Goal: Task Accomplishment & Management: Manage account settings

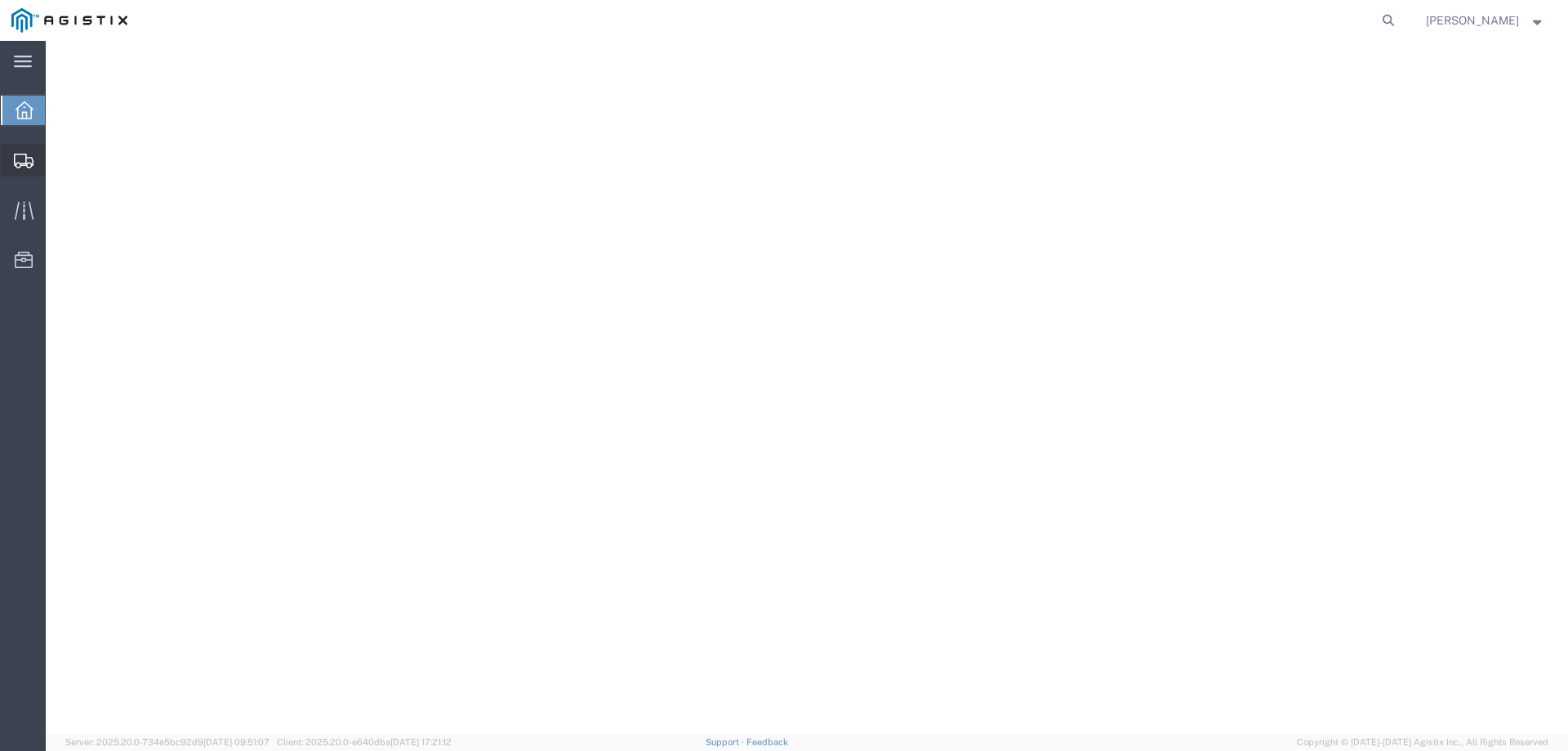
click at [27, 162] on icon at bounding box center [23, 161] width 20 height 14
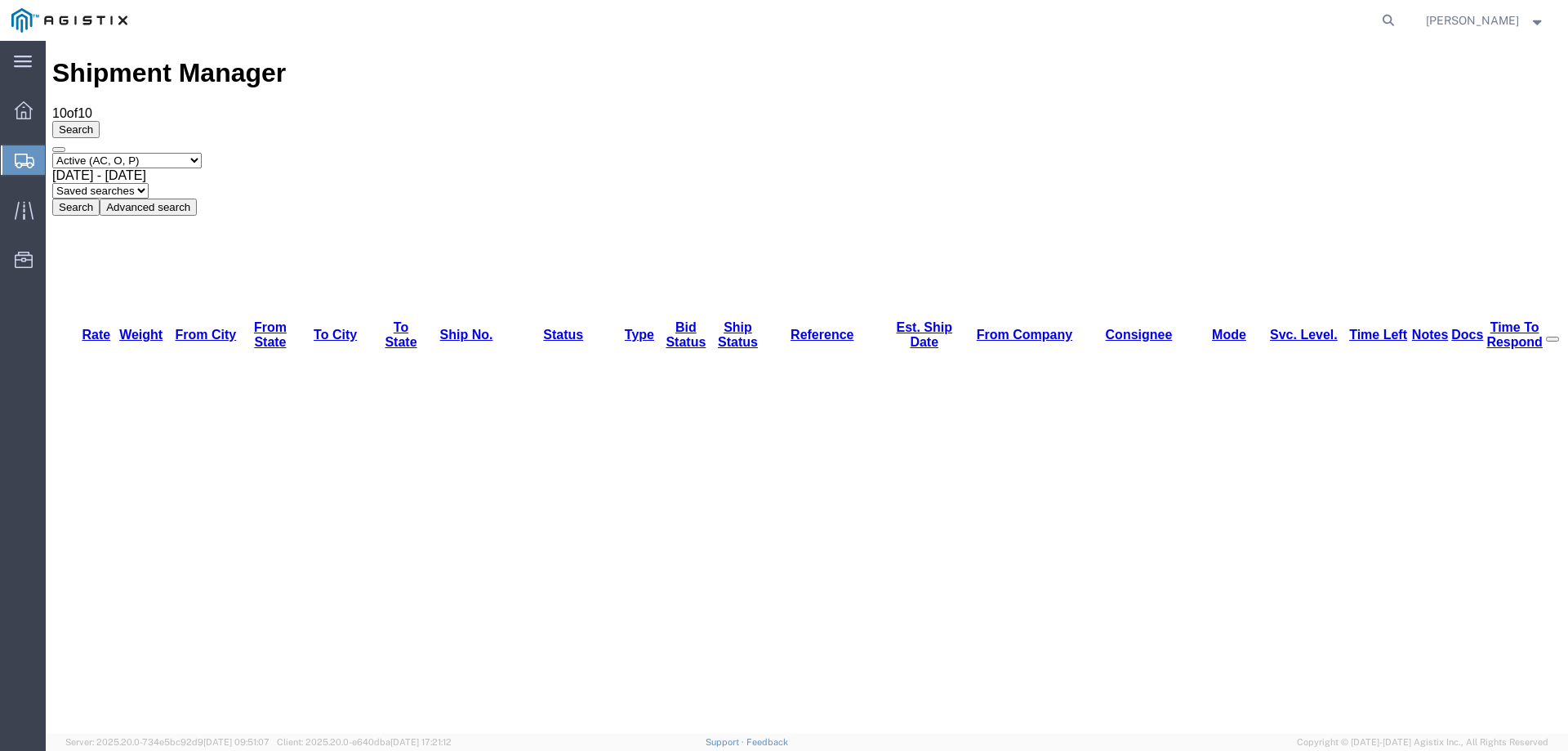
click at [22, 213] on icon at bounding box center [23, 210] width 19 height 19
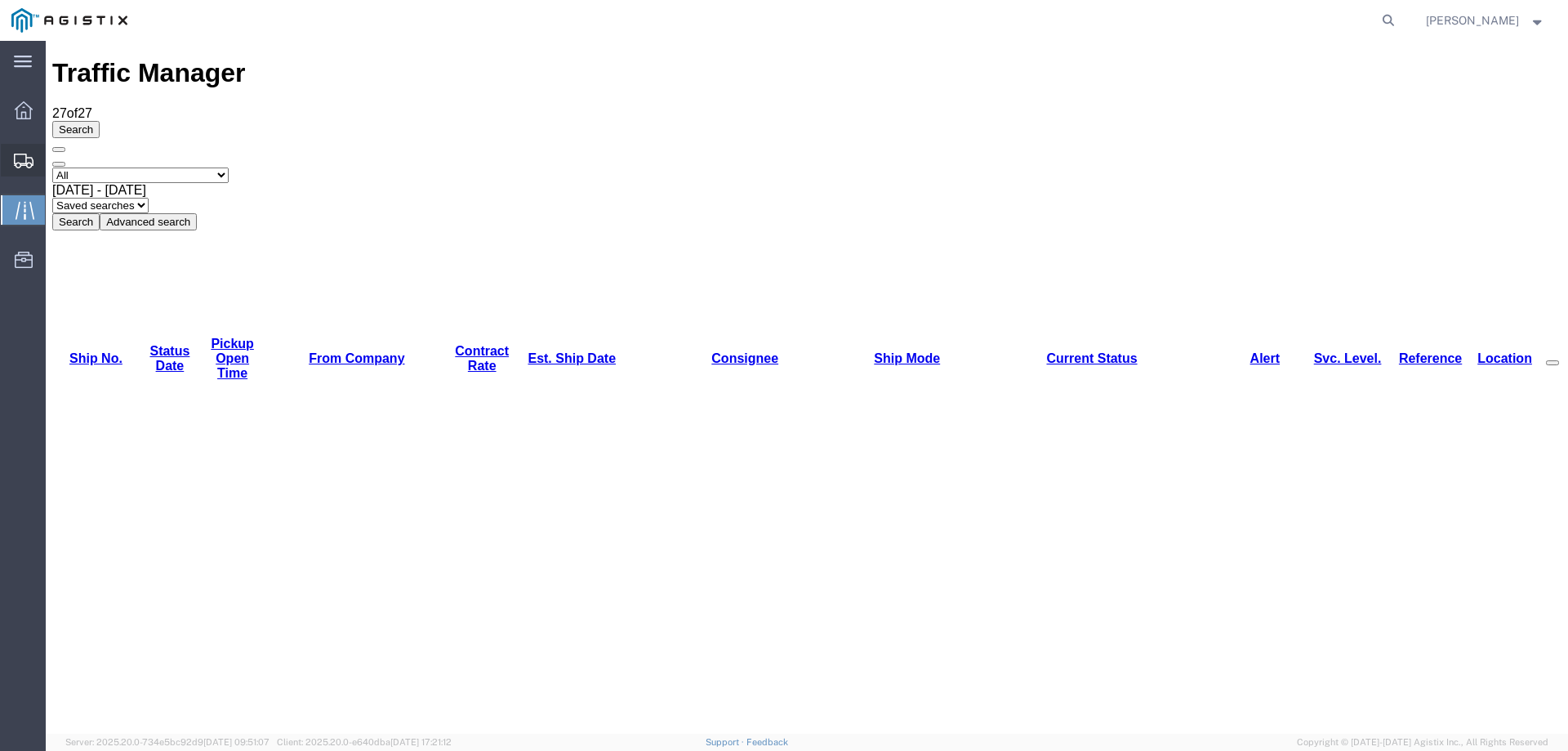
click at [21, 165] on icon at bounding box center [23, 161] width 20 height 14
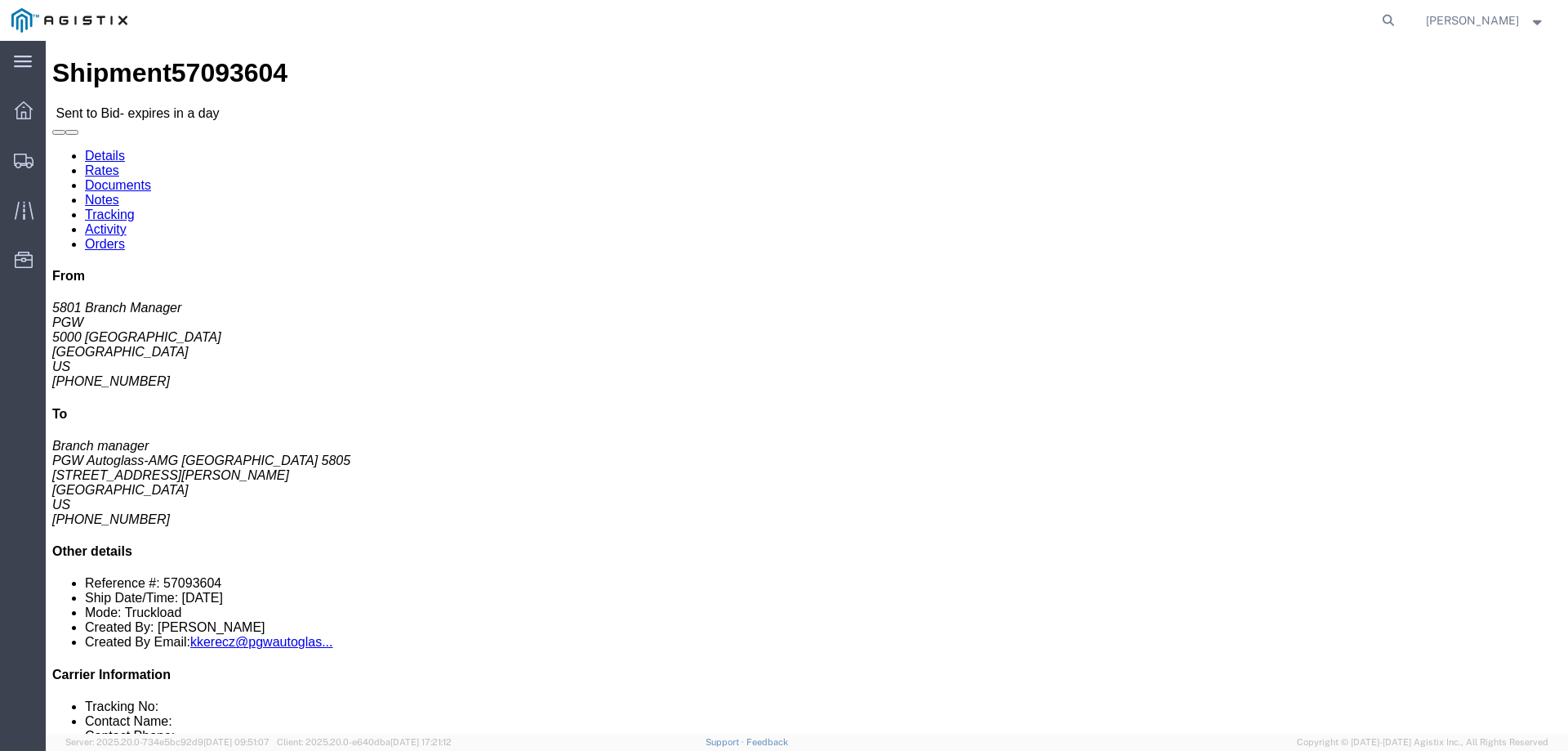
click link "Enter / Modify Bid"
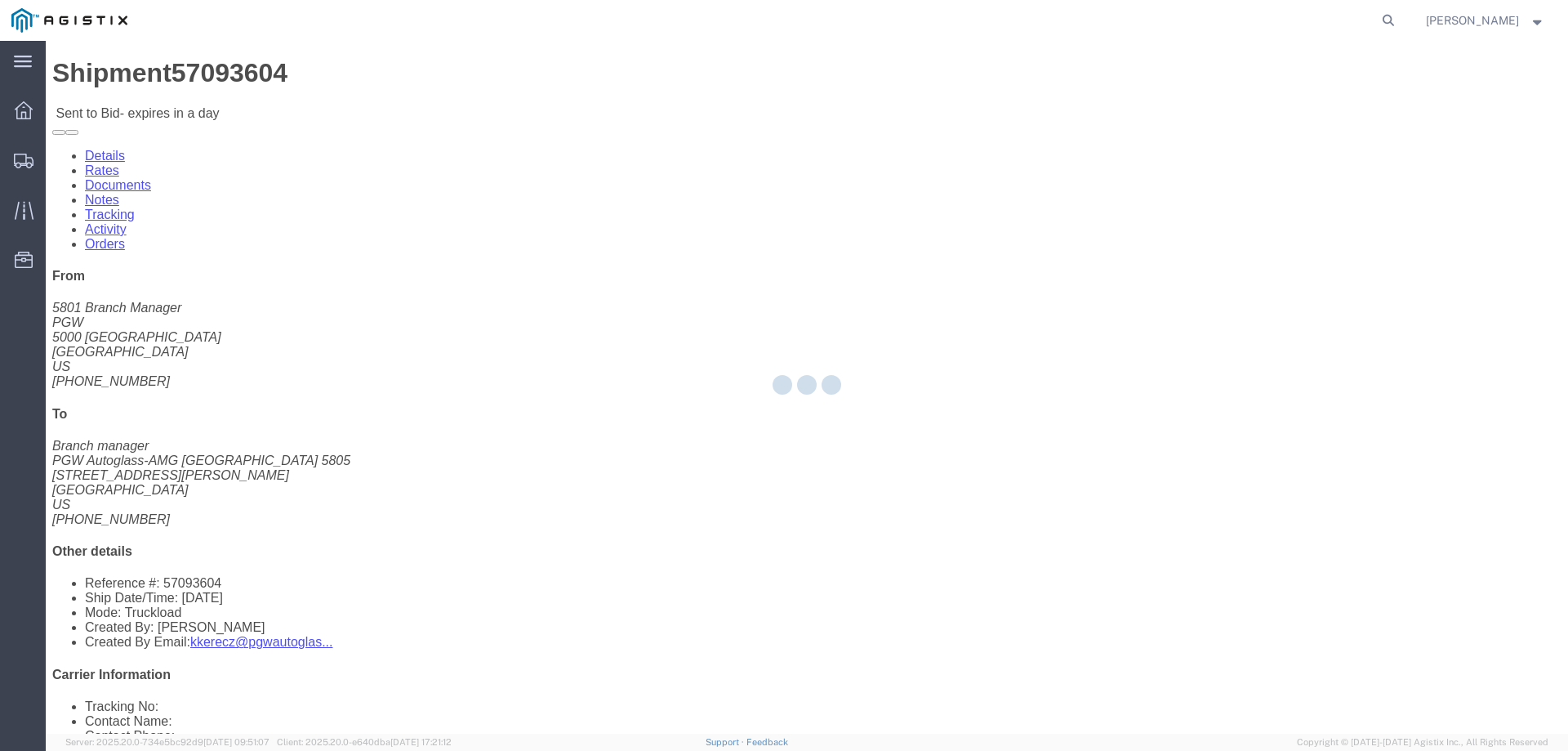
select select "146"
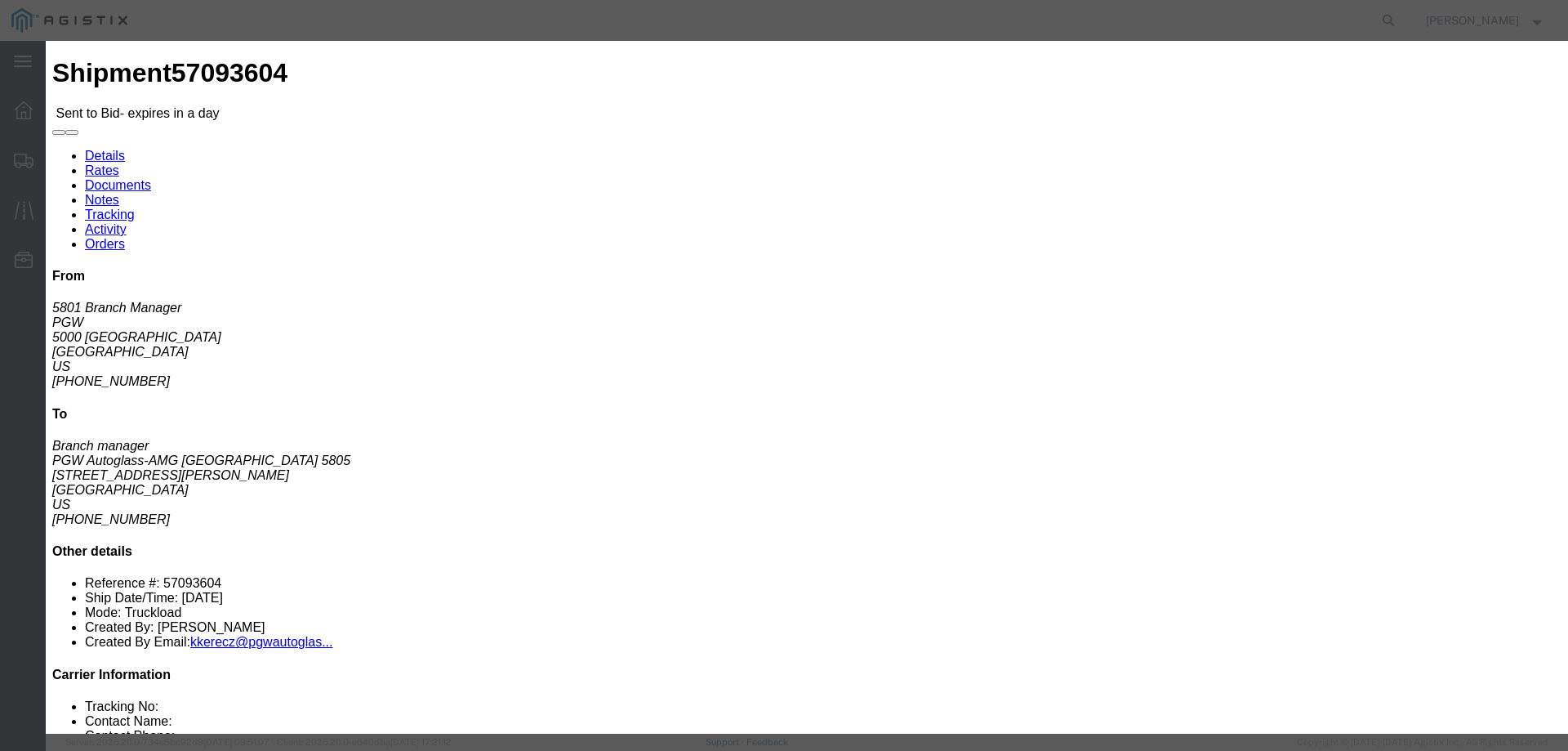
click select "Select CONESTOGA DFRM/STEP Economy TL Flatbed Intermodal LTL Standard Next Day …"
select select "25032"
click select "Select CONESTOGA DFRM/STEP Economy TL Flatbed Intermodal LTL Standard Next Day …"
click input "text"
type input "ats"
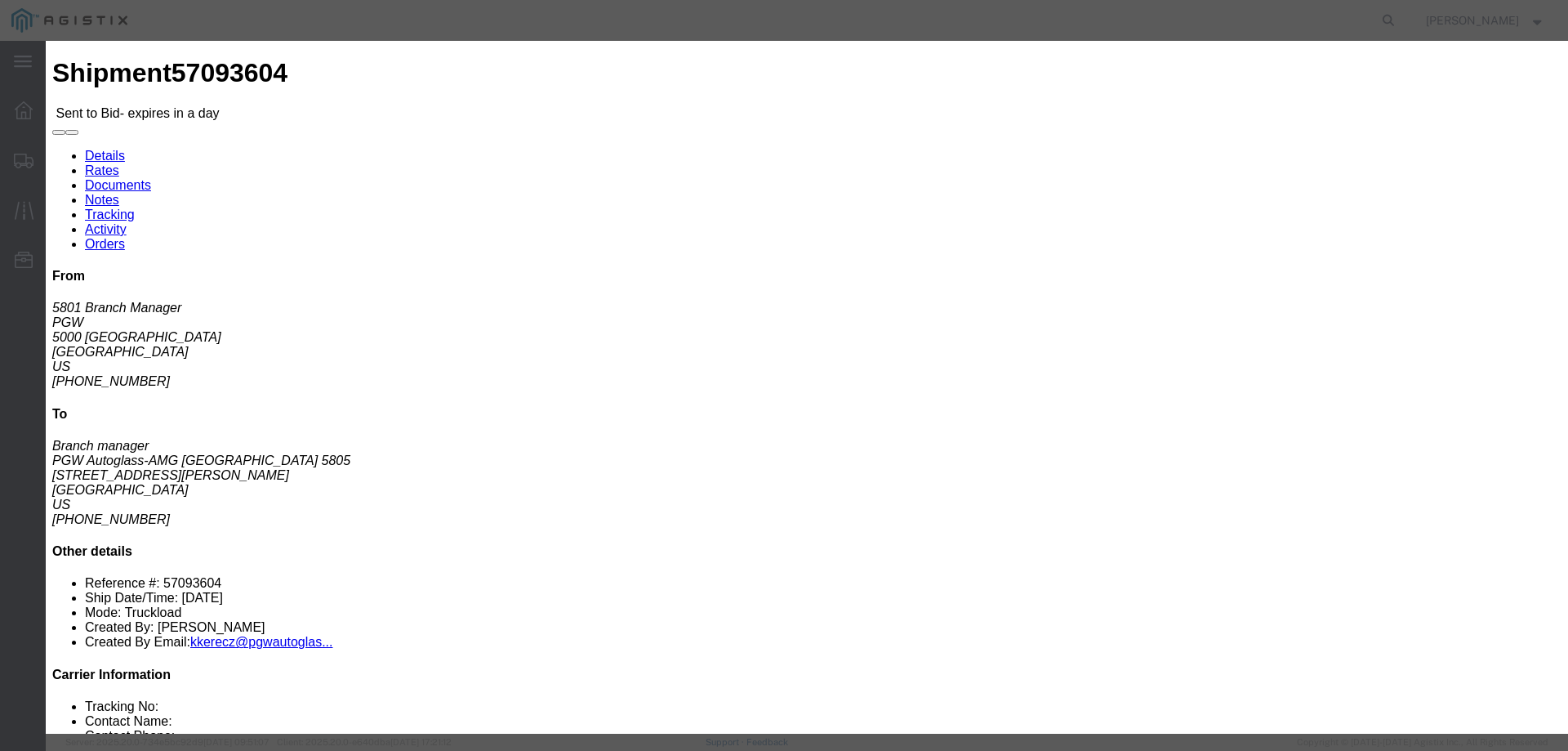
click input "number"
type input "565"
click button "Submit"
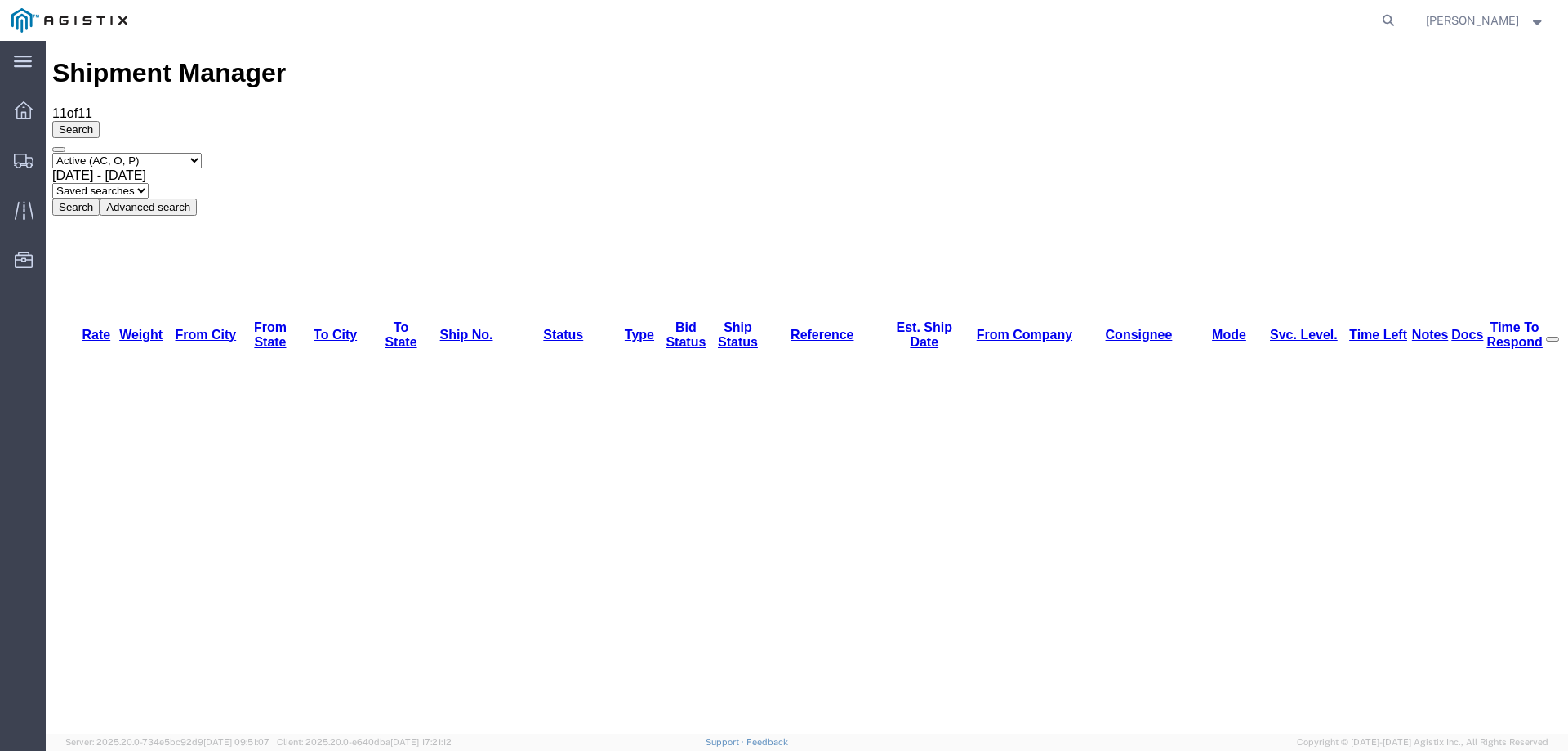
click at [842, 153] on div "Select status Active (AC, O, P) All Approved Awaiting Confirmation (AC) Booked …" at bounding box center [807, 185] width 1509 height 63
click at [15, 160] on icon at bounding box center [23, 161] width 20 height 14
click at [22, 154] on icon at bounding box center [24, 161] width 20 height 14
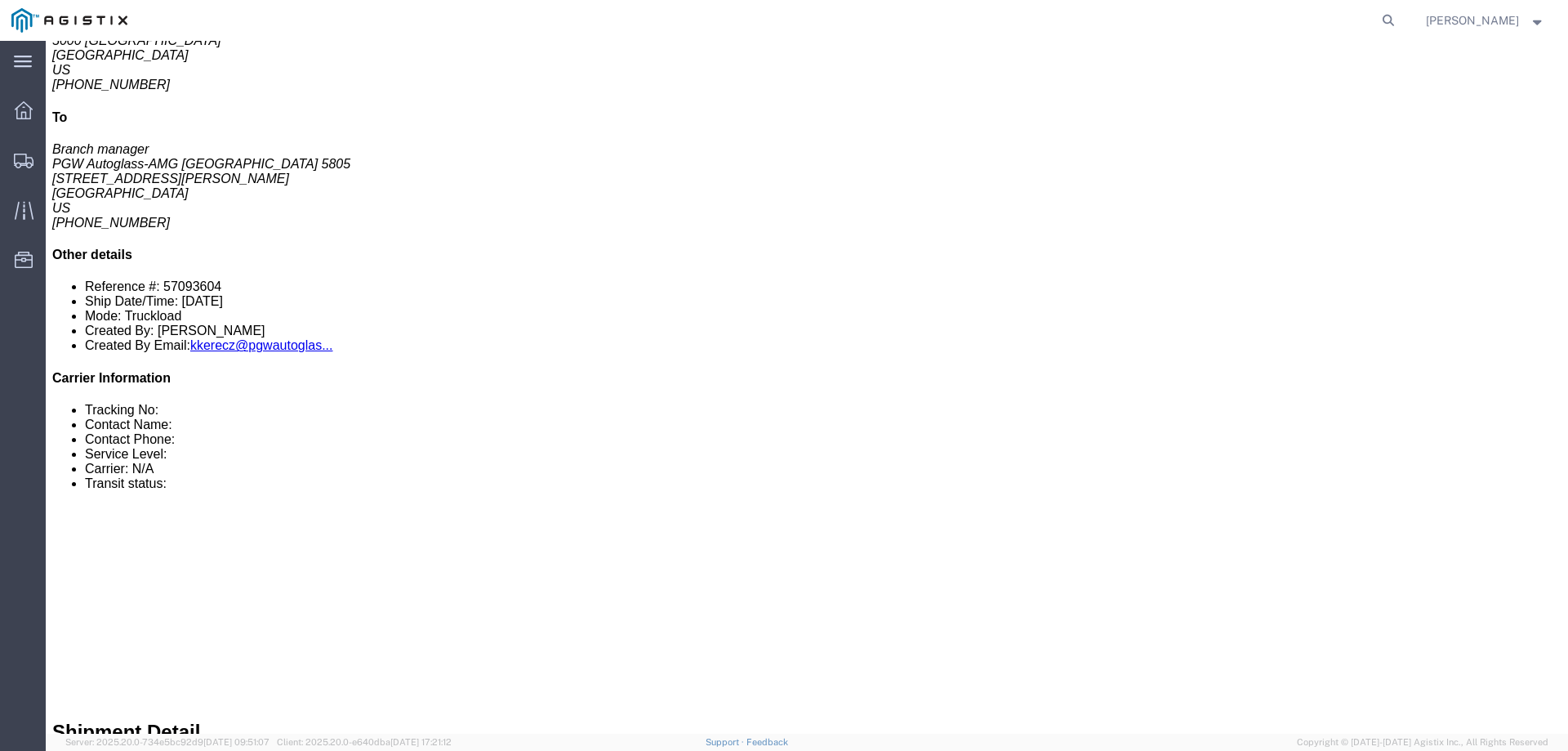
scroll to position [817, 0]
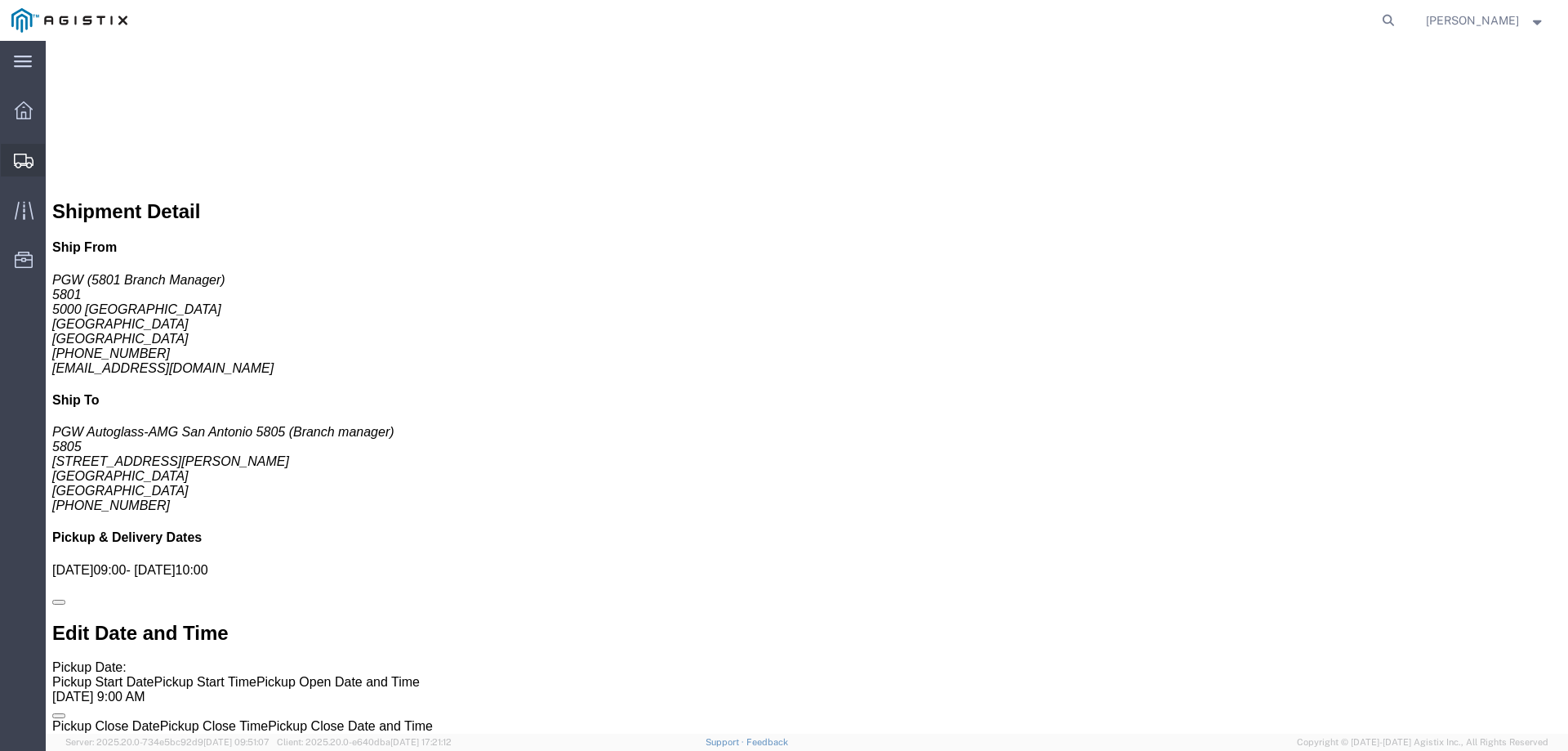
click at [17, 145] on div at bounding box center [23, 160] width 46 height 32
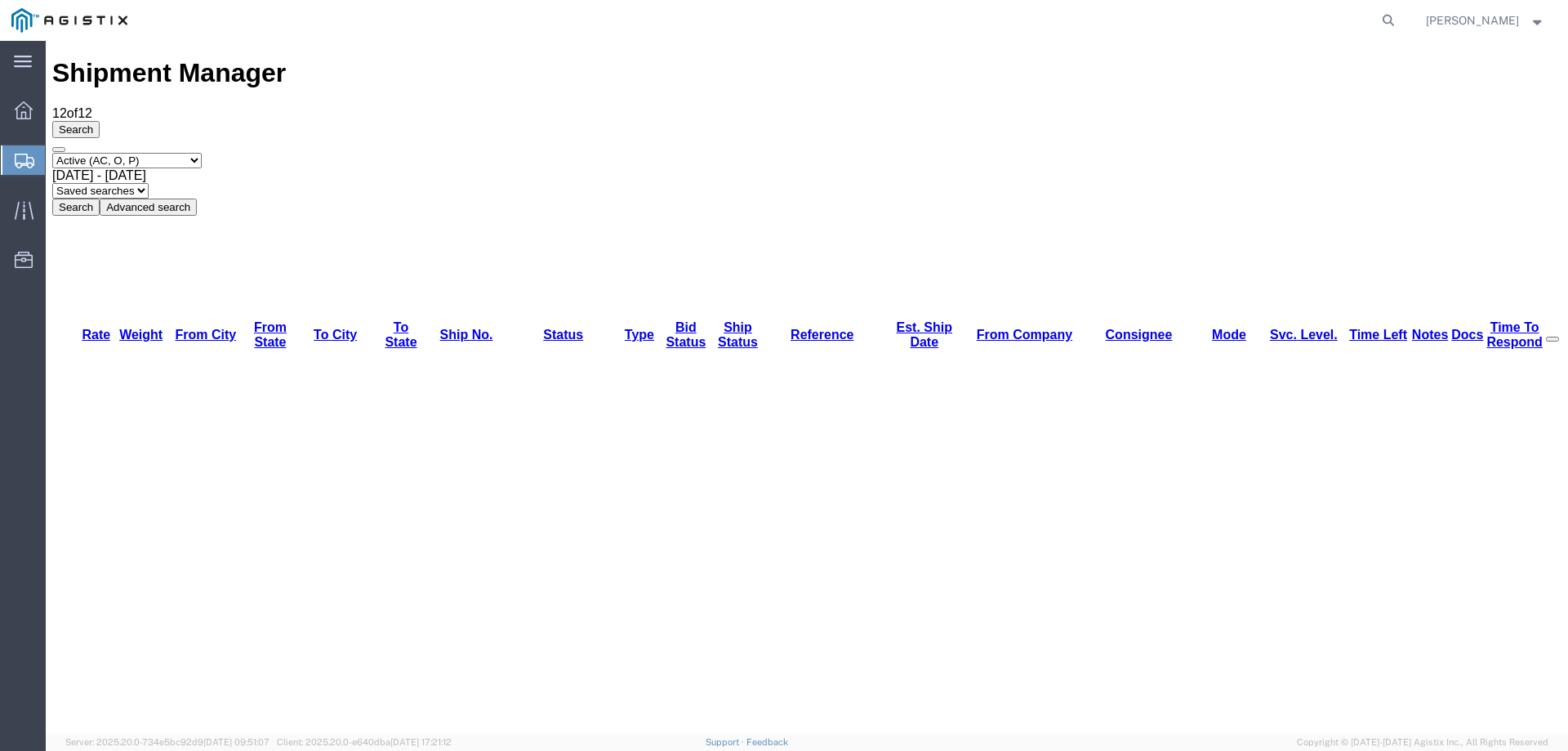
click at [866, 153] on div "Select status Active (AC, O, P) All Approved Awaiting Confirmation (AC) Booked …" at bounding box center [807, 185] width 1509 height 63
click at [863, 58] on div "Shipment Manager 12 of 12 Search Select status Active (AC, O, P) All Approved A…" at bounding box center [807, 136] width 1509 height 157
click at [22, 158] on icon at bounding box center [24, 161] width 20 height 14
click at [787, 153] on div "Select status Active (AC, O, P) All Approved Awaiting Confirmation (AC) Booked …" at bounding box center [807, 185] width 1509 height 63
click at [792, 59] on div "Shipment Manager 11 of 11 Search Select status Active (AC, O, P) All Approved A…" at bounding box center [807, 136] width 1509 height 157
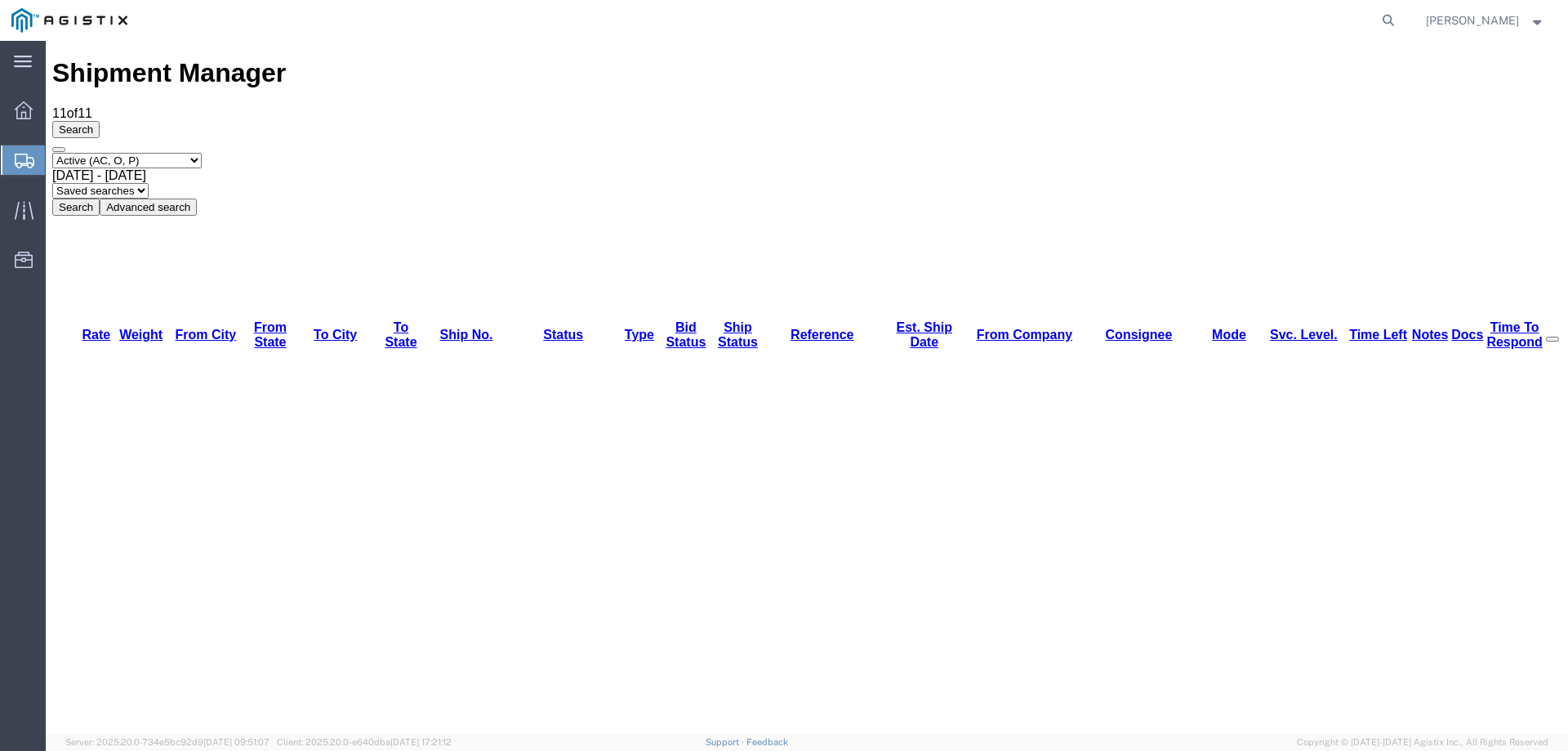
click at [789, 121] on div "Search Select status Active (AC, O, P) All Approved Awaiting Confirmation (AC) …" at bounding box center [807, 167] width 1509 height 95
click at [925, 153] on div "Select status Active (AC, O, P) All Approved Awaiting Confirmation (AC) Booked …" at bounding box center [807, 185] width 1509 height 63
click at [14, 157] on icon at bounding box center [24, 161] width 20 height 14
click at [23, 150] on div at bounding box center [23, 159] width 46 height 30
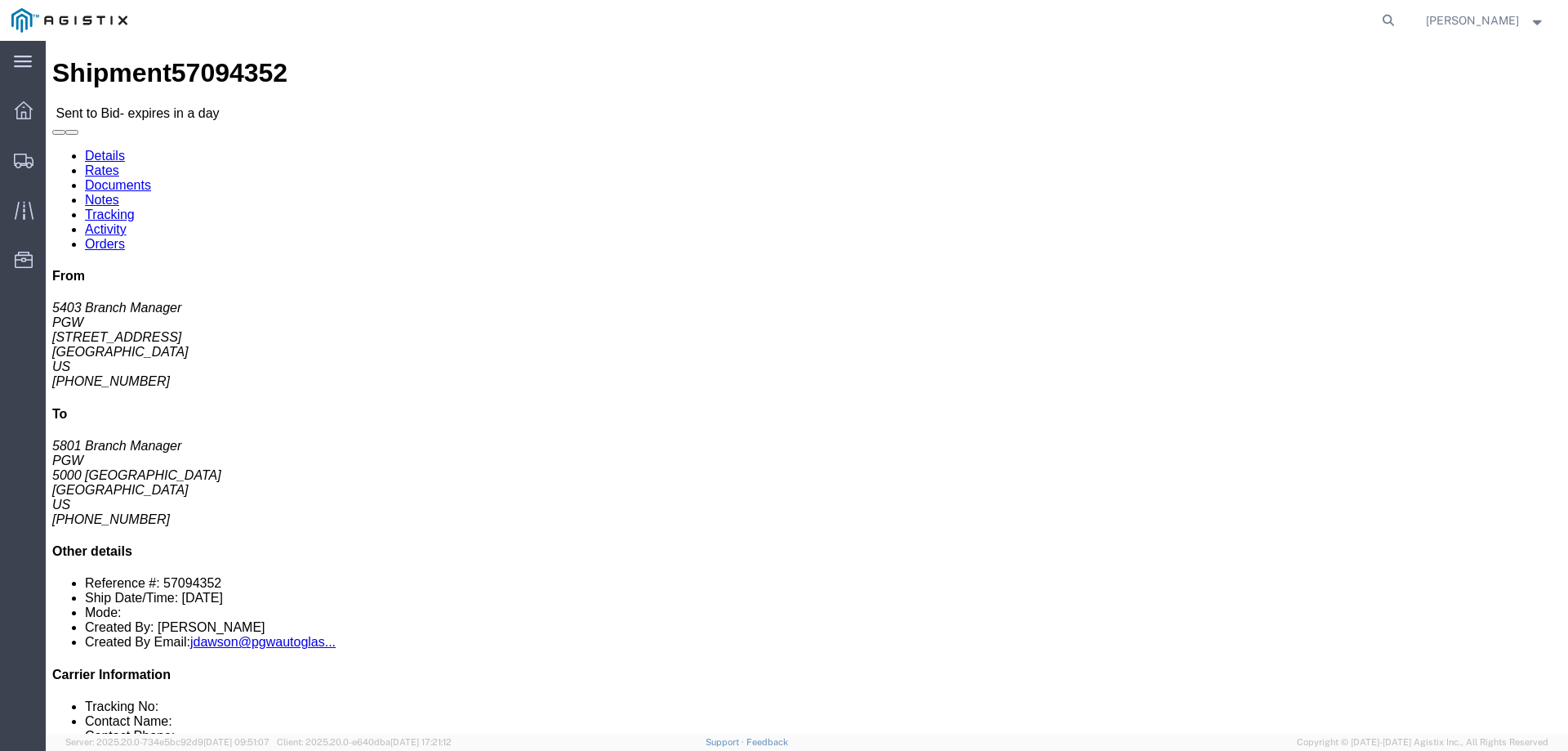
click b "57094352"
copy b "57094352"
click b "57094352"
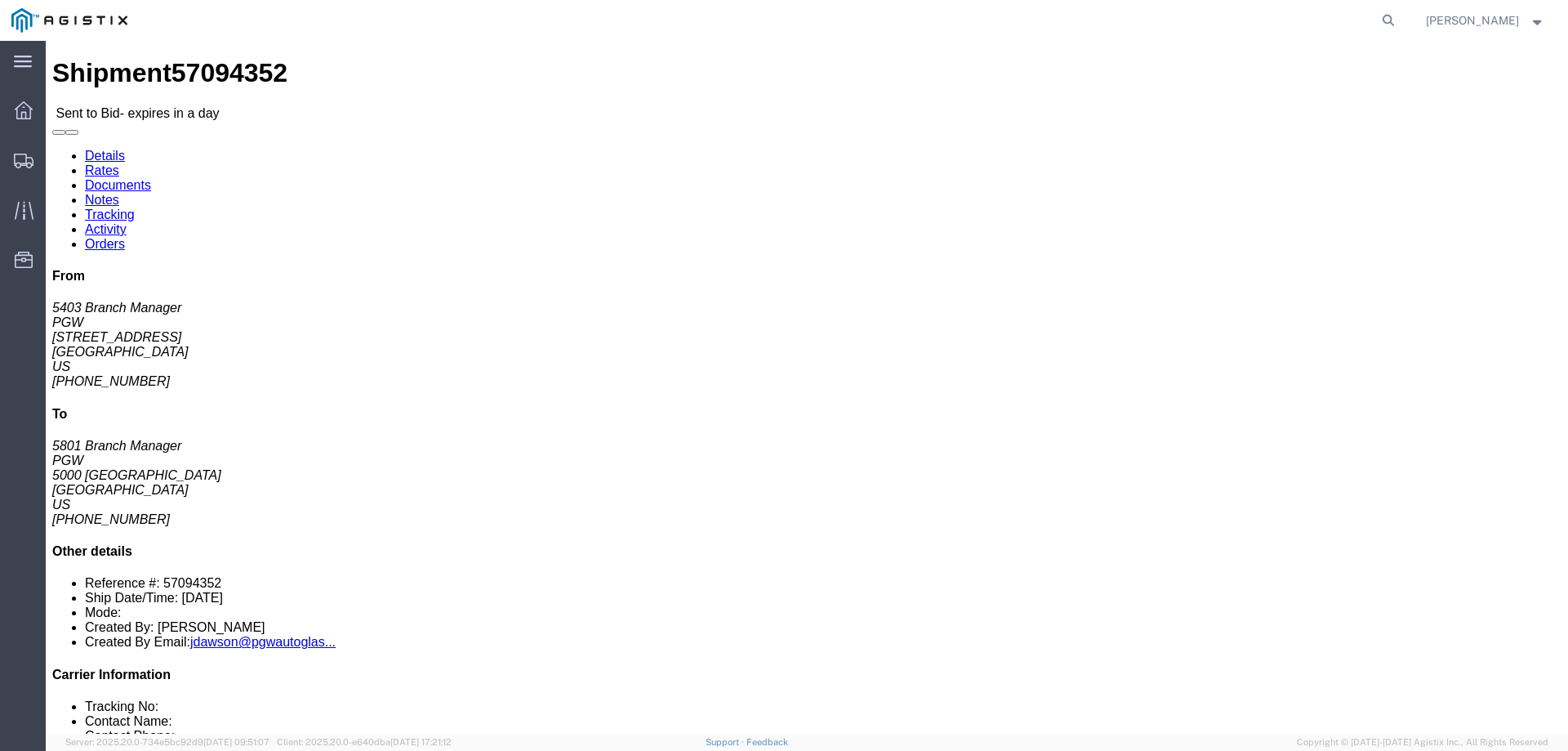
copy b "57094352"
click link "Enter / Modify Bid"
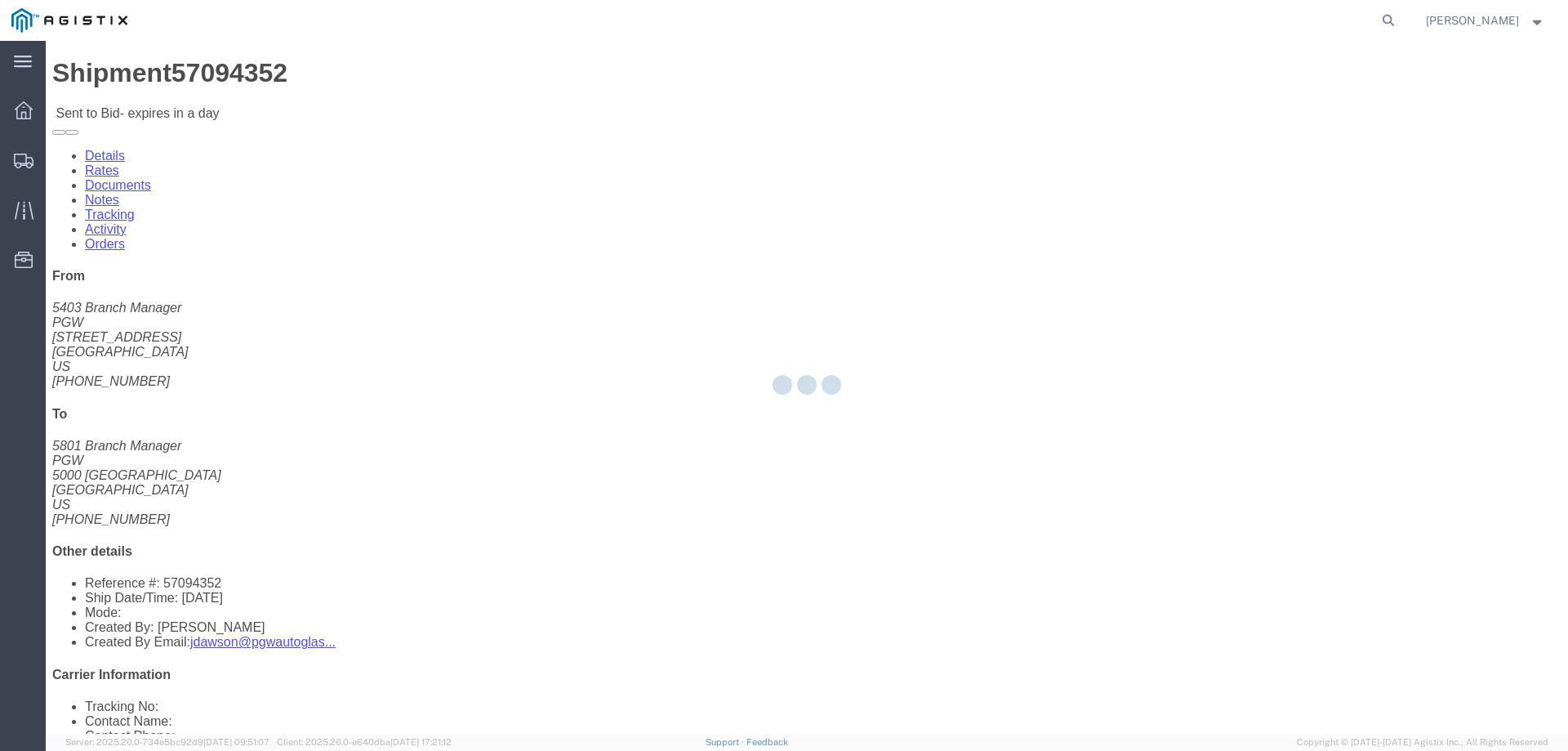
select select "146"
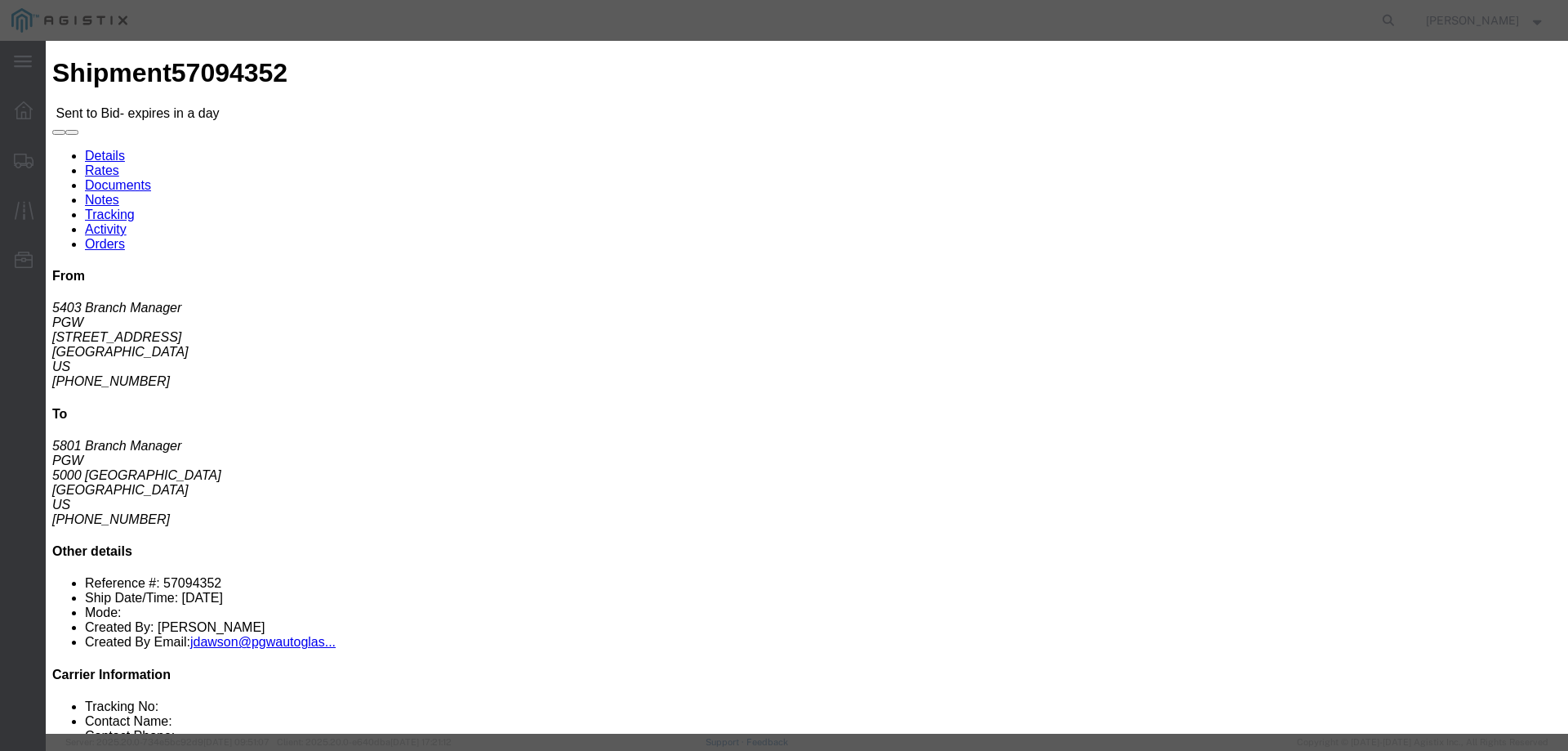
click select "Select CONESTOGA DFRM/STEP Economy TL Flatbed Intermodal LTL Standard Next Day …"
select select "25032"
click select "Select CONESTOGA DFRM/STEP Economy TL Flatbed Intermodal LTL Standard Next Day …"
click input "text"
type input "ats"
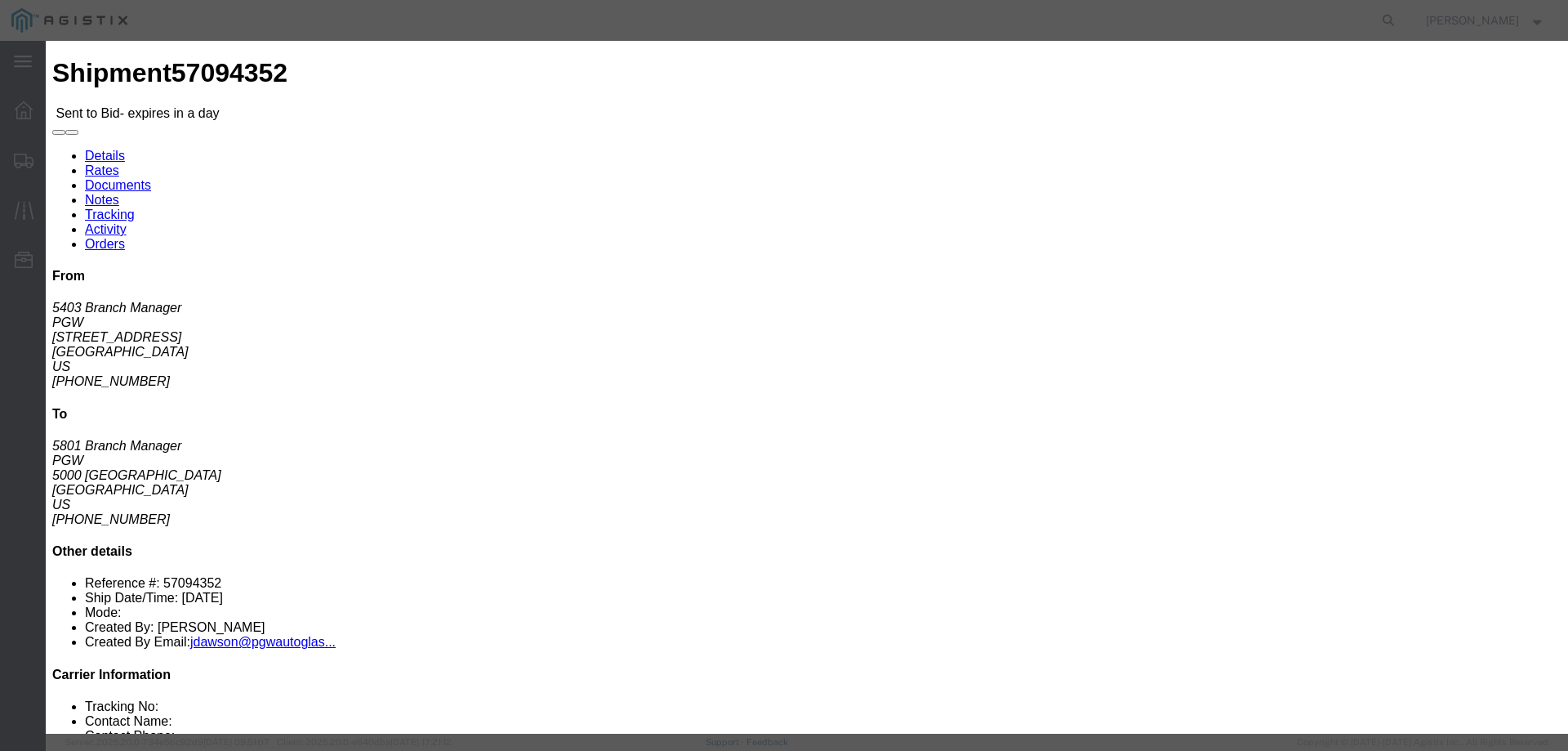
click input "number"
type input "645"
click button "Submit"
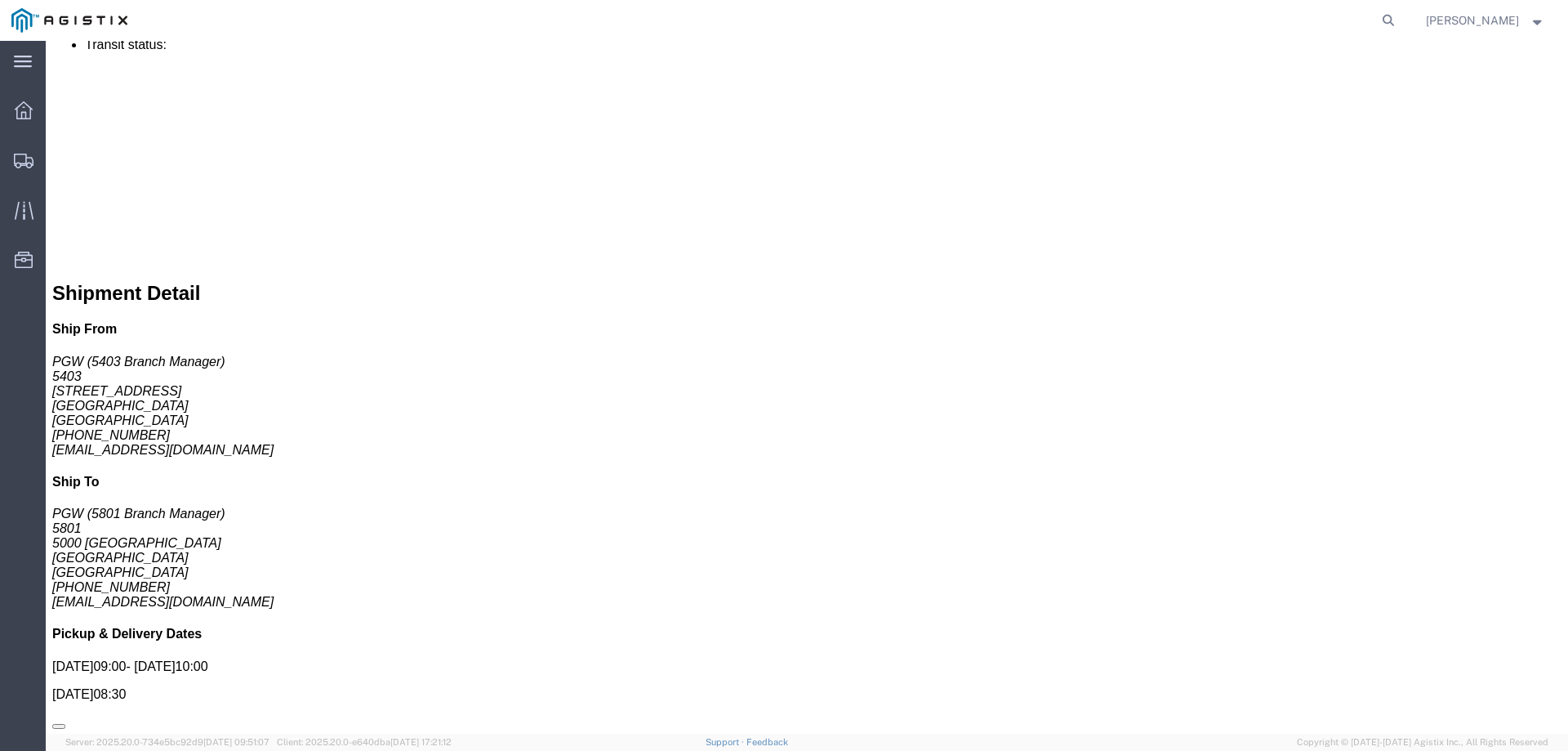
scroll to position [1014, 0]
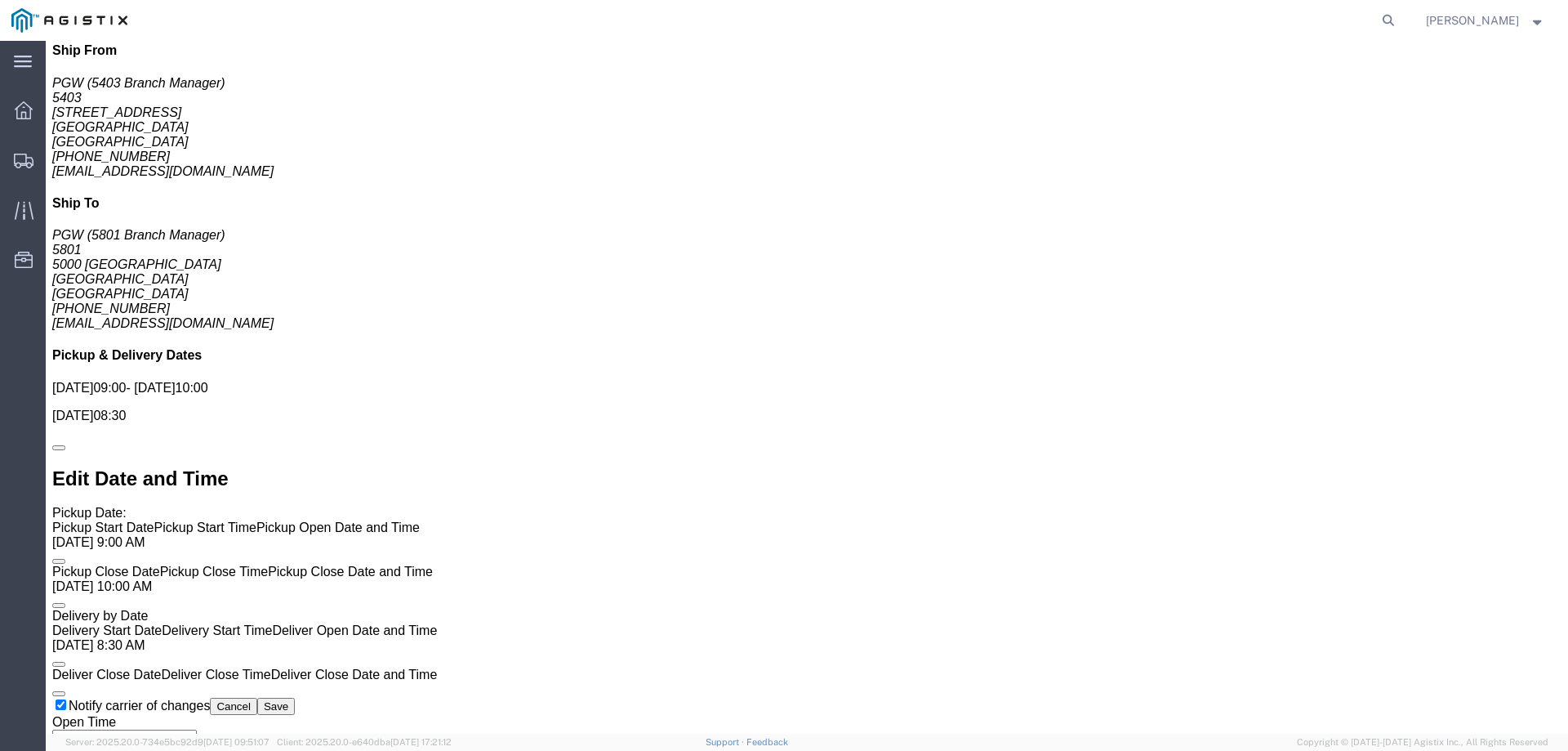
click button "Enter / Modify Bid"
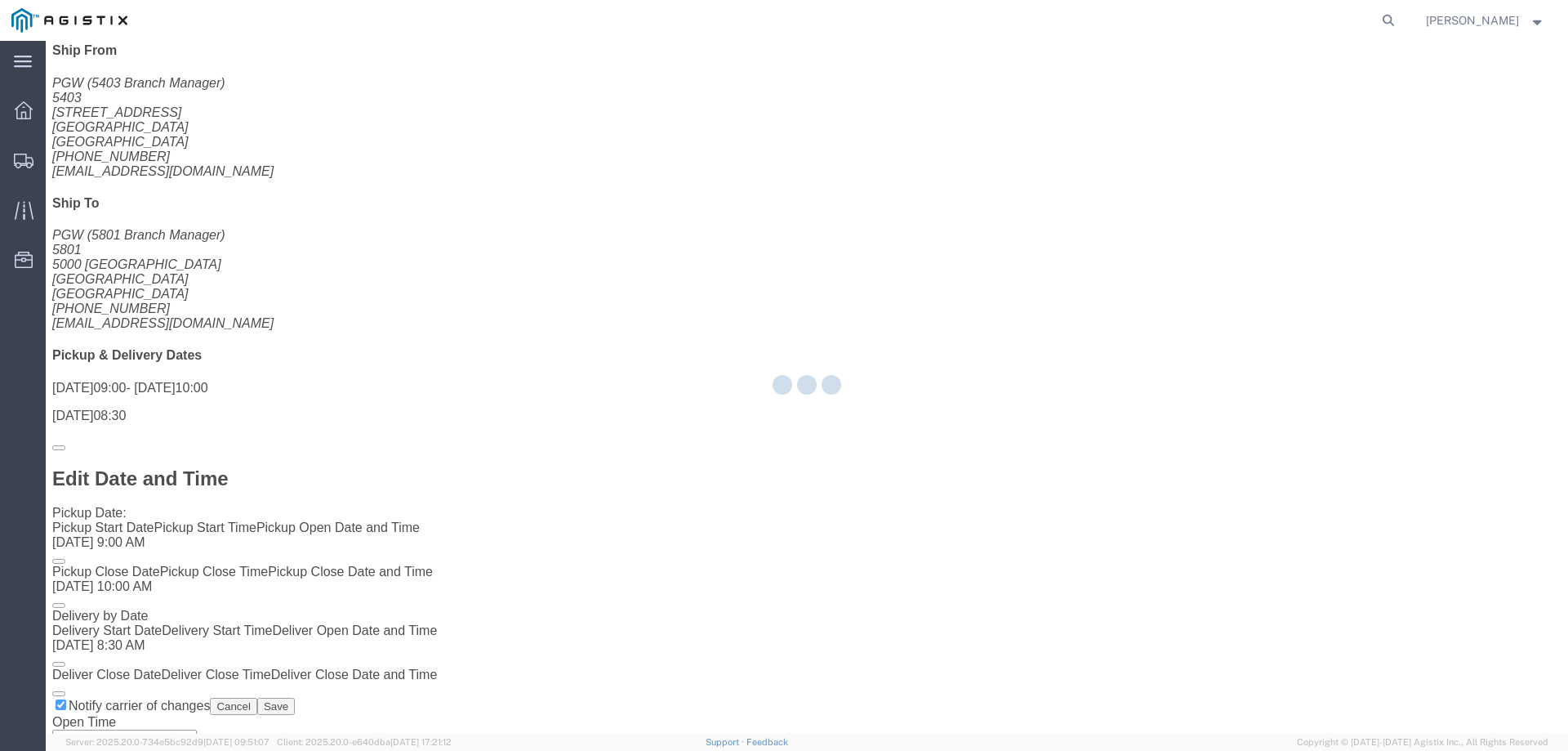
select select "146"
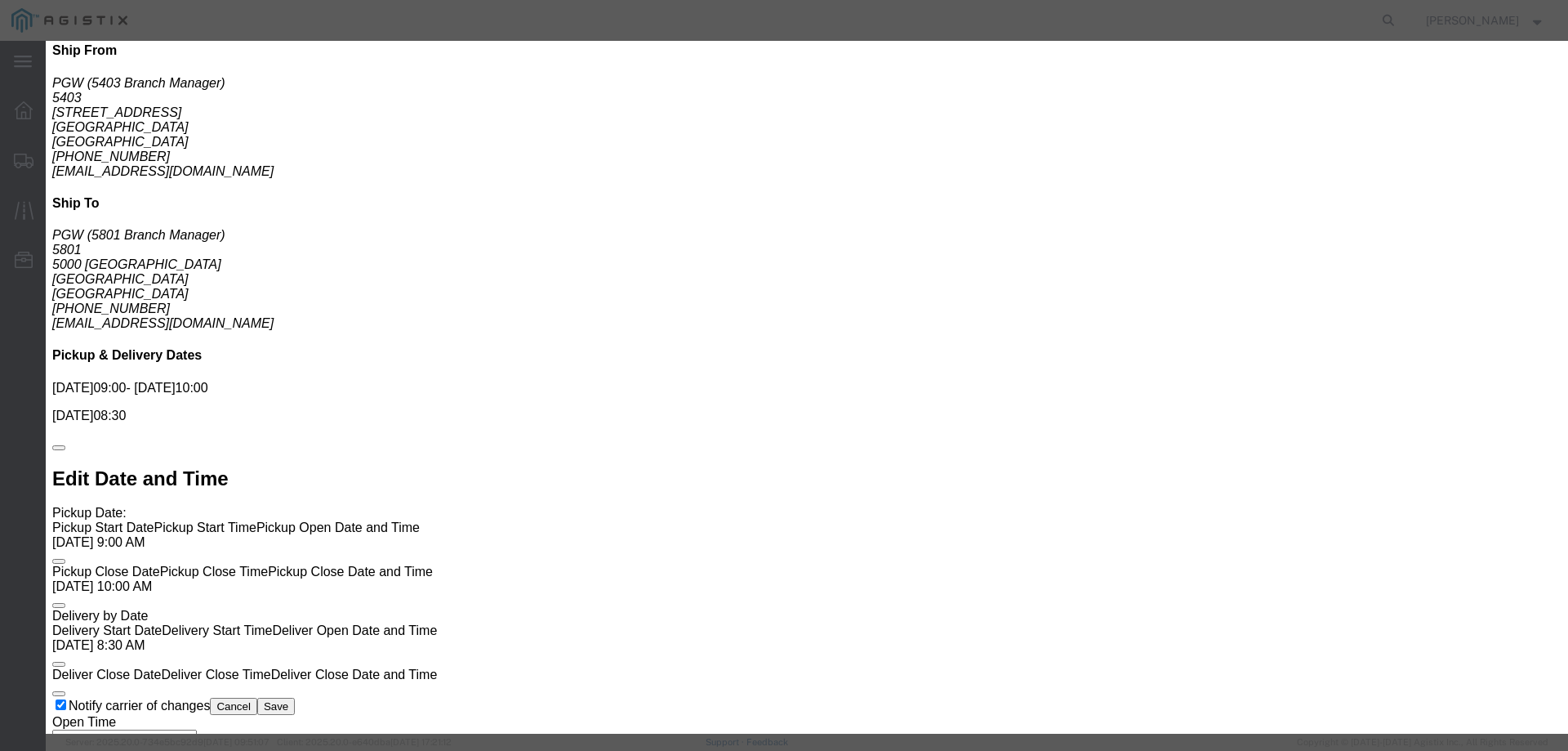
click link "ats - ATS Logistics - Truckload"
drag, startPoint x: 1089, startPoint y: 334, endPoint x: 937, endPoint y: 334, distance: 152.0
click div "Select 2 Day Service 3 Axle Winch Truck 3 to 5 Day Service 96L Domestic Flat Ra…"
type input "715"
click button "Submit"
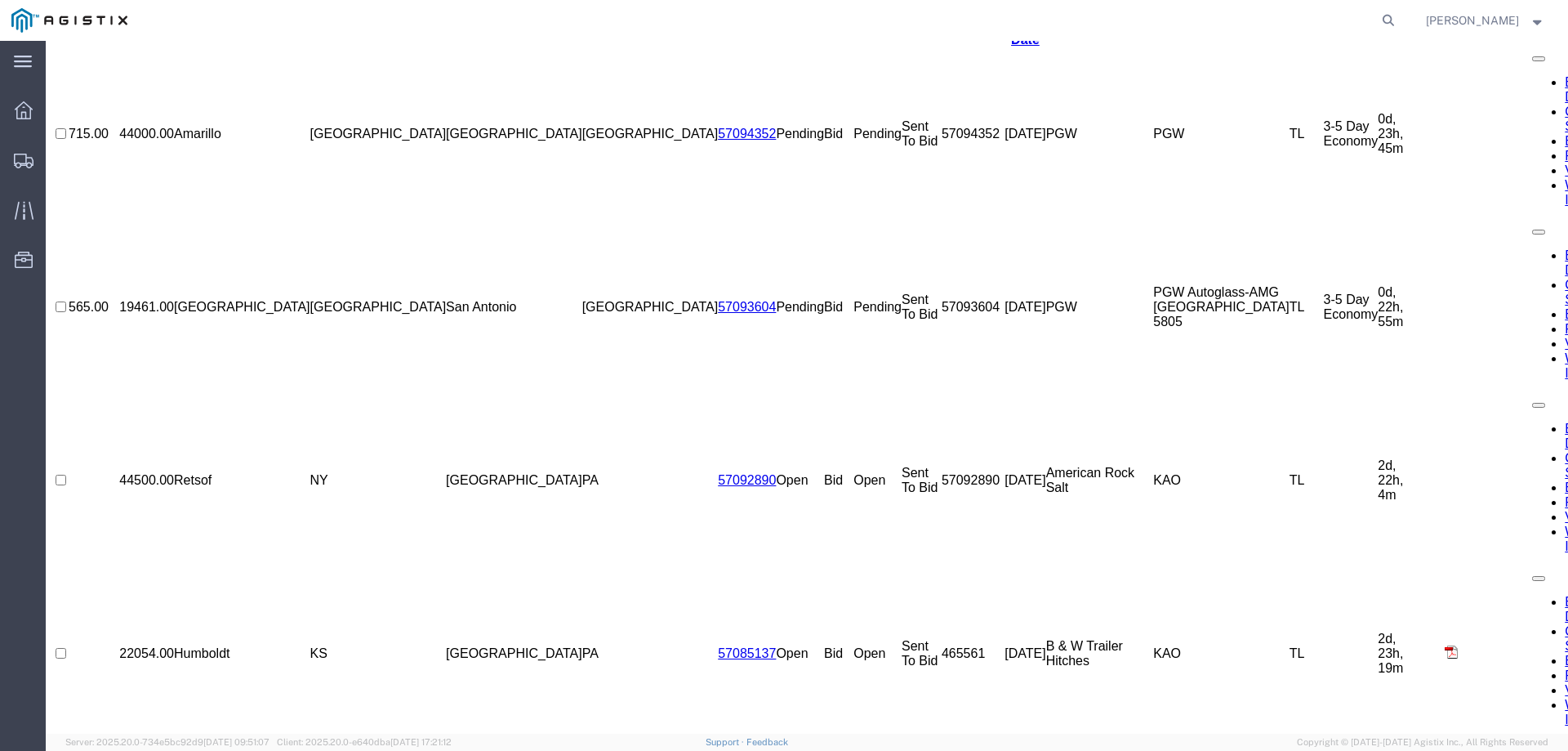
scroll to position [0, 0]
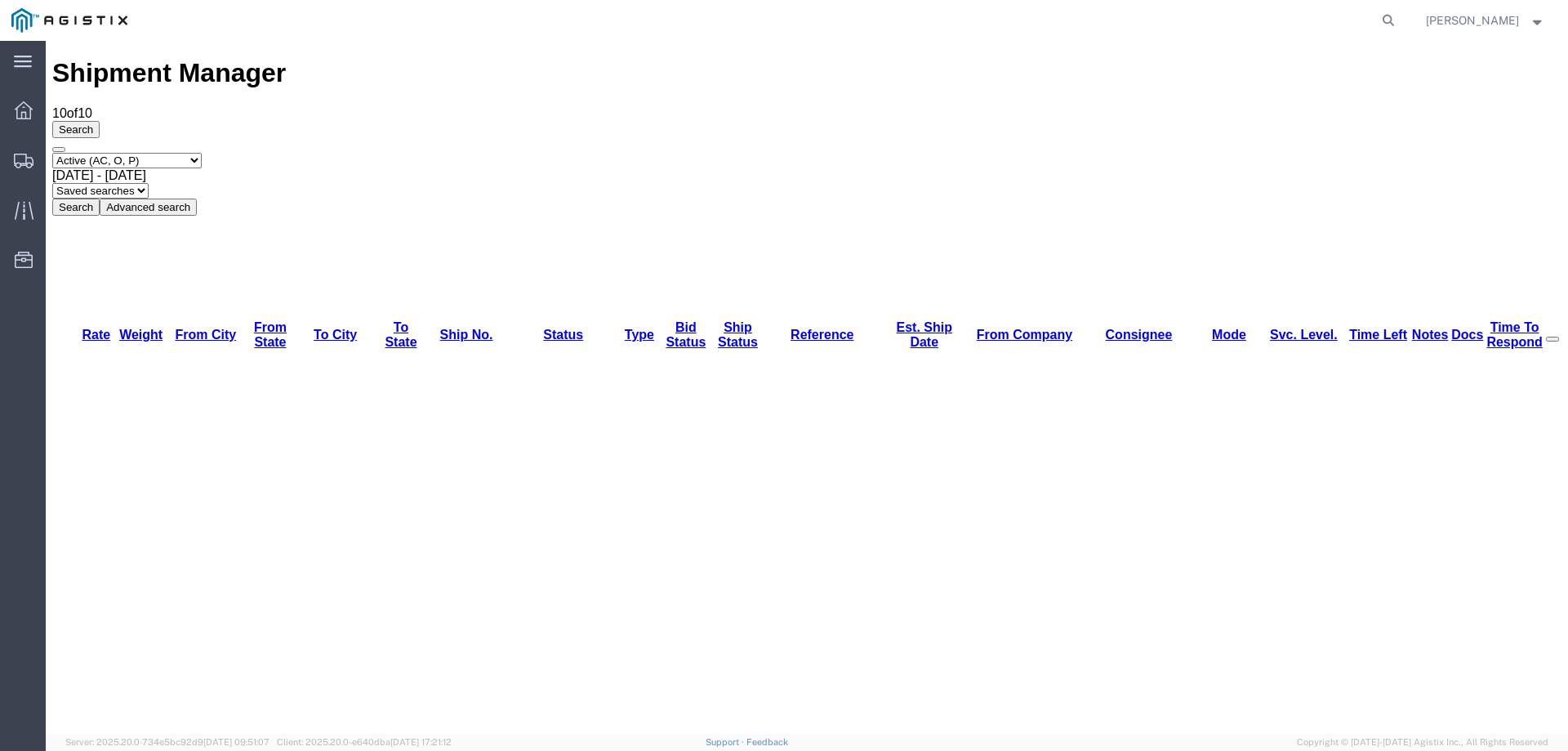
click at [22, 158] on icon at bounding box center [23, 161] width 20 height 14
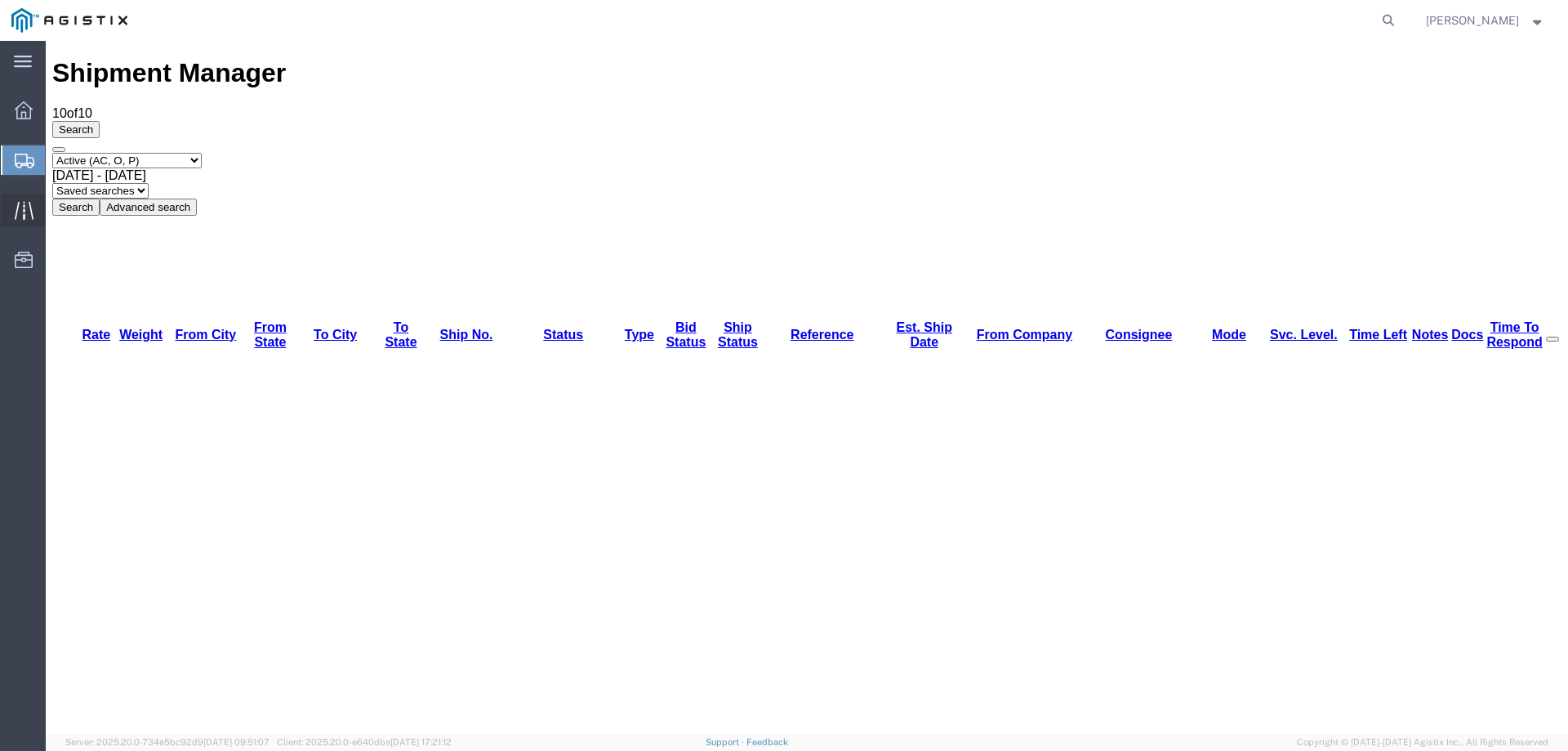
click at [13, 213] on div at bounding box center [23, 210] width 46 height 32
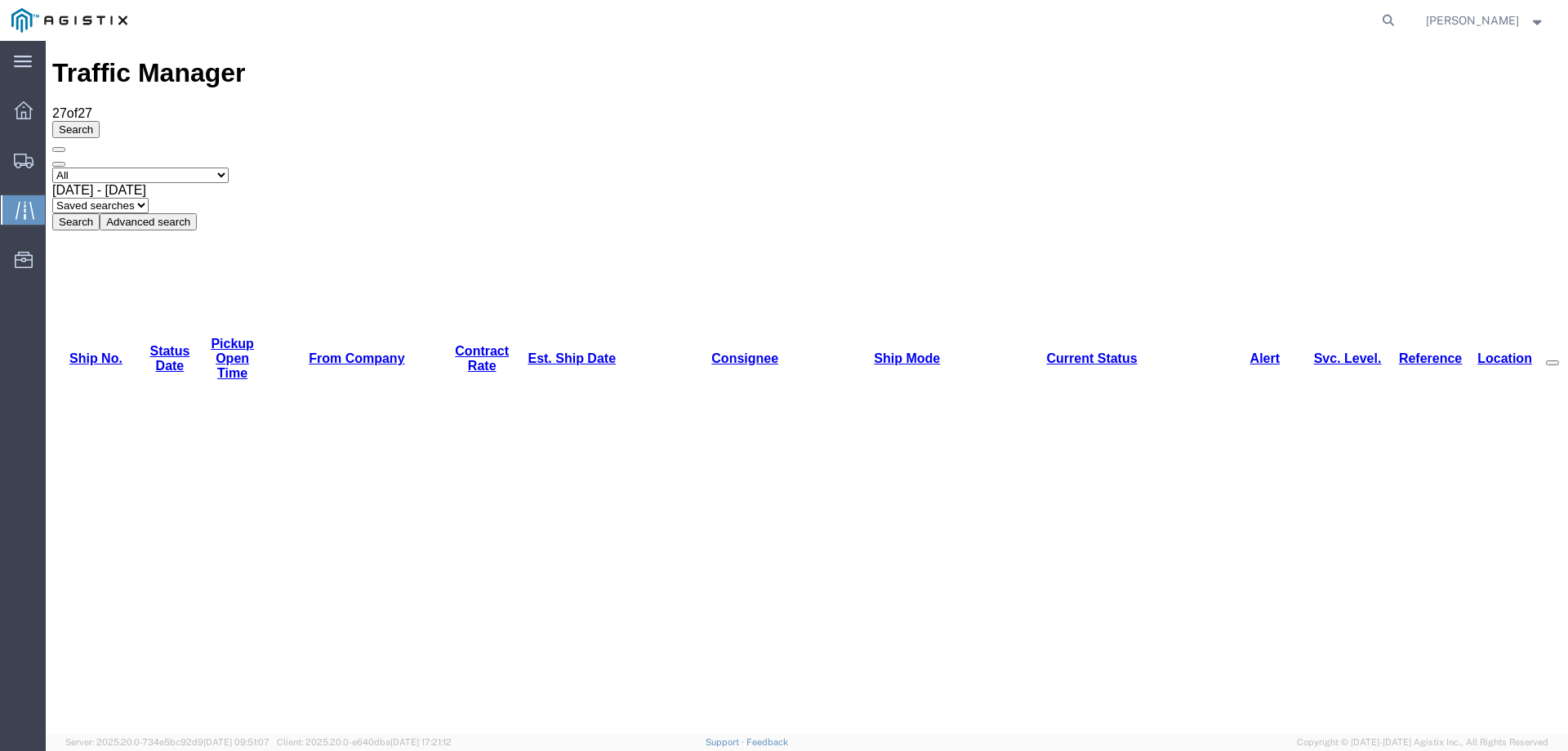
drag, startPoint x: 964, startPoint y: 112, endPoint x: 748, endPoint y: 66, distance: 220.8
click at [964, 167] on div "Select status [No transit records] All Arrival Notice Available Arrival Notice …" at bounding box center [807, 199] width 1509 height 63
click at [17, 163] on icon at bounding box center [23, 161] width 20 height 14
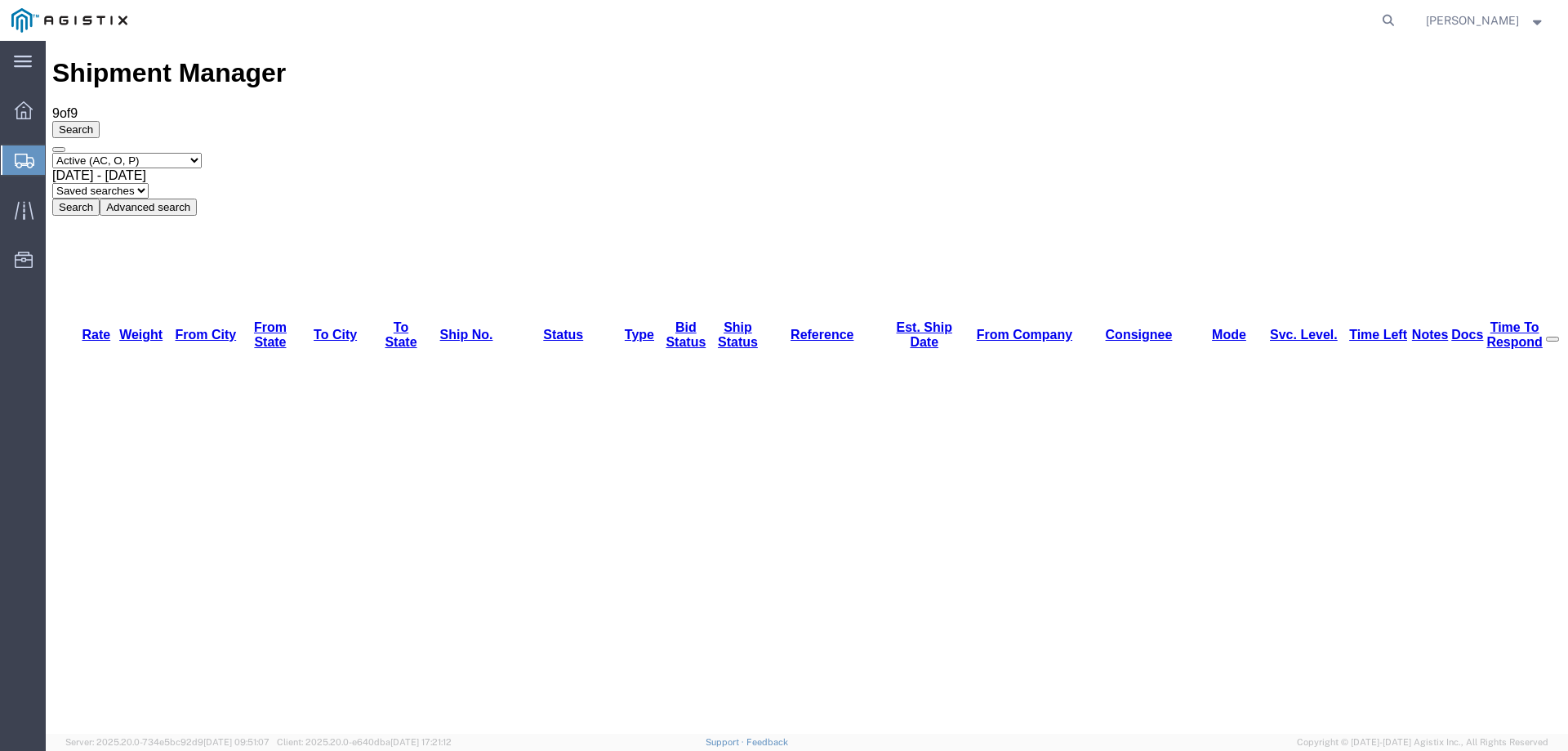
click at [24, 158] on icon at bounding box center [24, 161] width 20 height 14
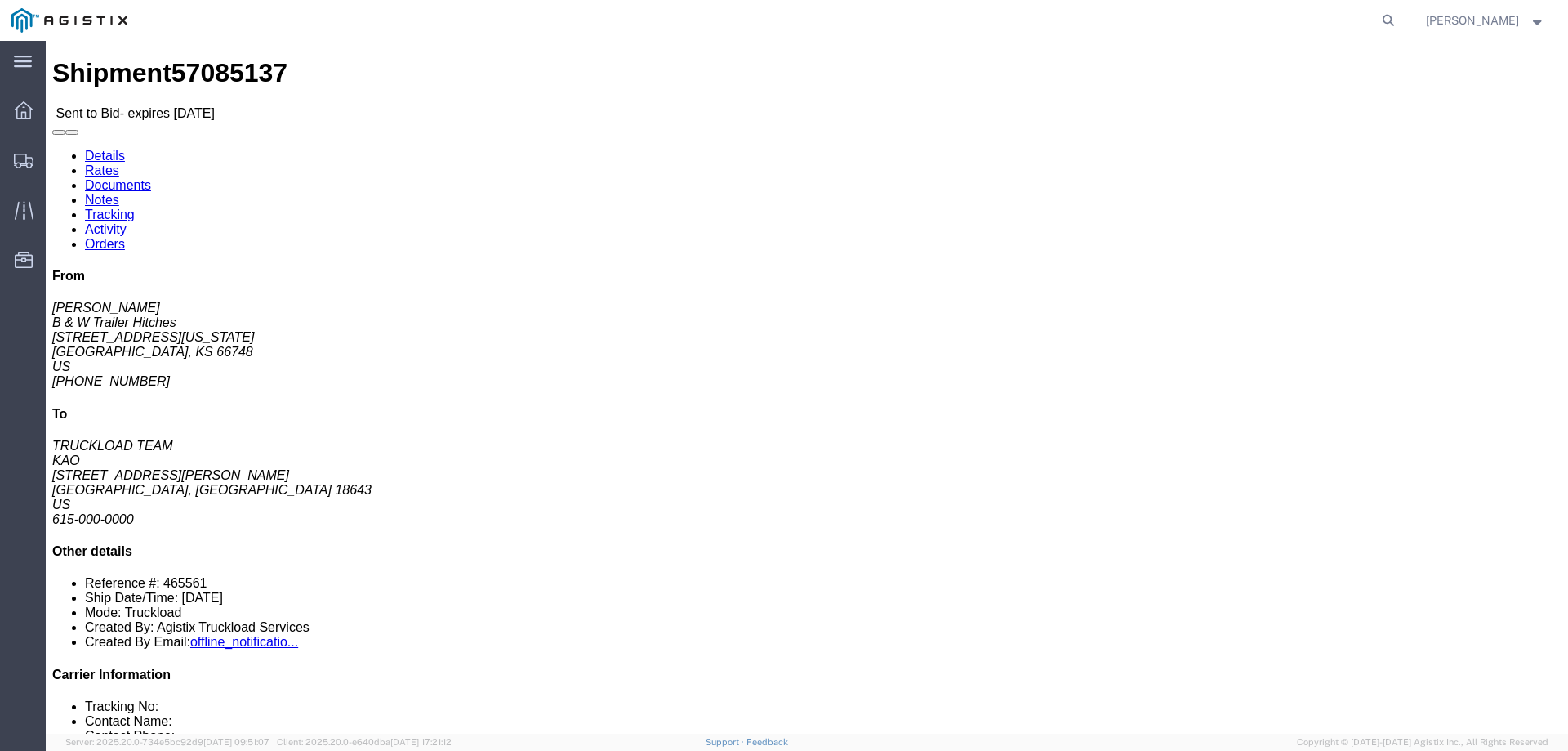
click link "Notes"
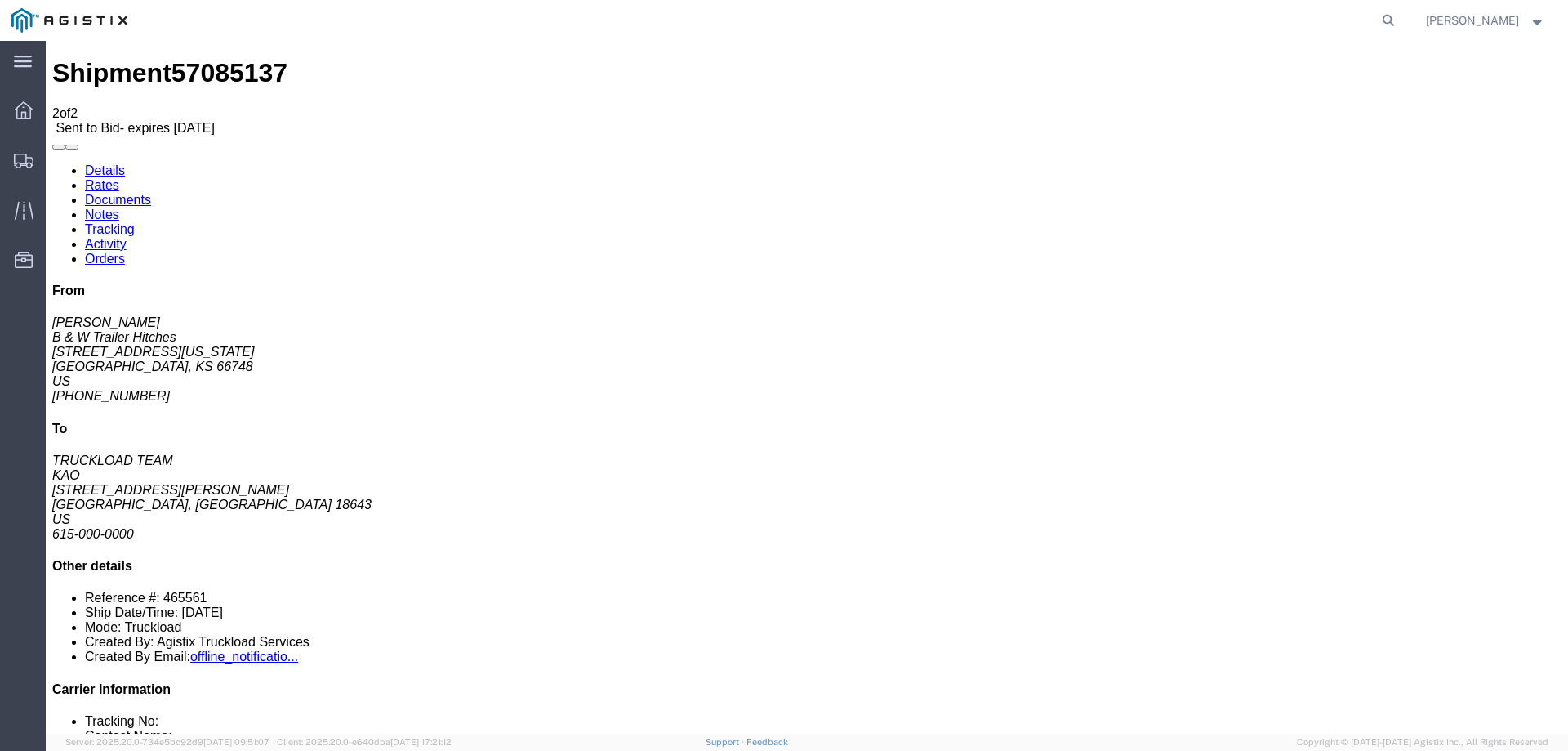
click at [107, 163] on link "Details" at bounding box center [104, 169] width 40 height 14
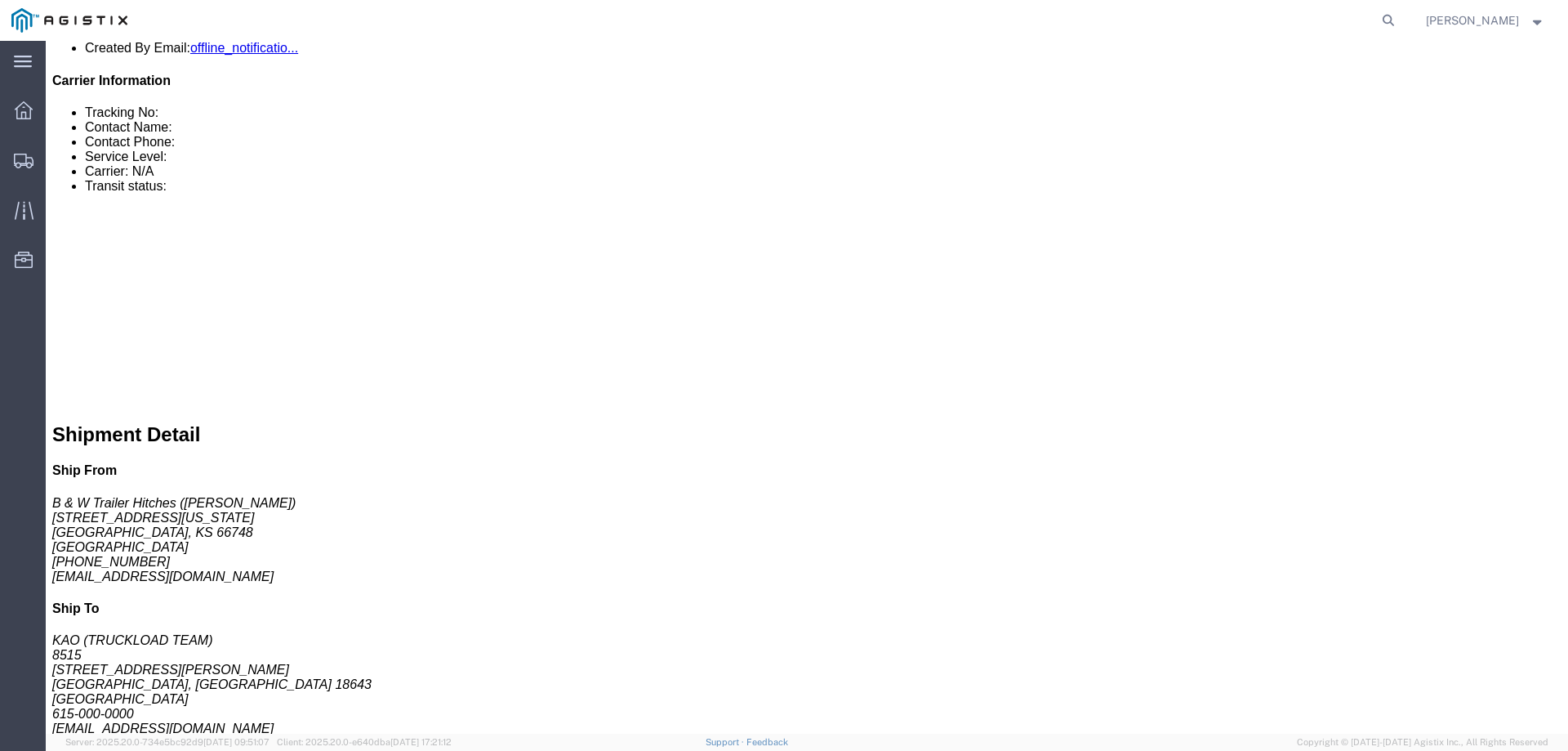
scroll to position [82, 0]
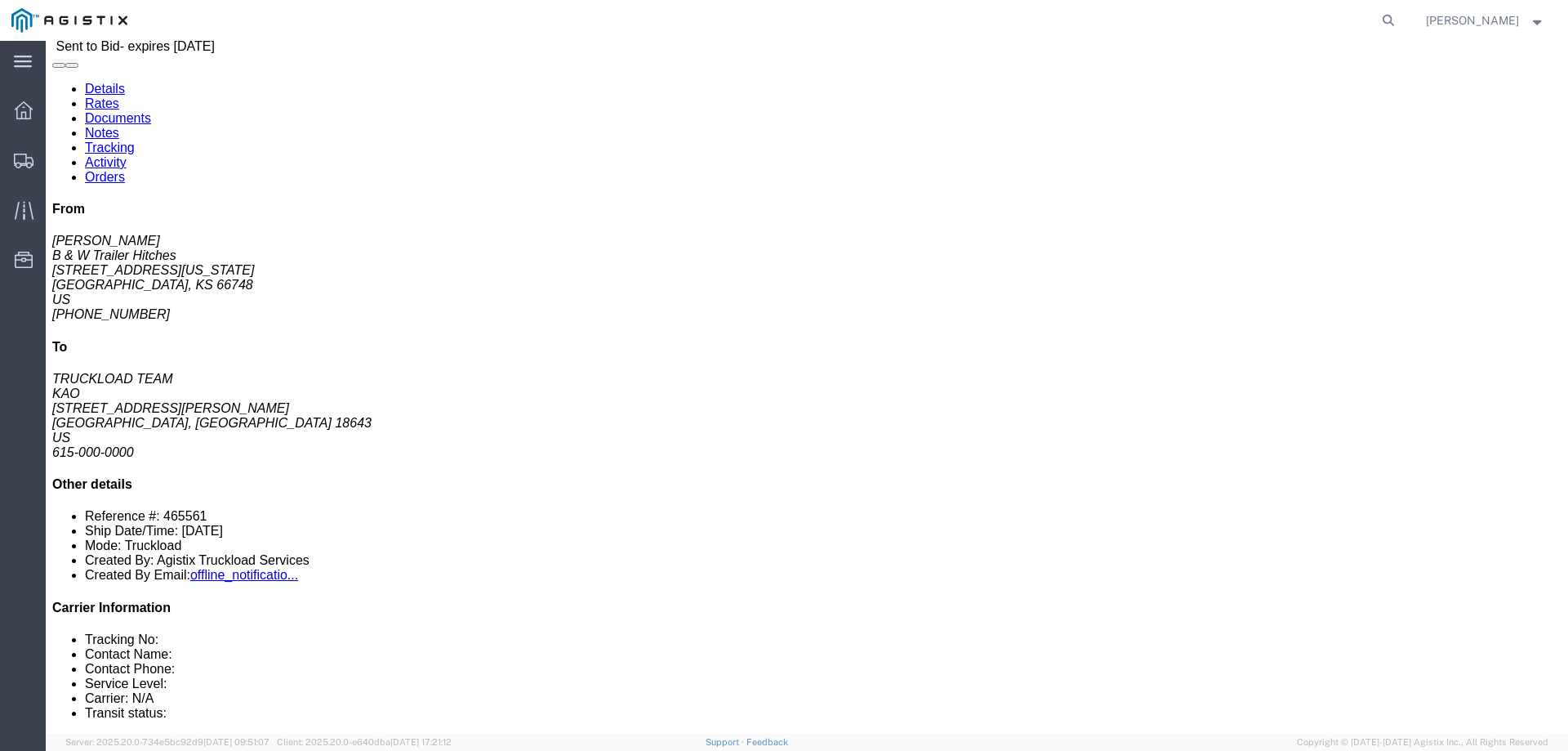
click link "Enter / Modify Bid"
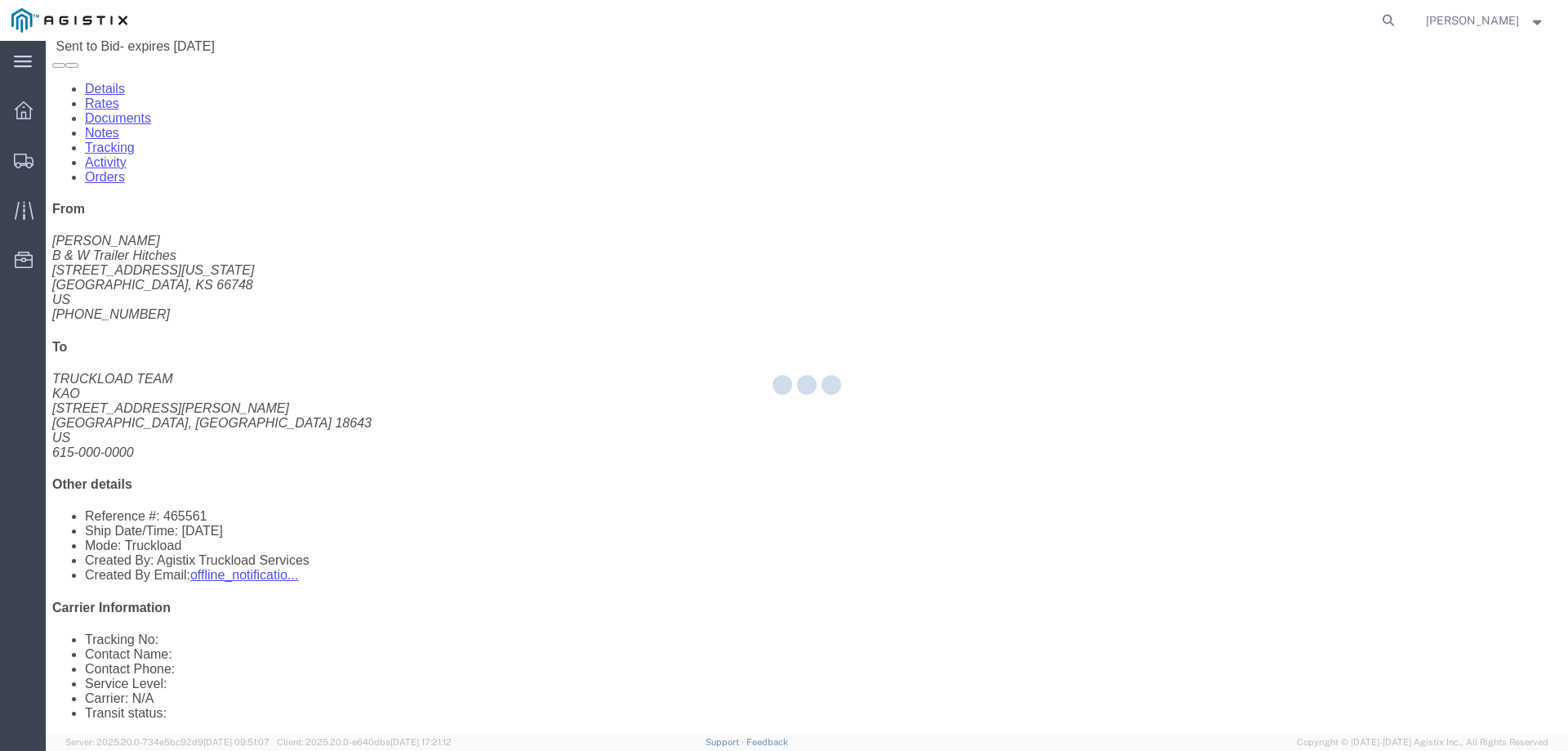
select select "146"
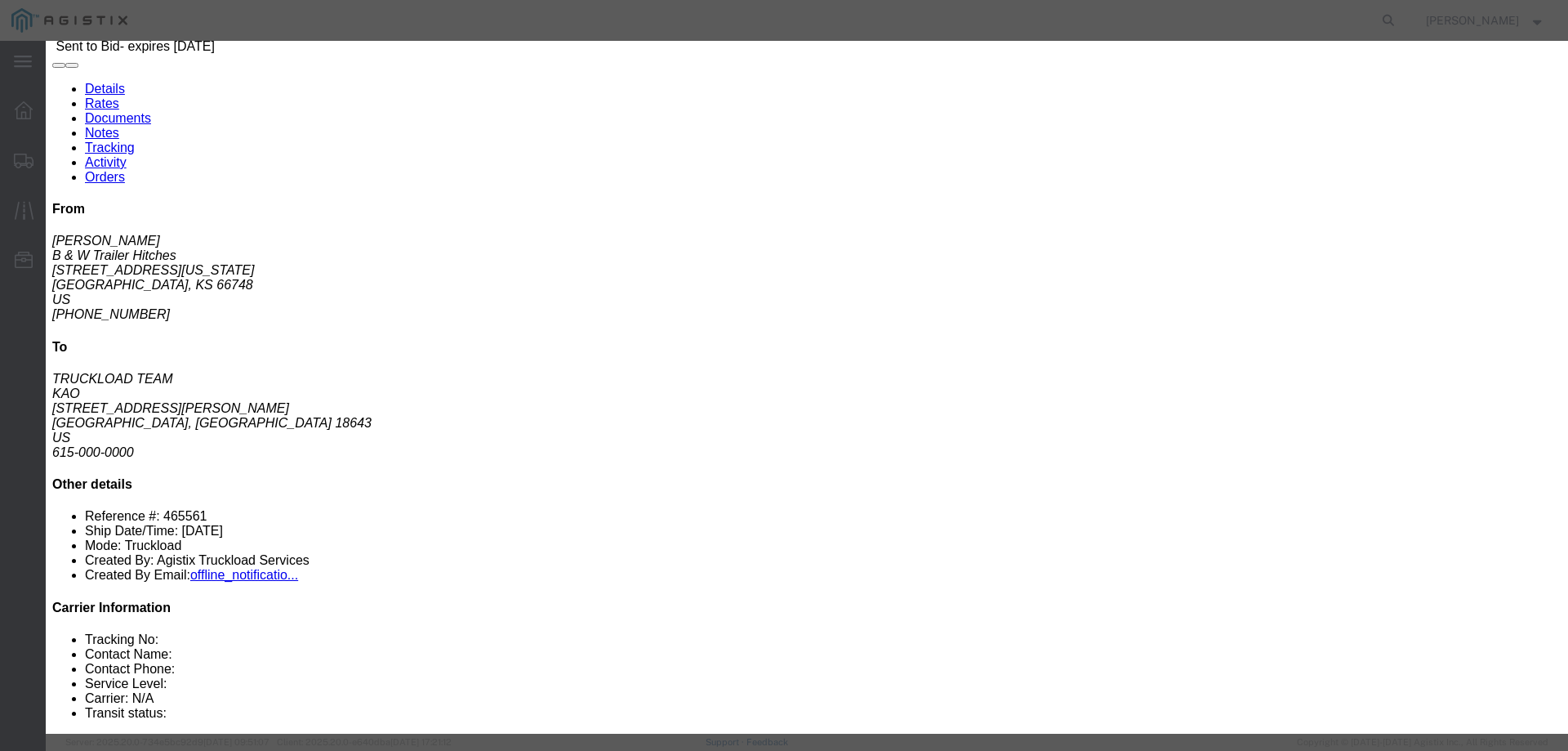
click select "Select CONESTOGA DFRM/STEP Economy TL Flatbed Intermodal LTL Standard Next Day …"
select select "25032"
click select "Select CONESTOGA DFRM/STEP Economy TL Flatbed Intermodal LTL Standard Next Day …"
click input "text"
type input "ats"
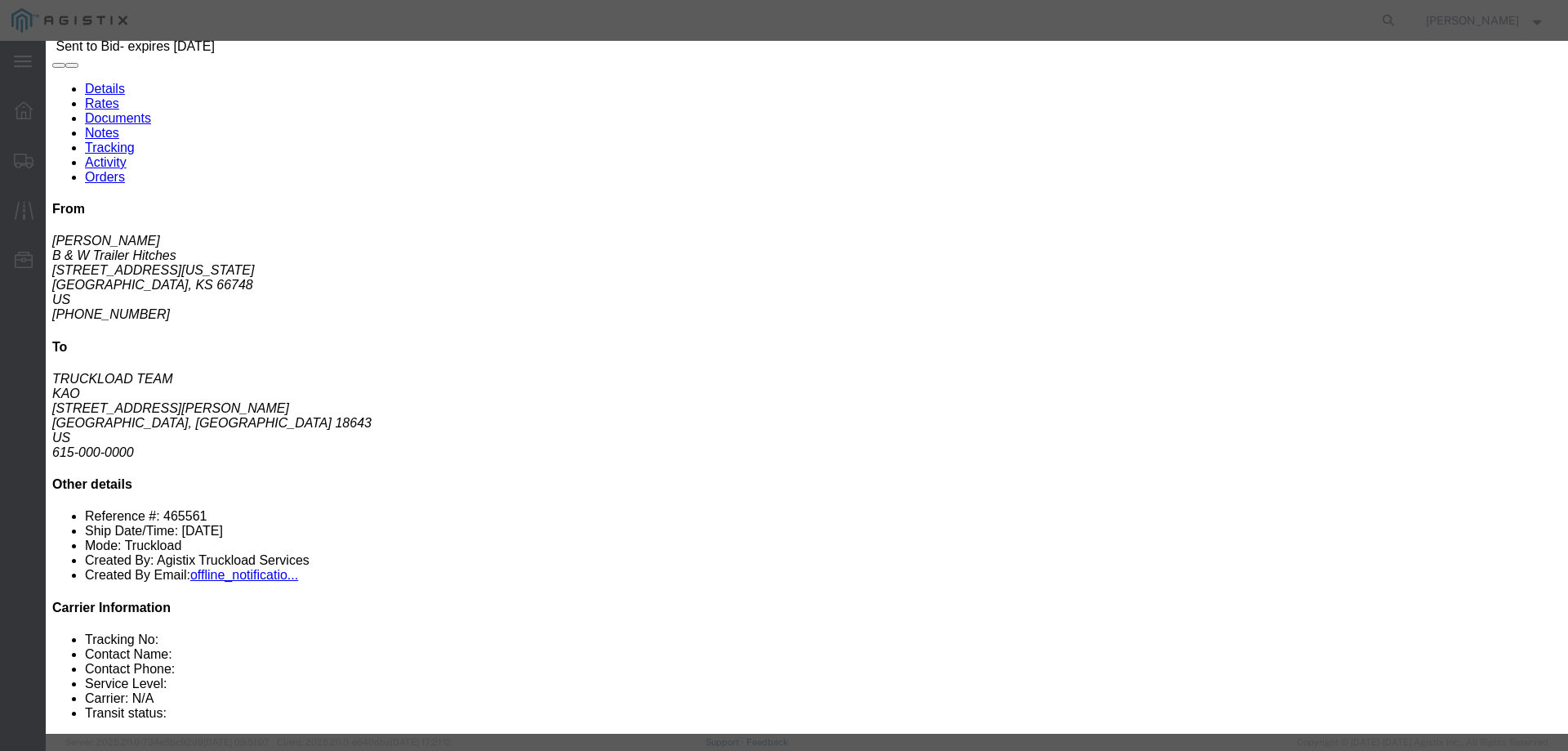
click input "number"
type input "2575"
click button "Submit"
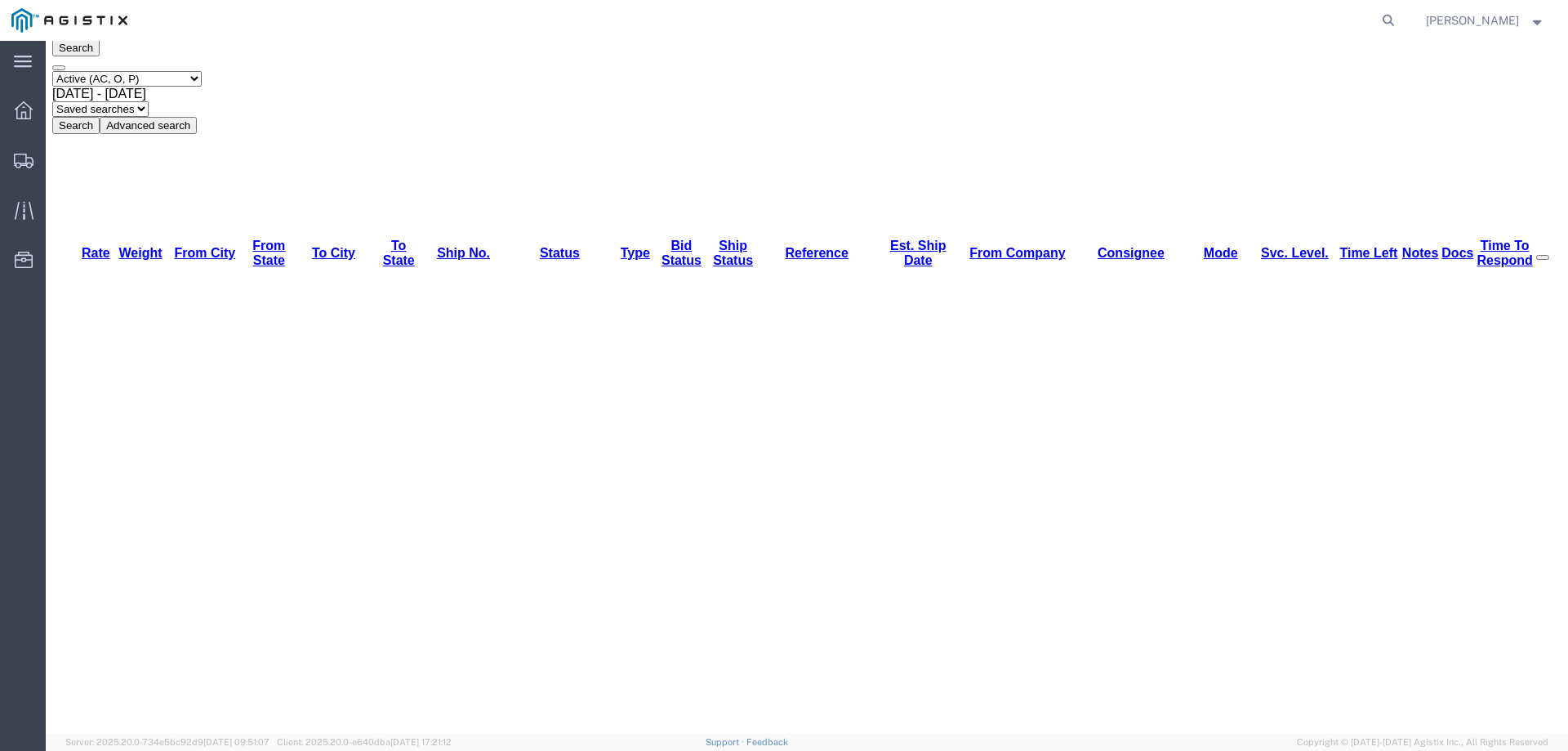
scroll to position [0, 0]
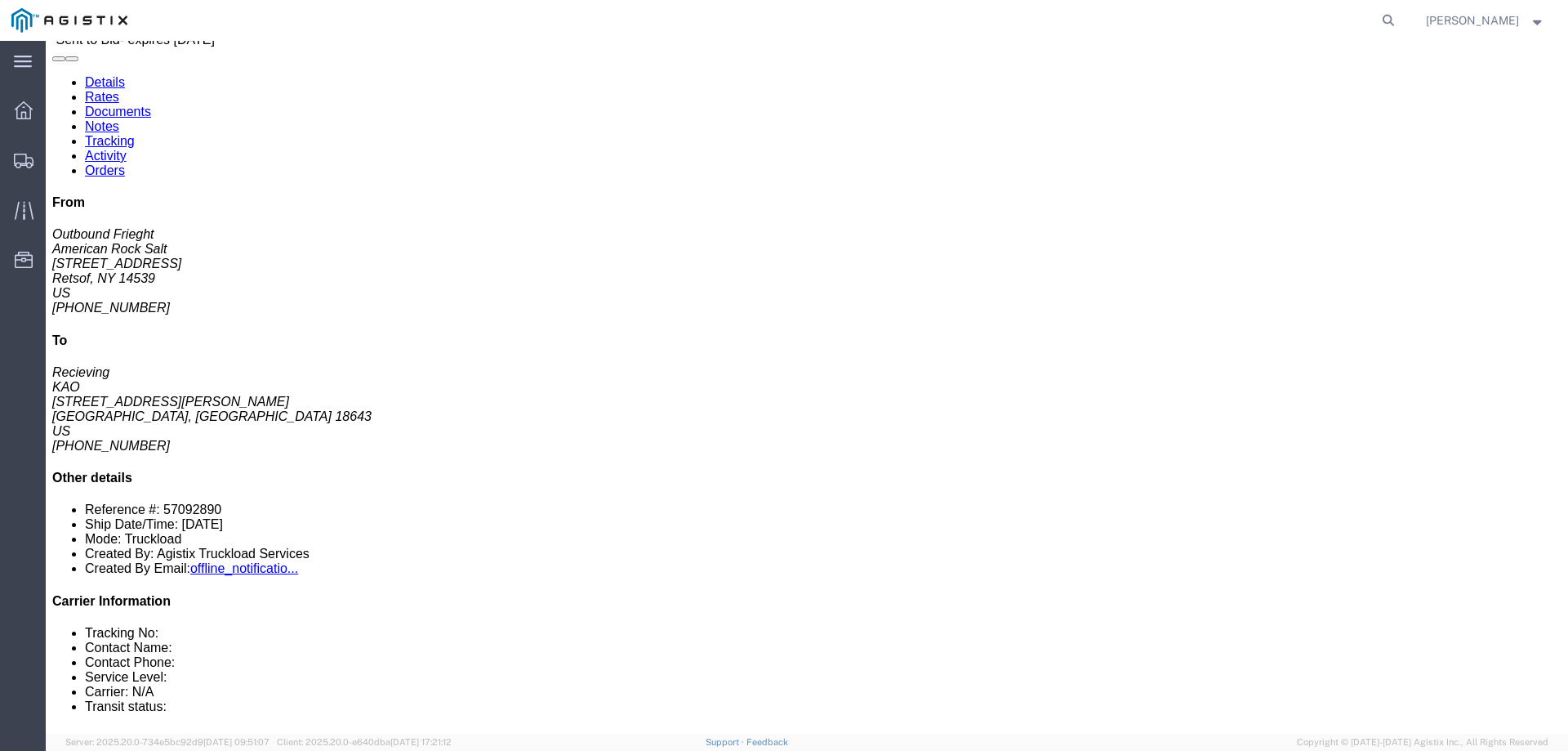
scroll to position [82, 0]
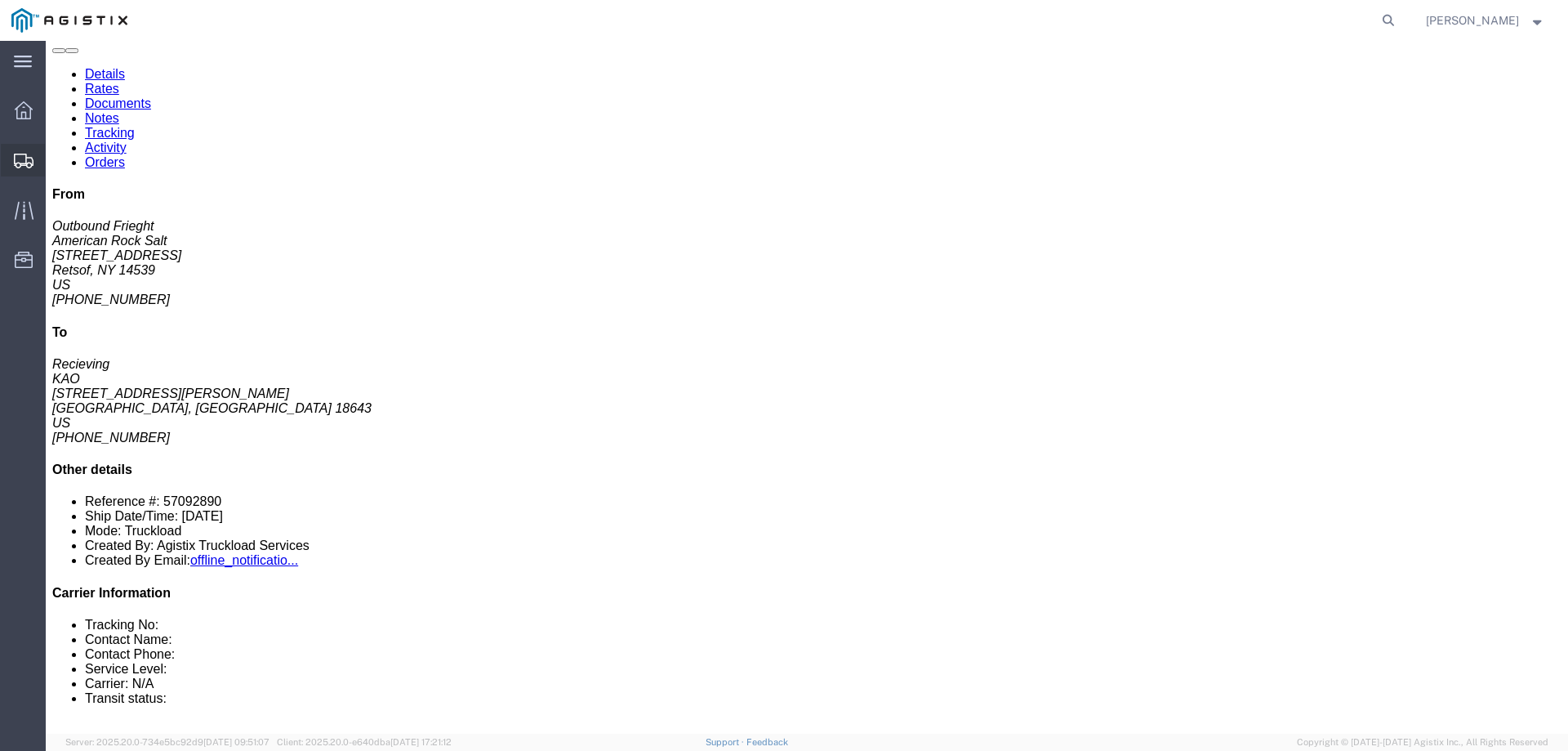
click at [11, 162] on div at bounding box center [23, 160] width 46 height 32
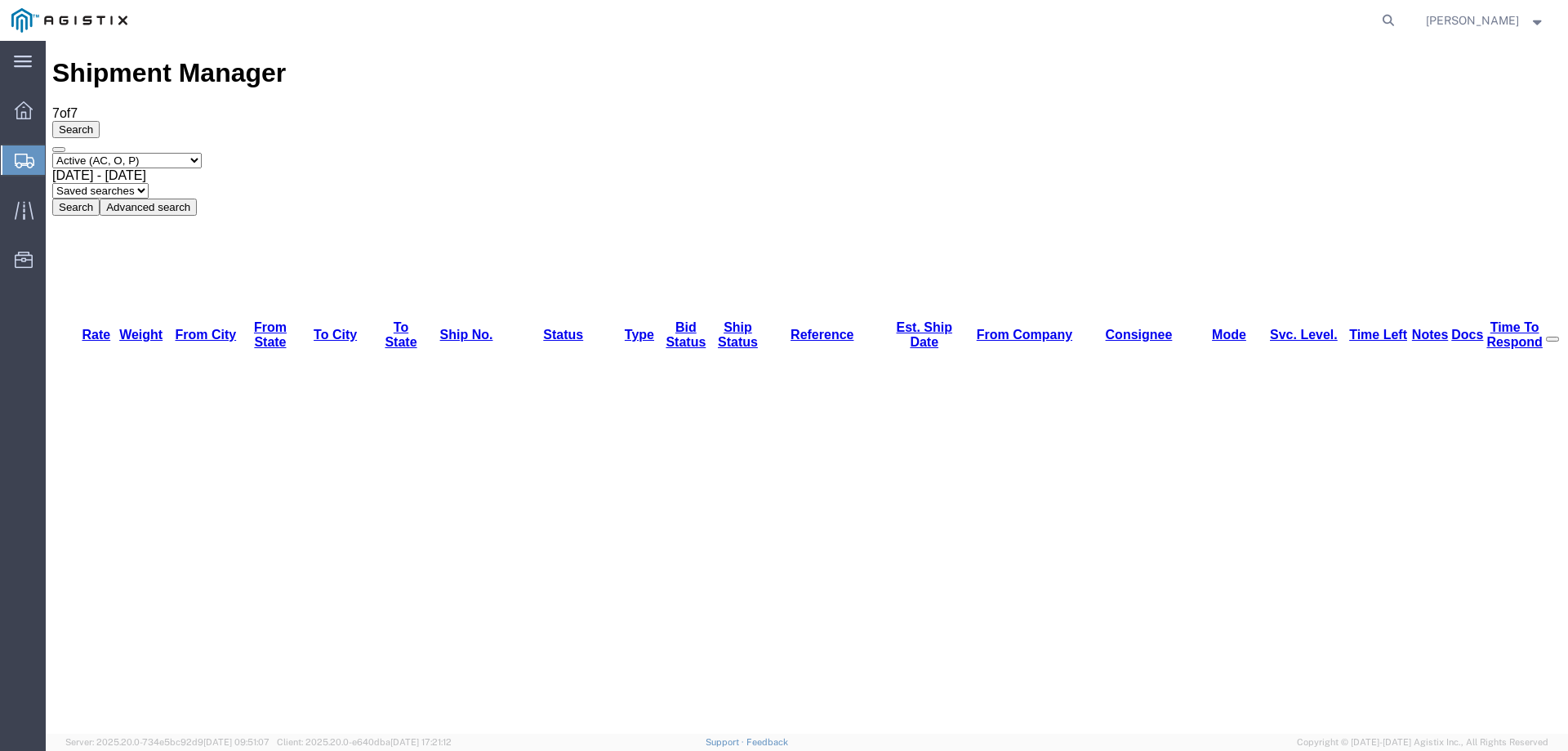
click at [925, 153] on div "Select status Active (AC, O, P) All Approved Awaiting Confirmation (AC) Booked …" at bounding box center [807, 185] width 1509 height 63
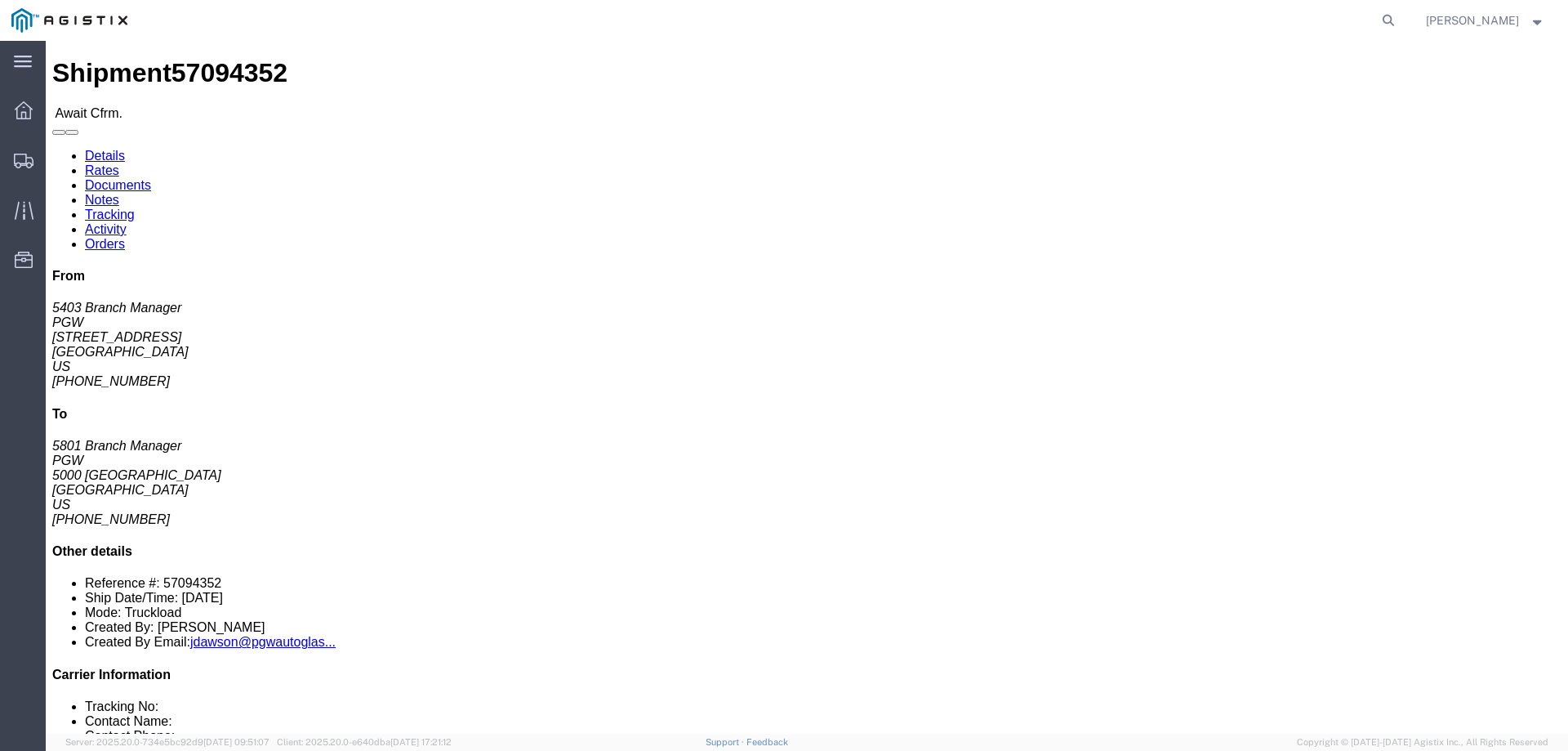
click b "57094352"
copy b "57094352"
click link "Confirm"
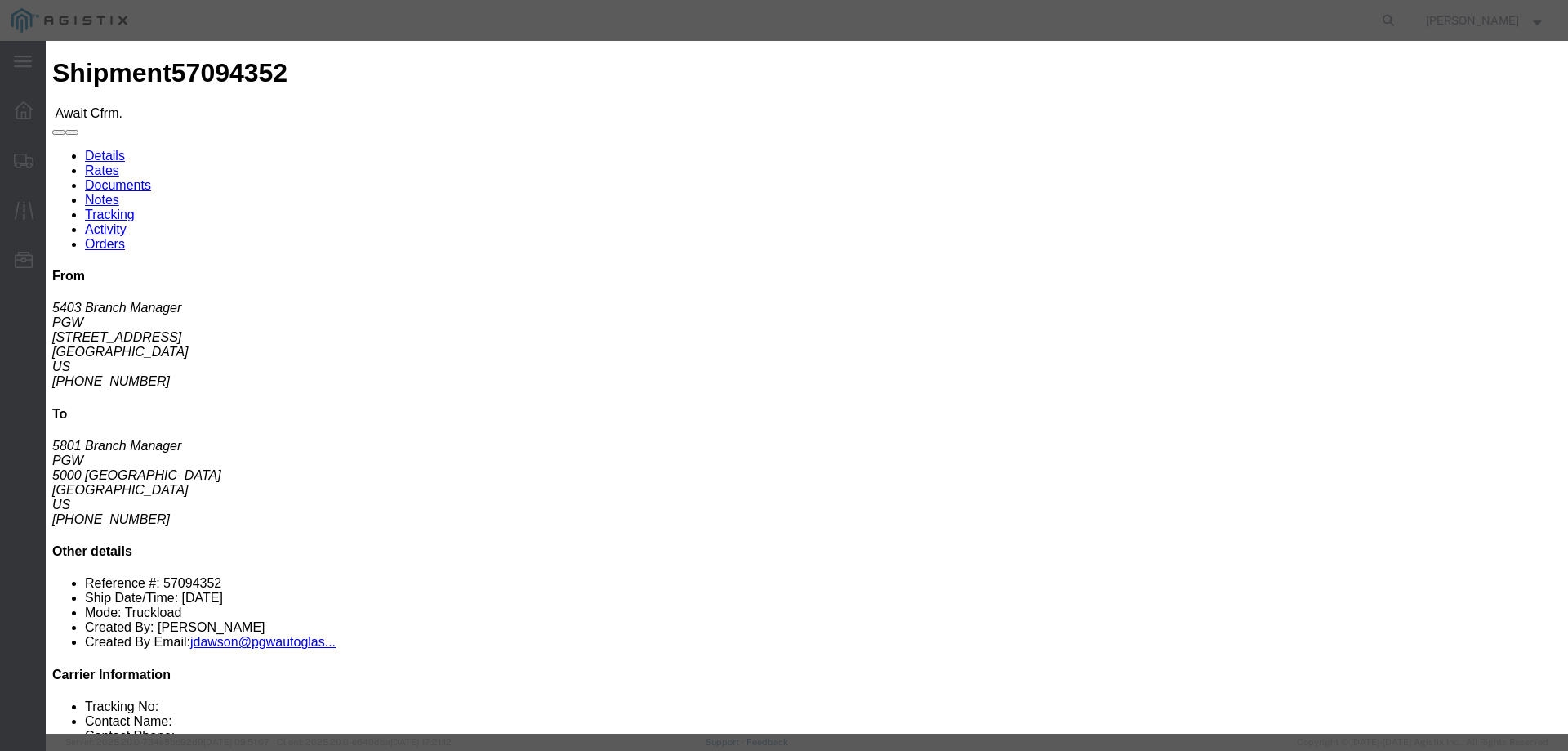
click input "checkbox"
checkbox input "true"
type input "[PERSON_NAME]"
type input "3204977237"
click input "text"
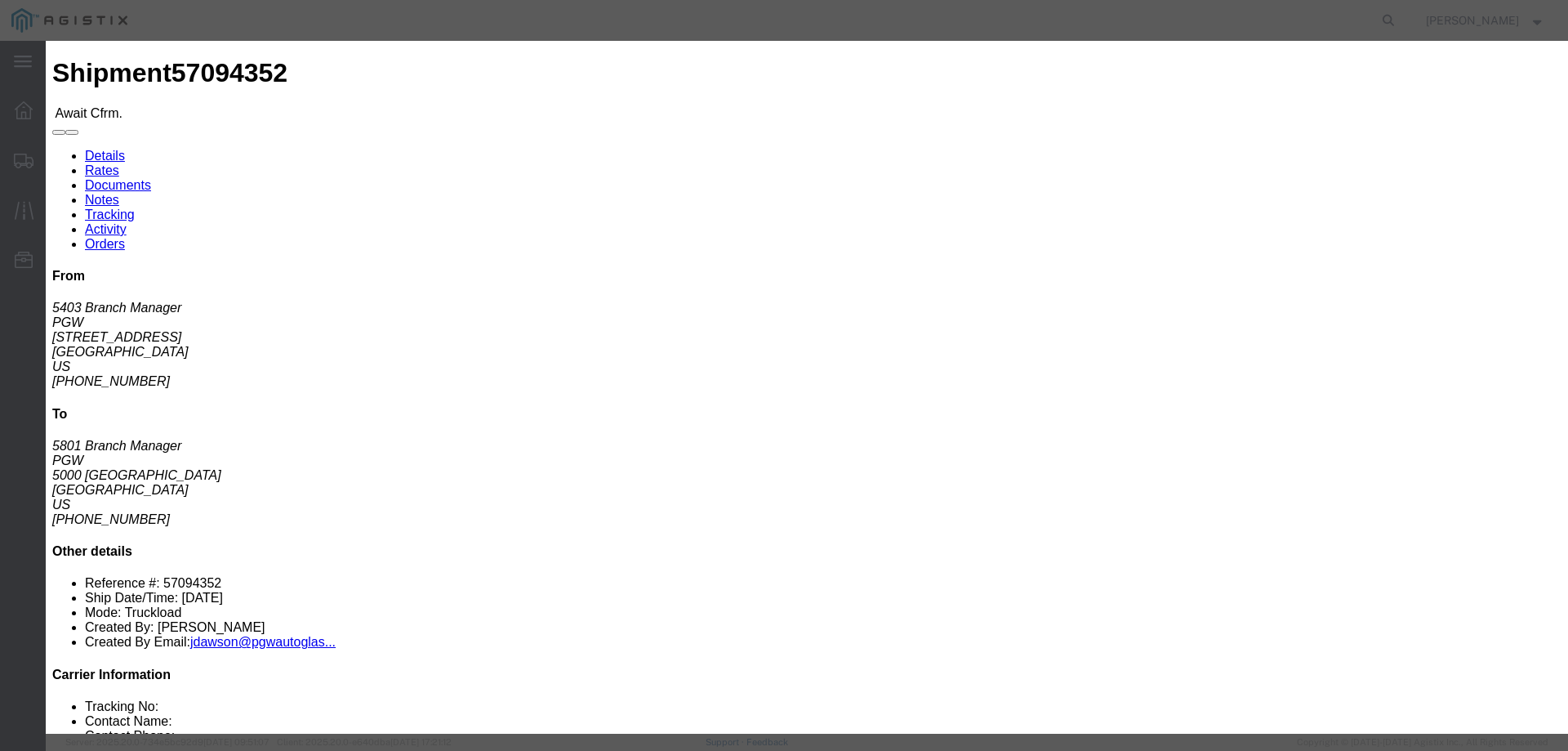
paste input "57094352"
type input "57094352"
click button "Submit"
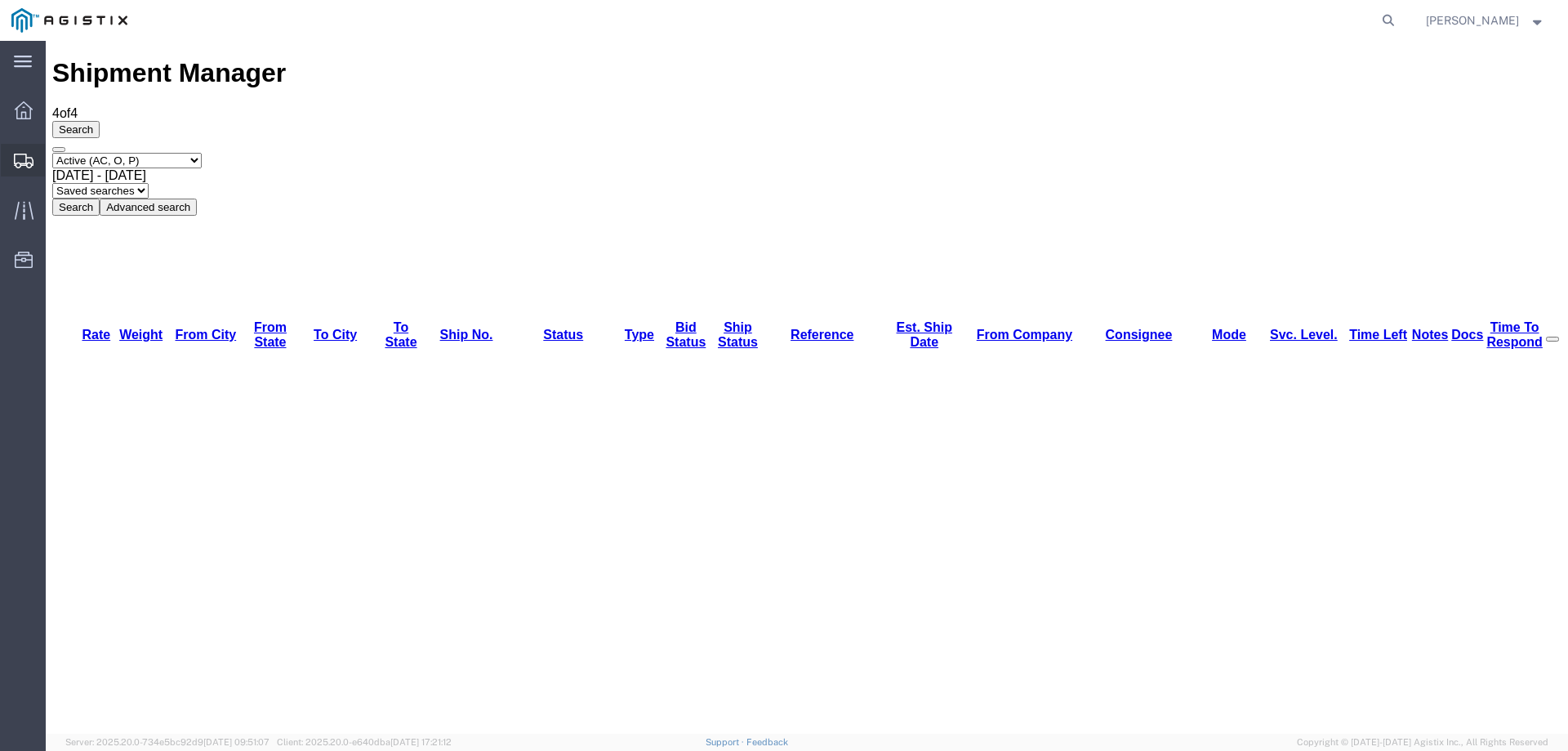
click at [25, 154] on icon at bounding box center [23, 161] width 20 height 14
click at [23, 159] on icon at bounding box center [24, 161] width 20 height 14
click at [37, 206] on div at bounding box center [23, 210] width 46 height 32
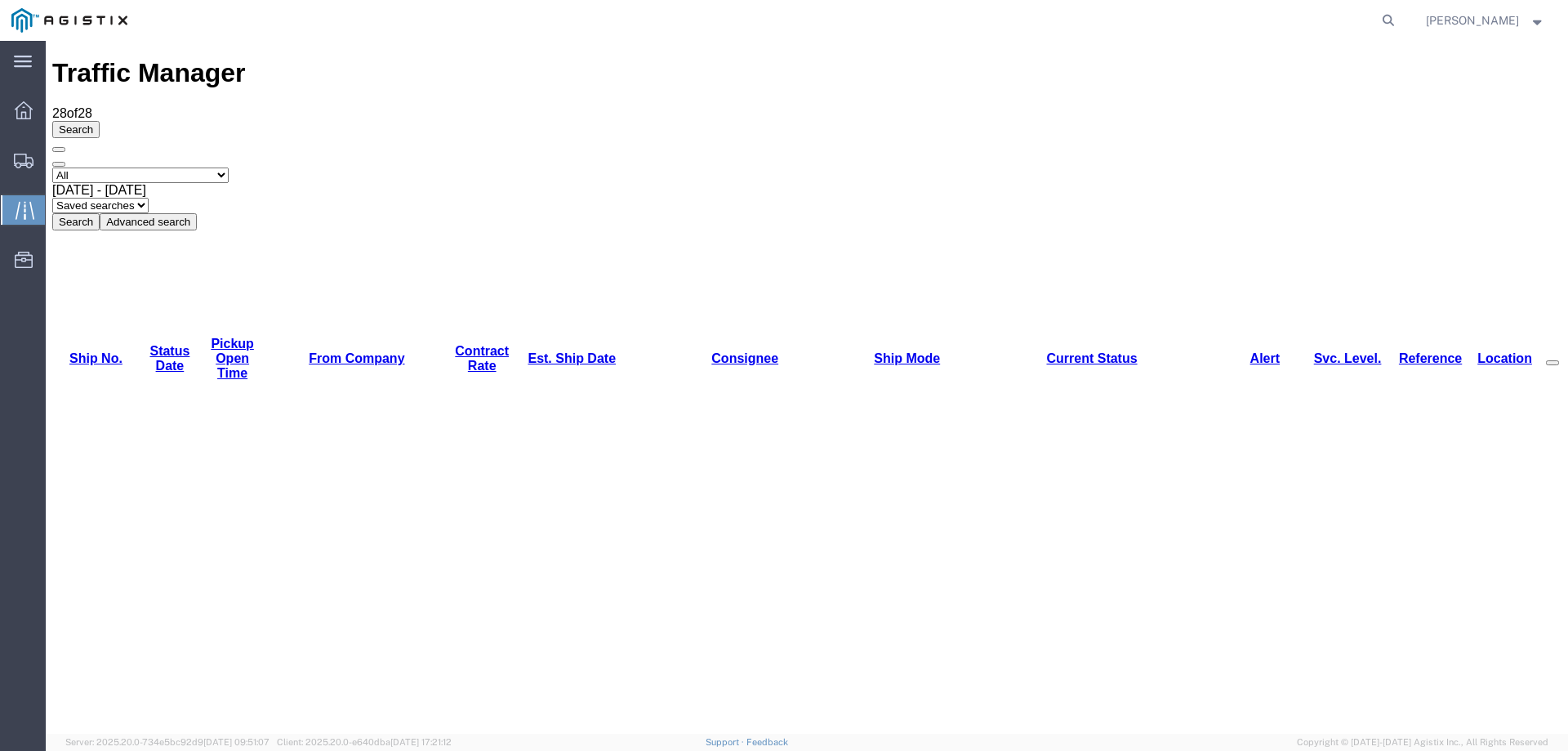
click at [545, 351] on link "Est. Ship Date" at bounding box center [572, 357] width 88 height 14
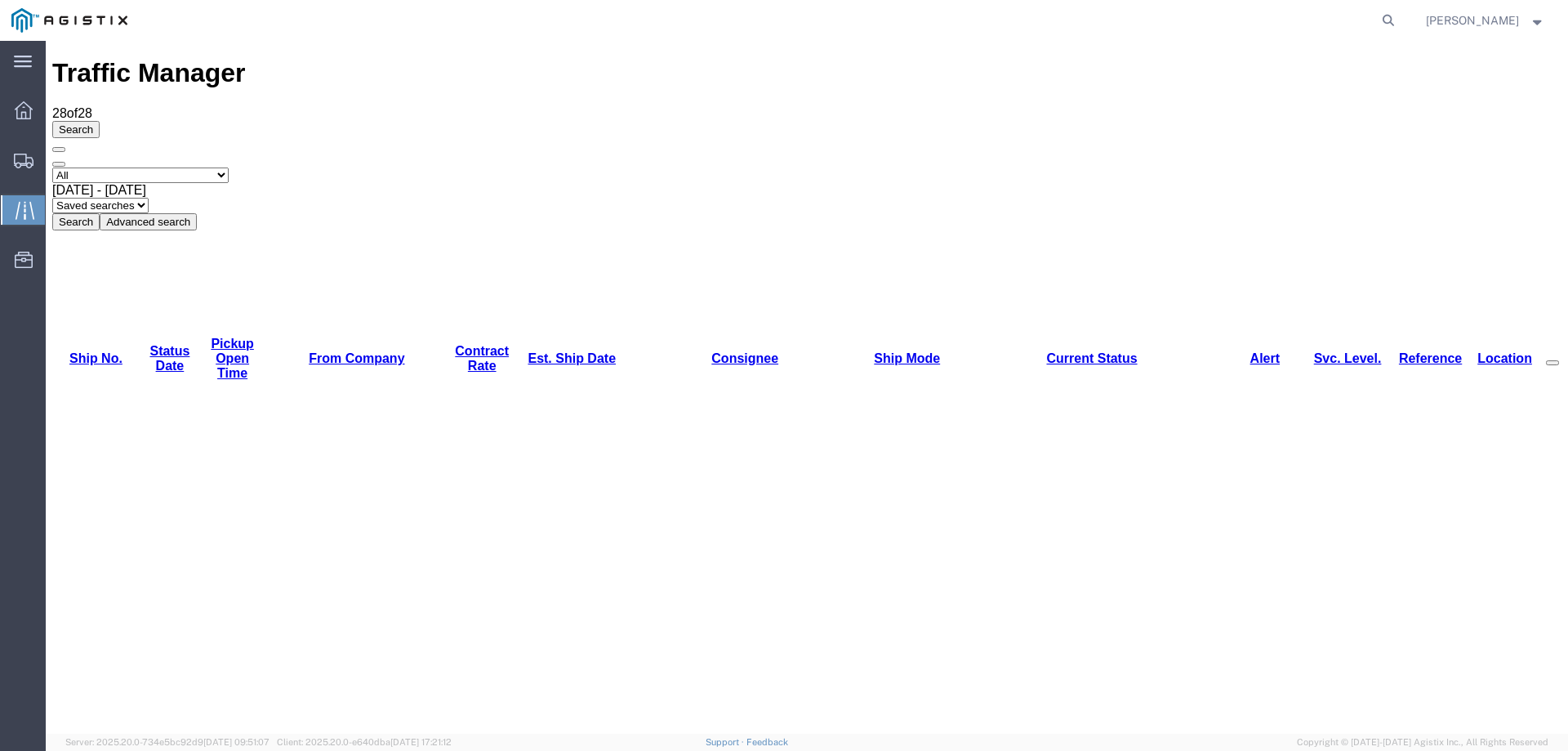
copy li "57048593"
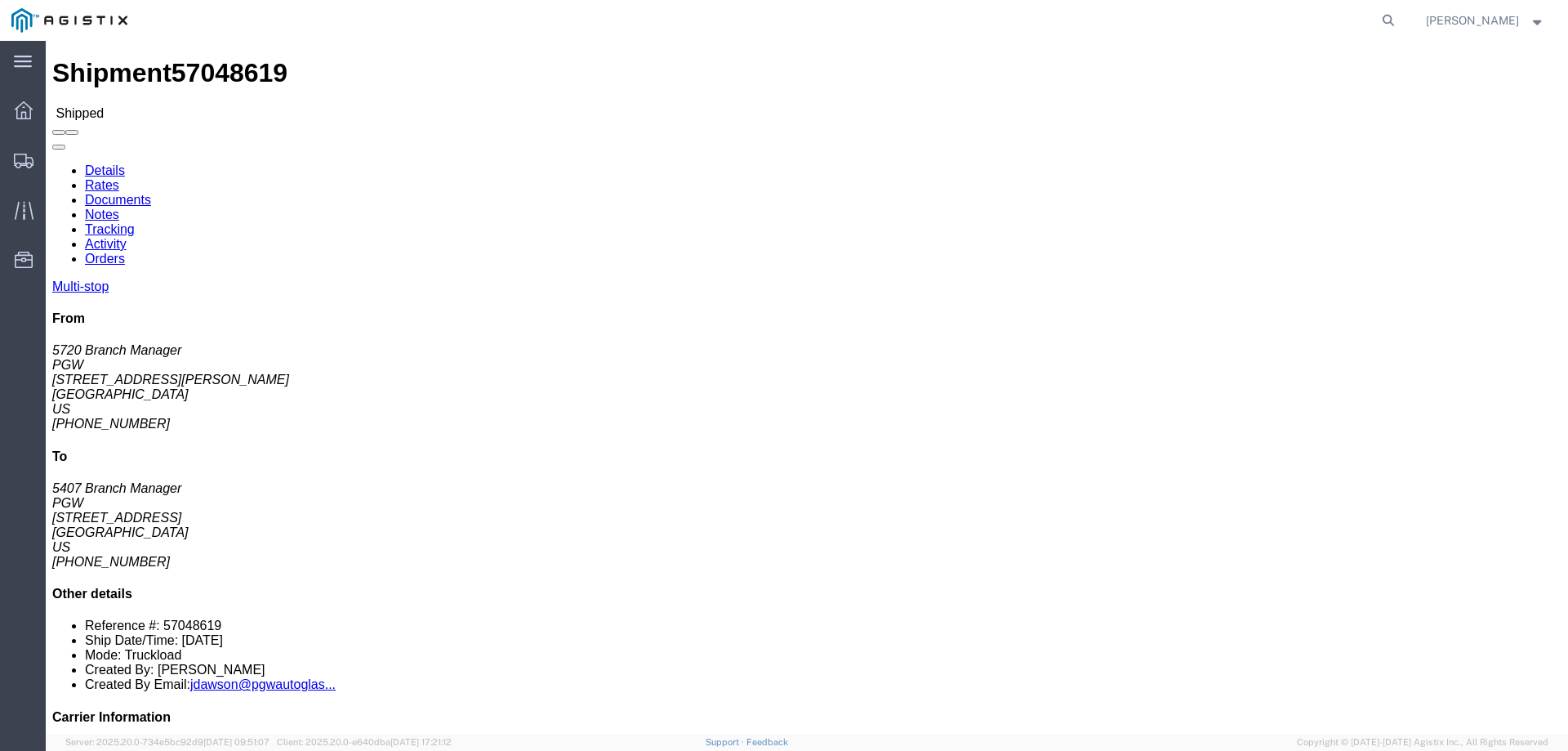
click link "Rates"
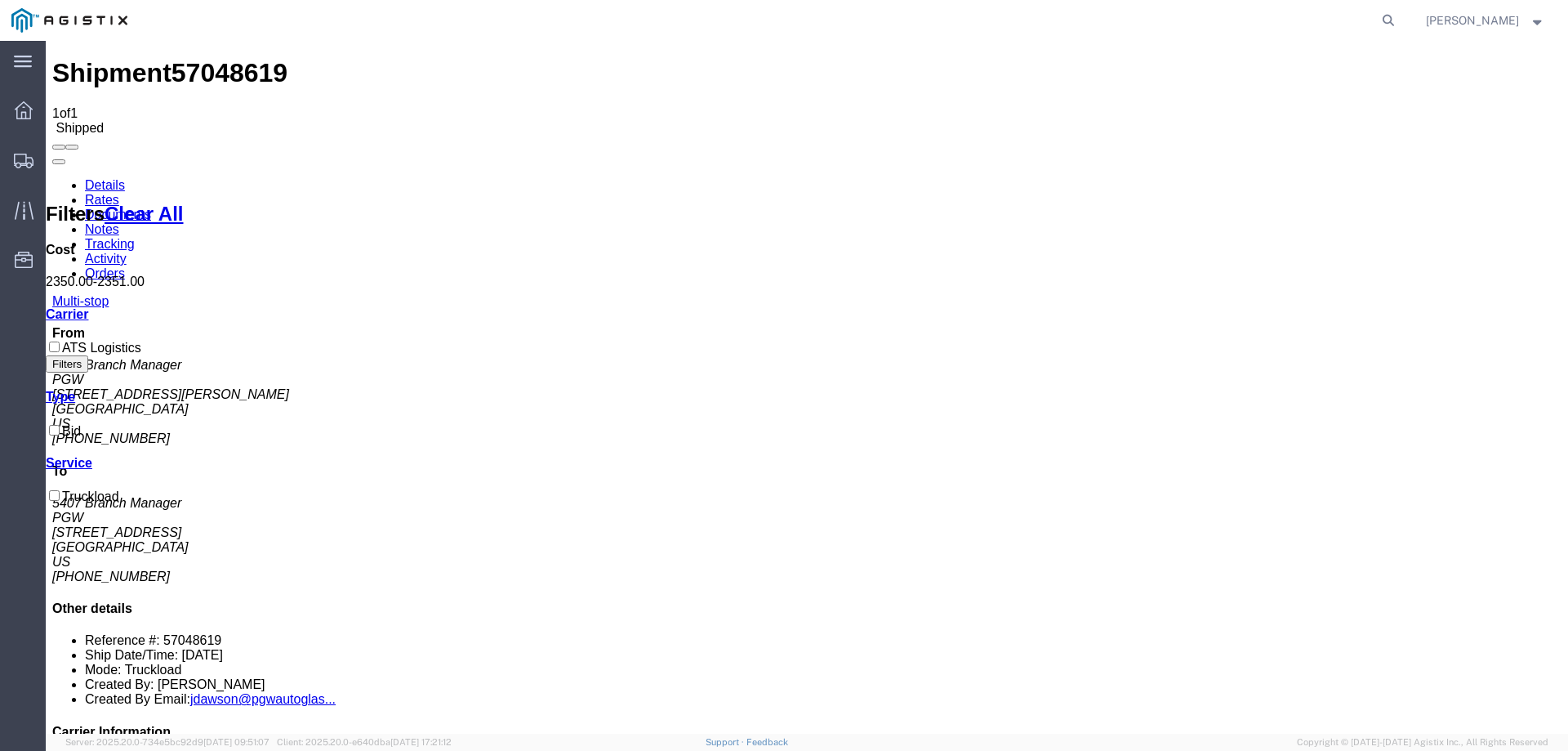
click at [1282, 31] on agx-global-search at bounding box center [1140, 20] width 523 height 41
click at [1400, 22] on icon at bounding box center [1387, 20] width 23 height 23
click at [1120, 31] on input "search" at bounding box center [1129, 21] width 497 height 40
paste input "54109048"
click at [1400, 21] on icon at bounding box center [1387, 20] width 23 height 23
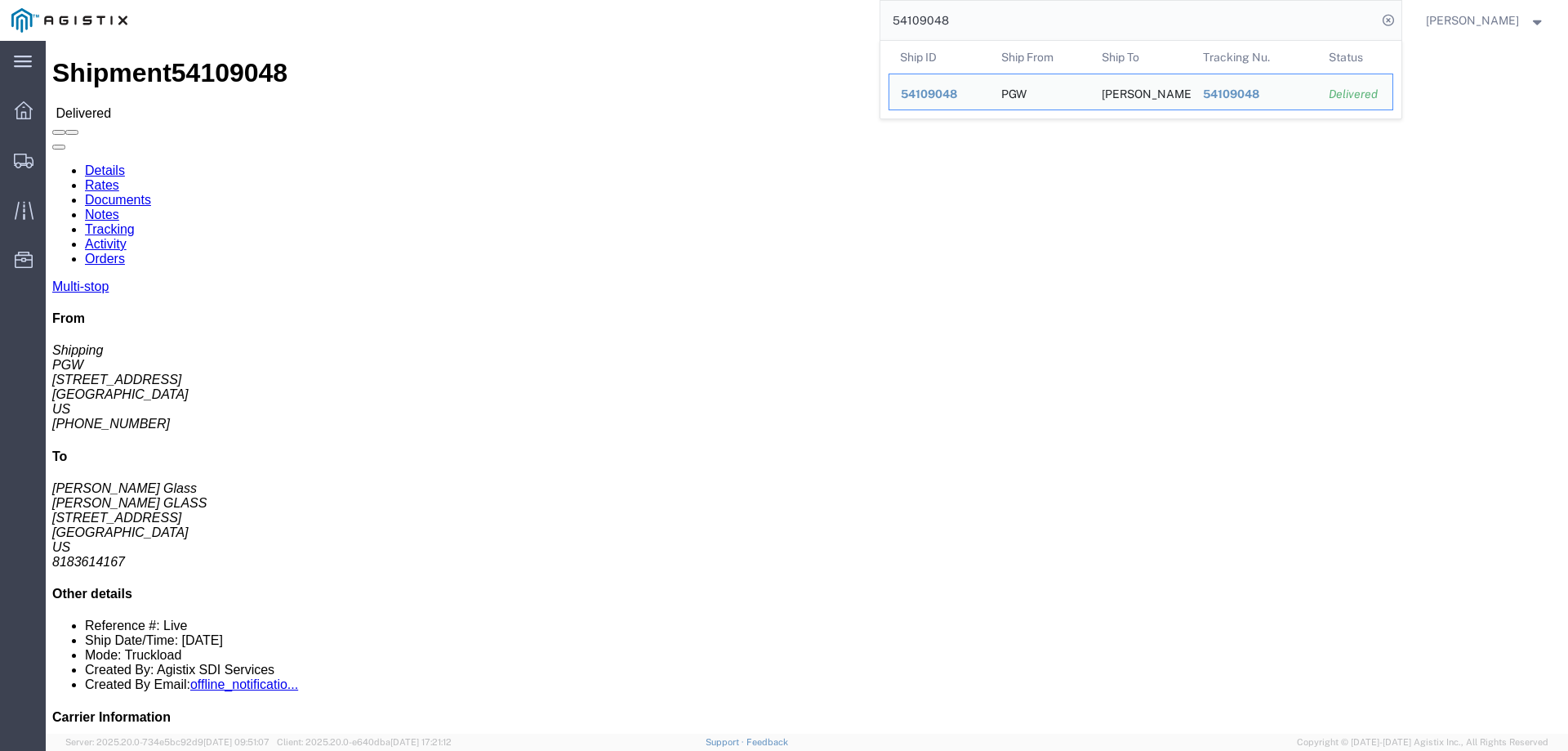
drag, startPoint x: 1123, startPoint y: 21, endPoint x: 822, endPoint y: 36, distance: 301.4
click at [822, 36] on div "54109048 Ship ID Ship From Ship To Tracking Nu. Status Ship ID 54109048 Ship Fr…" at bounding box center [770, 20] width 1262 height 41
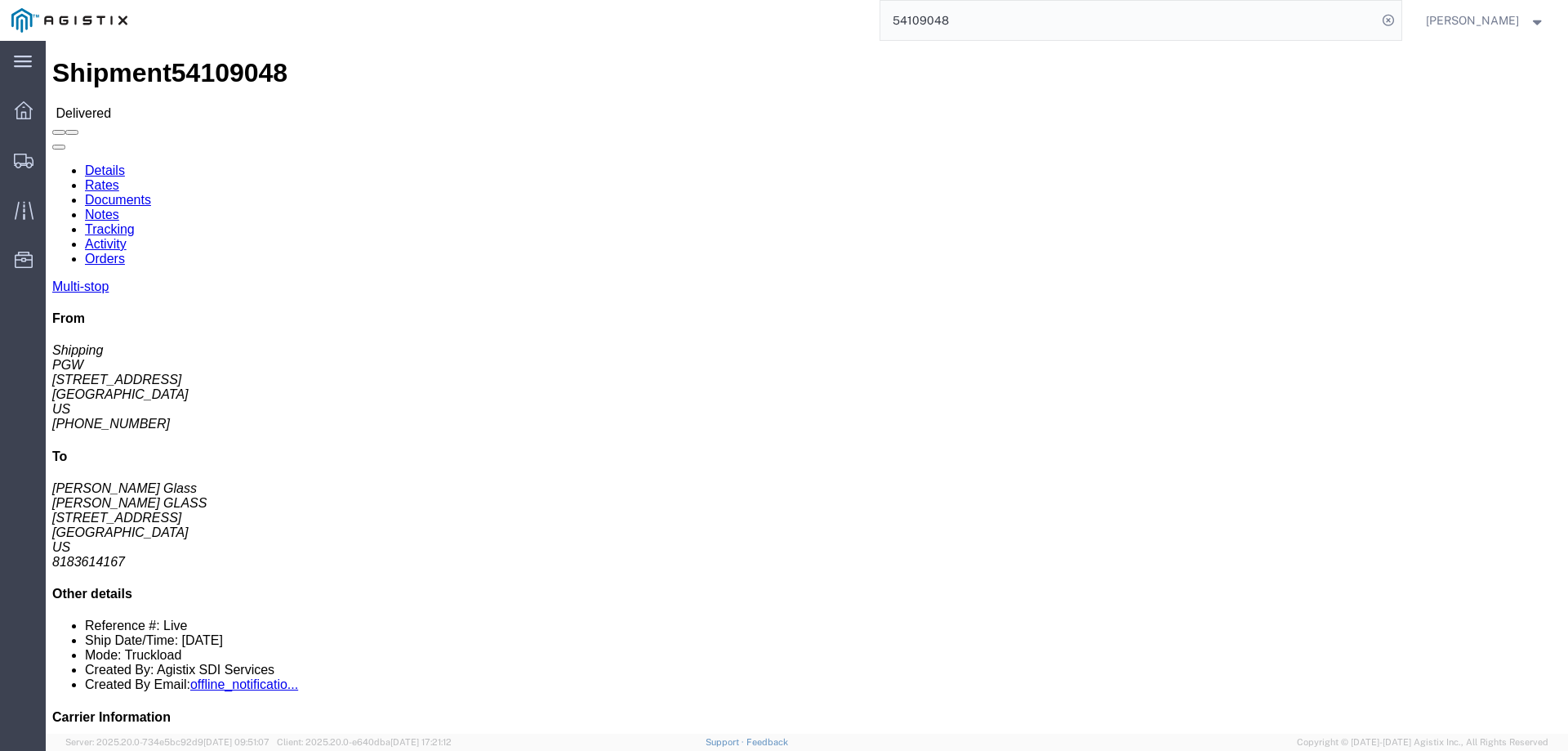
paste input "3388483"
click at [1400, 23] on icon at bounding box center [1387, 20] width 23 height 23
type input "53388483"
drag, startPoint x: 231, startPoint y: 482, endPoint x: 371, endPoint y: 485, distance: 140.0
click td "LOF-PILKINGTON 3440 CENTERPOINT DRIVE, URBANCREST, OH, 43123, US"
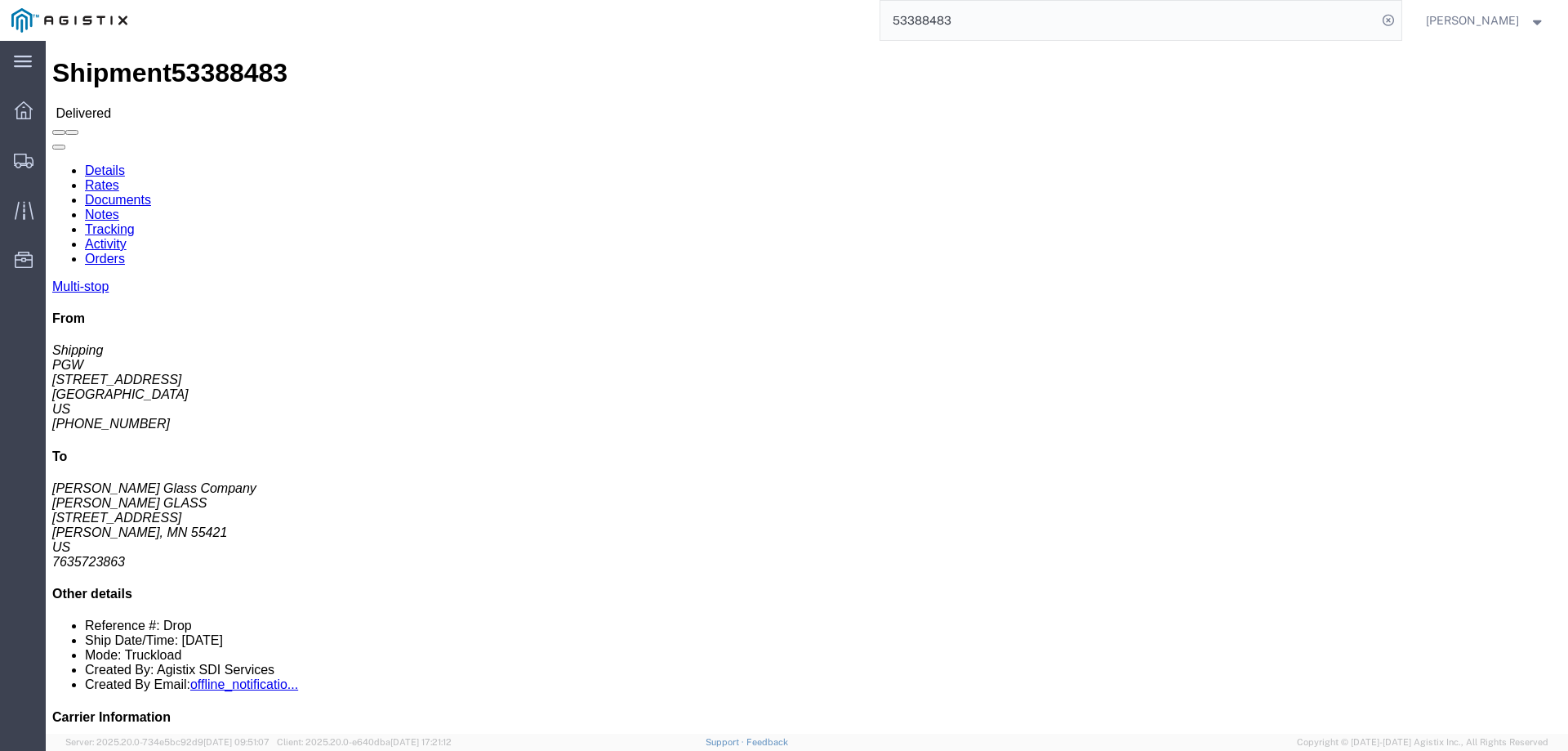
copy div "3440 CENTERPOINT DRIVE"
drag, startPoint x: 341, startPoint y: 467, endPoint x: 257, endPoint y: 471, distance: 84.1
click div "LOF-PILKINGTON"
copy div "PILKINGTON"
click address "PGW (Shipping) 5329 850 Southern Ave Chillicothe, OH 45601 United States 740-77…"
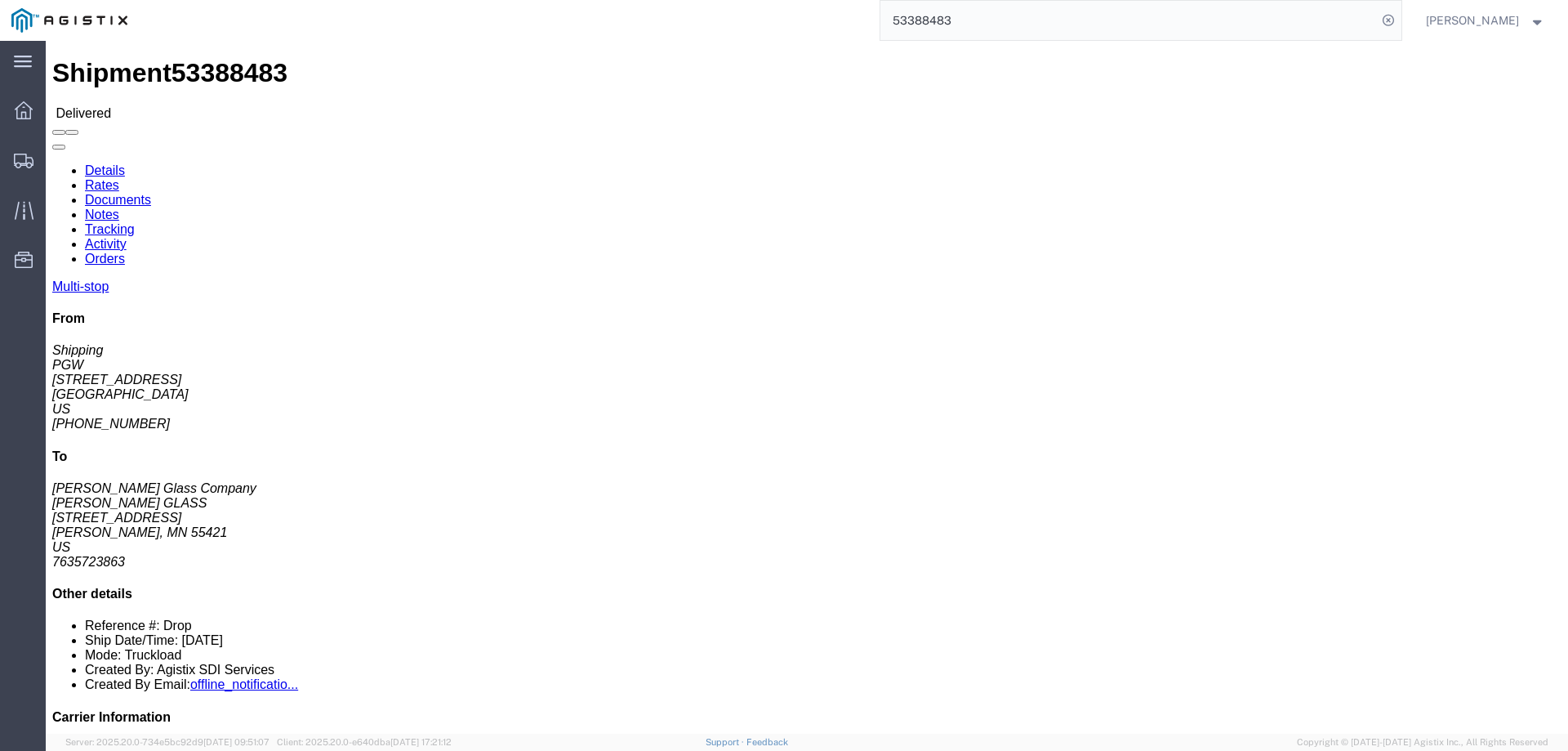
drag, startPoint x: 549, startPoint y: 479, endPoint x: 228, endPoint y: 490, distance: 321.2
click td "LOF-PILKINGTON 3440 CENTERPOINT DRIVE, URBANCREST, OH, 43123, US"
copy div "3440 CENTERPOINT DRIVE, URBANCREST, OH, 43123, US"
click at [23, 161] on icon at bounding box center [23, 161] width 20 height 14
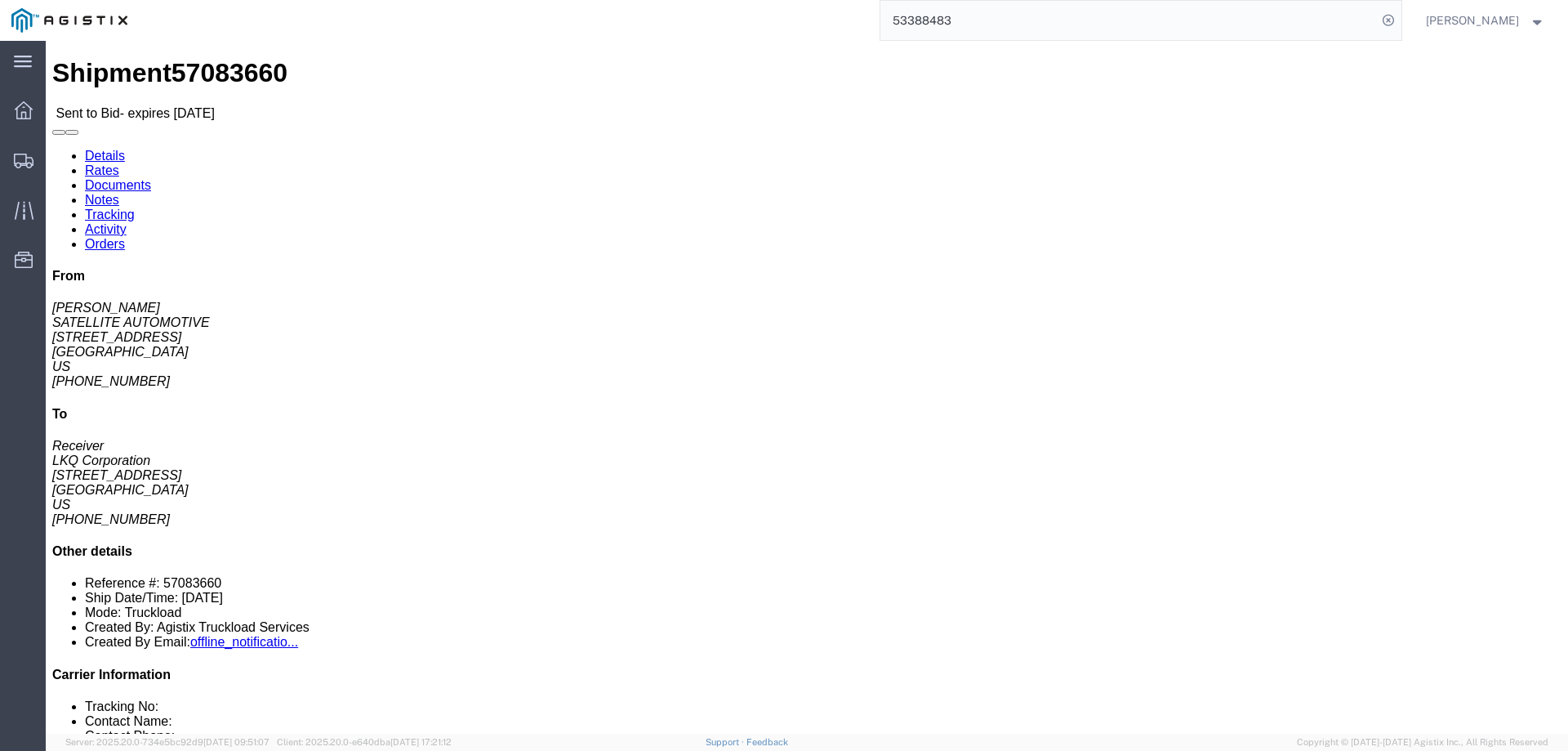
click link "Enter / Modify Bid"
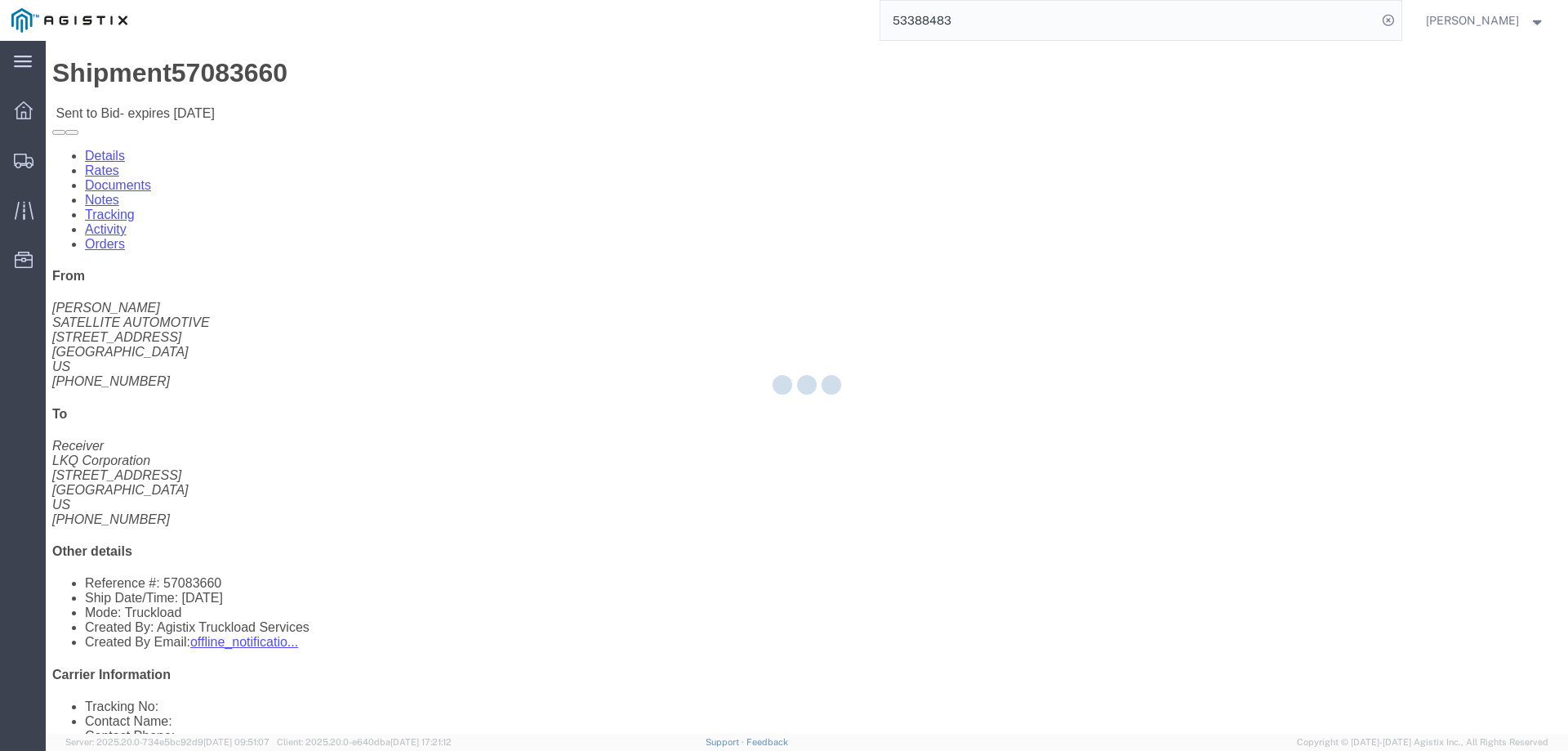
select select "146"
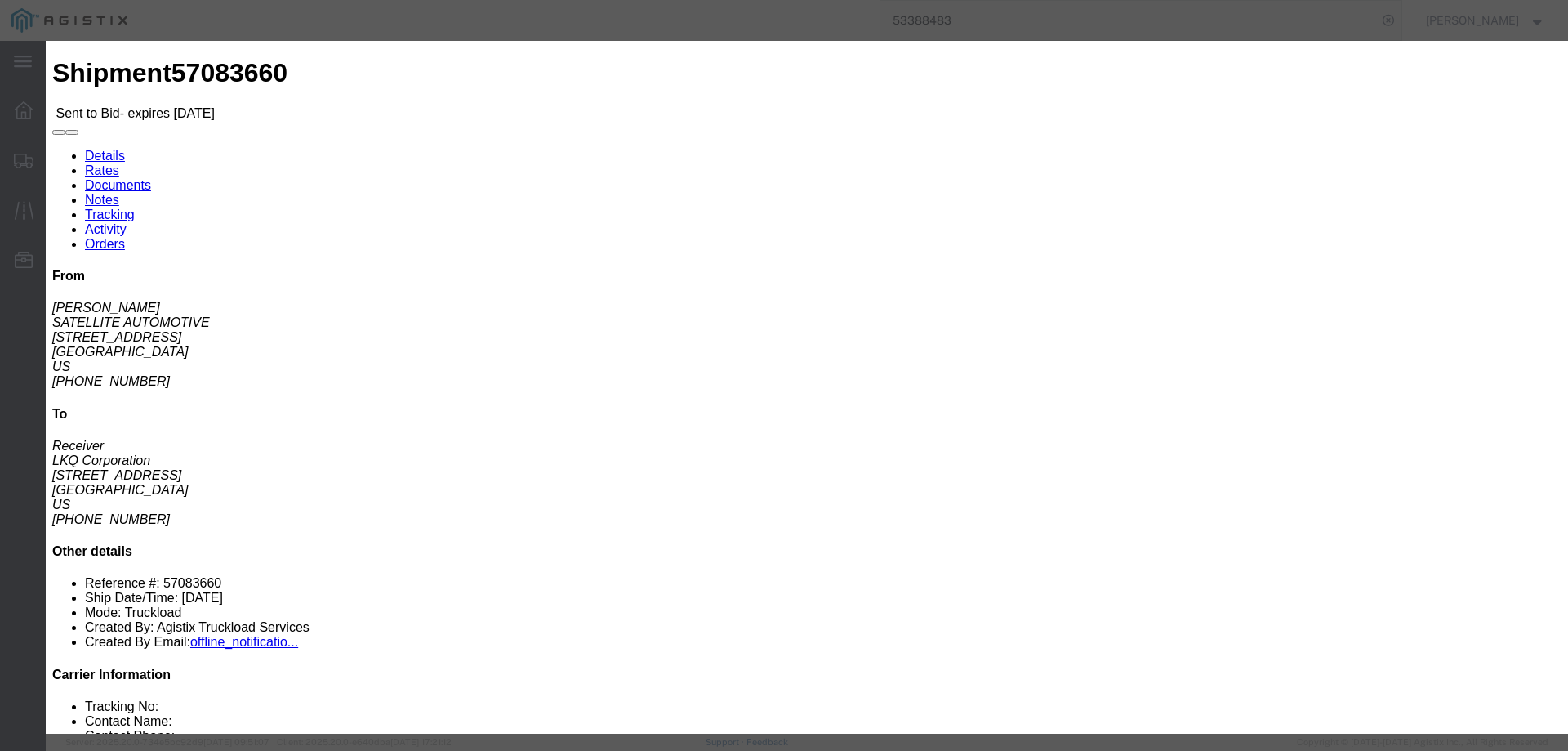
drag, startPoint x: 848, startPoint y: 145, endPoint x: 858, endPoint y: 160, distance: 18.0
click select "Select CONESTOGA DFRM/STEP Economy TL Flatbed Intermodal LTL Standard Next Day …"
select select "25032"
click select "Select CONESTOGA DFRM/STEP Economy TL Flatbed Intermodal LTL Standard Next Day …"
click input "text"
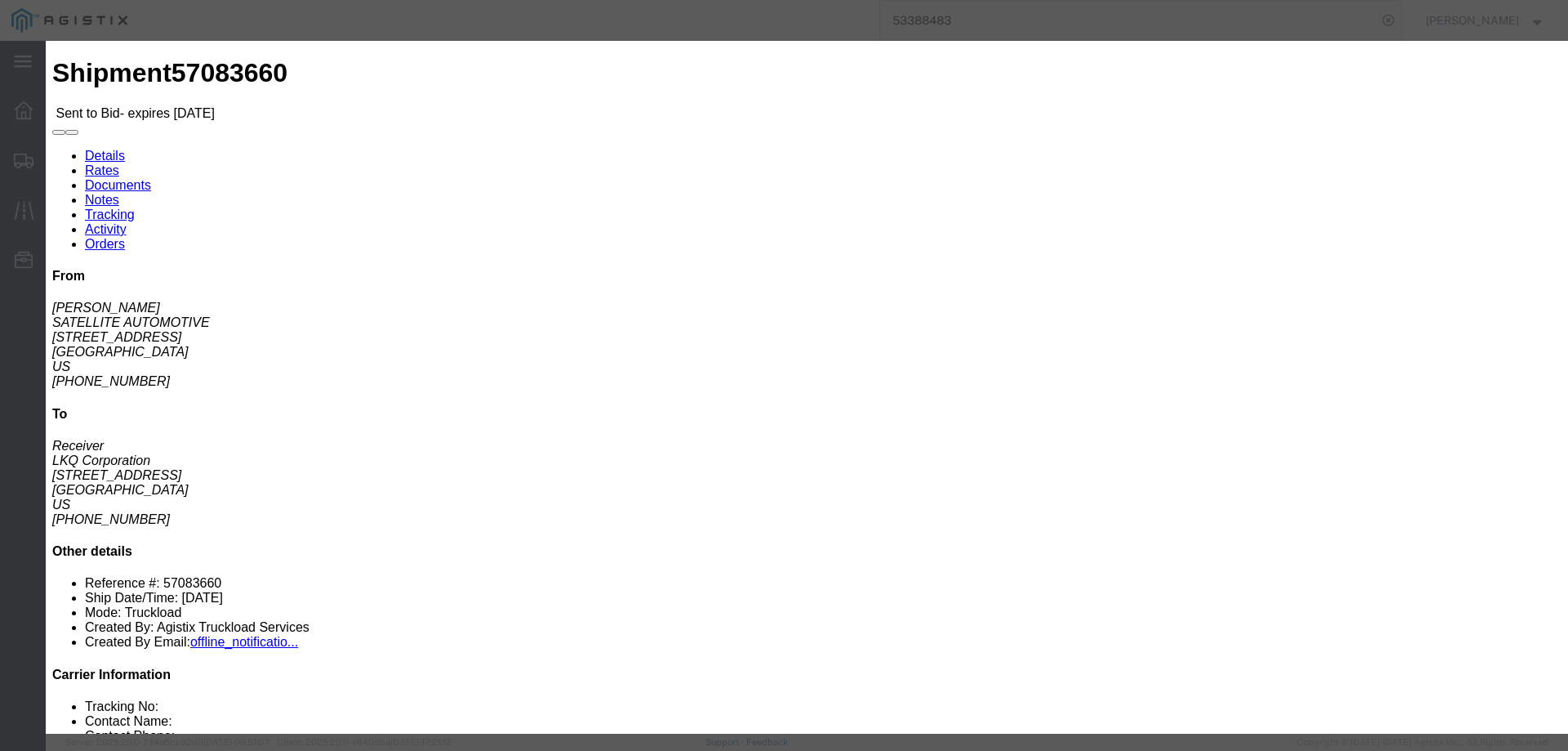
type input "ats"
click input "number"
type input "2050"
click button "Submit"
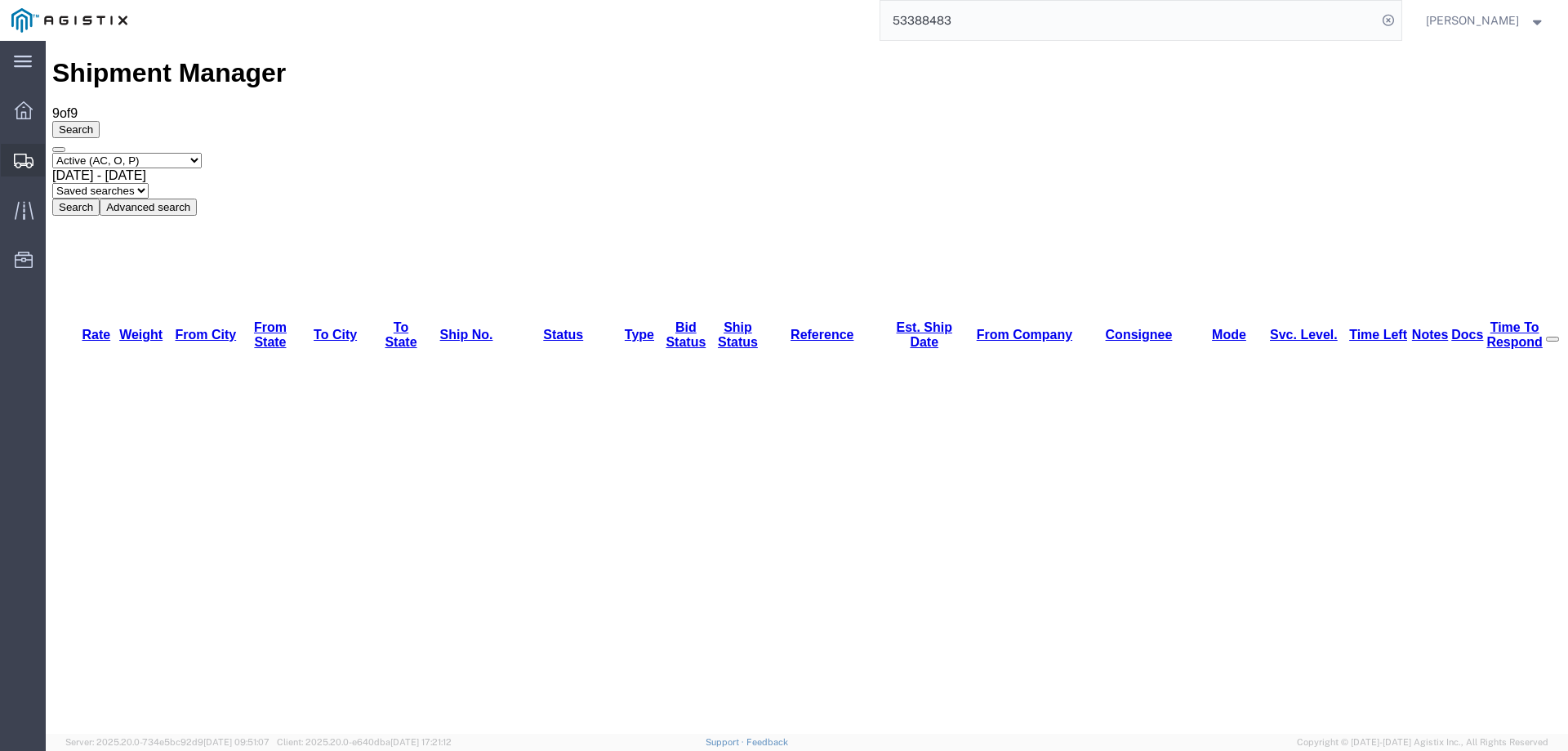
click at [18, 158] on icon at bounding box center [23, 161] width 20 height 14
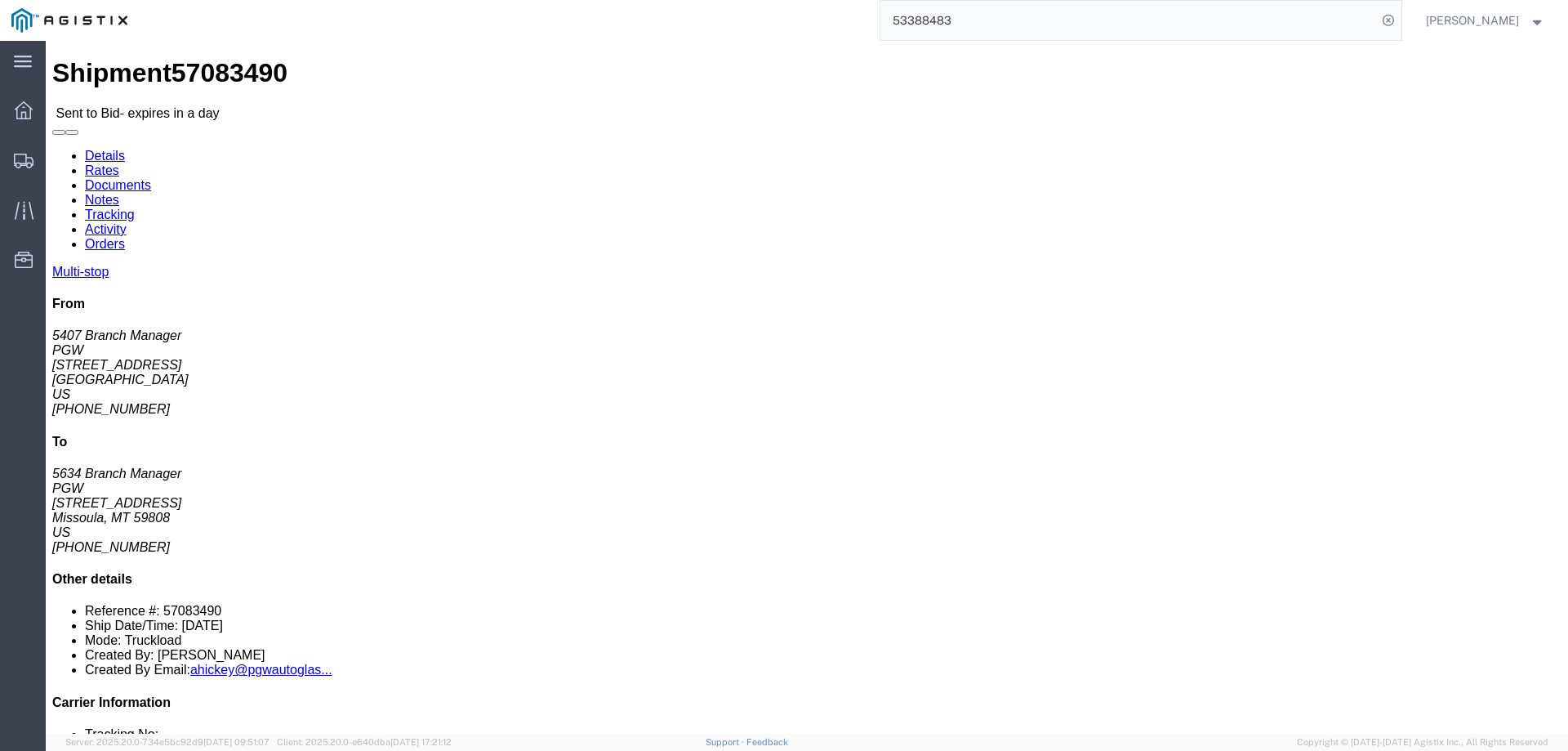
click link "Enter / Modify Bid"
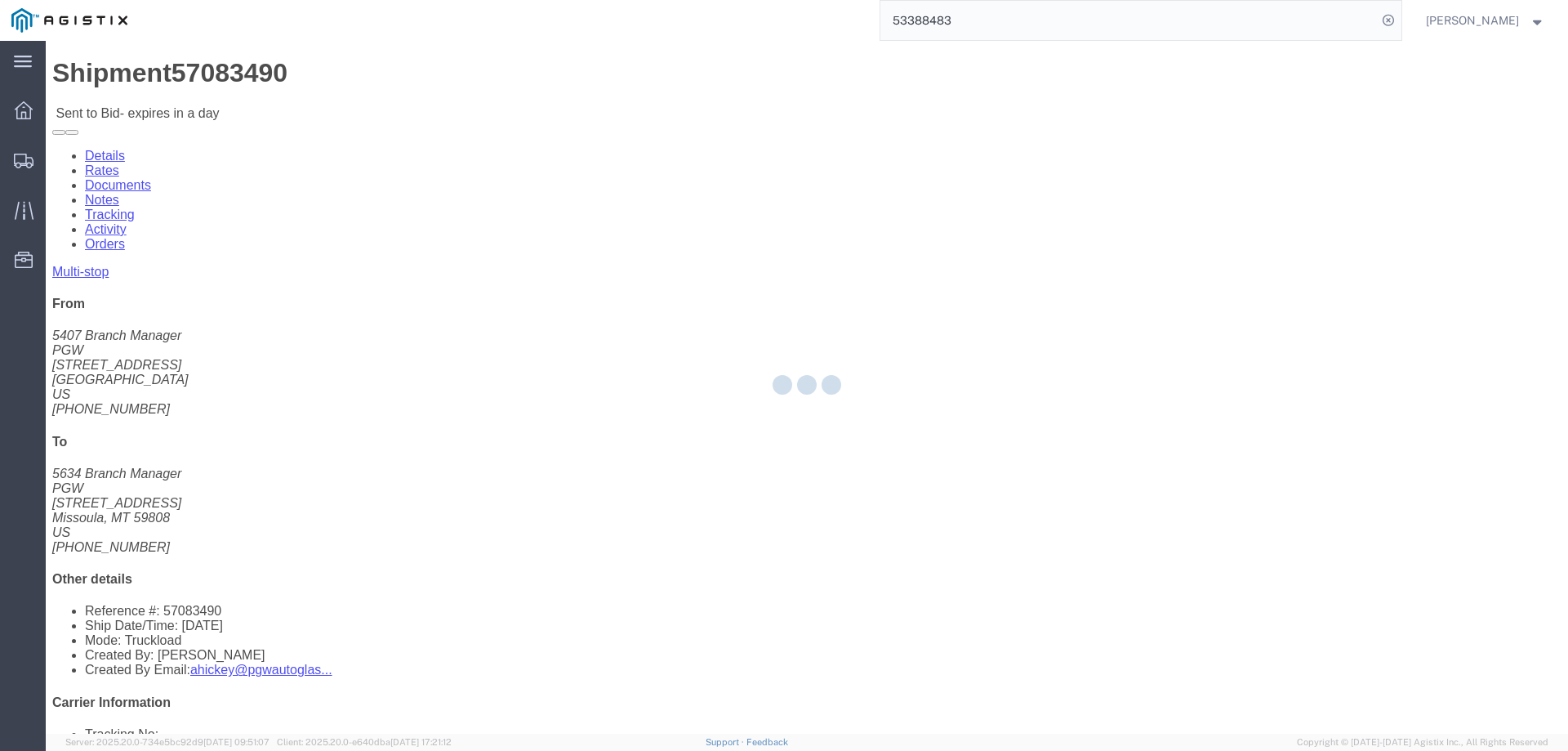
select select "146"
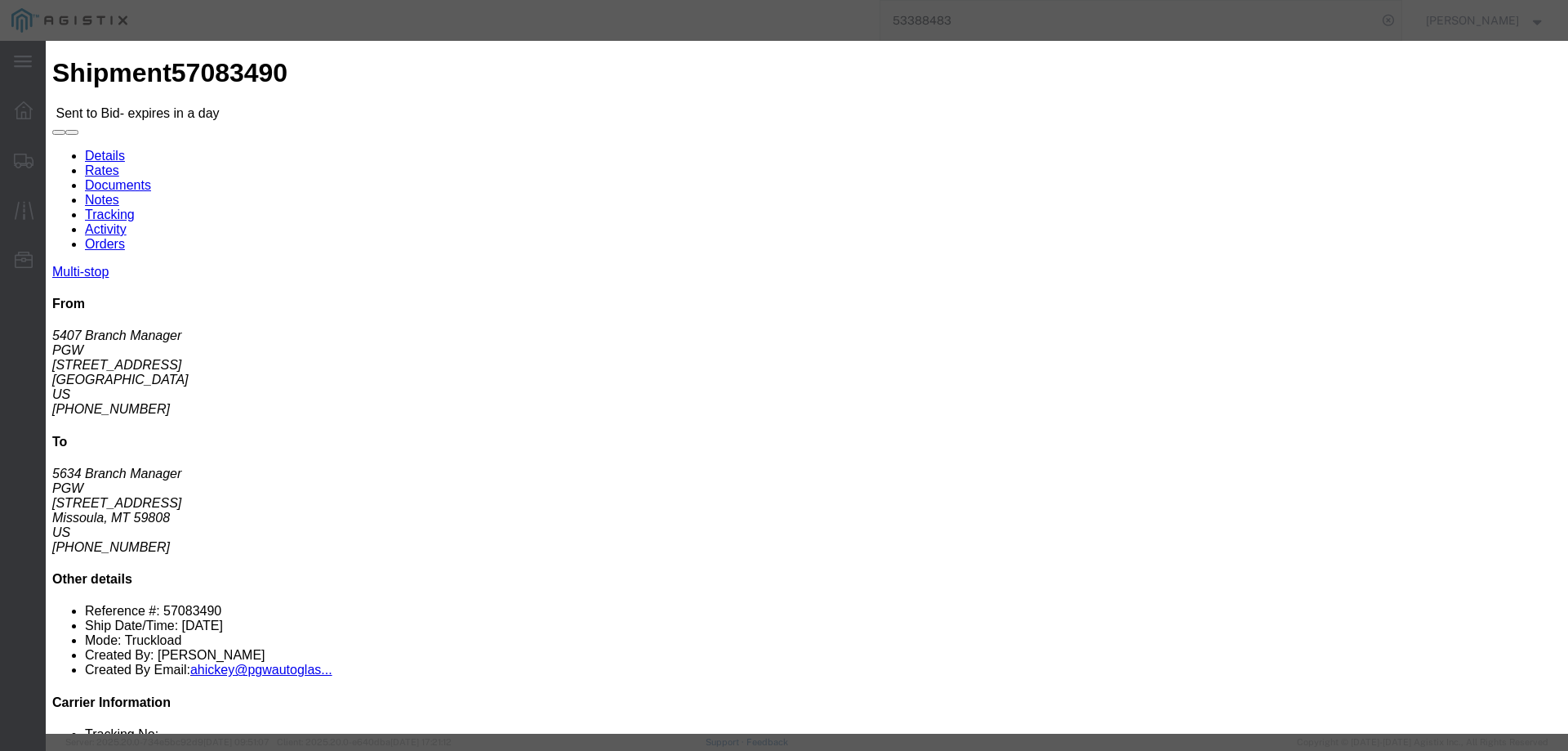
drag, startPoint x: 816, startPoint y: 147, endPoint x: 829, endPoint y: 159, distance: 17.7
click select "Select CONESTOGA DFRM/STEP Economy TL Flatbed Intermodal LTL Standard Next Day …"
select select "25032"
click select "Select CONESTOGA DFRM/STEP Economy TL Flatbed Intermodal LTL Standard Next Day …"
drag, startPoint x: 1094, startPoint y: 149, endPoint x: 1097, endPoint y: 157, distance: 8.5
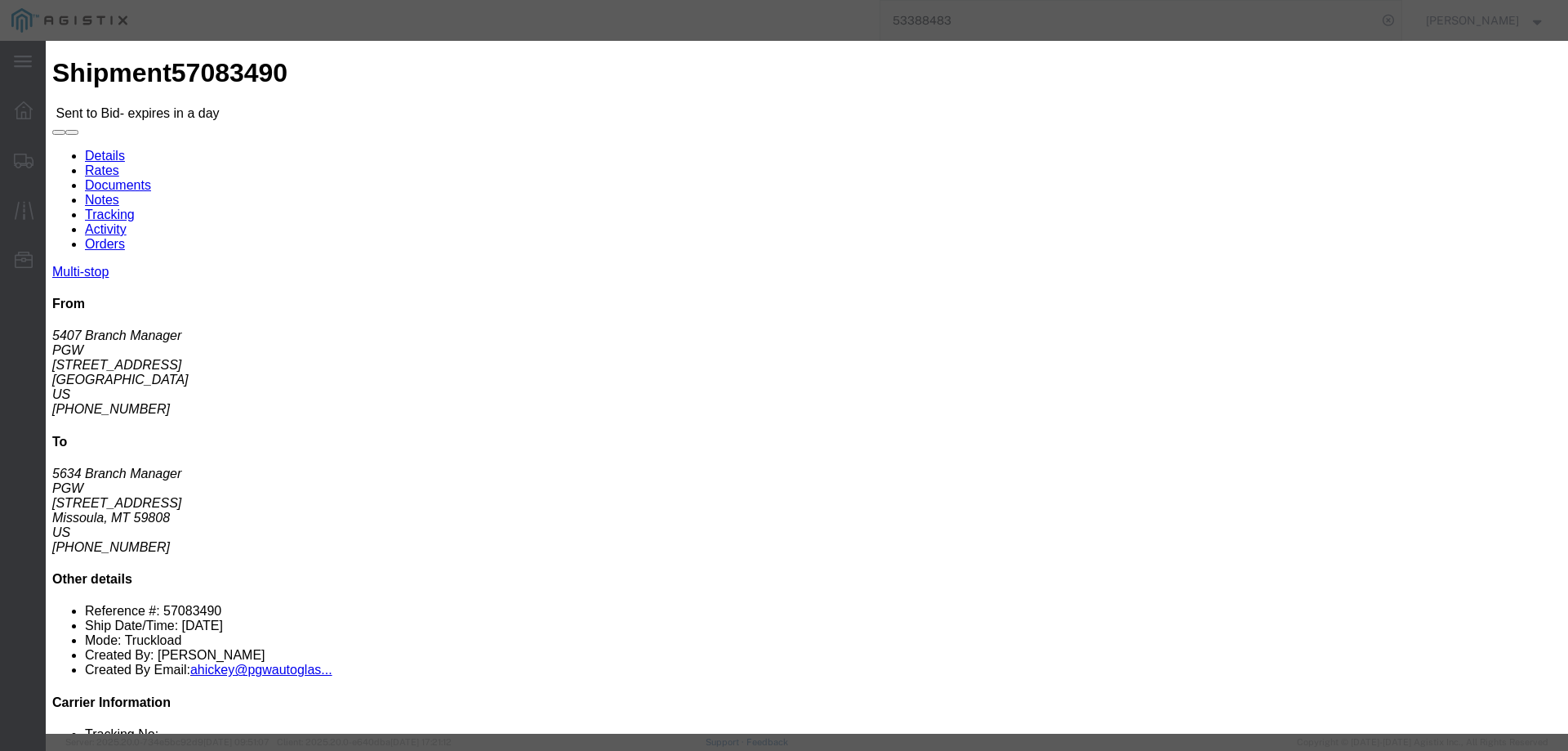
click input "text"
type input "ats"
click input "number"
type input "3600"
click button "Submit"
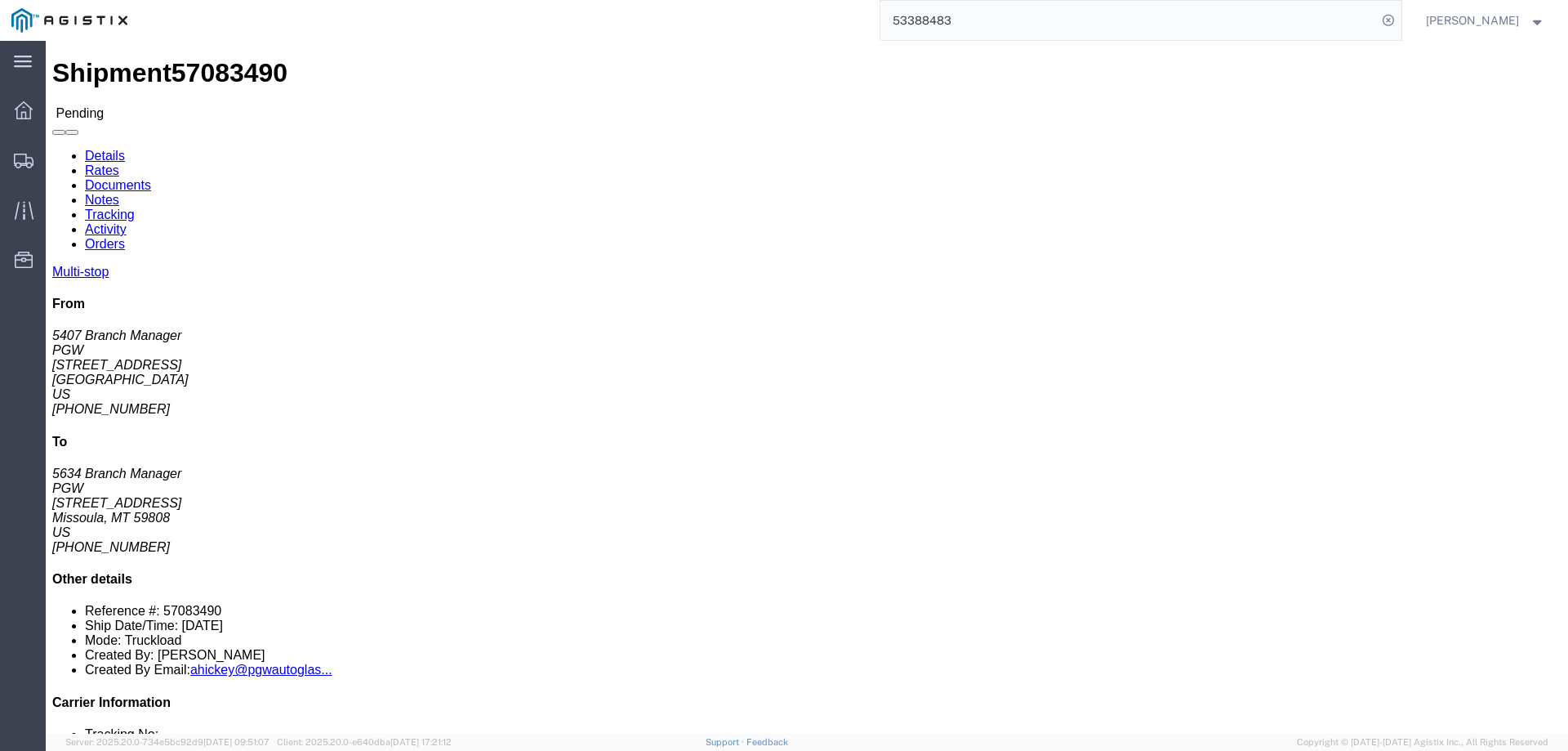
click button "Enter / Modify Bid"
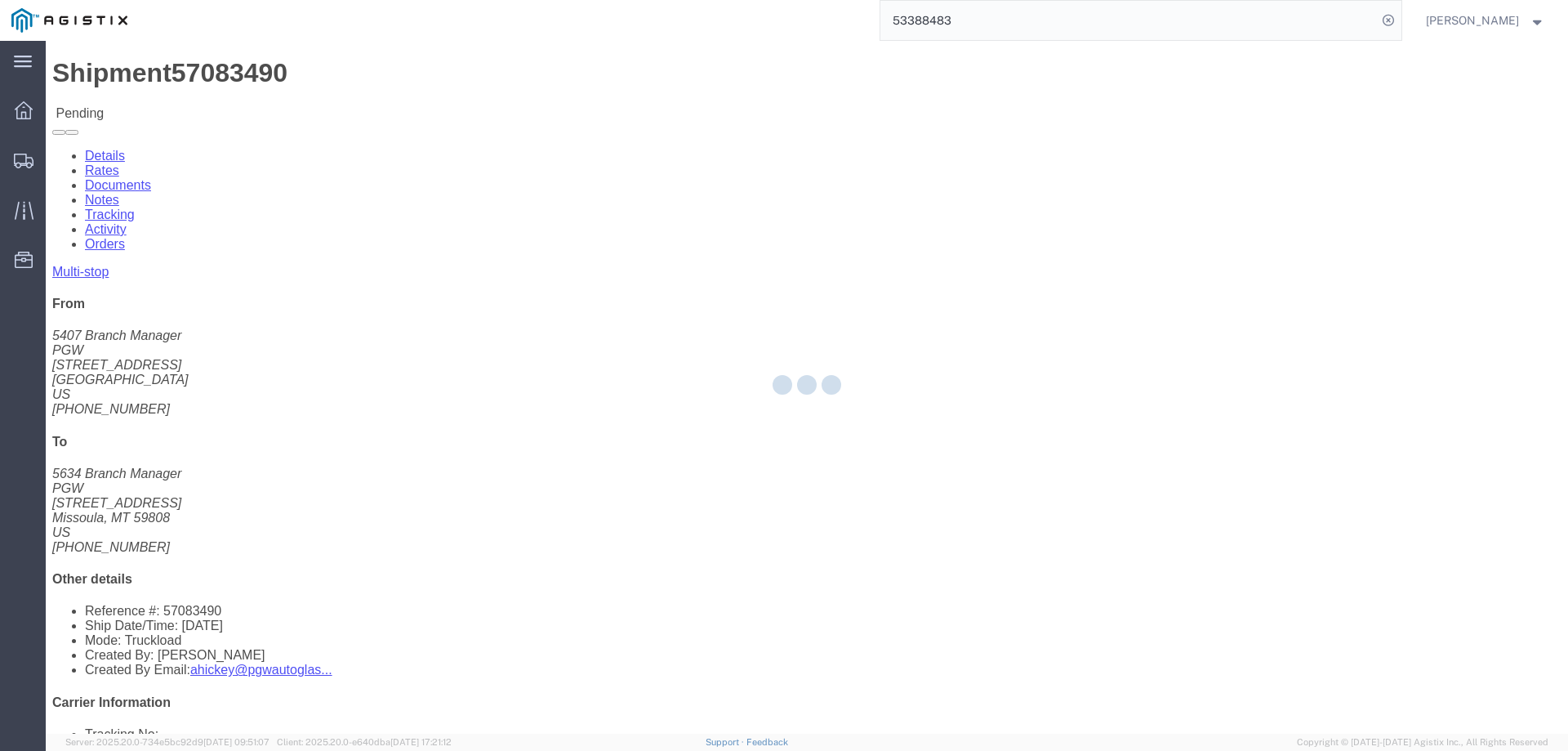
select select "146"
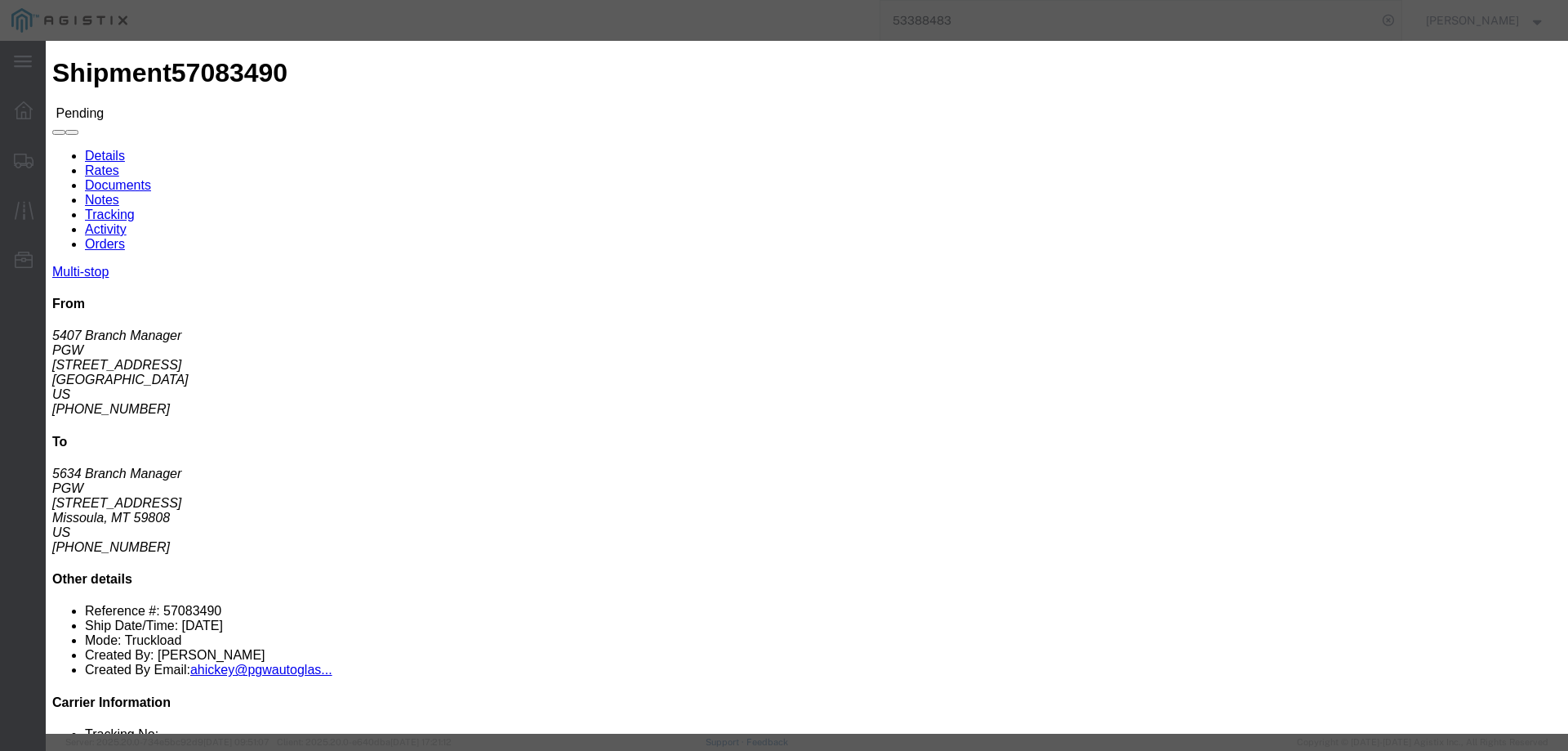
click link "ats - ATS Logistics - Truckload"
drag, startPoint x: 1095, startPoint y: 339, endPoint x: 1034, endPoint y: 330, distance: 61.7
click div "Bid amount 1 3600.00"
drag, startPoint x: 1080, startPoint y: 332, endPoint x: 1066, endPoint y: 331, distance: 14.0
click input "3775"
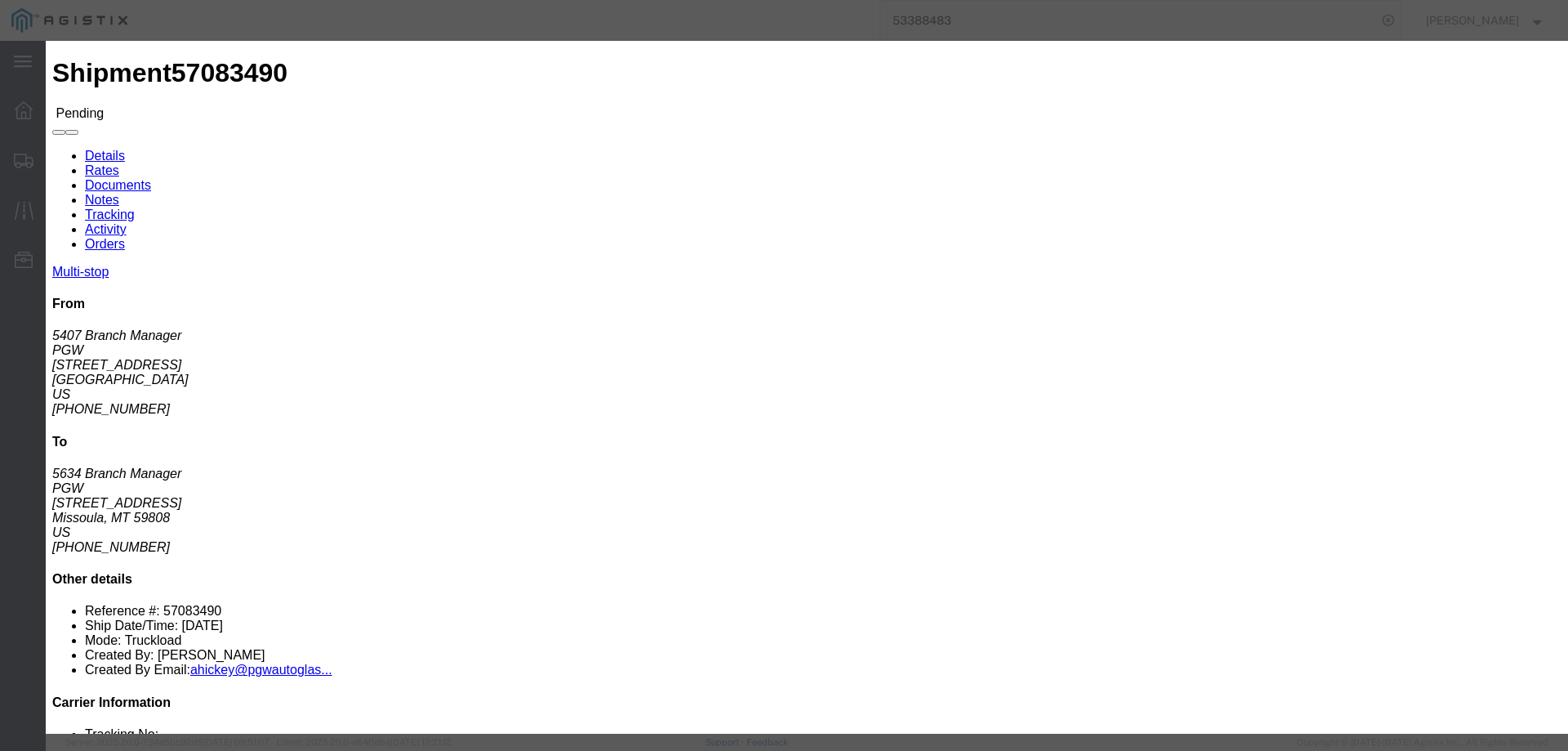
type input "3750"
click button "Submit"
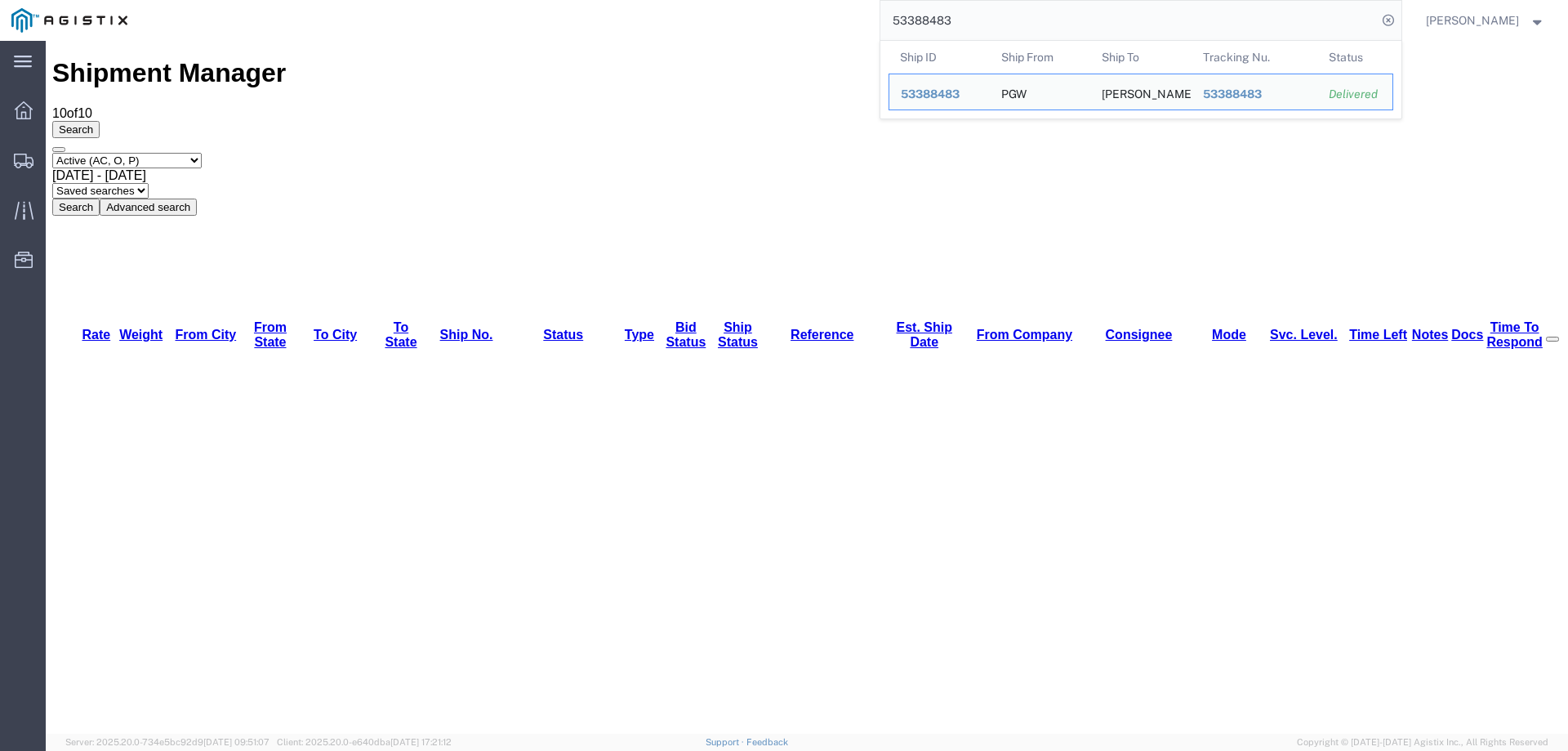
drag, startPoint x: 1032, startPoint y: 20, endPoint x: 824, endPoint y: 24, distance: 208.0
click at [824, 24] on div "53388483 Ship ID Ship From Ship To Tracking Nu. Status Ship ID 53388483 Ship Fr…" at bounding box center [770, 20] width 1262 height 41
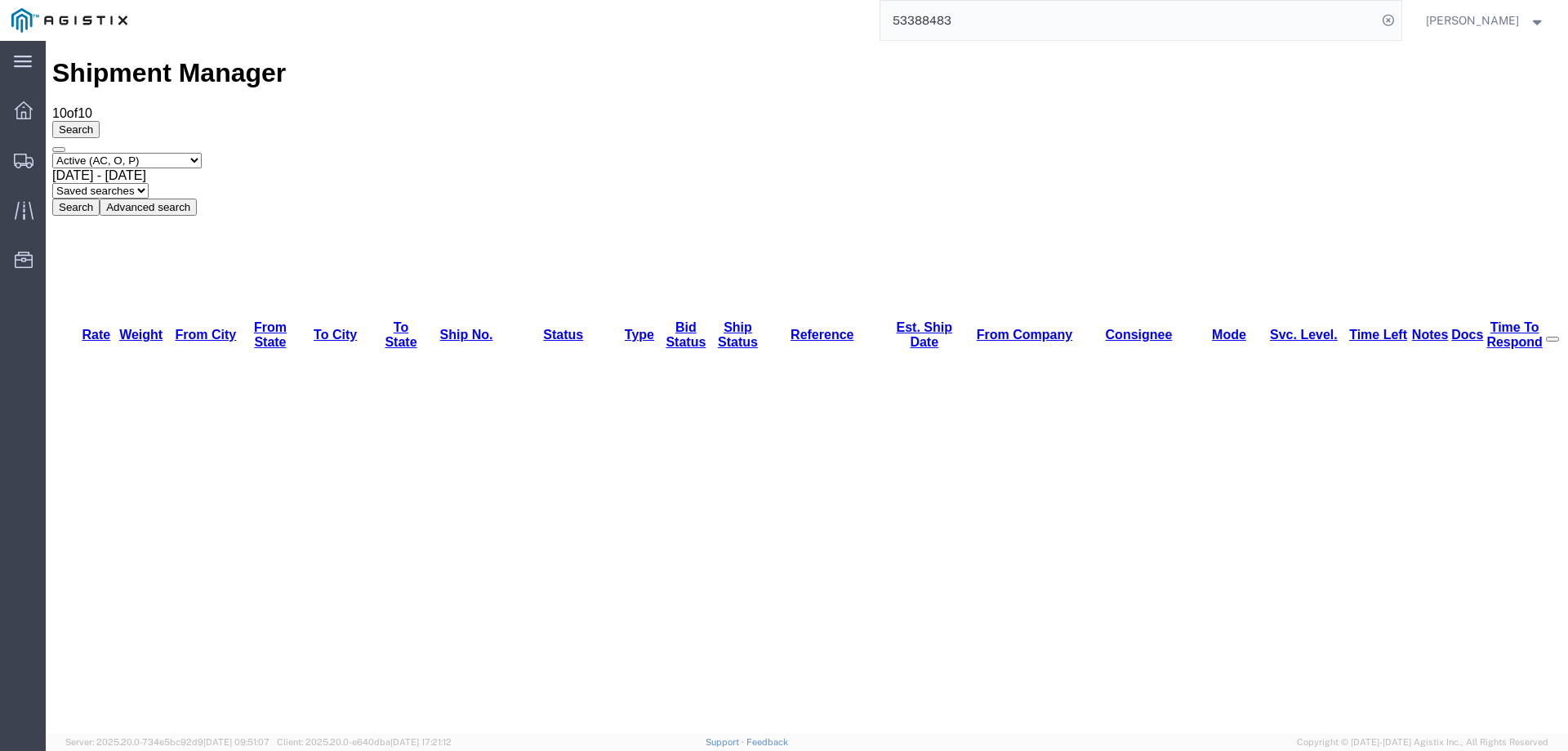
paste input "7037603 D"
type input "57037603"
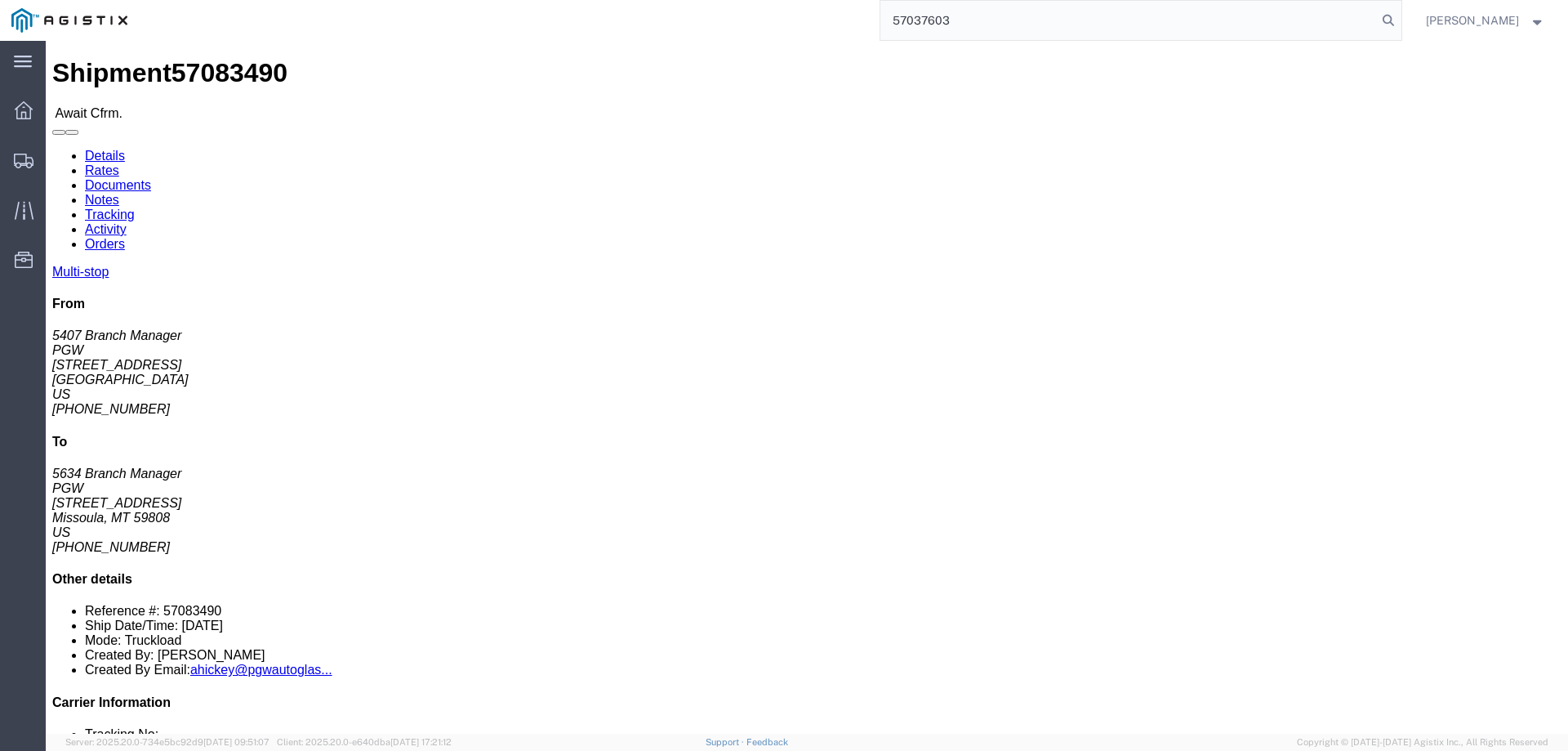
click b "57083490"
copy b "57083490"
click link "Confirm"
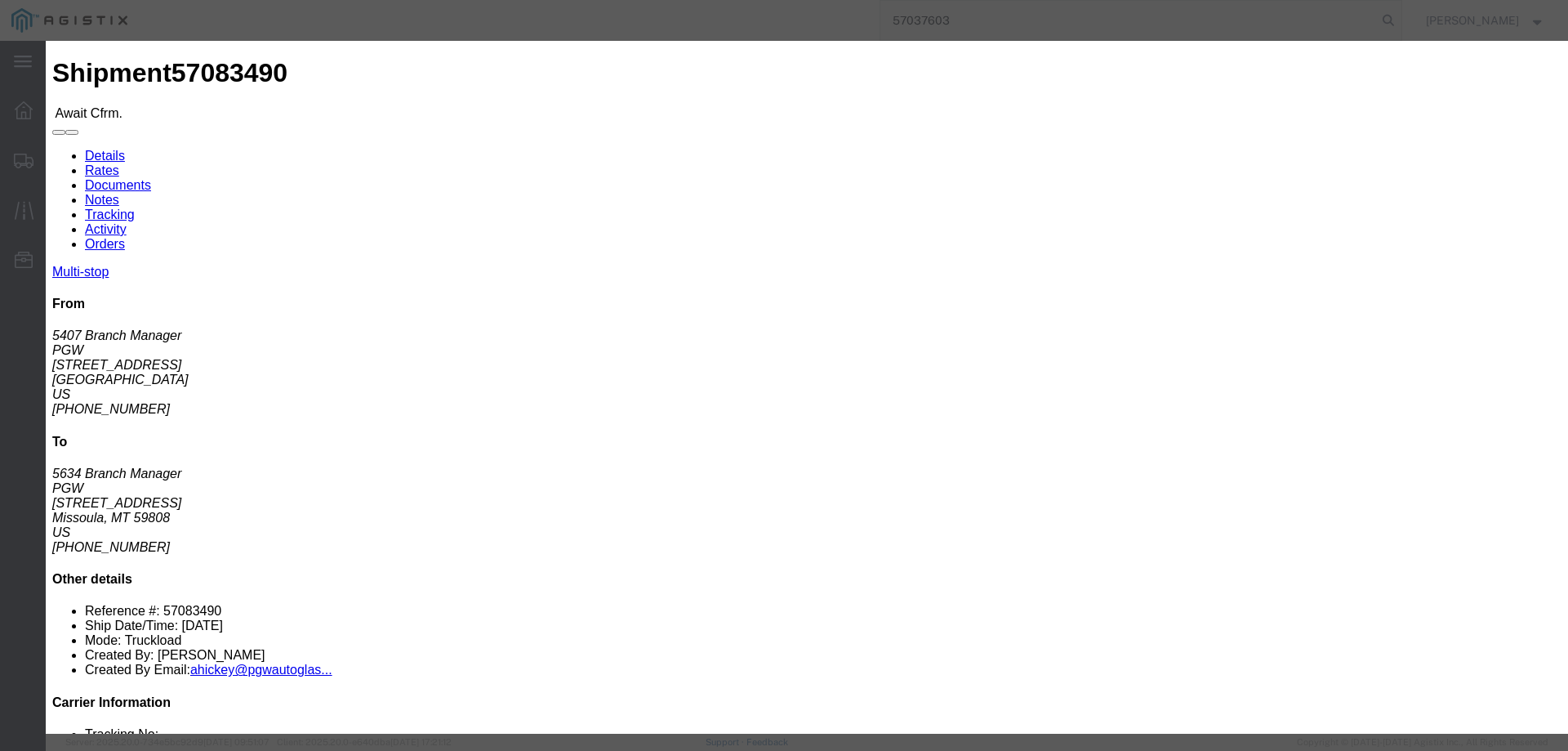
click input "checkbox"
checkbox input "true"
type input "[PERSON_NAME]"
type input "3204977237"
click input "text"
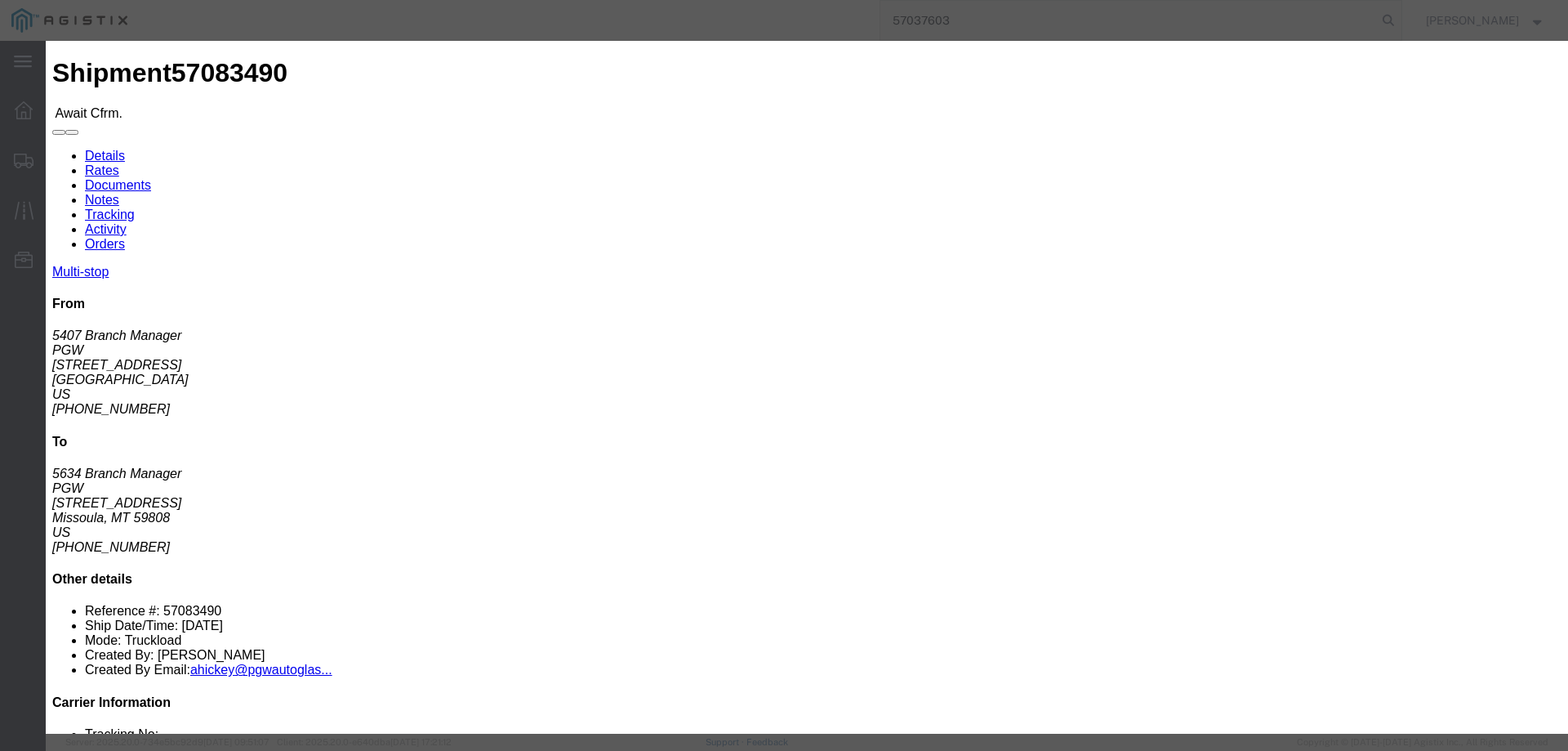
paste input "57083490"
type input "57083490"
click button "Submit"
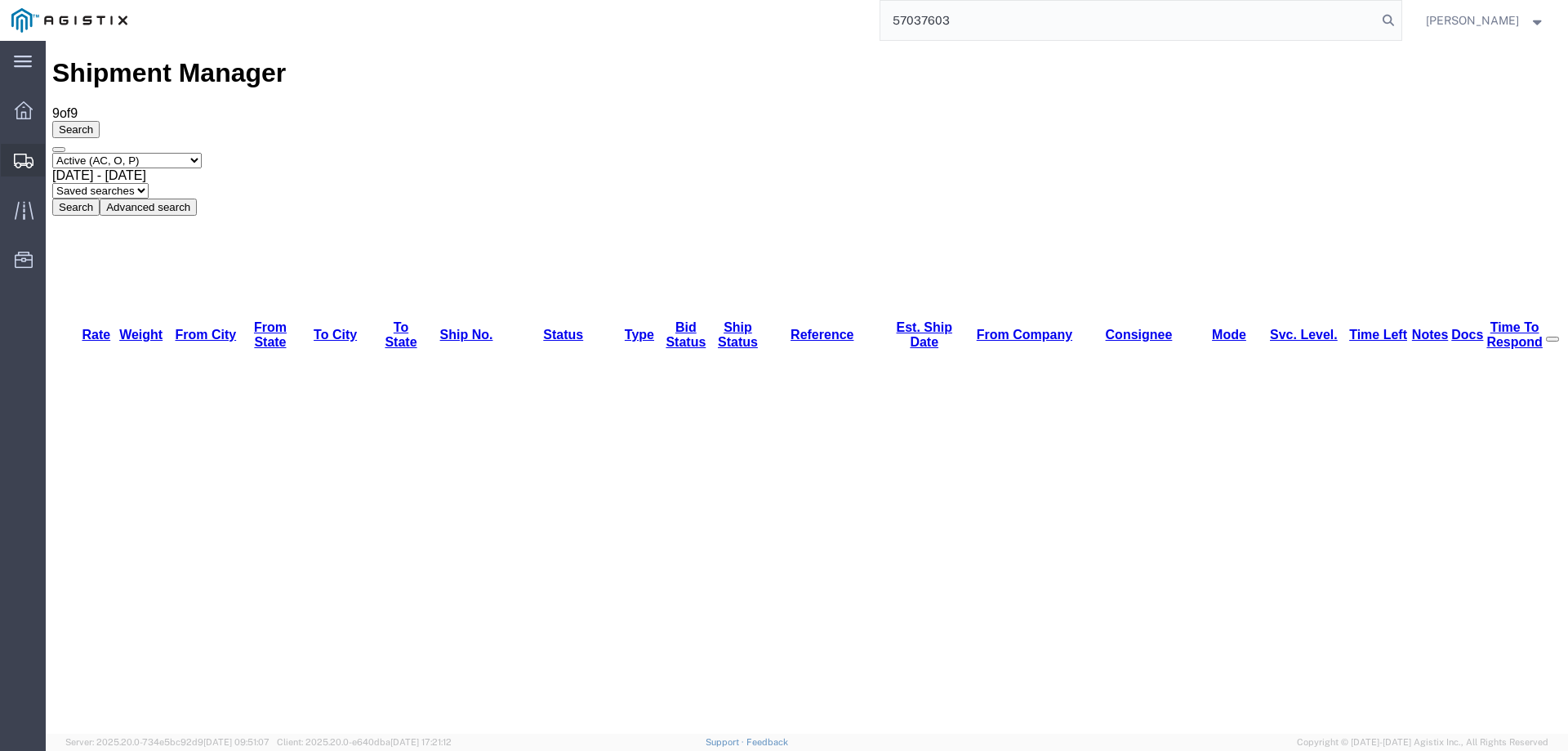
click at [23, 152] on svg-icon at bounding box center [23, 160] width 20 height 16
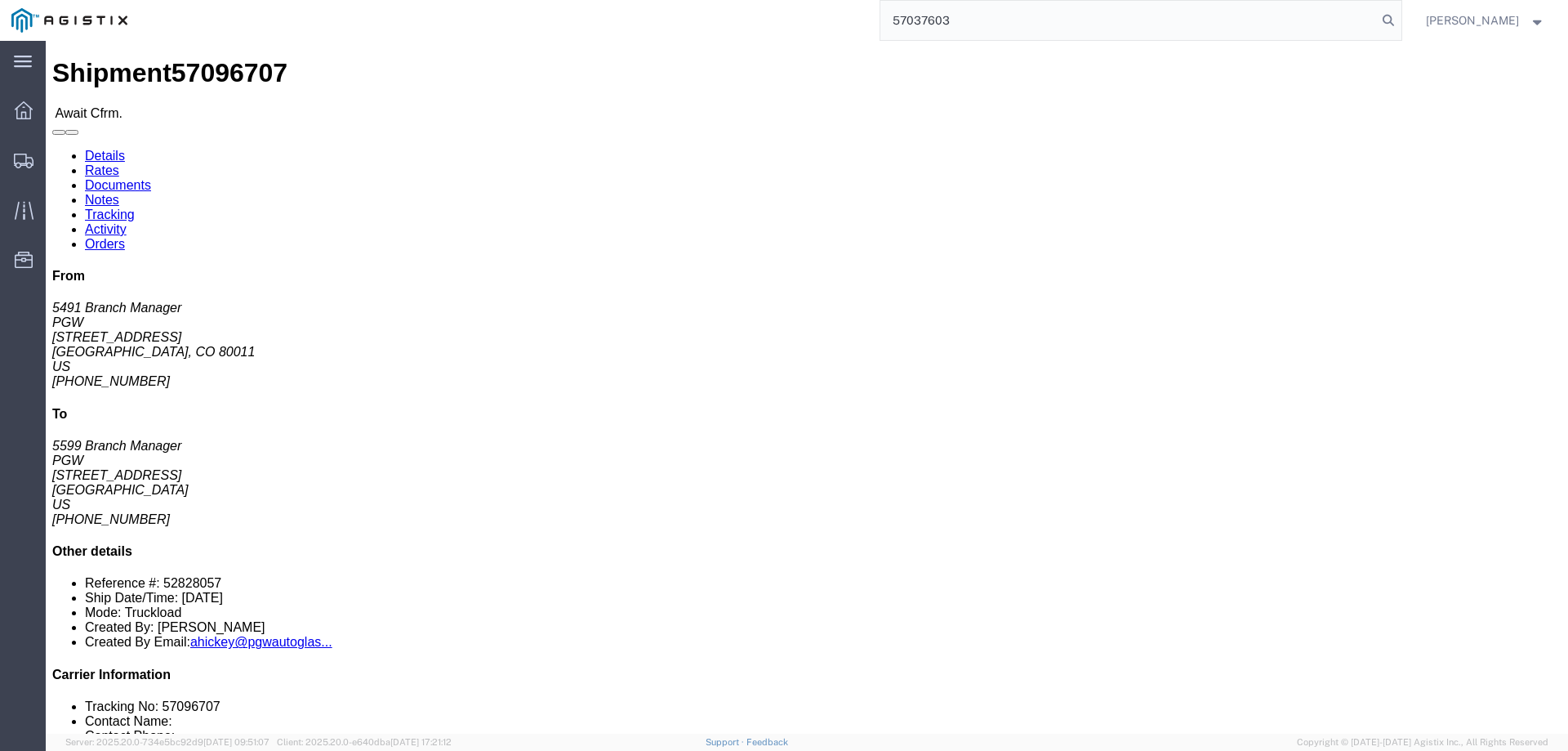
click b "52828057"
copy b "52828057"
click link "Confirm"
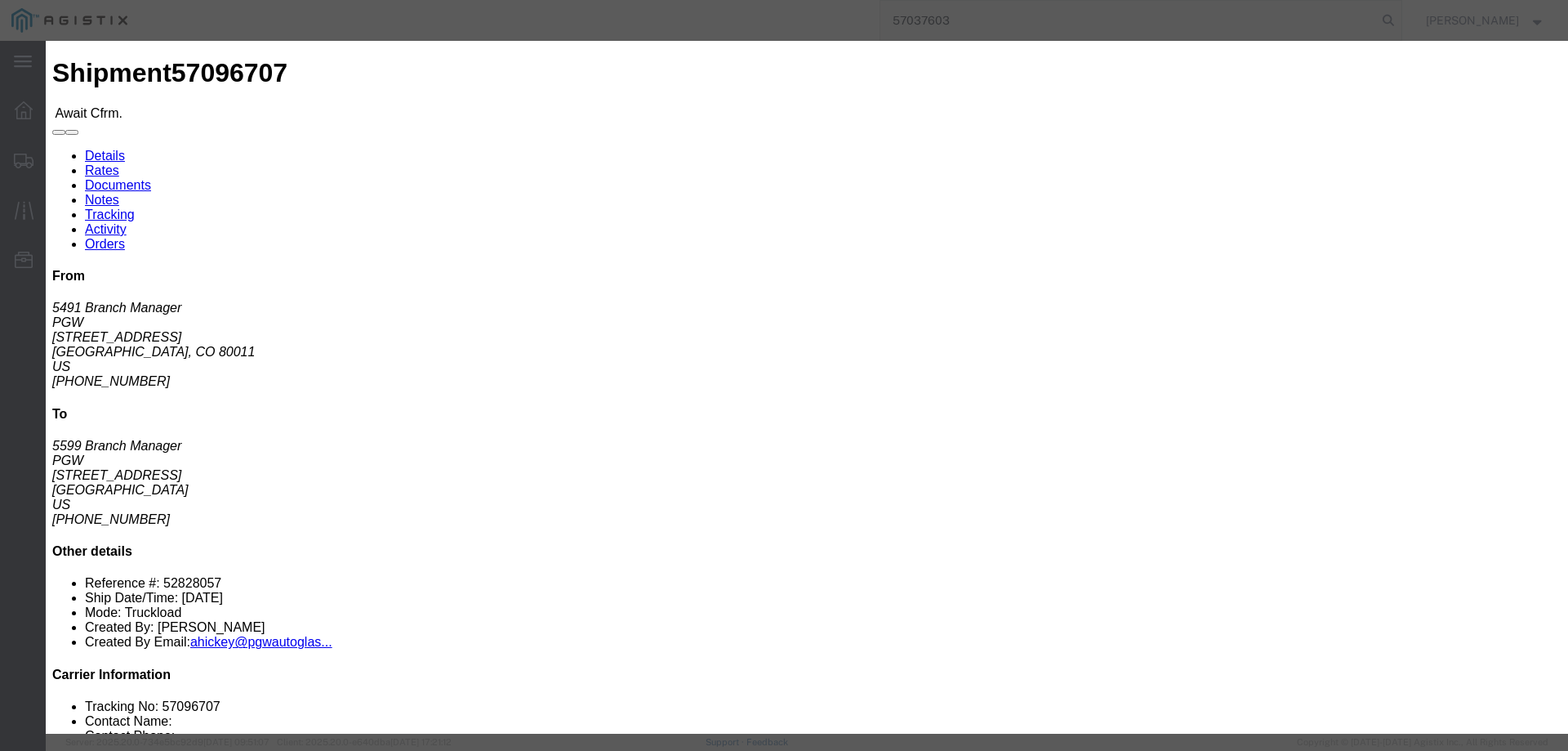
click input "checkbox"
checkbox input "true"
type input "[PERSON_NAME]"
type input "3204977237"
click input "text"
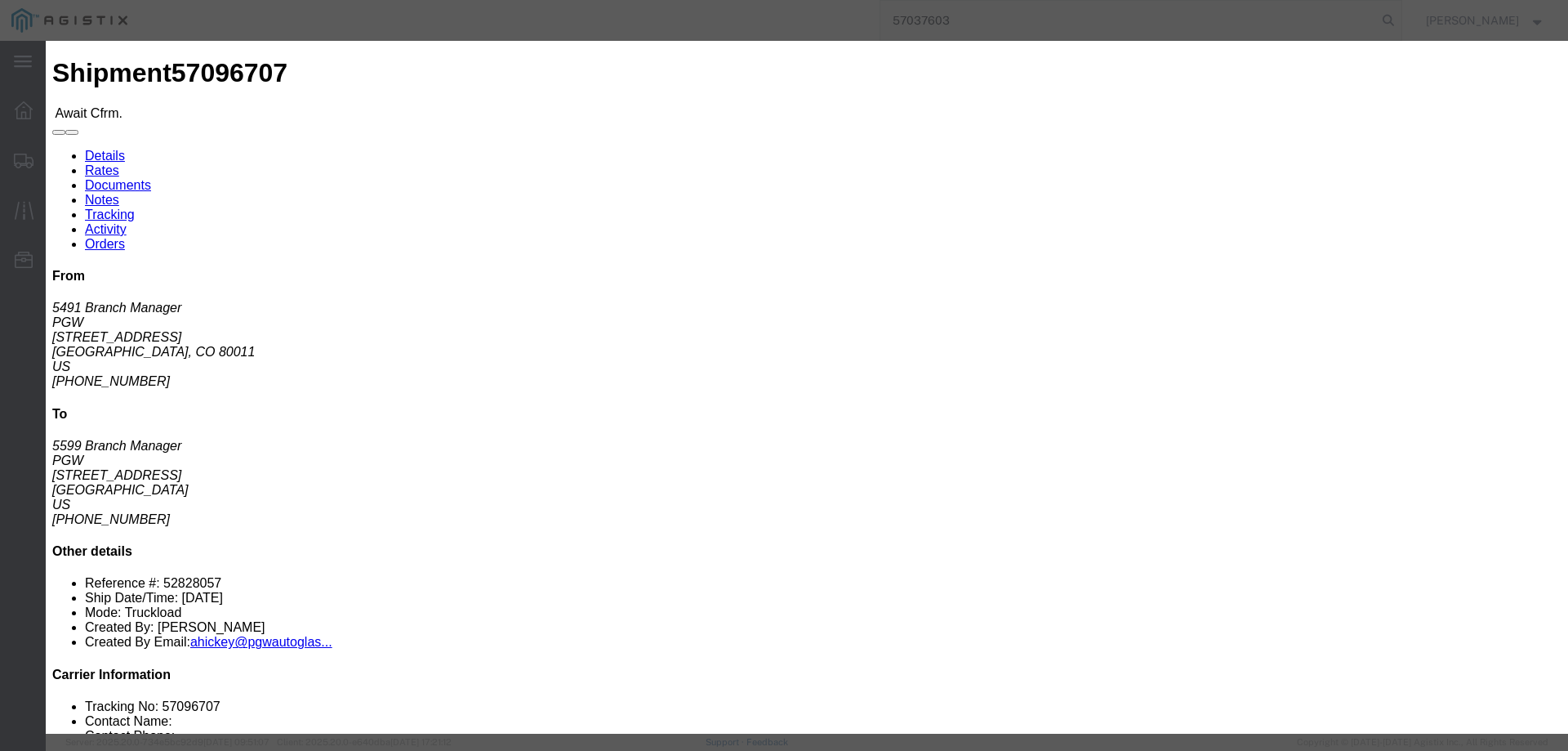
paste input "52828057"
type input "52828057"
click button "Submit"
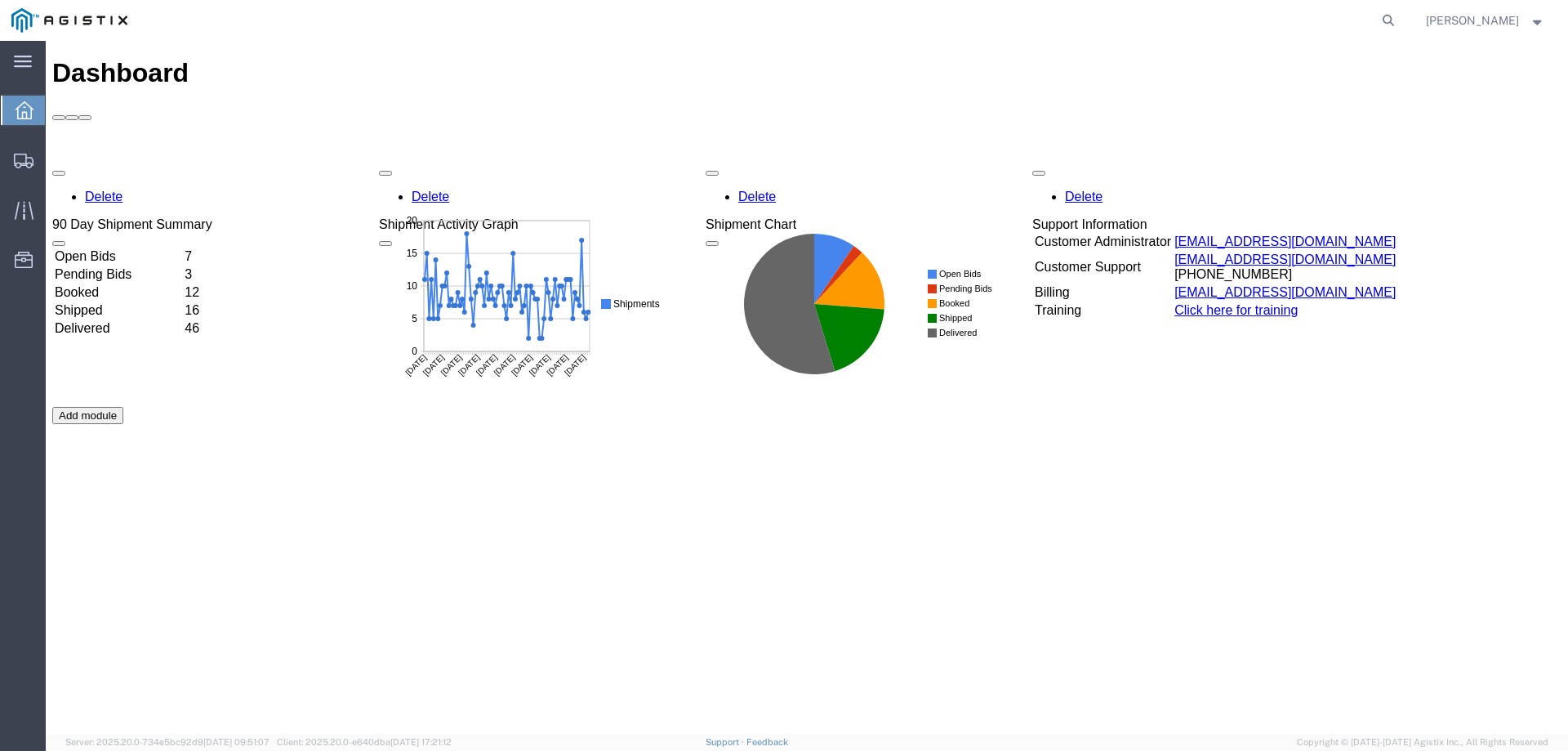
drag, startPoint x: 1414, startPoint y: 23, endPoint x: 1400, endPoint y: 23, distance: 14.0
click at [1400, 23] on icon at bounding box center [1387, 20] width 23 height 23
click at [1174, 23] on input "search" at bounding box center [1129, 21] width 497 height 40
paste input "53388483"
click at [1400, 26] on icon at bounding box center [1387, 20] width 23 height 23
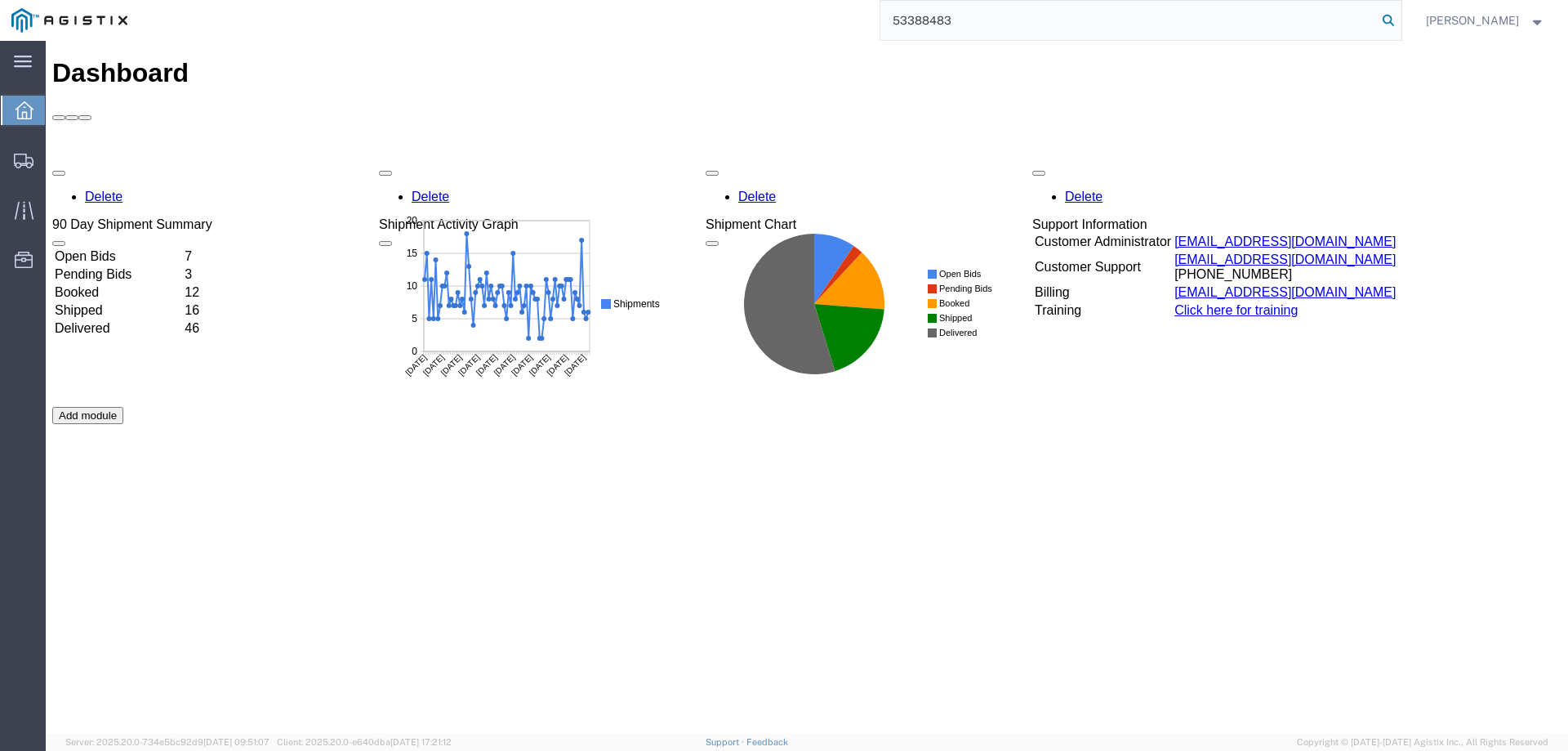
type input "53388483"
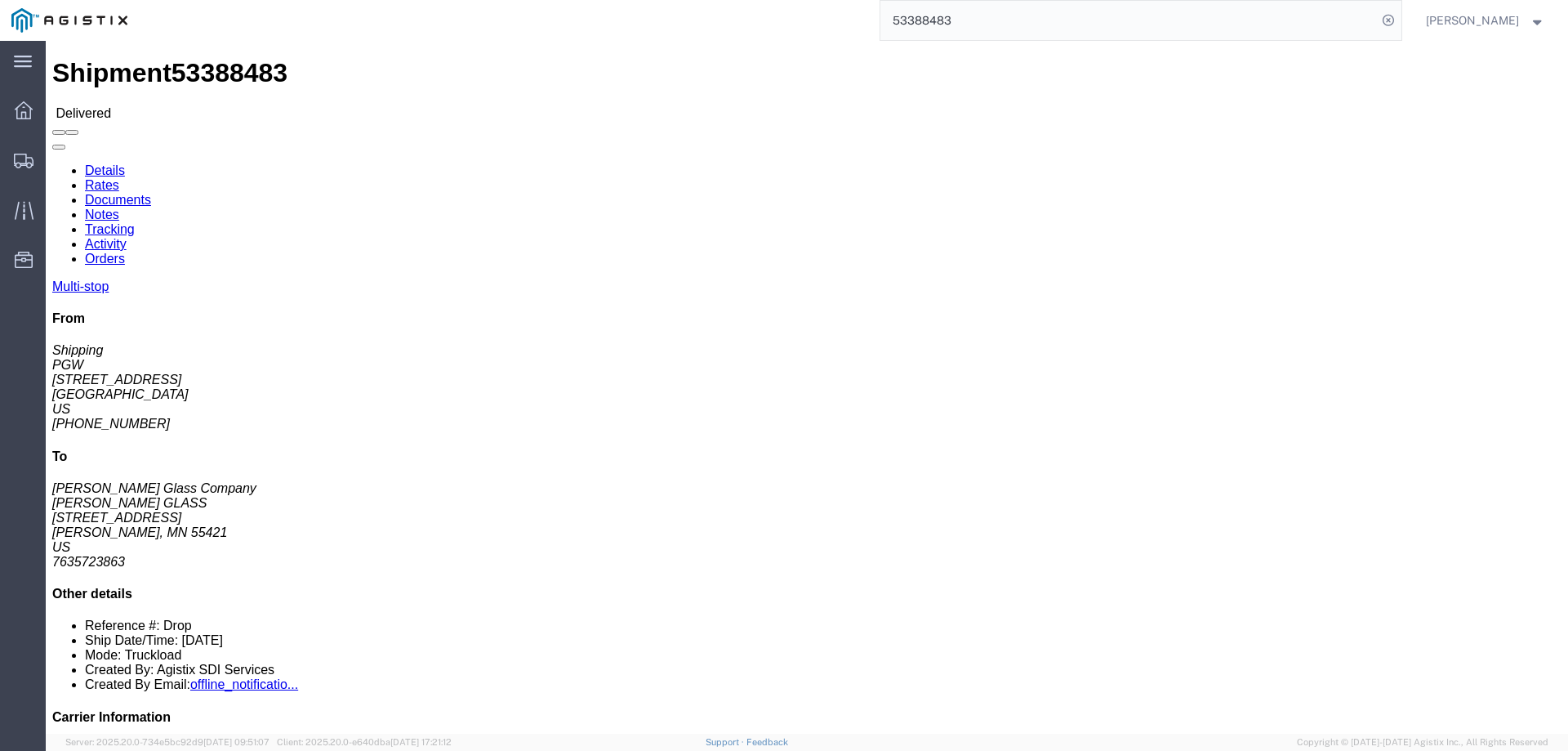
drag, startPoint x: 897, startPoint y: 481, endPoint x: 758, endPoint y: 486, distance: 139.1
click div "Email: logan.sanders@nsg.com"
copy div "logan.sanders@nsg.com"
click at [29, 160] on icon at bounding box center [23, 161] width 20 height 14
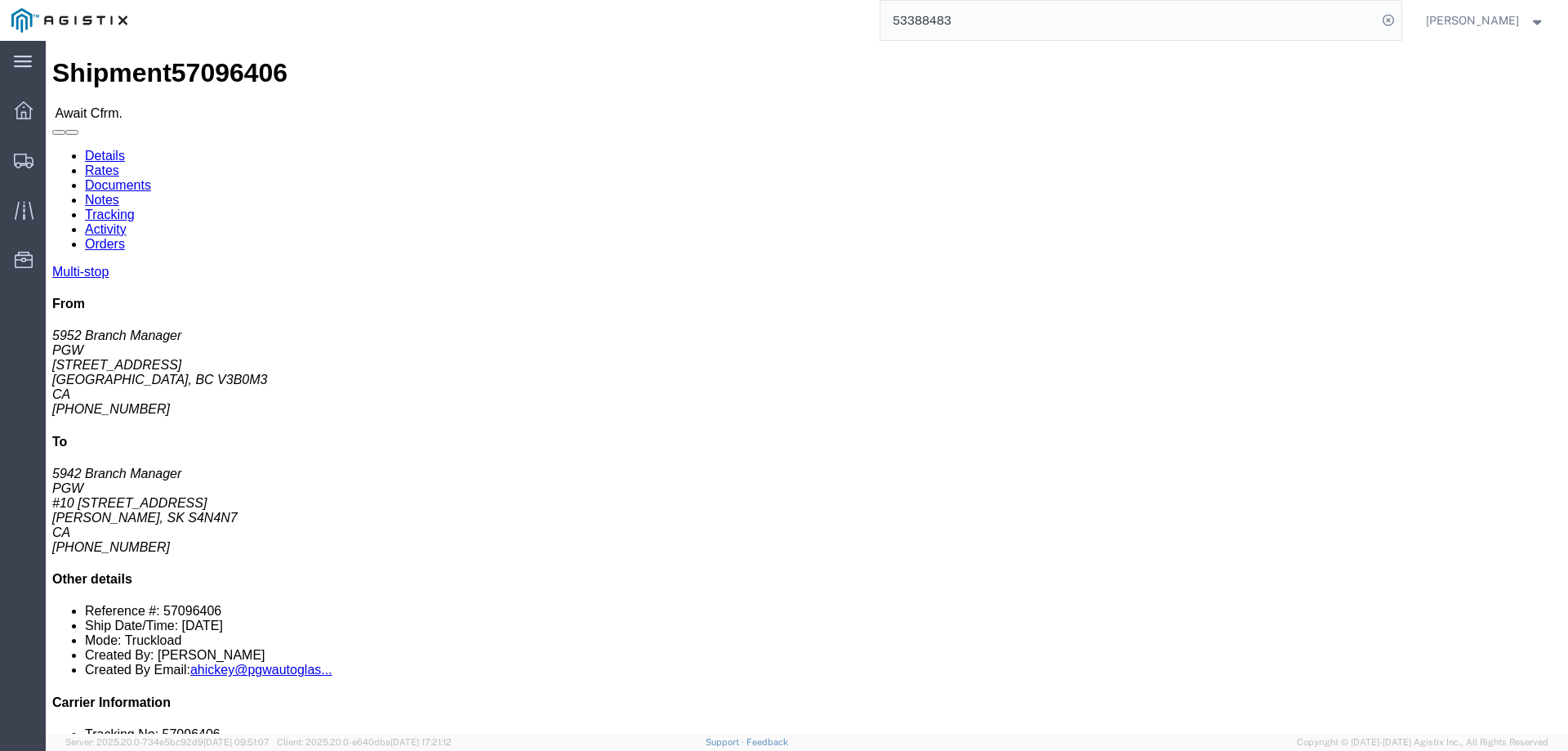
click b "57096406"
copy b "57096406"
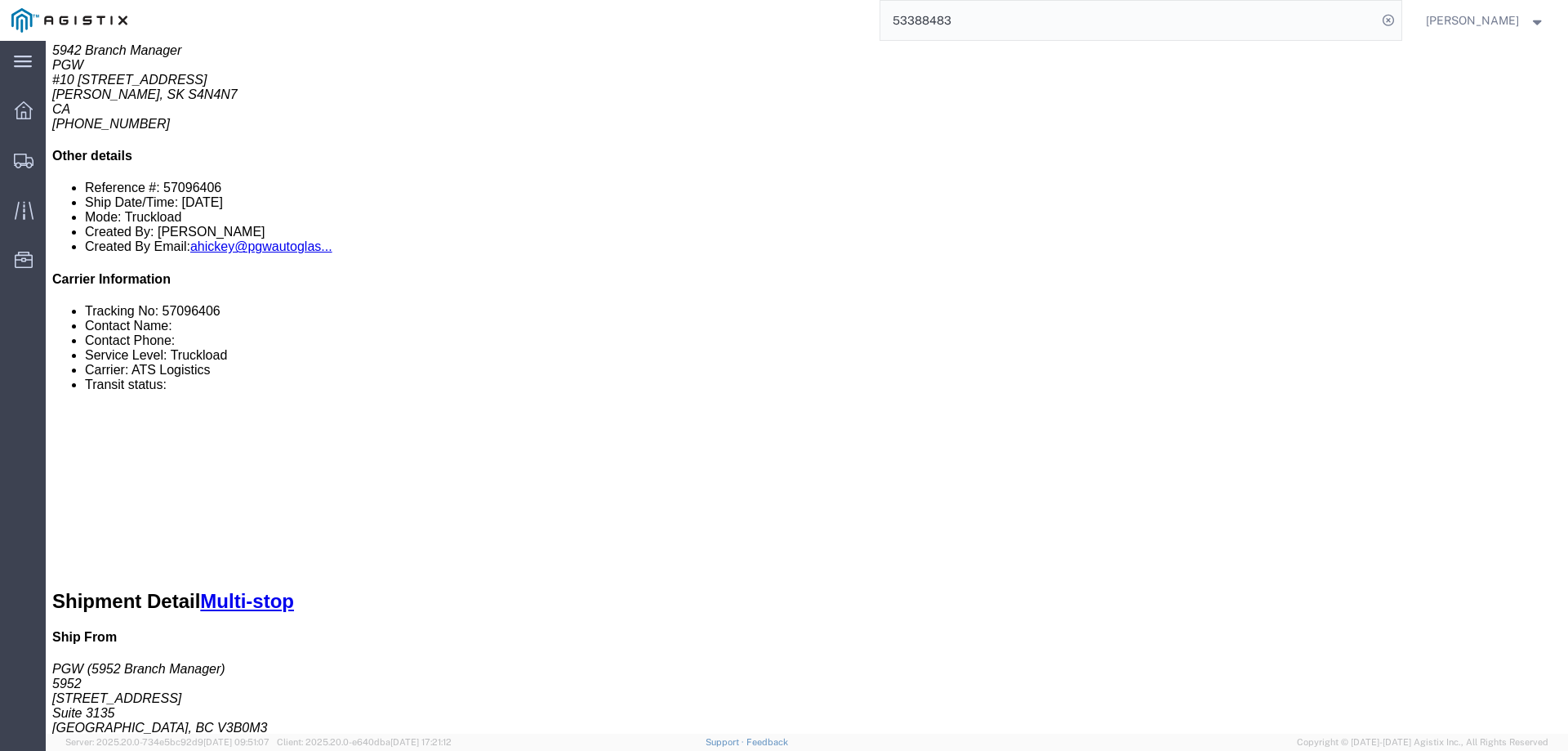
scroll to position [490, 0]
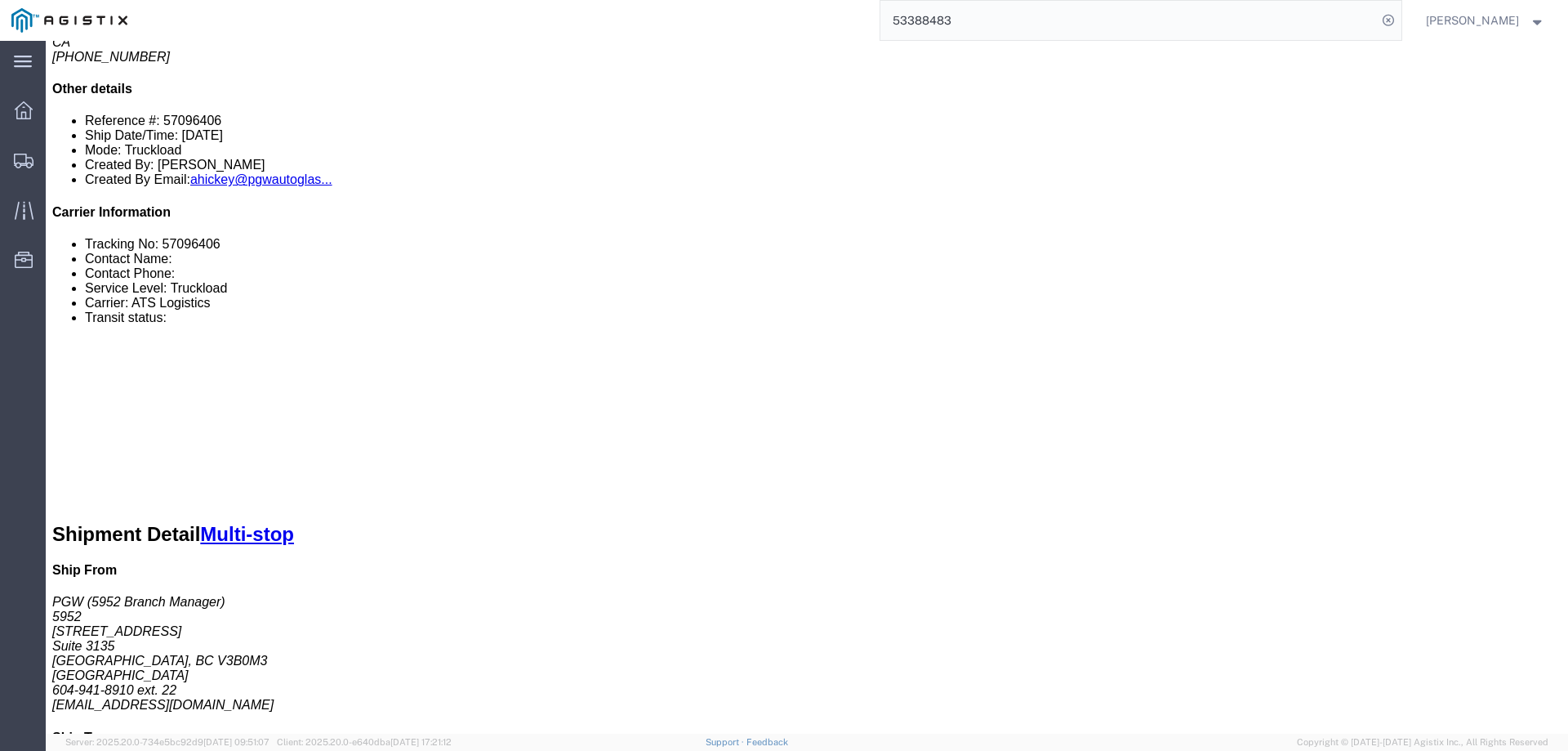
click link "Confirm"
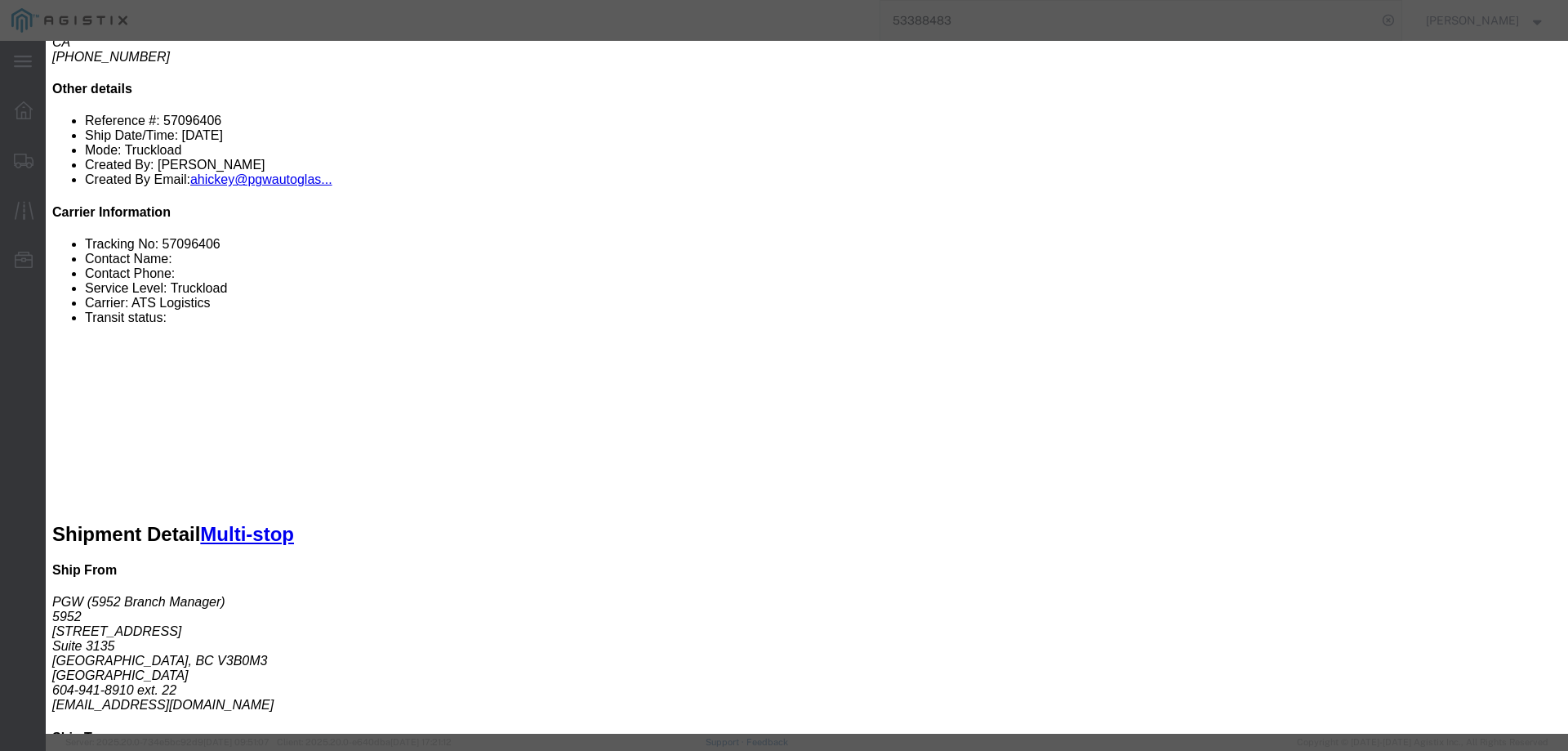
click label
click input "checkbox"
checkbox input "true"
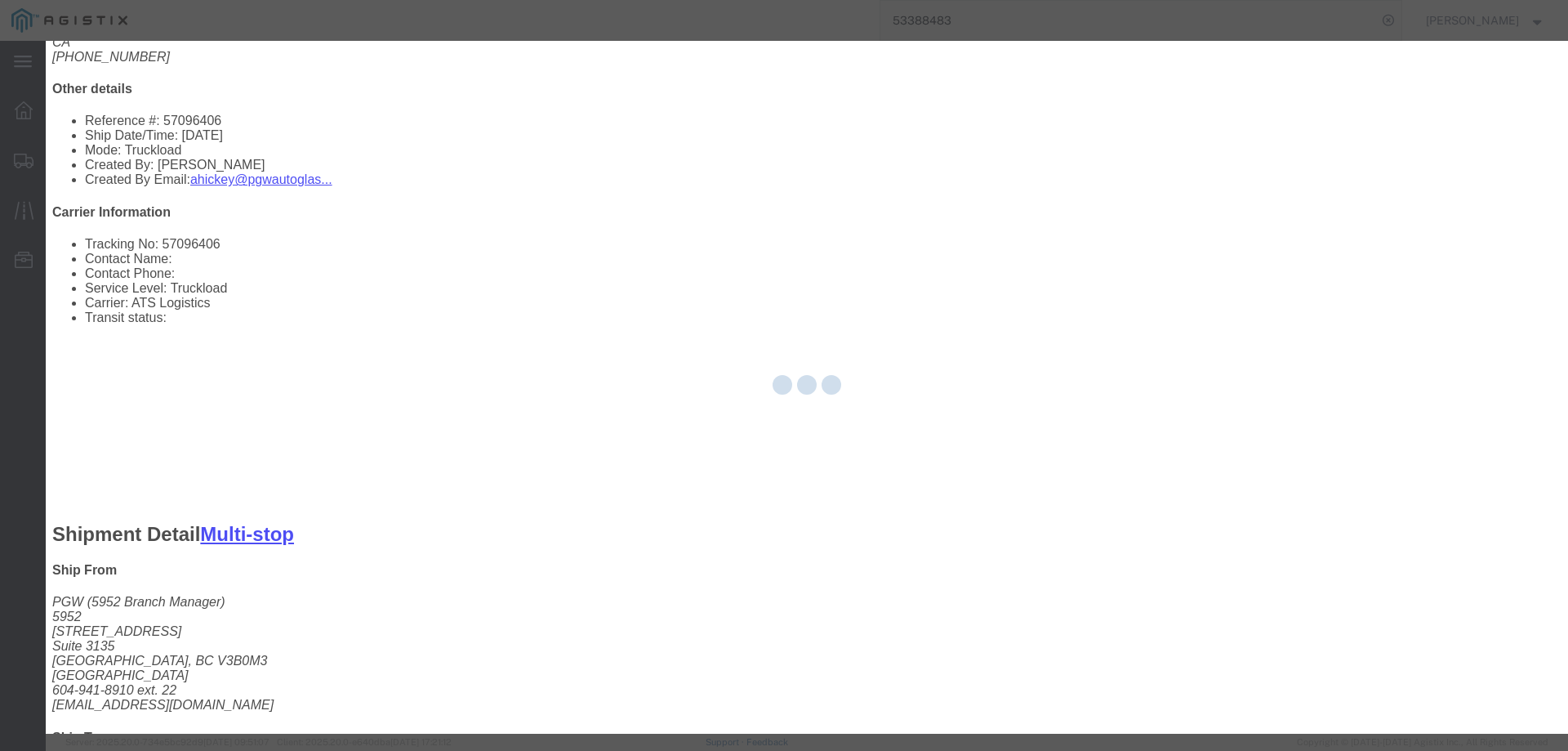
type input "[PERSON_NAME]"
type input "3204977237"
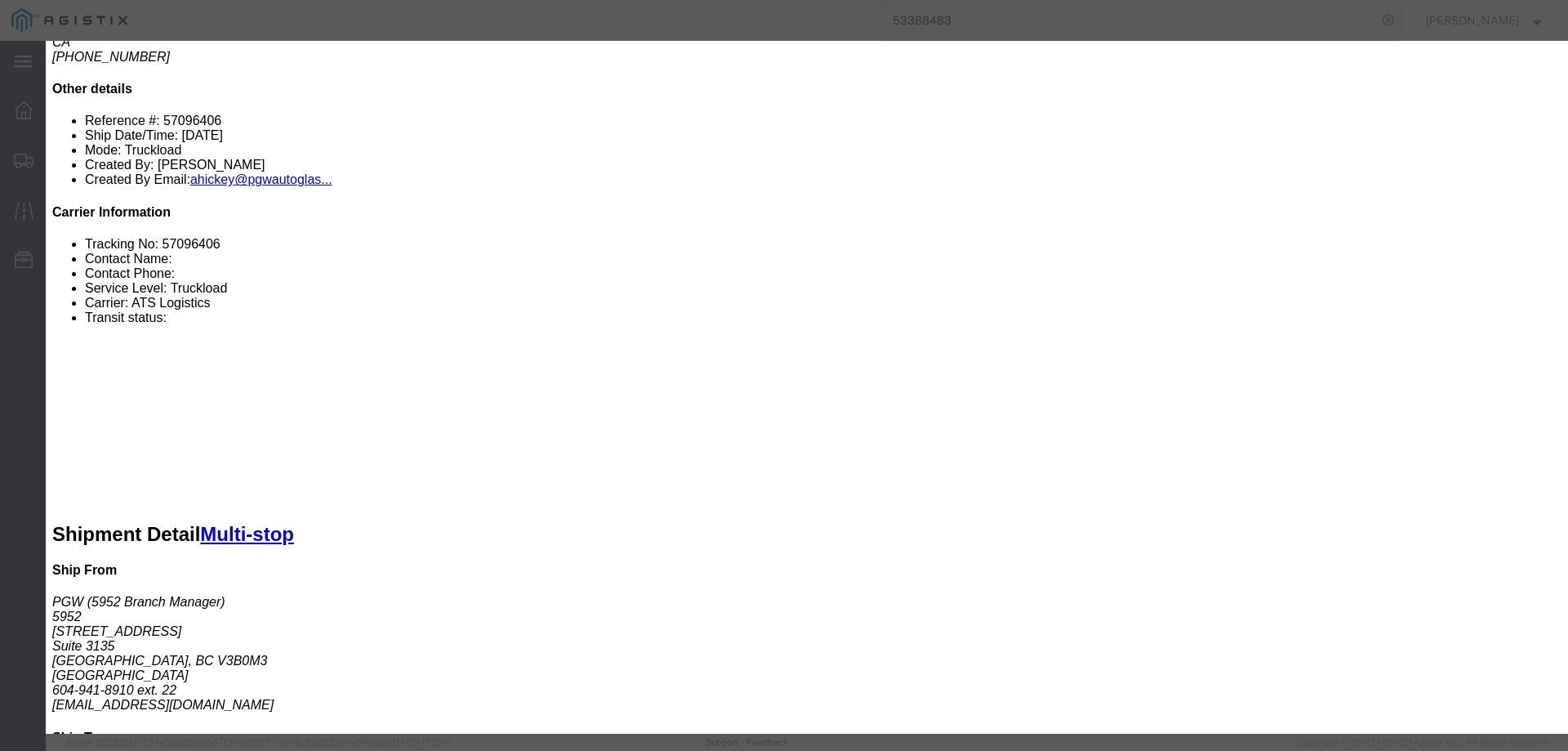
click input "text"
paste input "5"
click input "text"
type input "57096406"
click button "Submit"
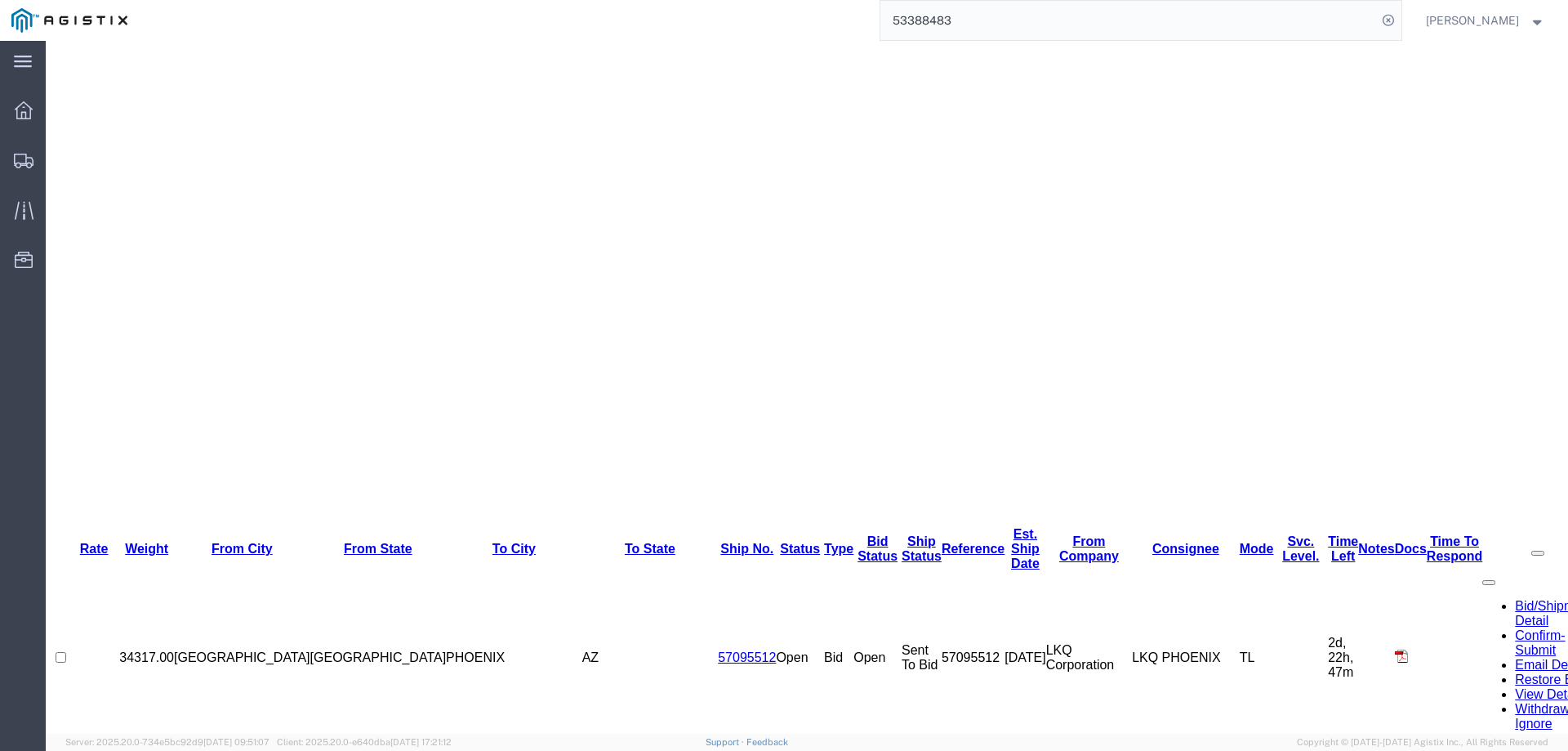
scroll to position [0, 0]
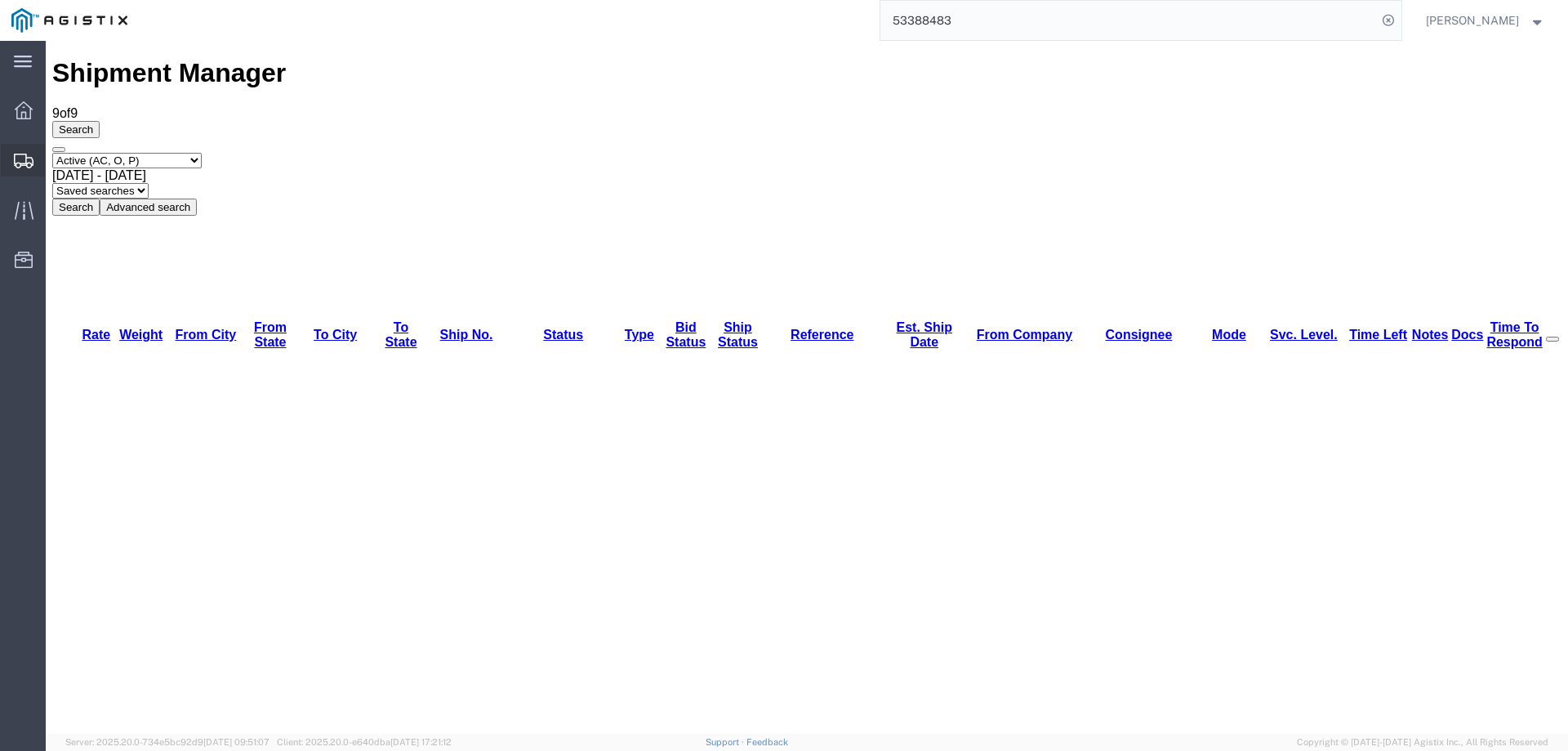
click at [13, 159] on div at bounding box center [23, 160] width 46 height 32
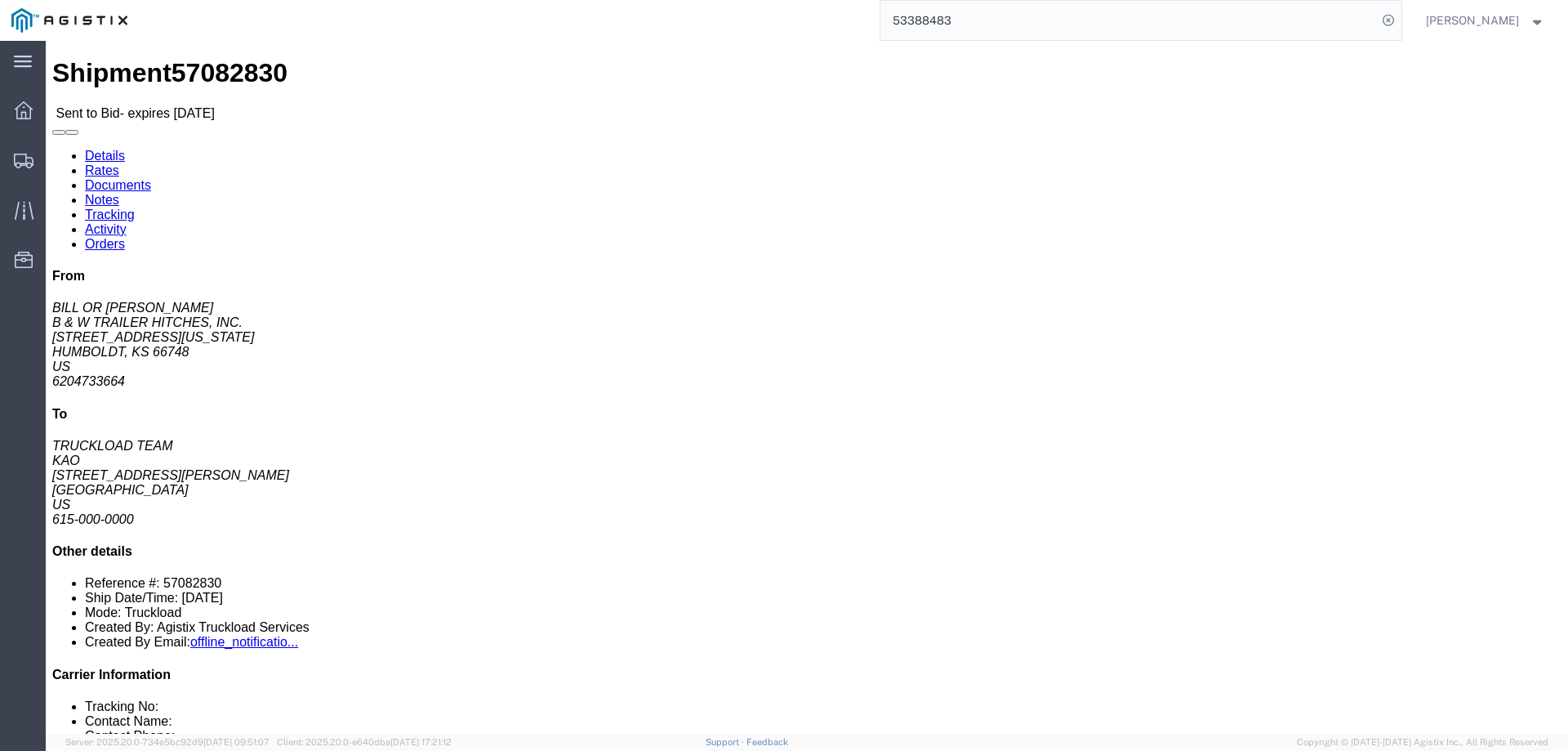
click b "57082830"
drag, startPoint x: 1005, startPoint y: 154, endPoint x: 595, endPoint y: 303, distance: 436.2
click div "Shipment Detail Ship From B & W TRAILER HITCHES, INC. (BILL OR GARY) 1216 HAWAI…"
click link "Enter / Modify Bid"
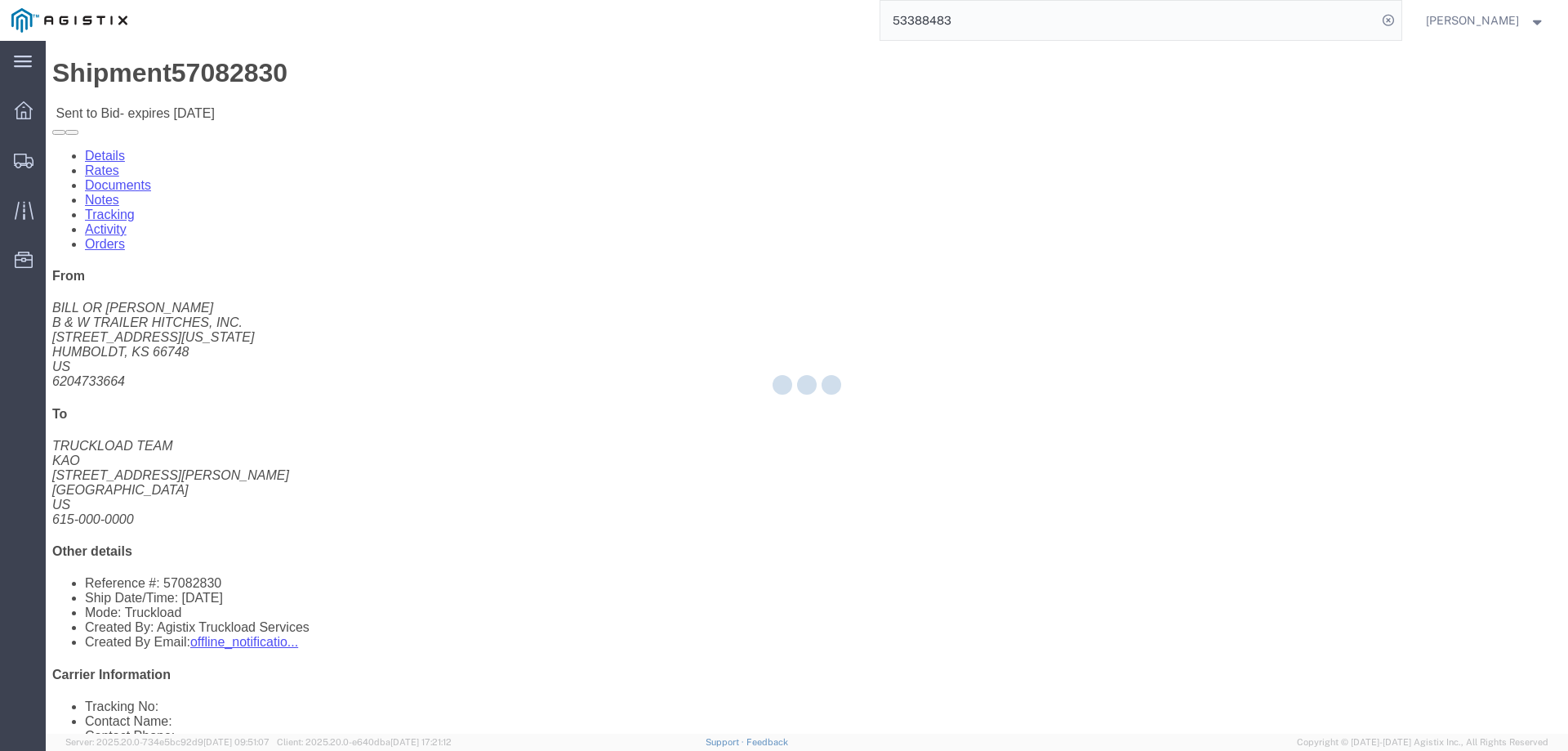
select select "146"
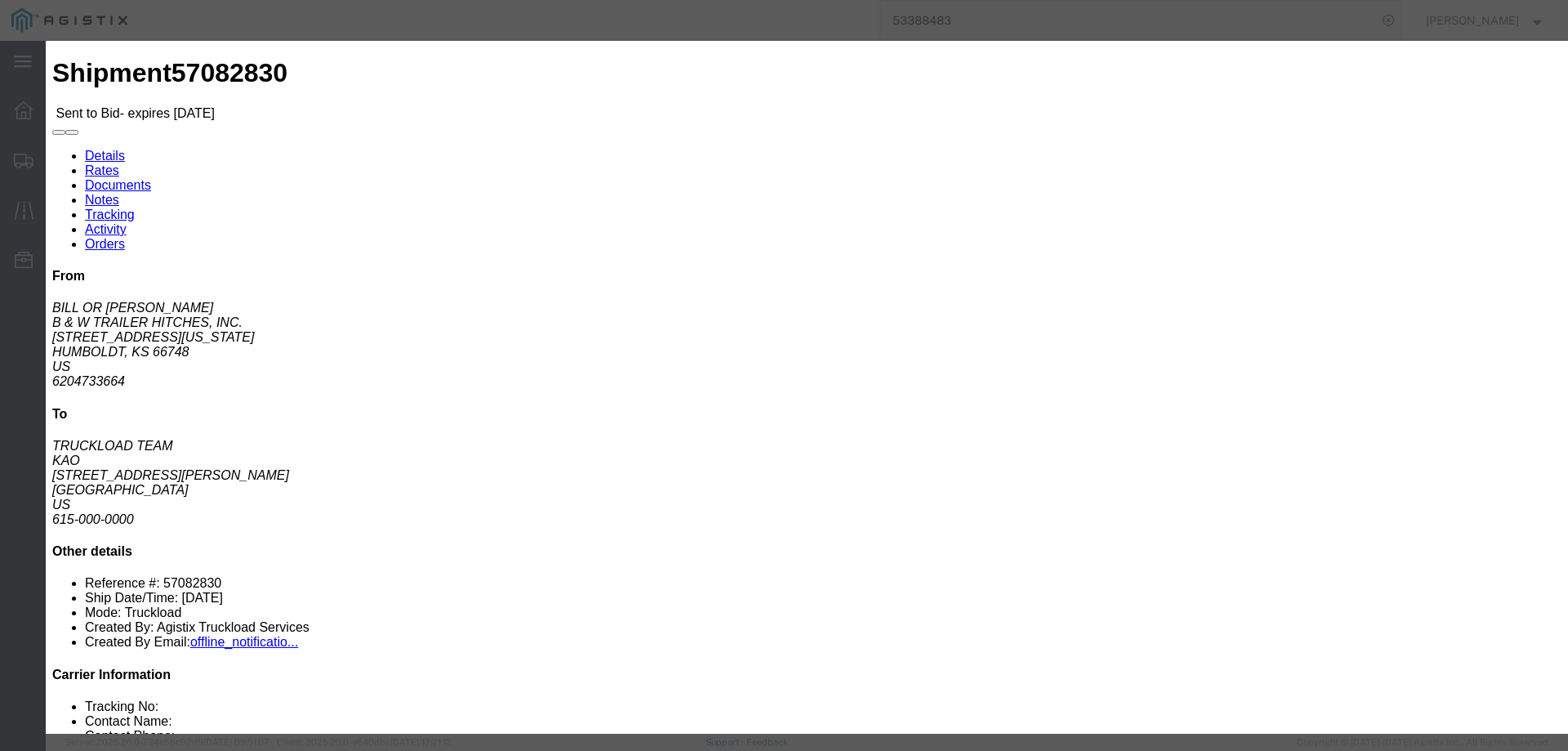
click select "Select CONESTOGA DFRM/STEP Economy TL Flatbed Intermodal LTL Standard Next Day …"
select select "25032"
click select "Select CONESTOGA DFRM/STEP Economy TL Flatbed Intermodal LTL Standard Next Day …"
click input "text"
type input "ats"
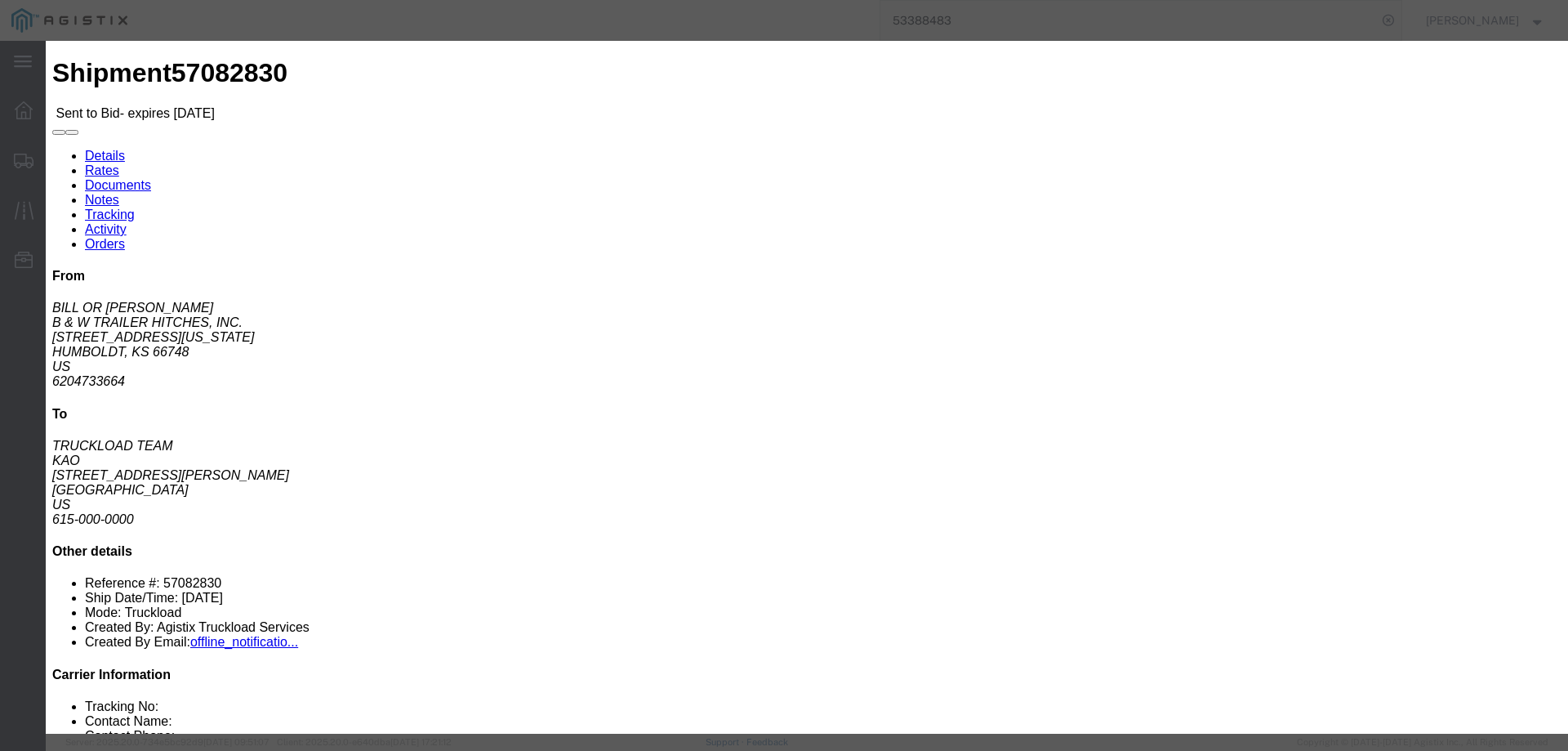
click input "number"
type input "2245"
click button "Submit"
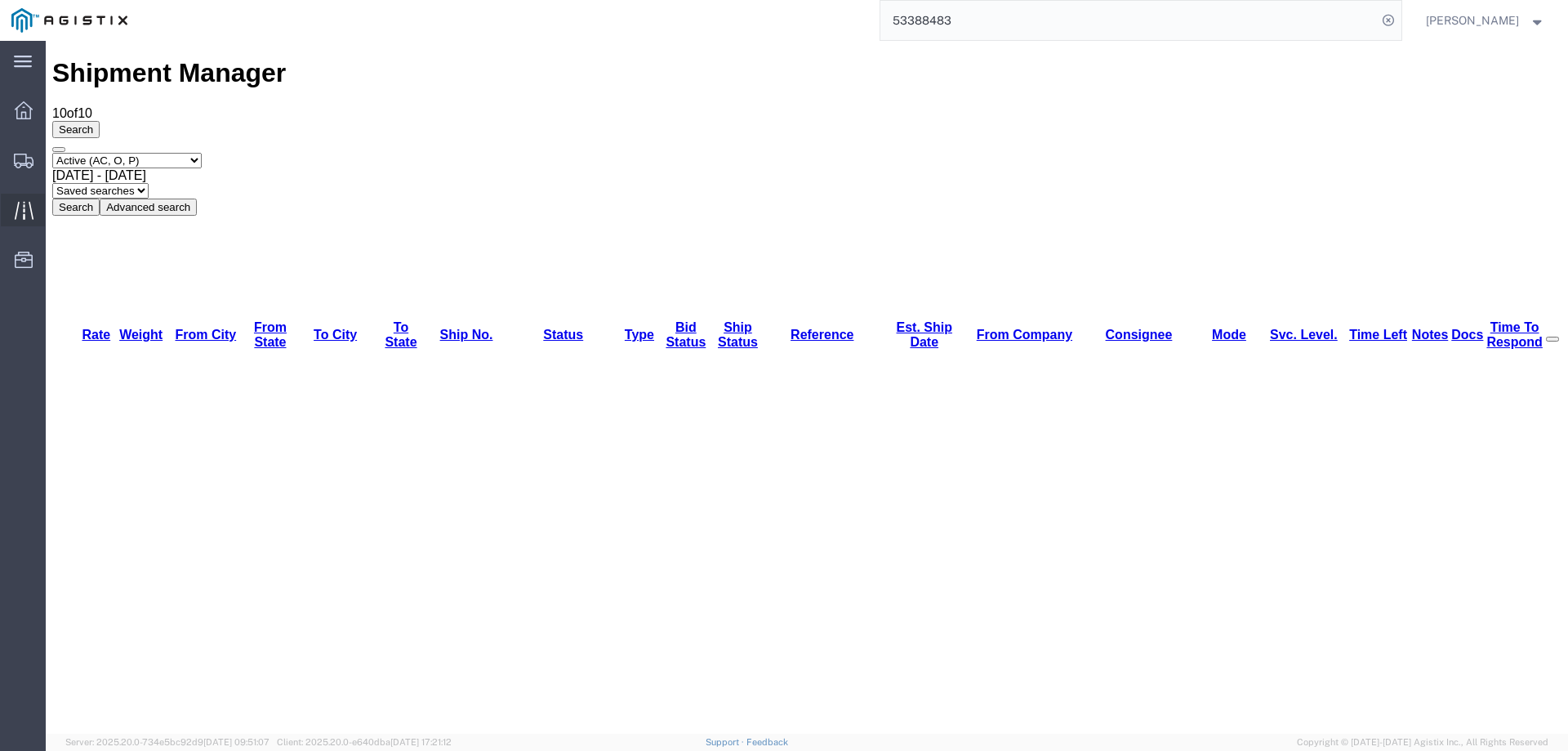
click at [18, 206] on icon at bounding box center [23, 210] width 19 height 18
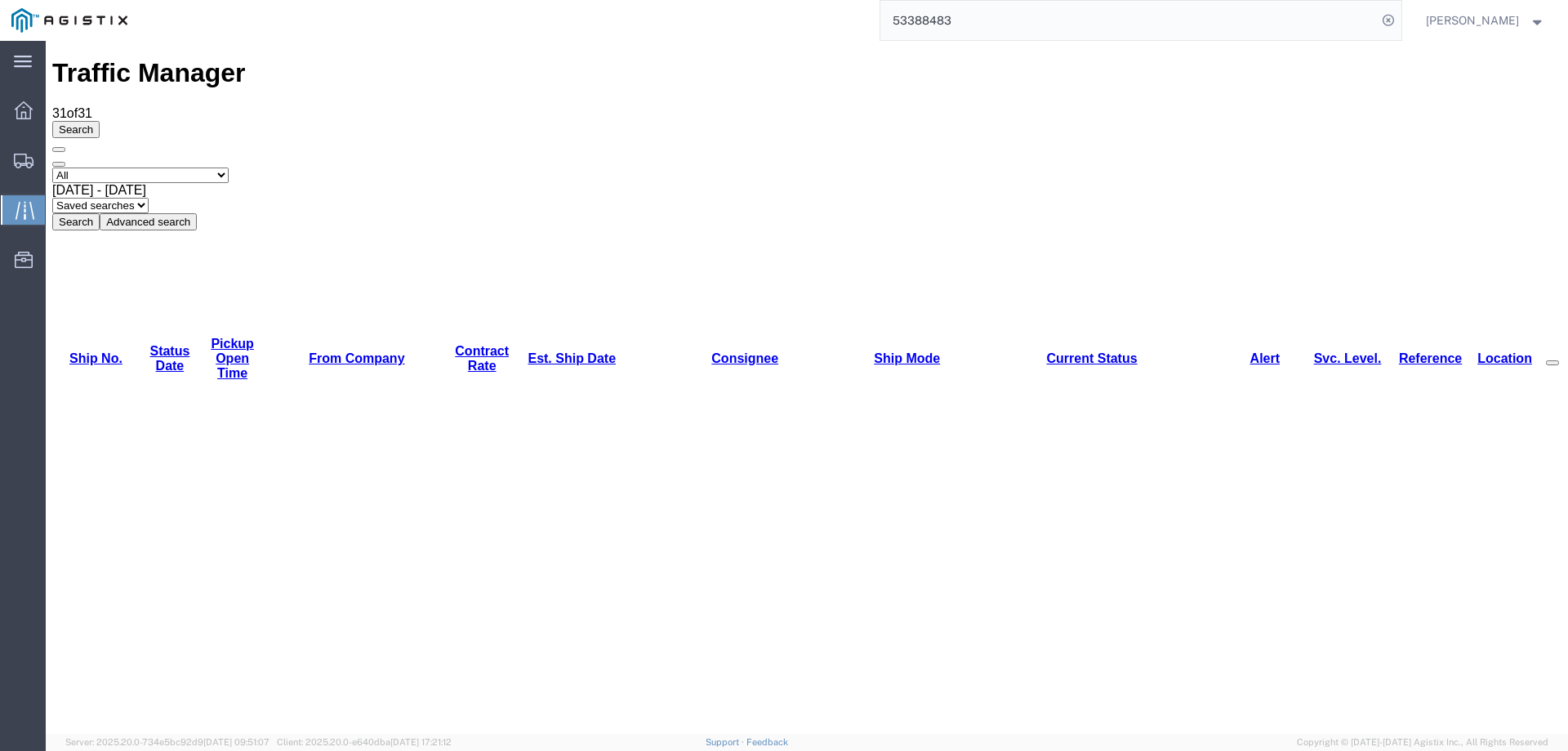
drag, startPoint x: 167, startPoint y: 308, endPoint x: 62, endPoint y: 320, distance: 105.7
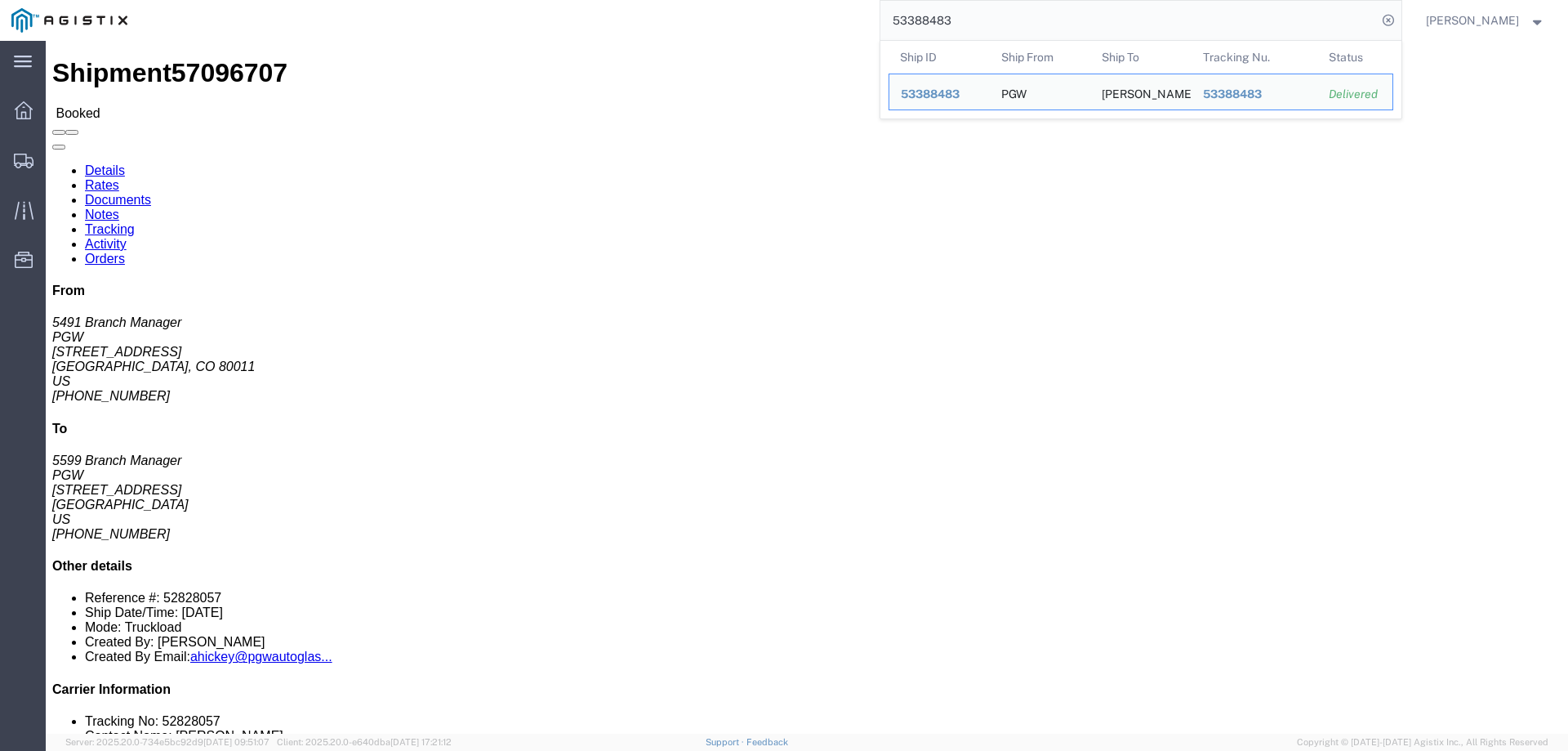
drag, startPoint x: 1032, startPoint y: 25, endPoint x: 849, endPoint y: 23, distance: 183.0
click at [849, 23] on div "53388483 Ship ID Ship From Ship To Tracking Nu. Status Ship ID 53388483 Ship Fr…" at bounding box center [770, 20] width 1262 height 41
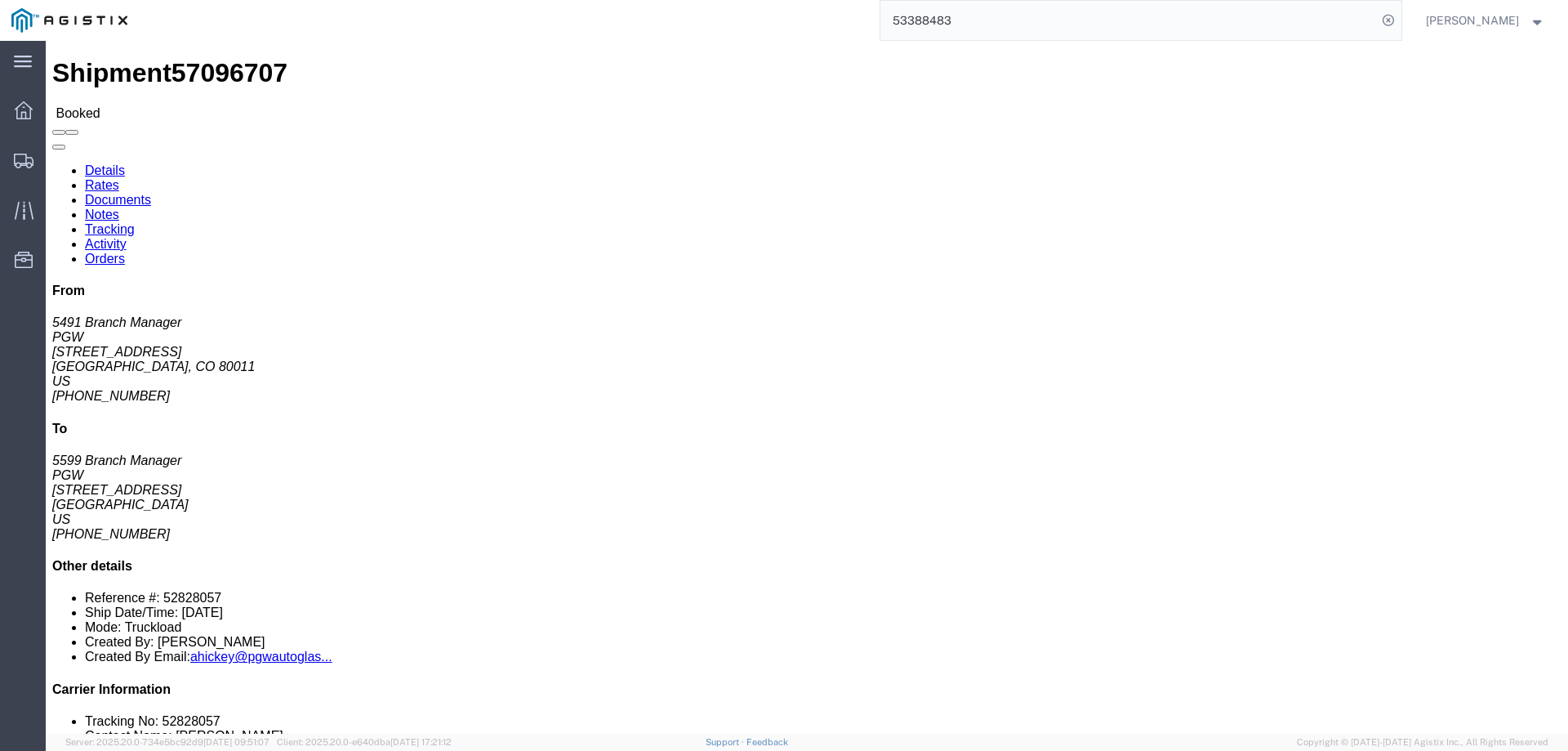
paste input "7037603 D"
click at [1400, 16] on icon at bounding box center [1387, 20] width 23 height 23
type input "57037603"
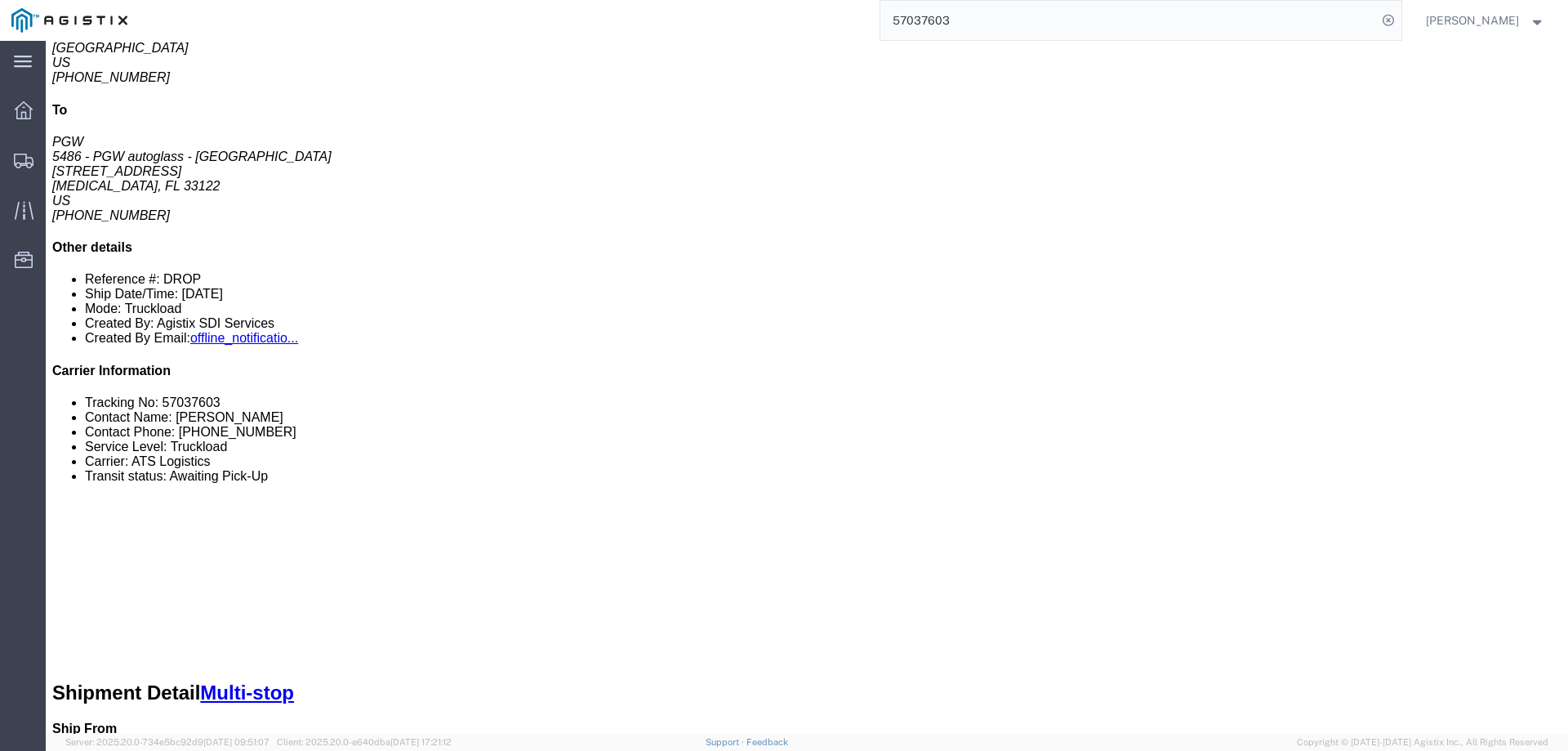
scroll to position [409, 0]
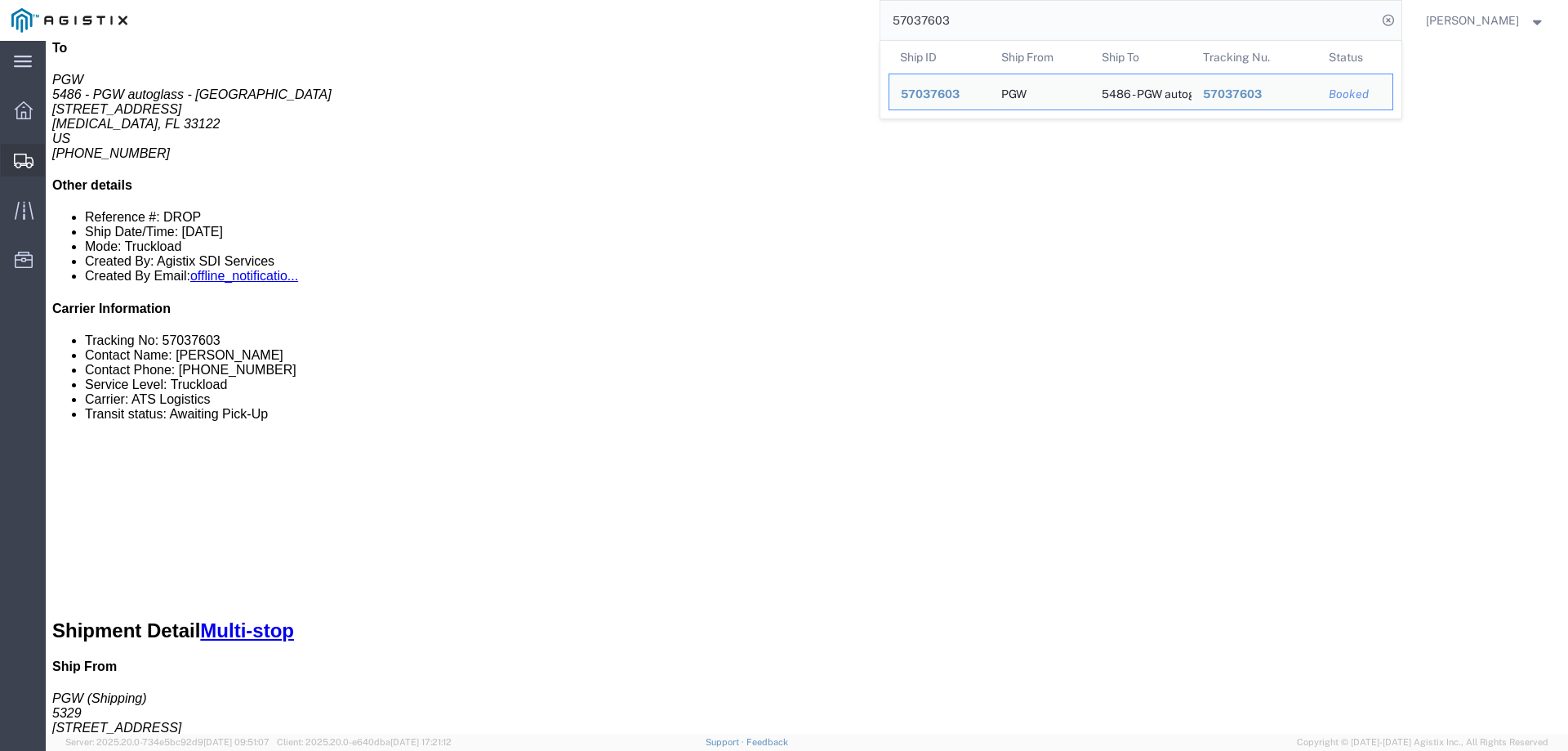
click at [29, 154] on icon at bounding box center [23, 161] width 20 height 14
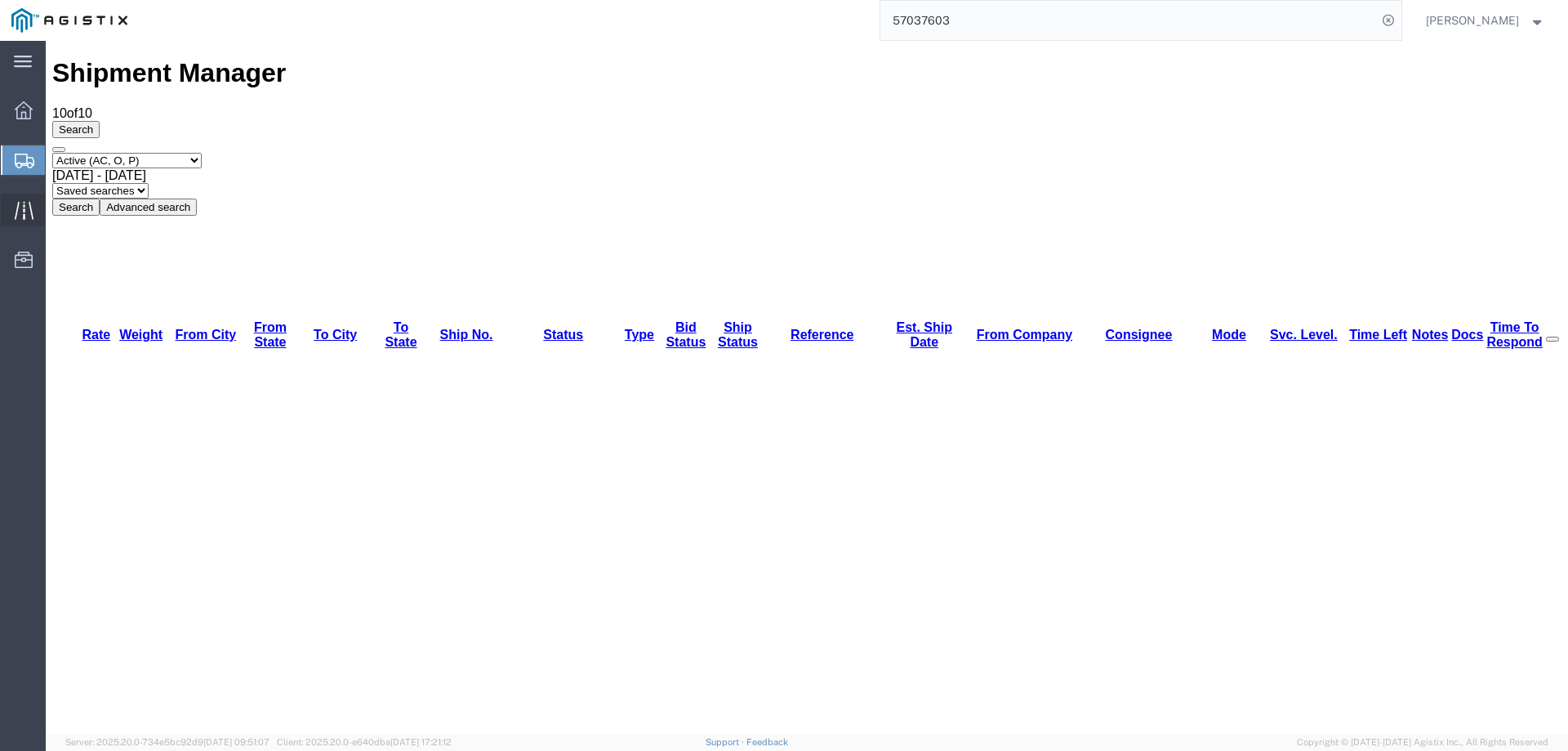
click at [29, 213] on icon at bounding box center [23, 210] width 19 height 19
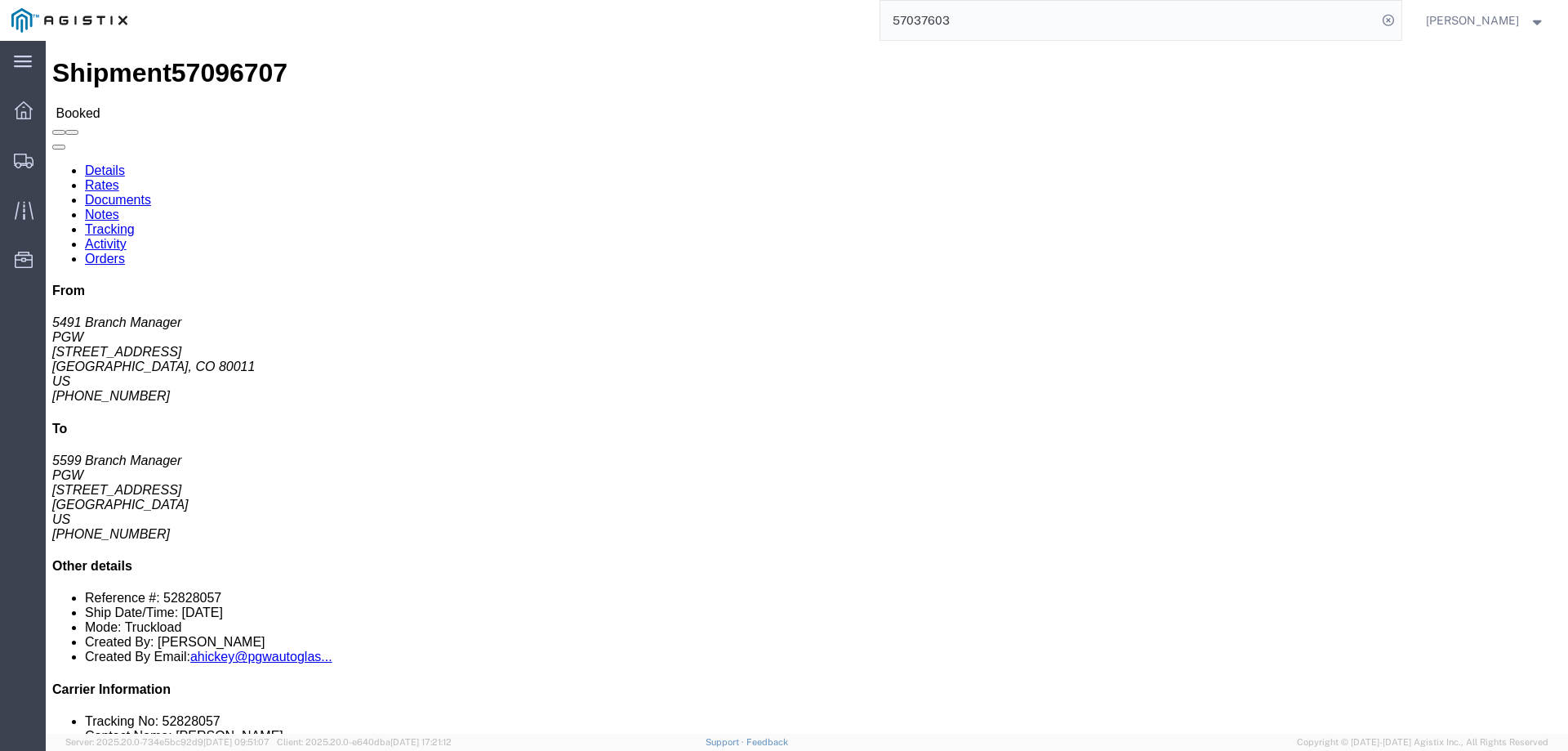
drag, startPoint x: 179, startPoint y: 257, endPoint x: 14, endPoint y: 264, distance: 165.1
click div "Ship From PGW (5491 Branch Manager) 5491 3225 Himalaya drive Aurora, CO 80011 U…"
copy address "lkqsp_o_pm_5491@pgwag.com"
click address "PGW (5491 Branch Manager) 5491 3225 Himalaya drive Aurora, CO 80011 United Stat…"
drag, startPoint x: 110, startPoint y: 237, endPoint x: 12, endPoint y: 242, distance: 98.1
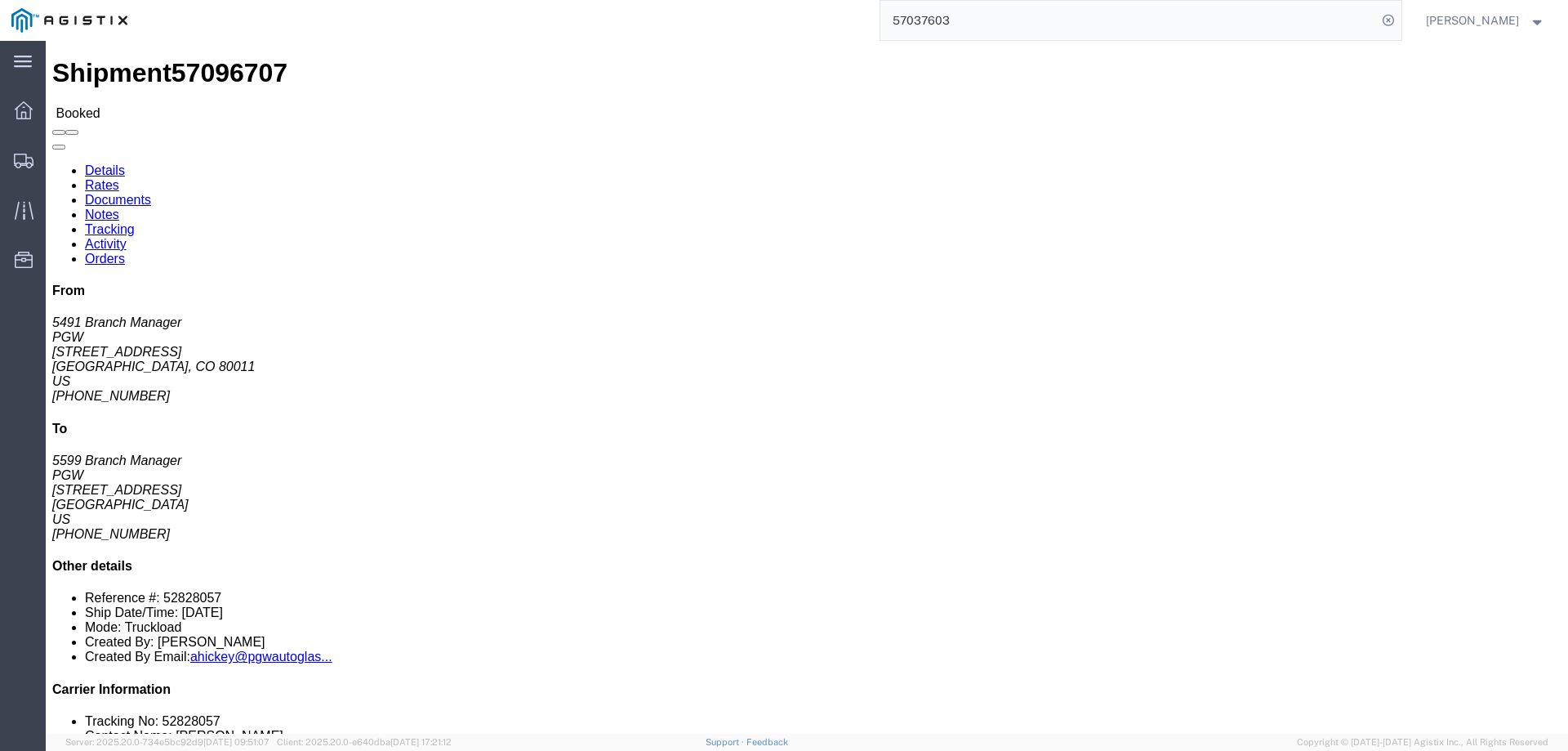
click div "Ship From PGW (5491 Branch Manager) 5491 3225 Himalaya drive Aurora, CO 80011 U…"
copy address "318-220-9900"
drag, startPoint x: 117, startPoint y: 206, endPoint x: 13, endPoint y: 187, distance: 105.7
click div "Ship From PGW (5491 Branch Manager) 5491 3225 Himalaya drive Aurora, CO 80011 U…"
copy address "3225 Himalaya drive Aurora, CO 80011"
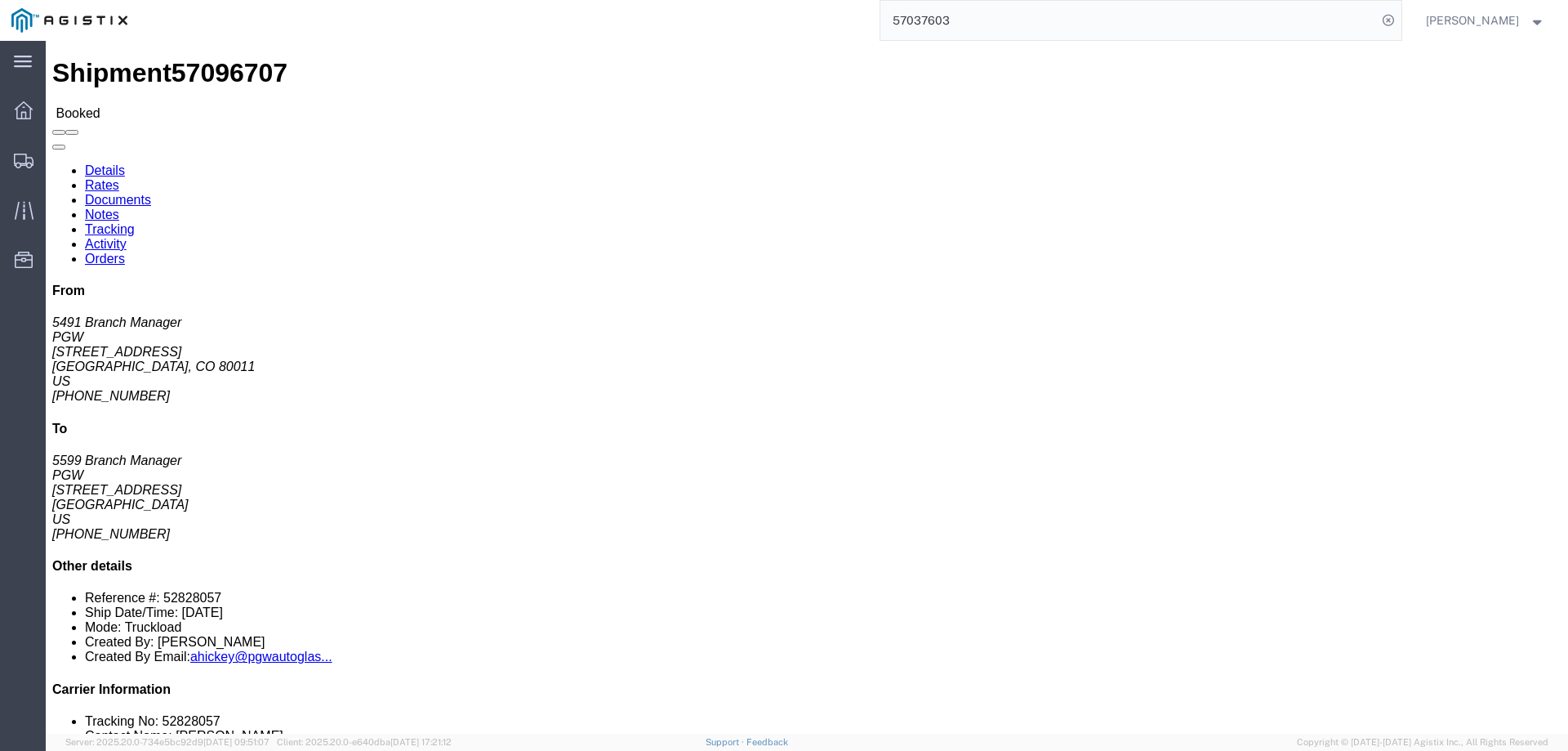
click b "52828057"
copy b "52828057"
click div "Leg 1 - Truckload Vehicle 1: Box Van (28 Feet) Number of trucks: 1"
click at [25, 159] on icon at bounding box center [23, 161] width 20 height 14
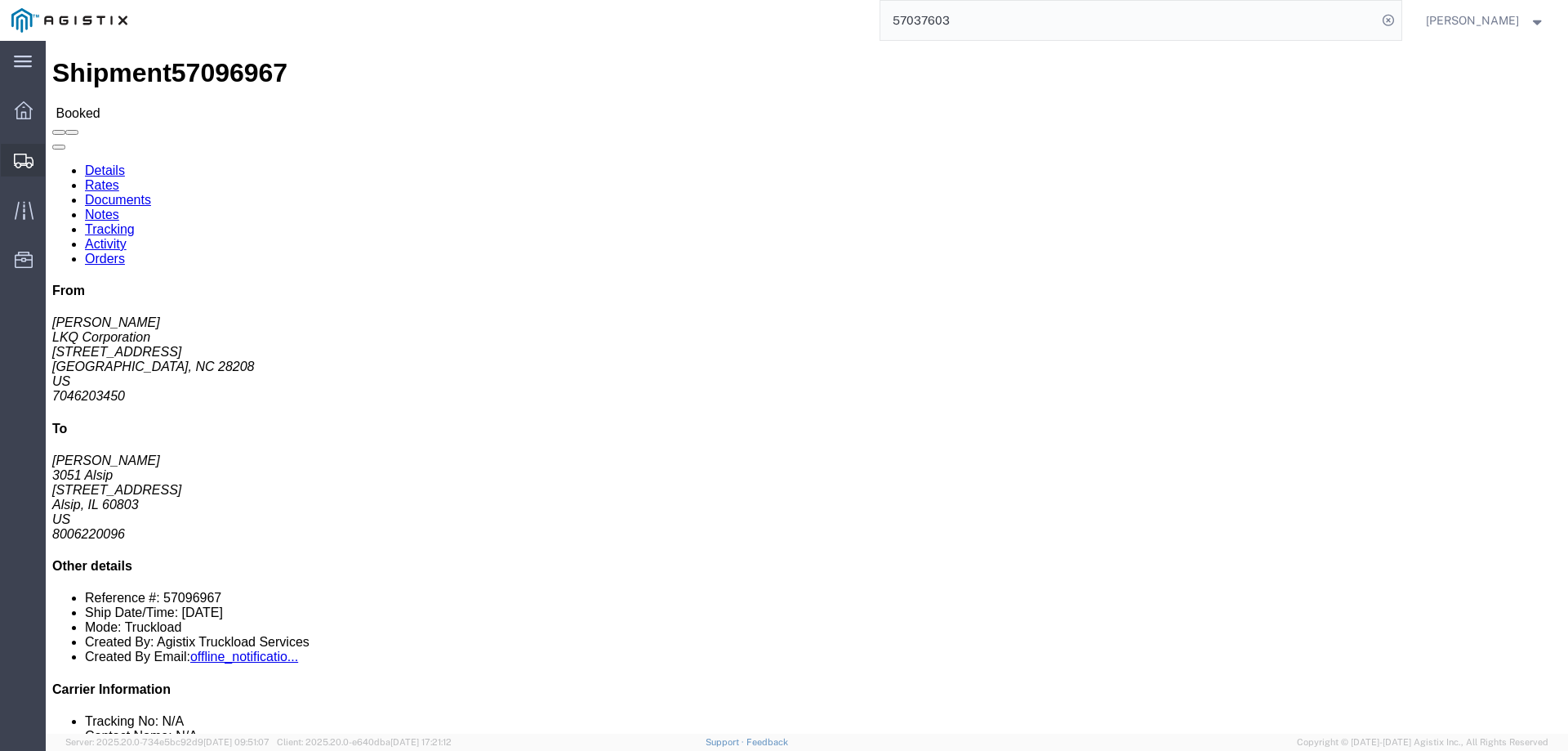
click at [26, 158] on icon at bounding box center [23, 161] width 20 height 14
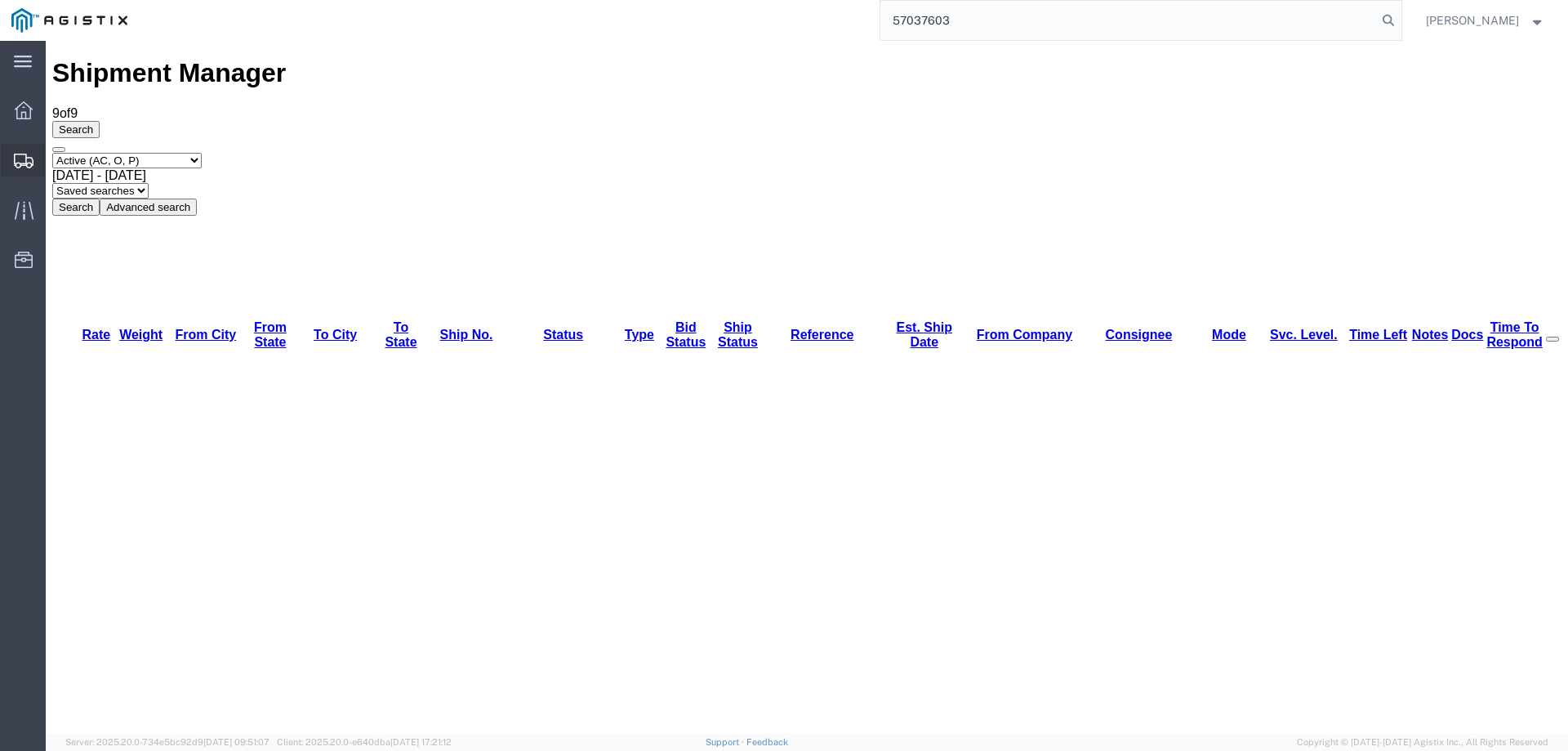
click at [24, 156] on icon at bounding box center [23, 161] width 20 height 14
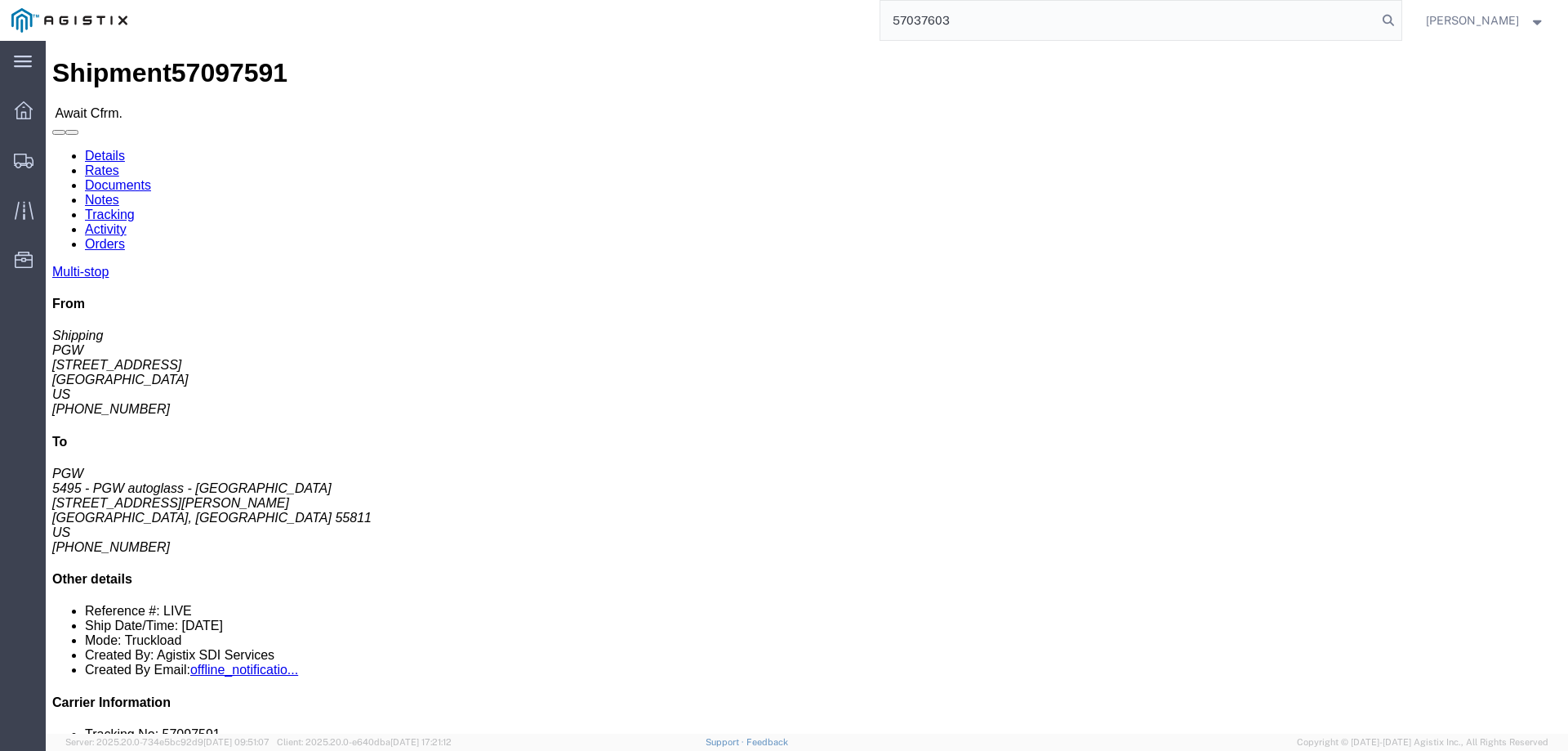
click span "Bill Of Lading: 57097591"
click b "57097591"
copy b "57097591"
click link "Confirm"
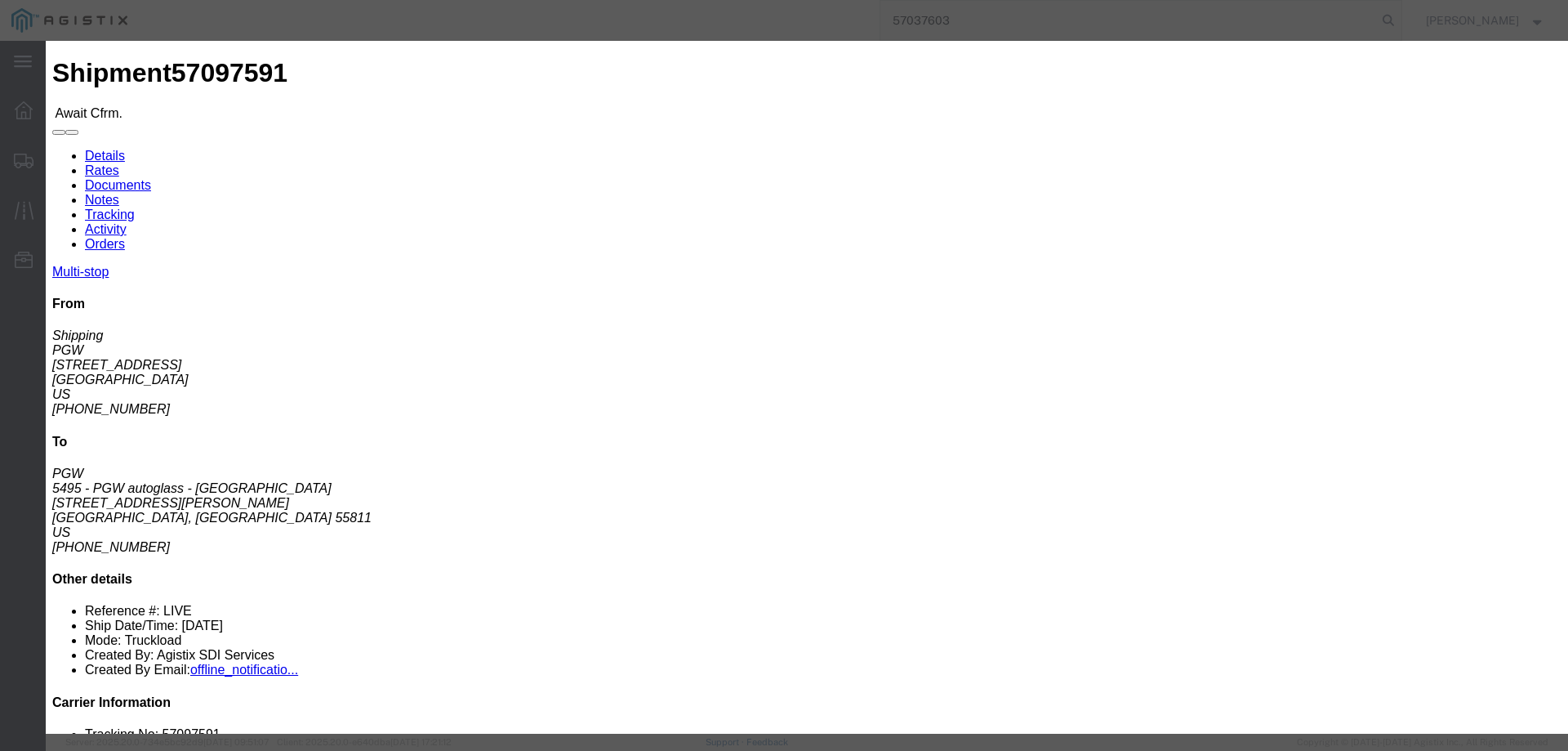
click input "checkbox"
checkbox input "true"
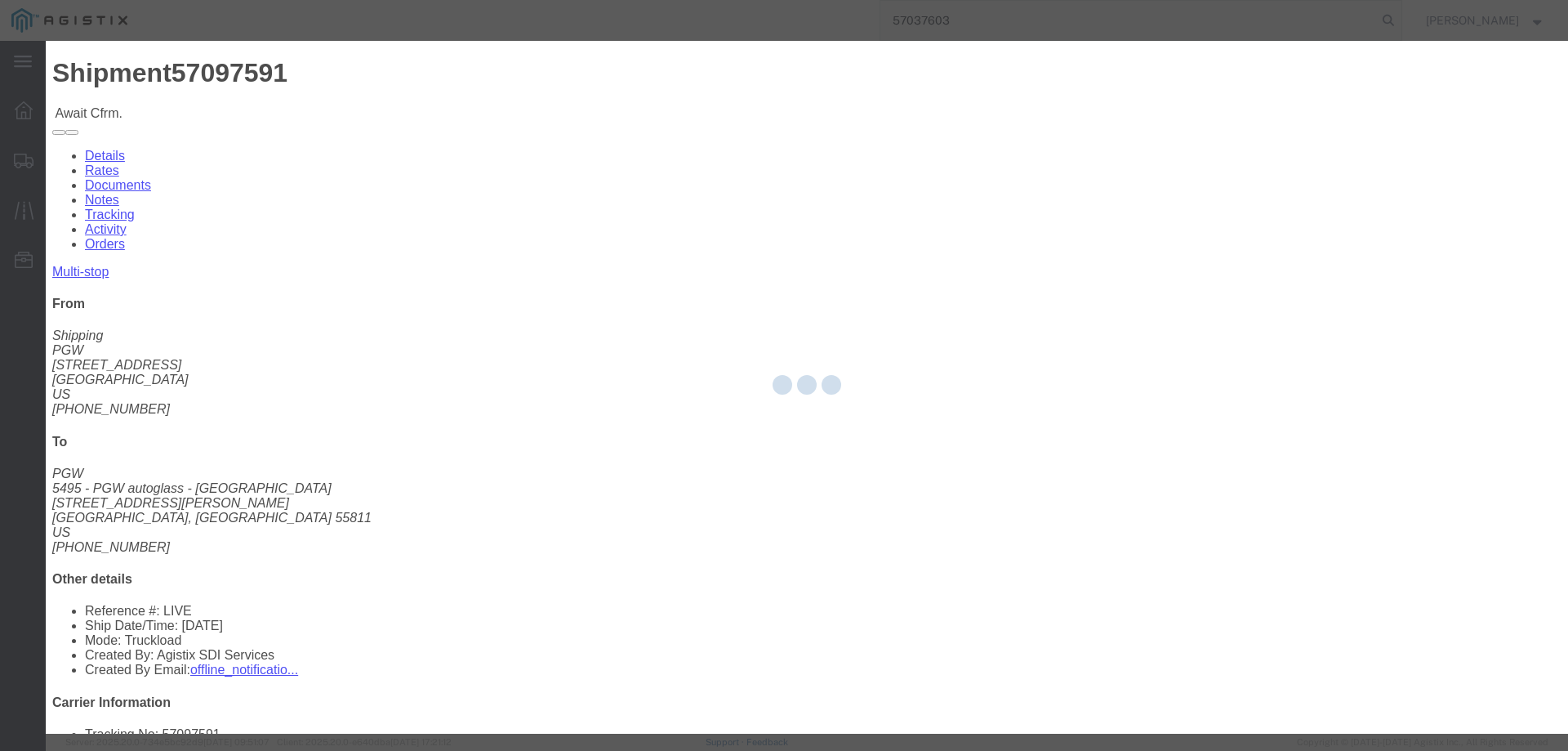
type input "[PERSON_NAME]"
type input "3204977237"
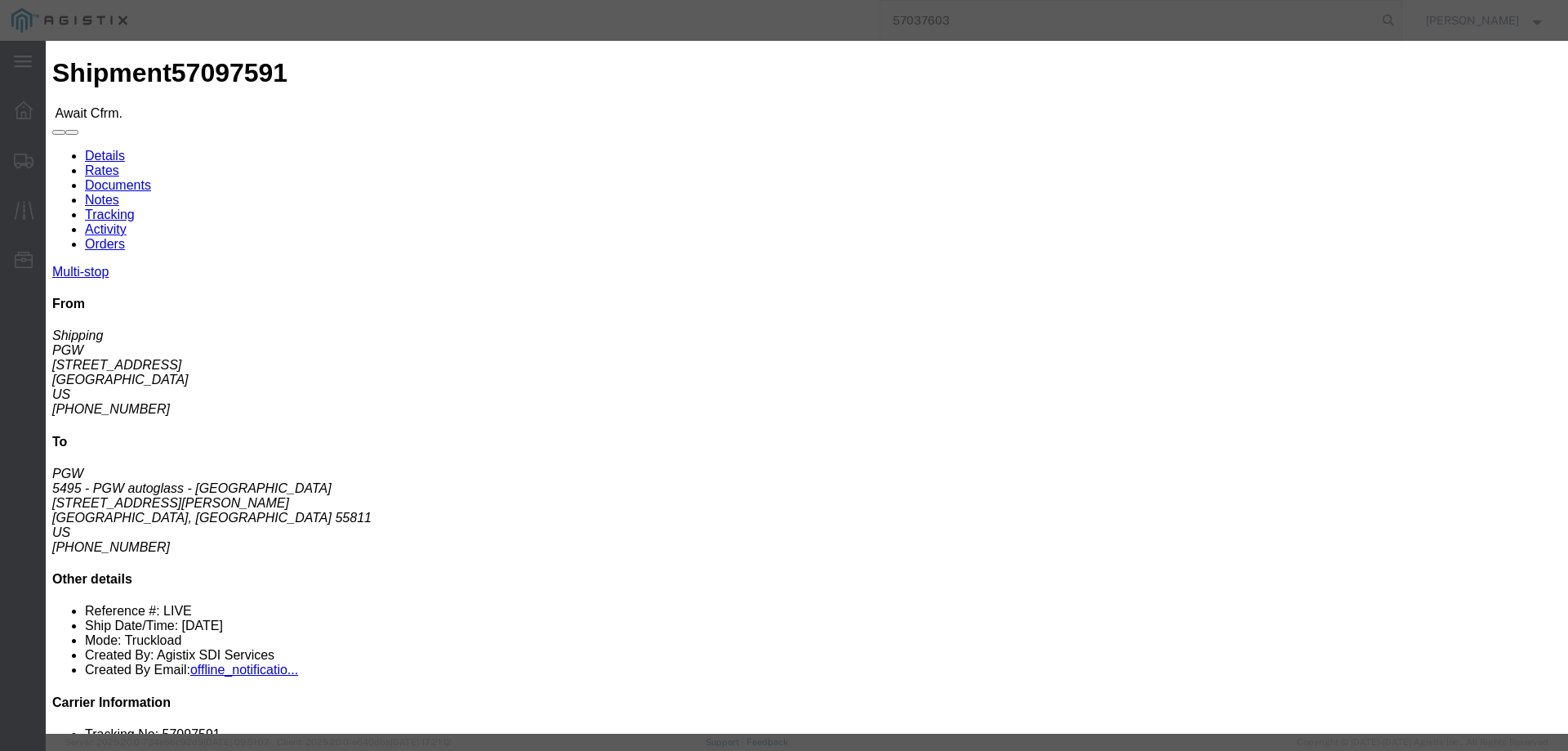
click input "text"
paste input "57097591"
type input "57097591"
click button "Submit"
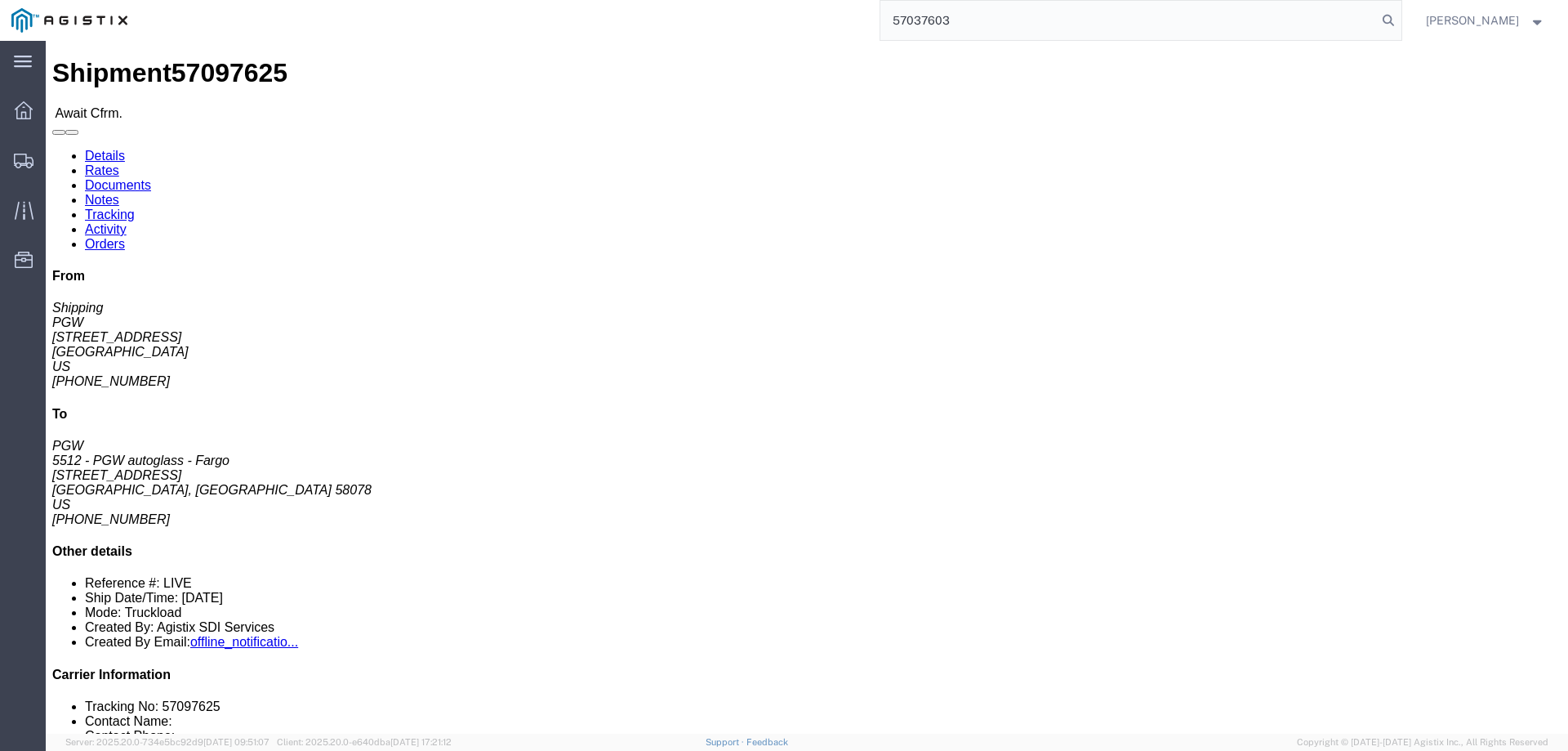
click b "57097625"
copy b "57097625"
click link "Confirm"
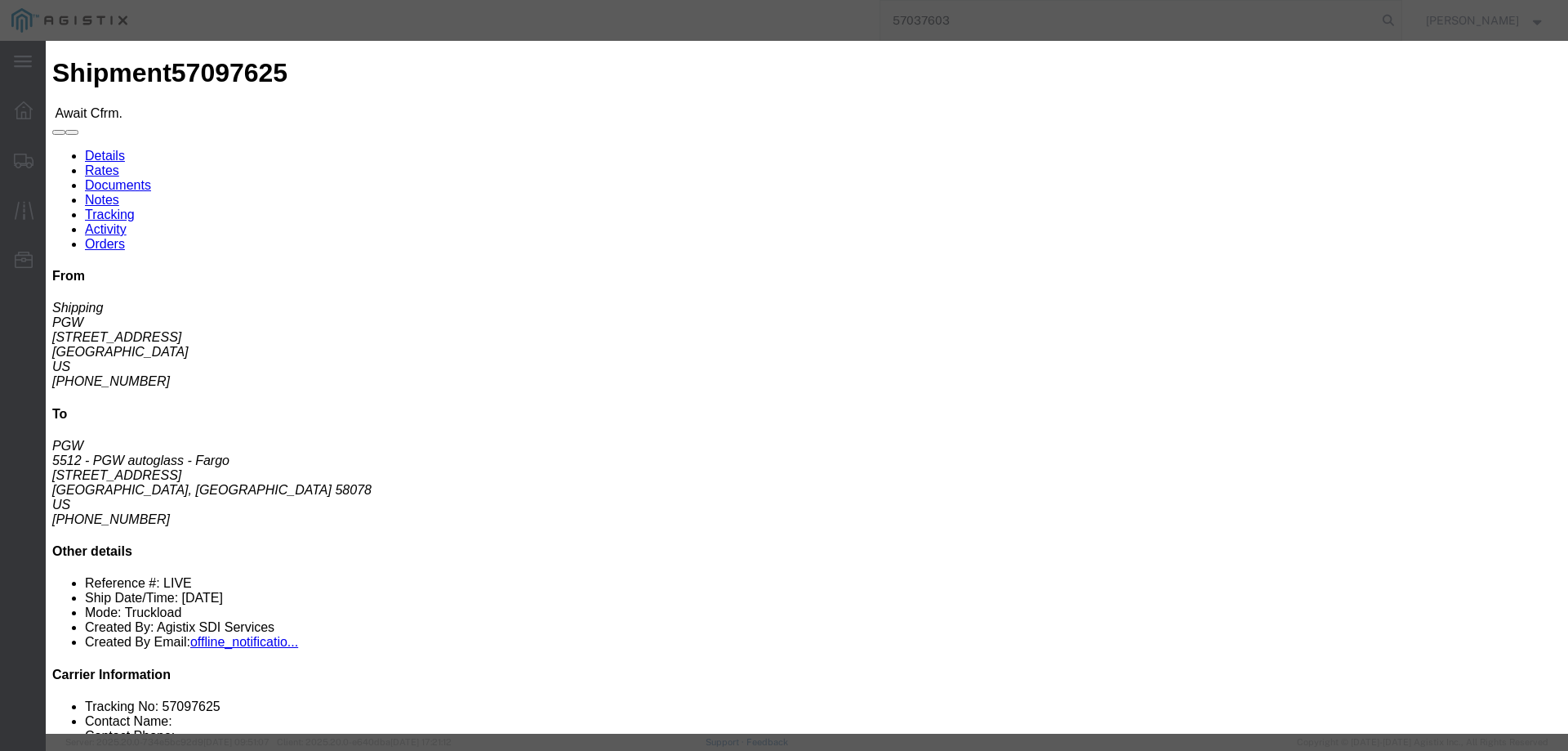
drag, startPoint x: 553, startPoint y: 165, endPoint x: 581, endPoint y: 179, distance: 31.3
click label
click input "checkbox"
checkbox input "true"
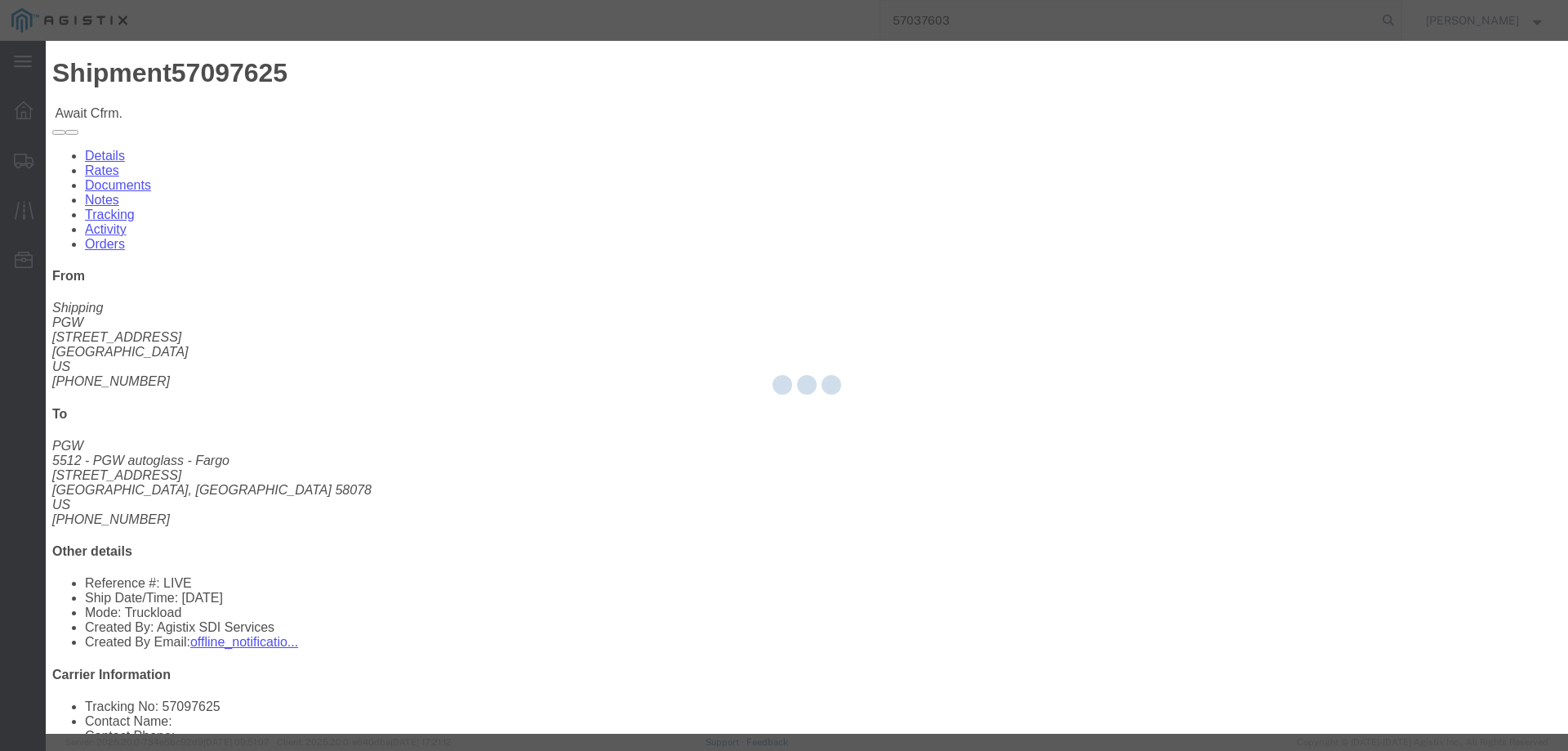
type input "[PERSON_NAME]"
type input "3204977237"
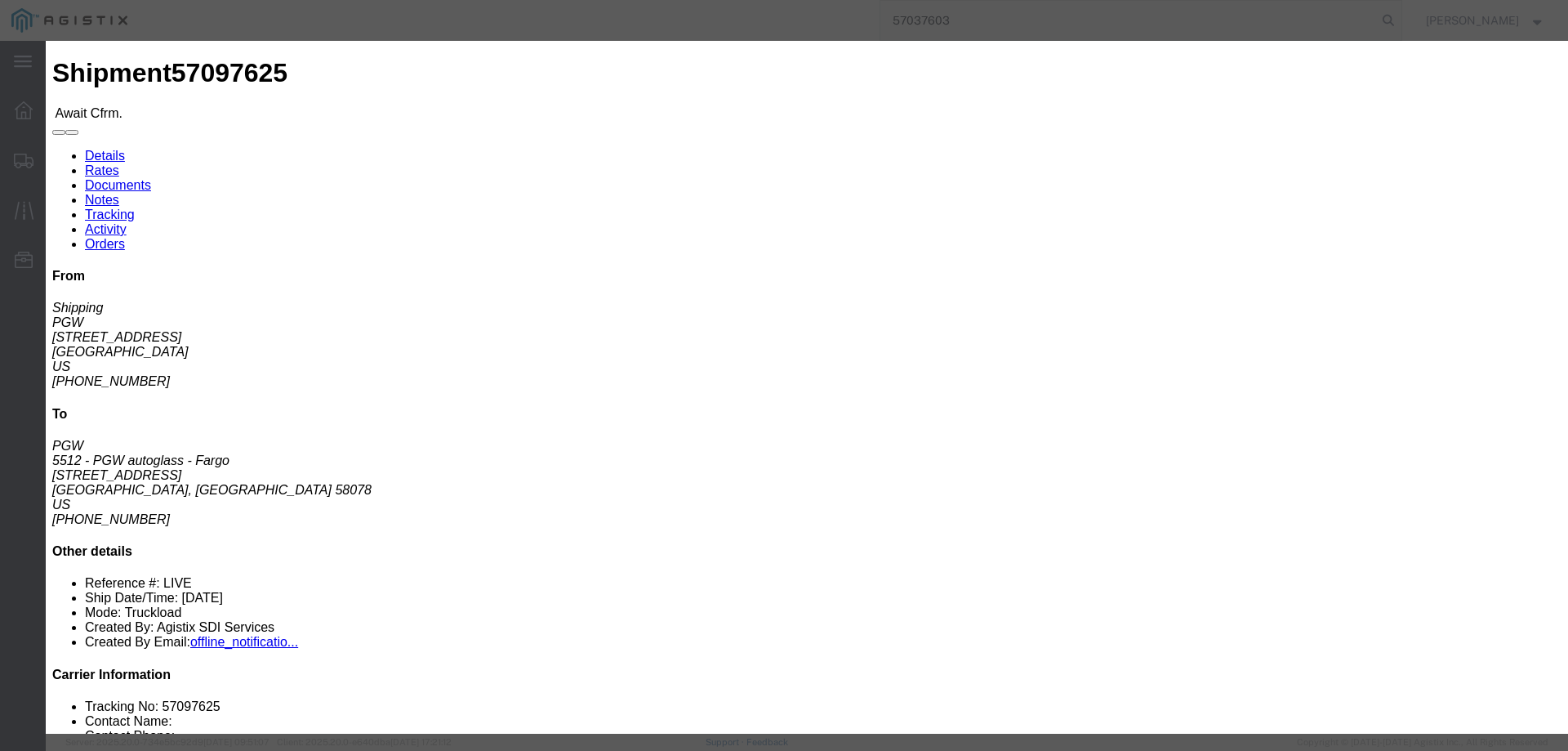
click input "text"
paste input "57097625"
type input "57097625"
click button "Submit"
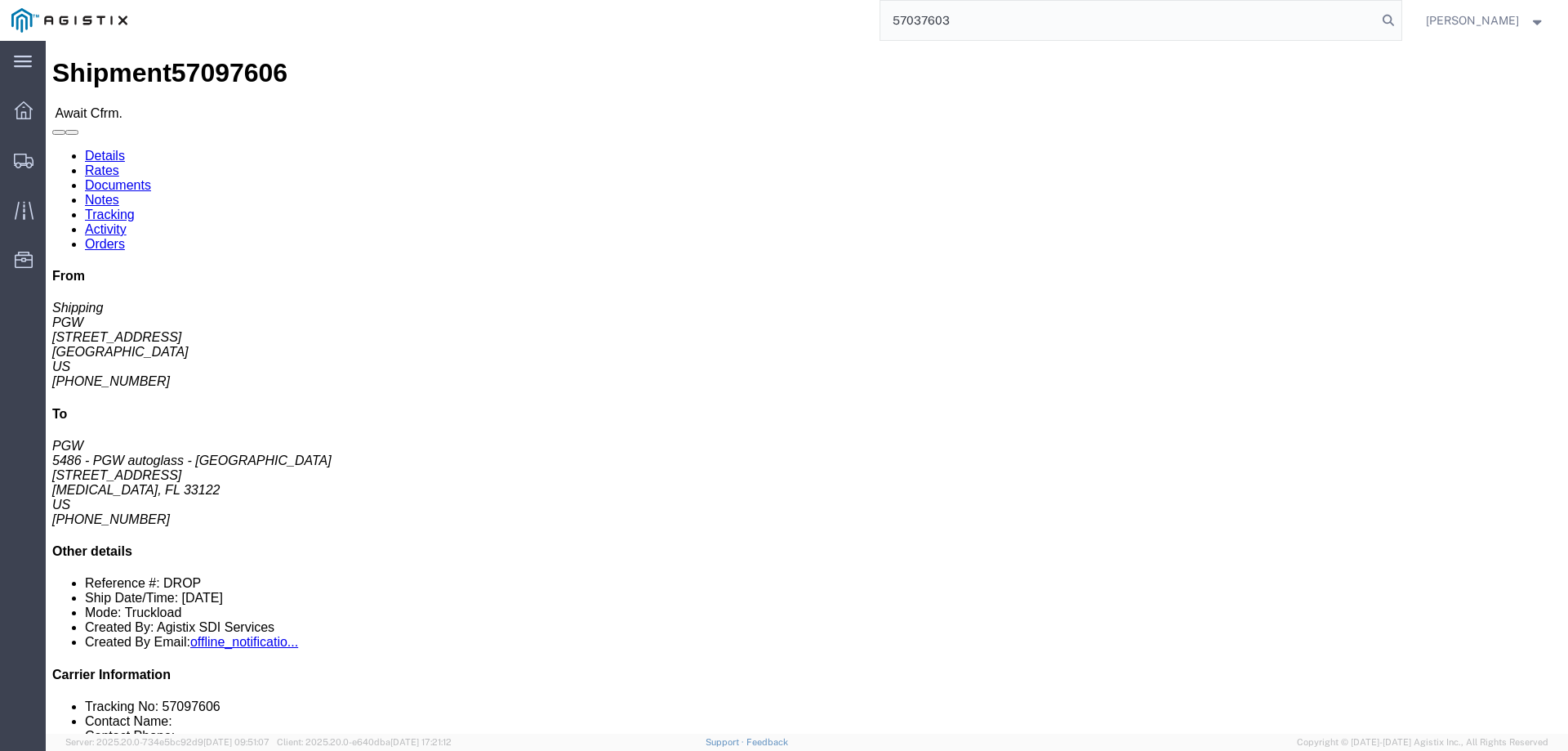
click b "57097606"
copy b "57097606"
click link "Confirm"
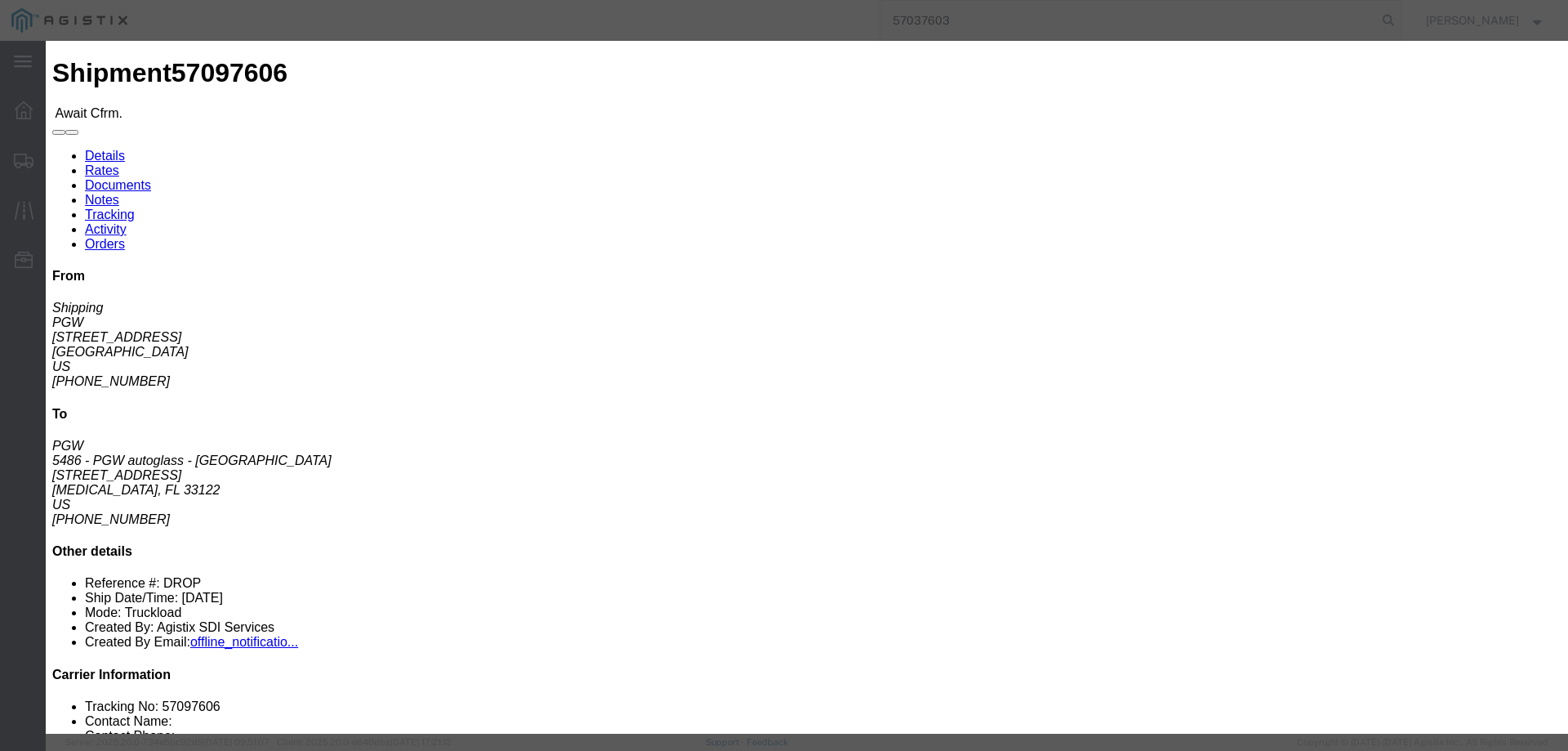
click input "checkbox"
checkbox input "true"
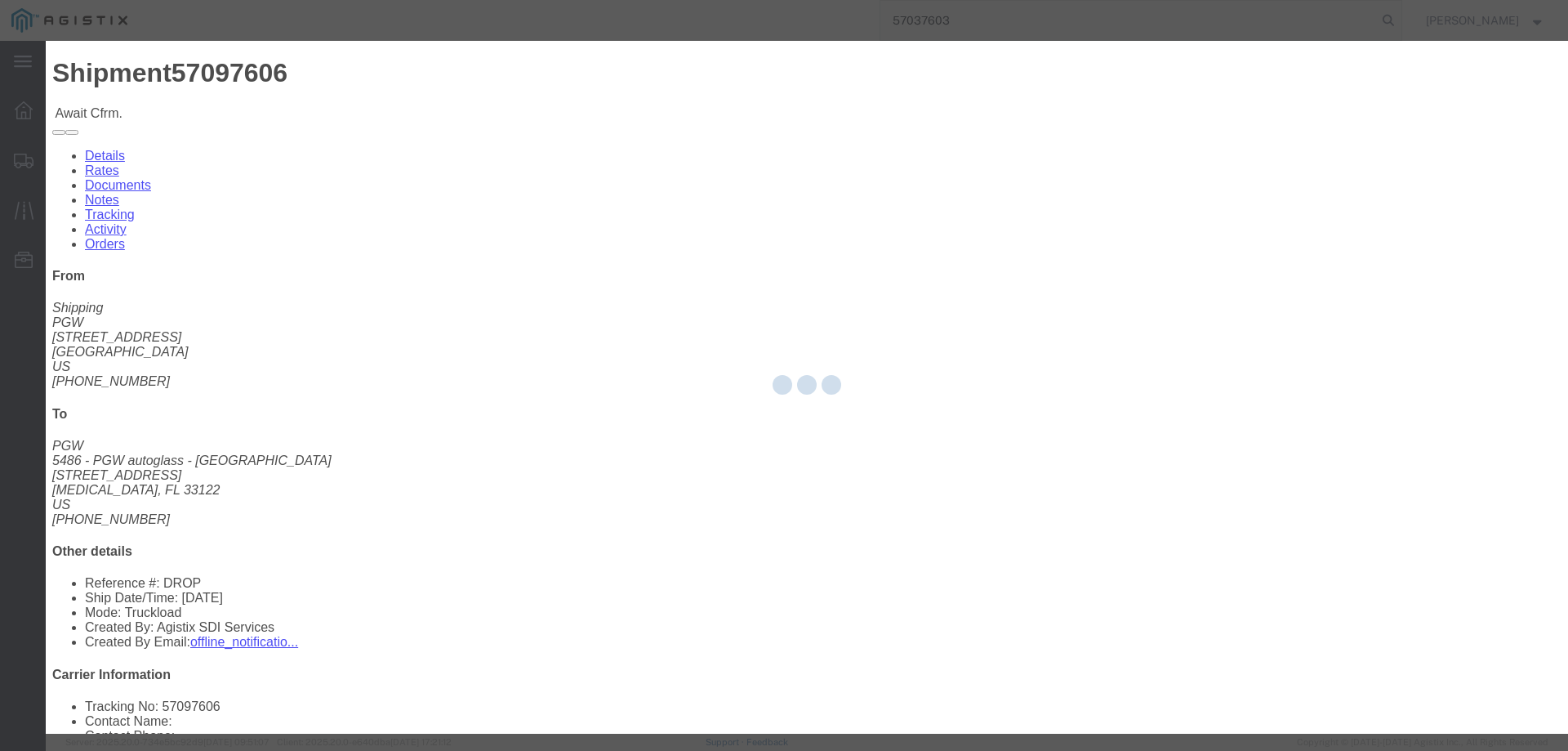
type input "[PERSON_NAME]"
type input "3204977237"
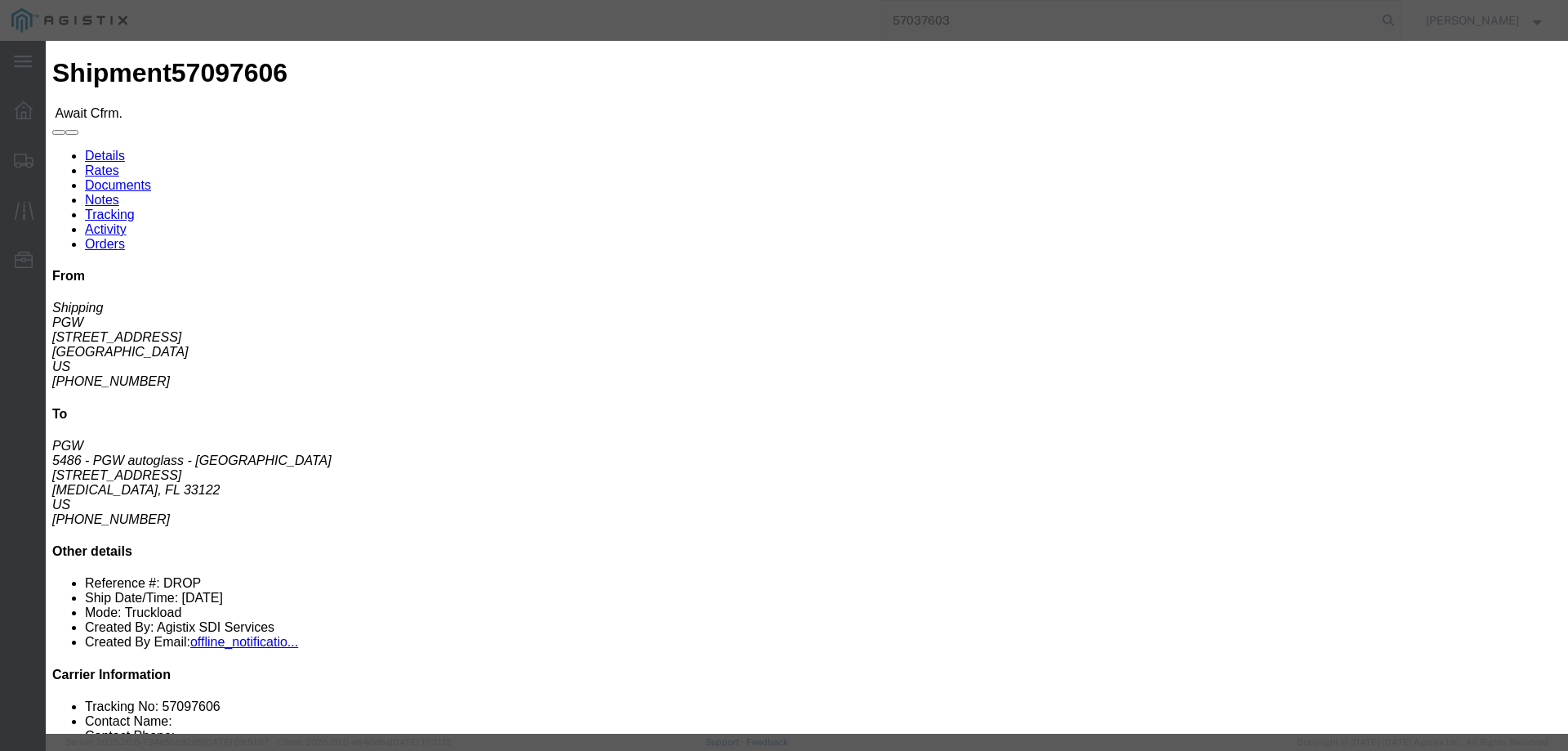
drag, startPoint x: 615, startPoint y: 239, endPoint x: 570, endPoint y: 198, distance: 60.9
click input "text"
paste input "57097606"
type input "57097606"
click button "Submit"
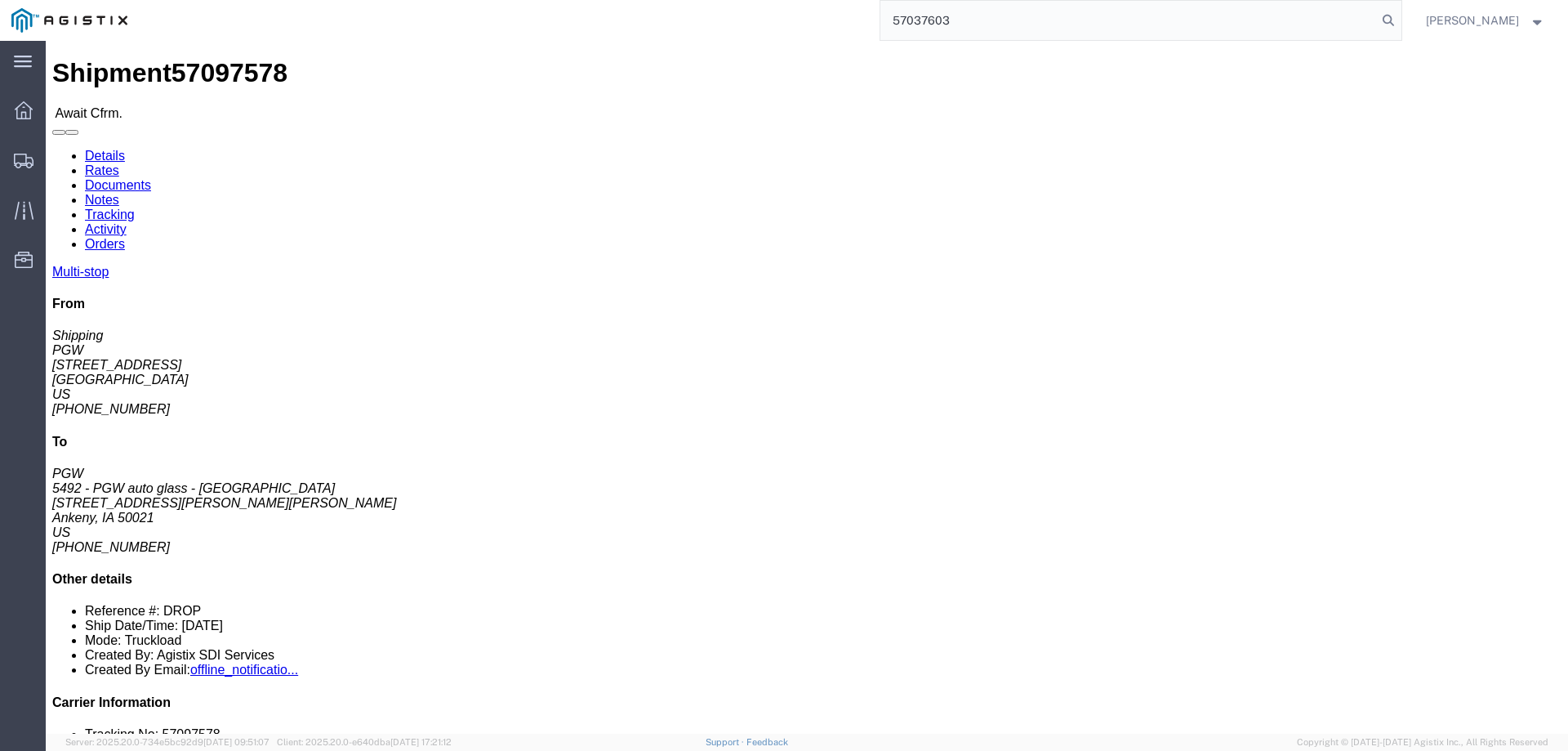
click b "57097578"
copy b "57097578"
click link "Confirm"
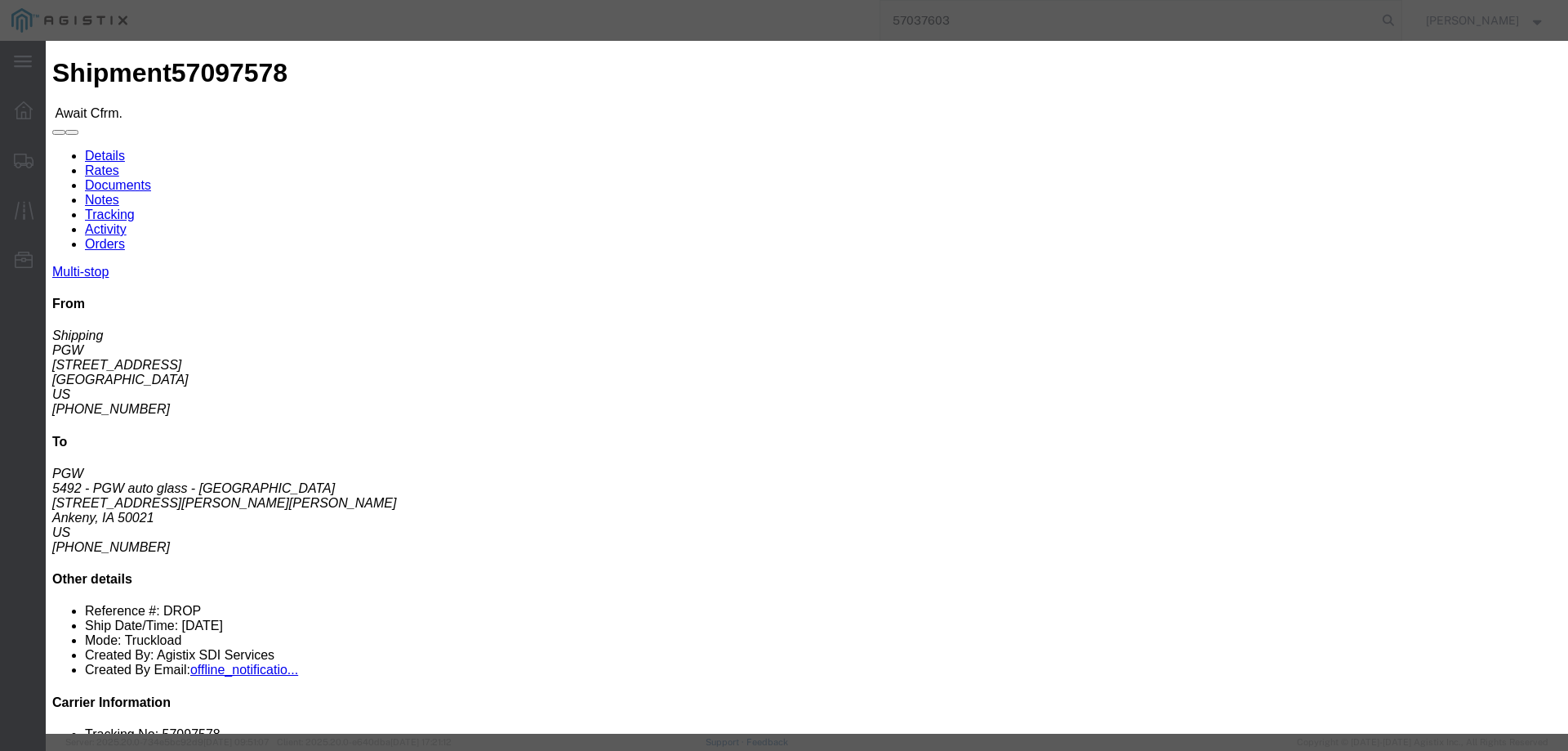
click label
click input "checkbox"
checkbox input "true"
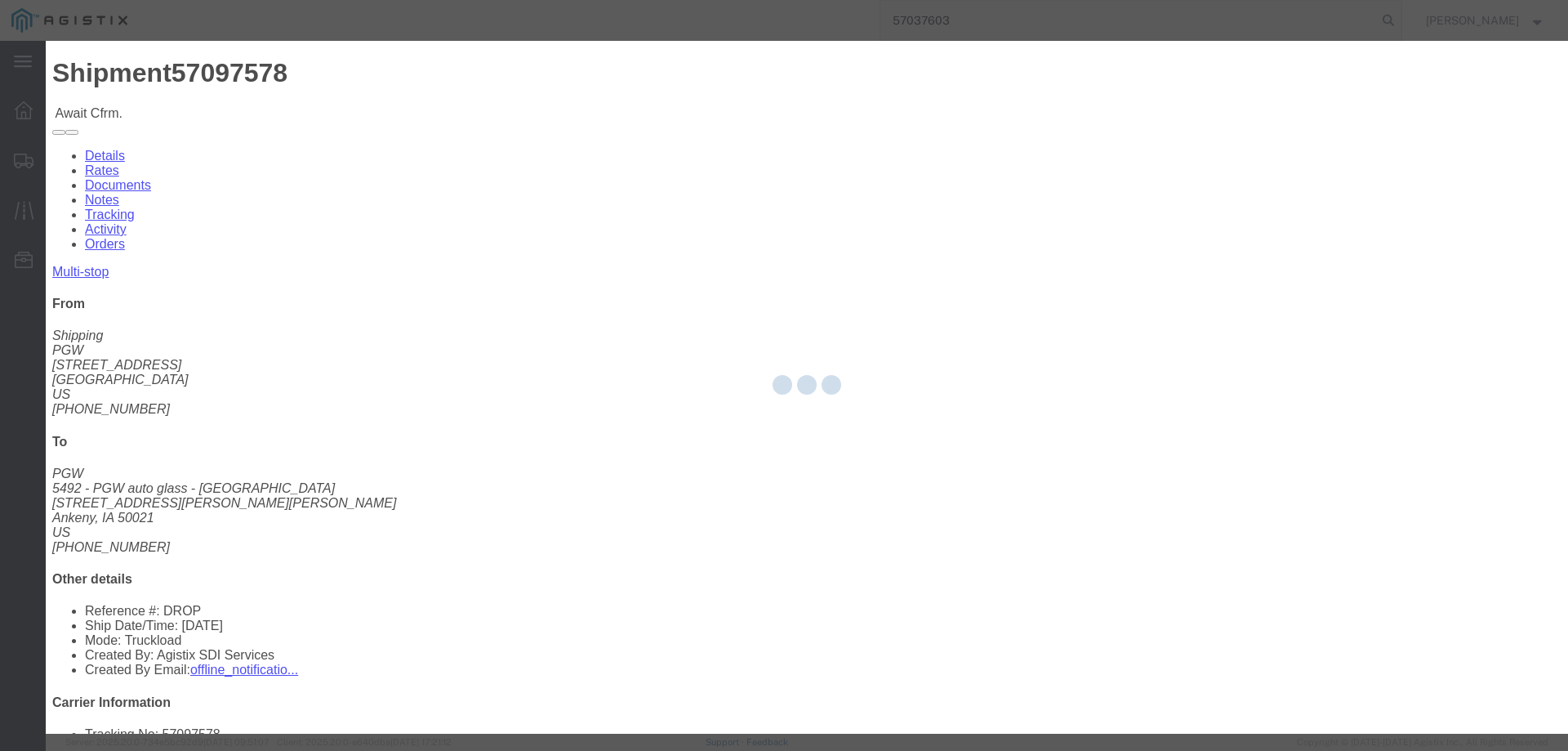
type input "[PERSON_NAME]"
type input "3204977237"
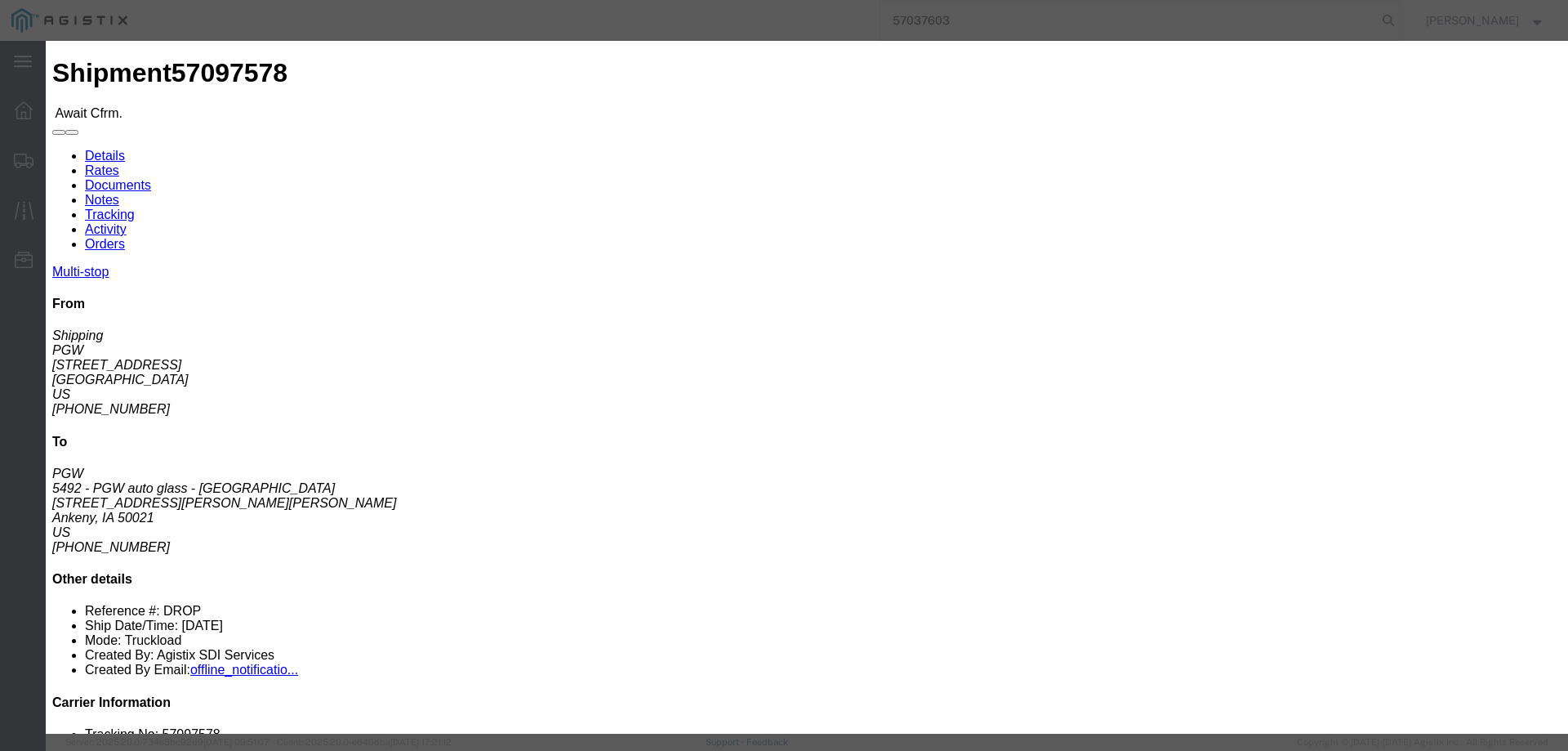
click input "text"
paste input "57097578"
type input "57097578"
click button "Submit"
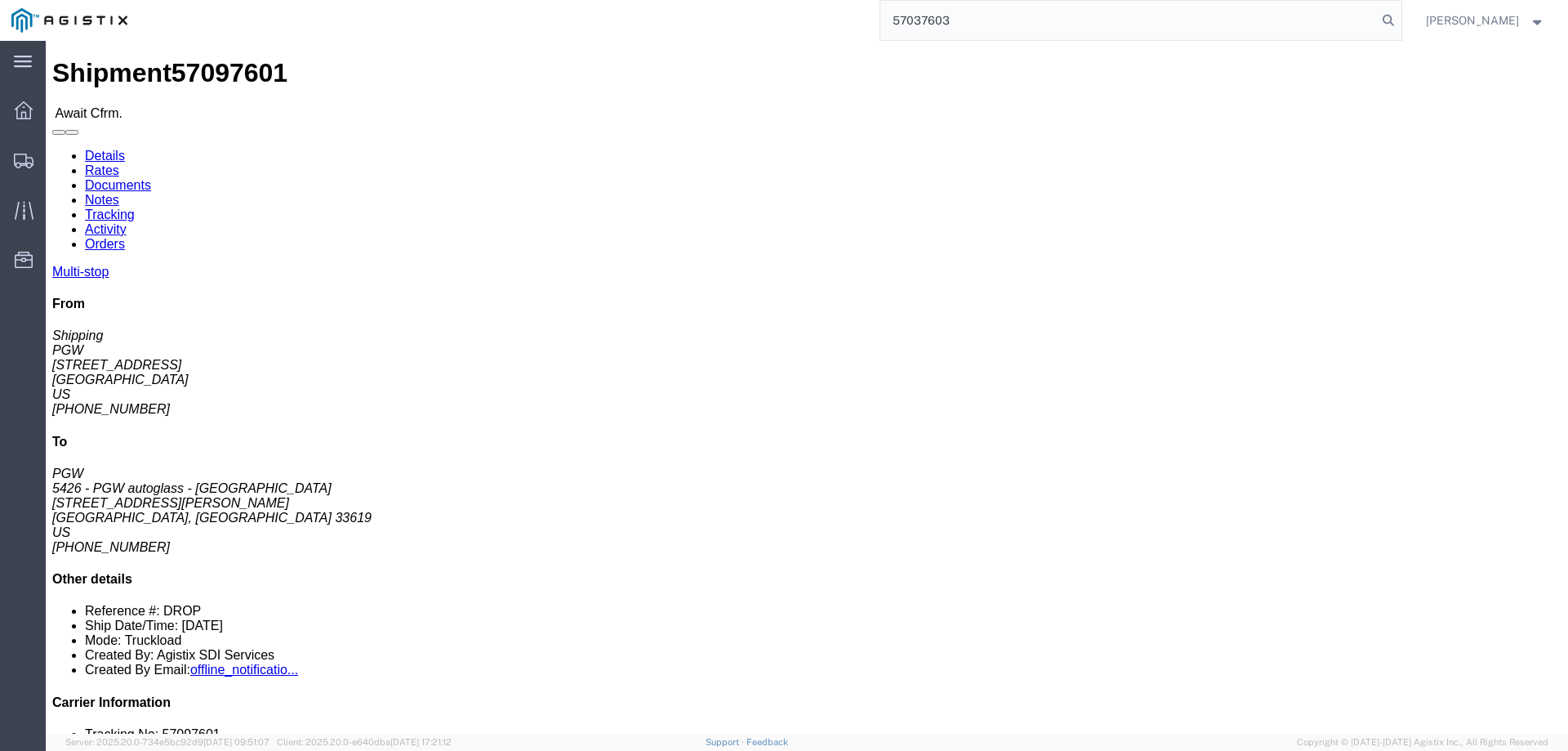
click b "57097601"
copy b "57097601"
click b "57097601"
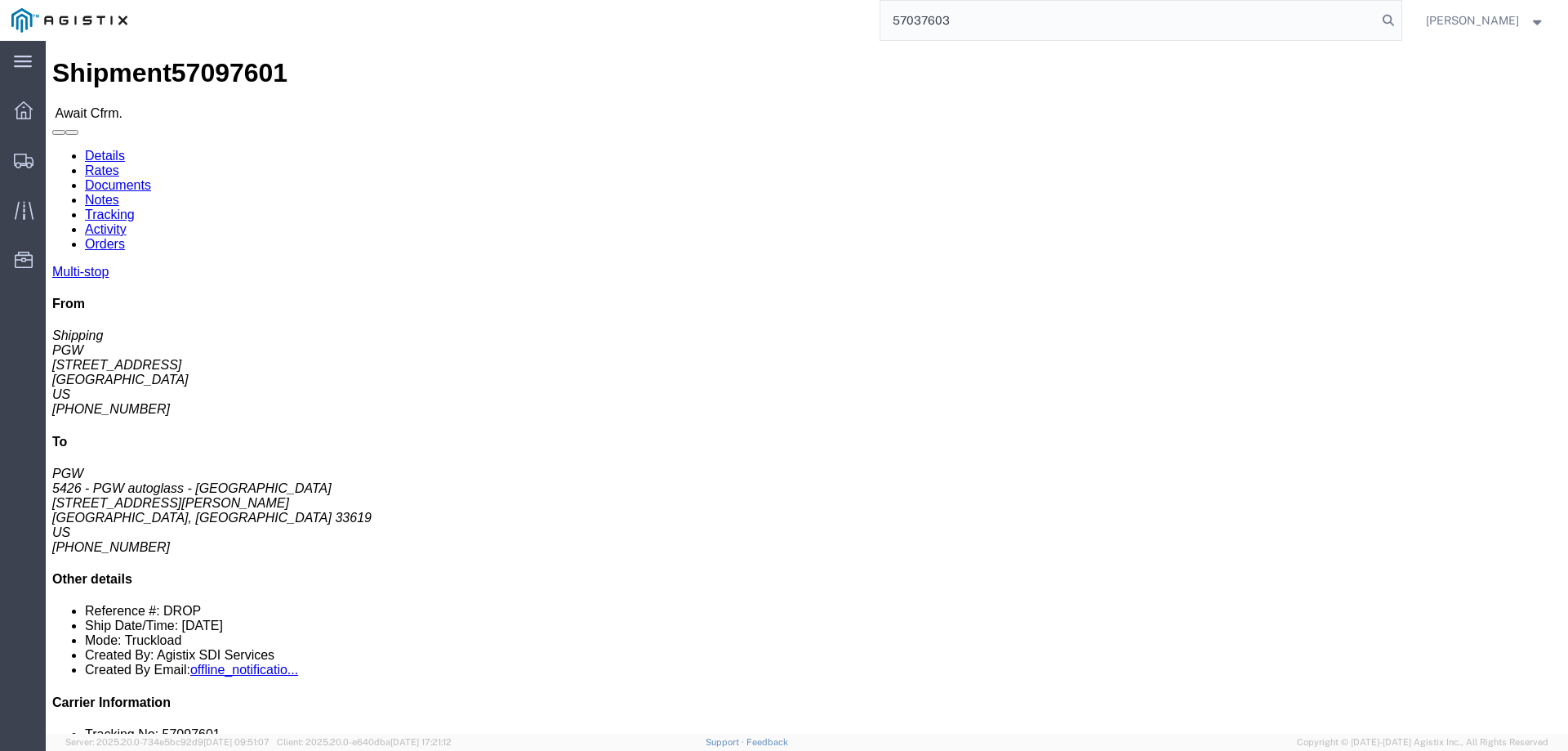
drag, startPoint x: 1009, startPoint y: 233, endPoint x: 1273, endPoint y: 647, distance: 491.0
click div "Multi-stop From Shipping PGW 850 Southern Ave Chillicothe, OH 45601 US 740-774-…"
click link "Confirm"
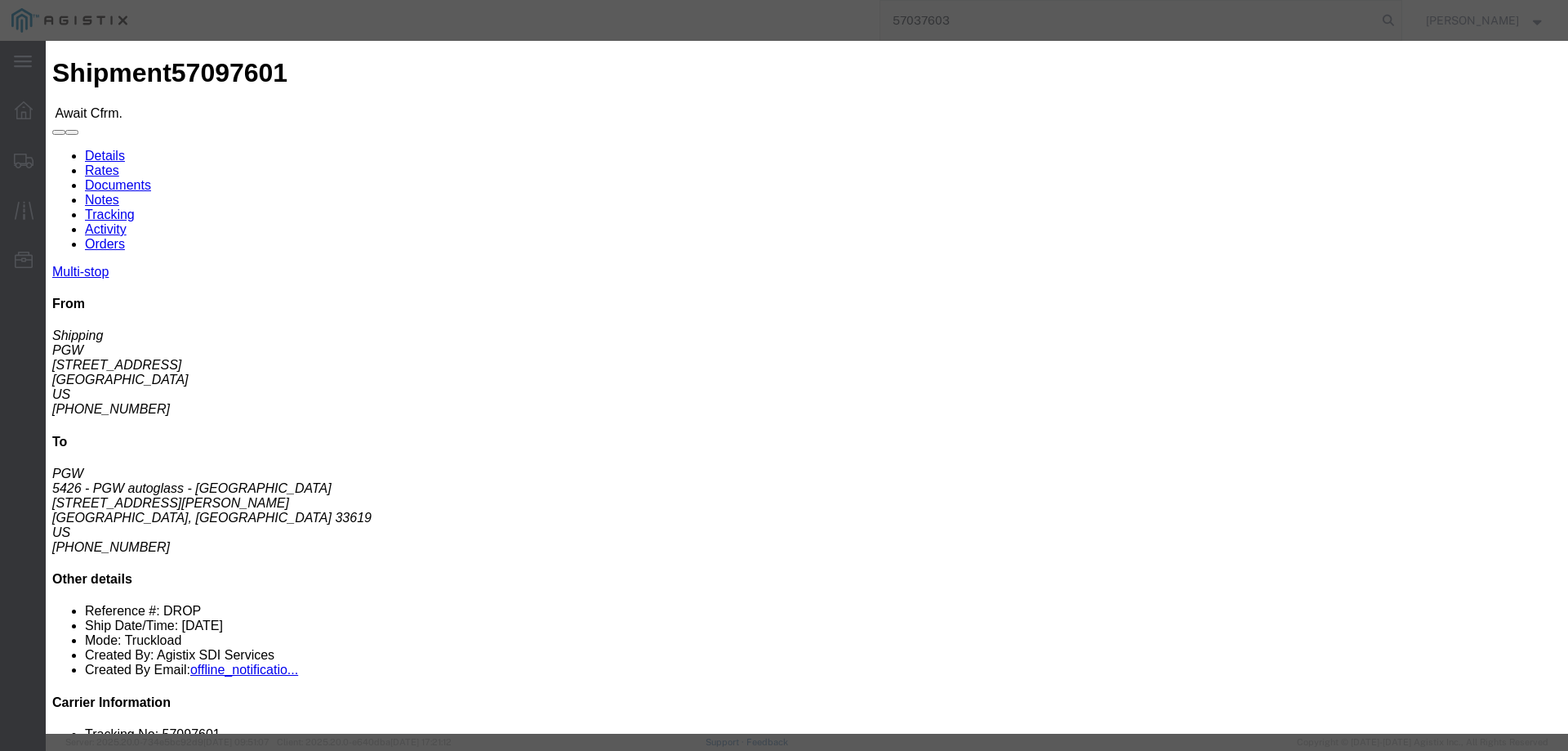
click input "checkbox"
checkbox input "true"
type input "[PERSON_NAME]"
type input "3204977237"
click input "text"
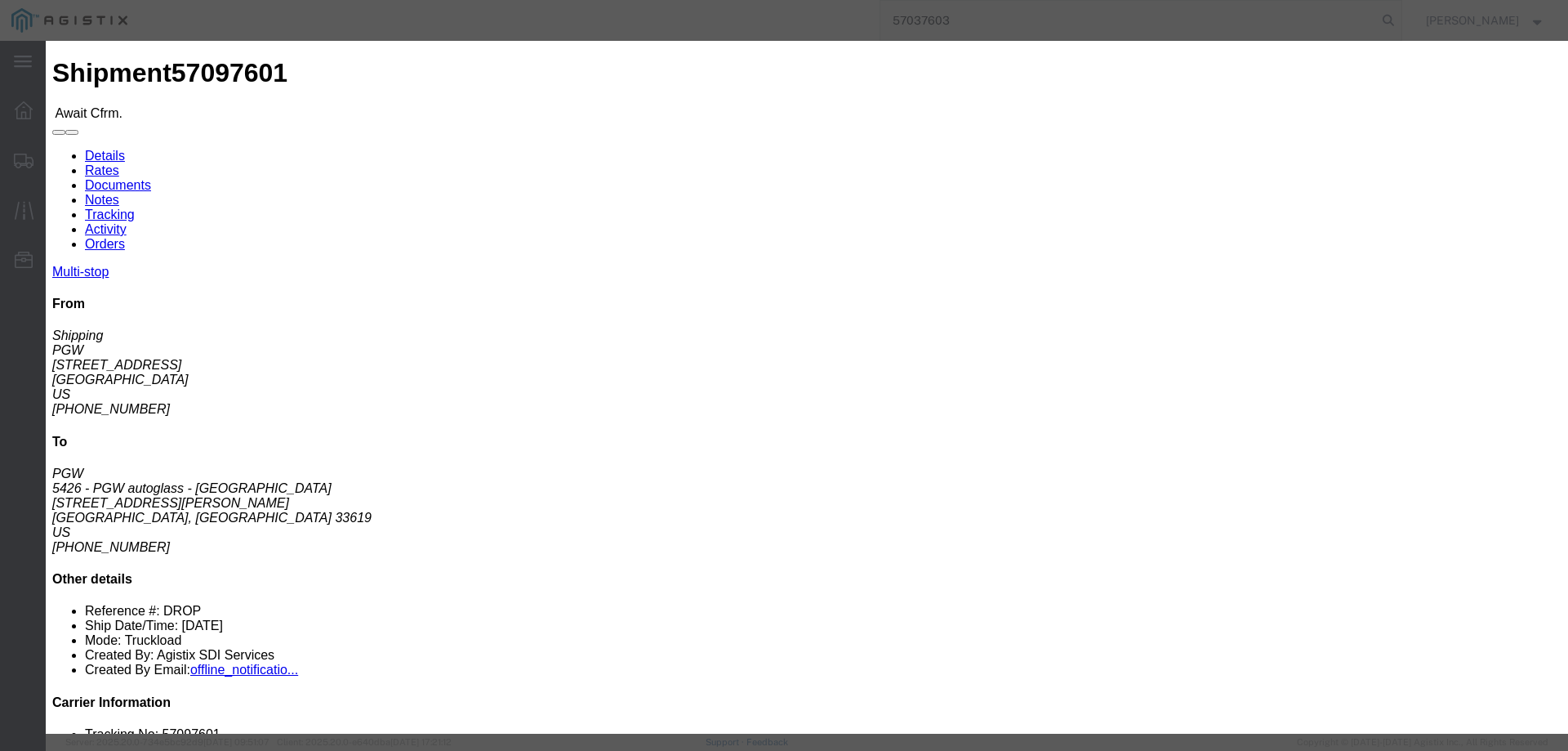
paste input "57097601"
type input "57097601"
click button "Submit"
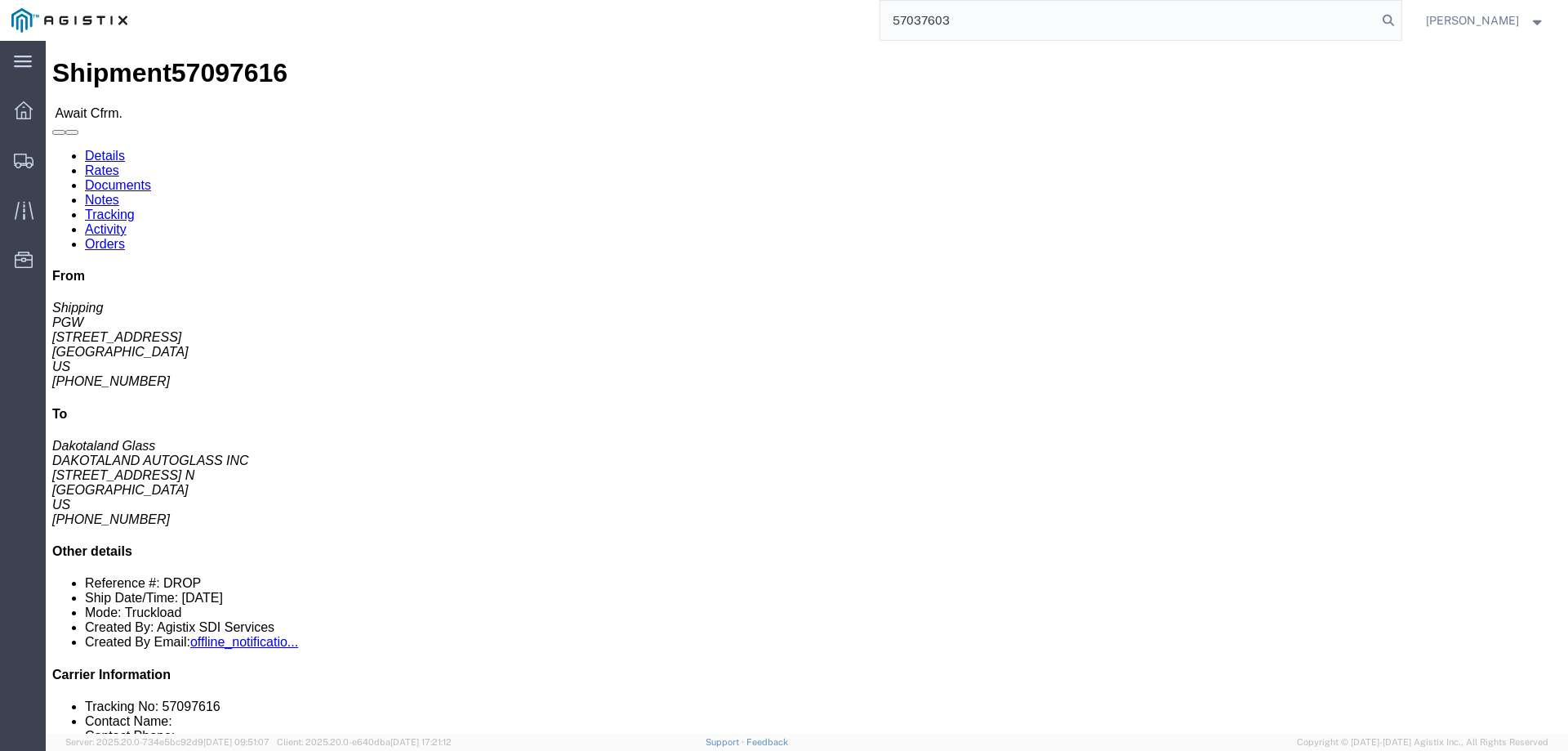
click b "57097616"
copy b "57097616"
click link "Confirm"
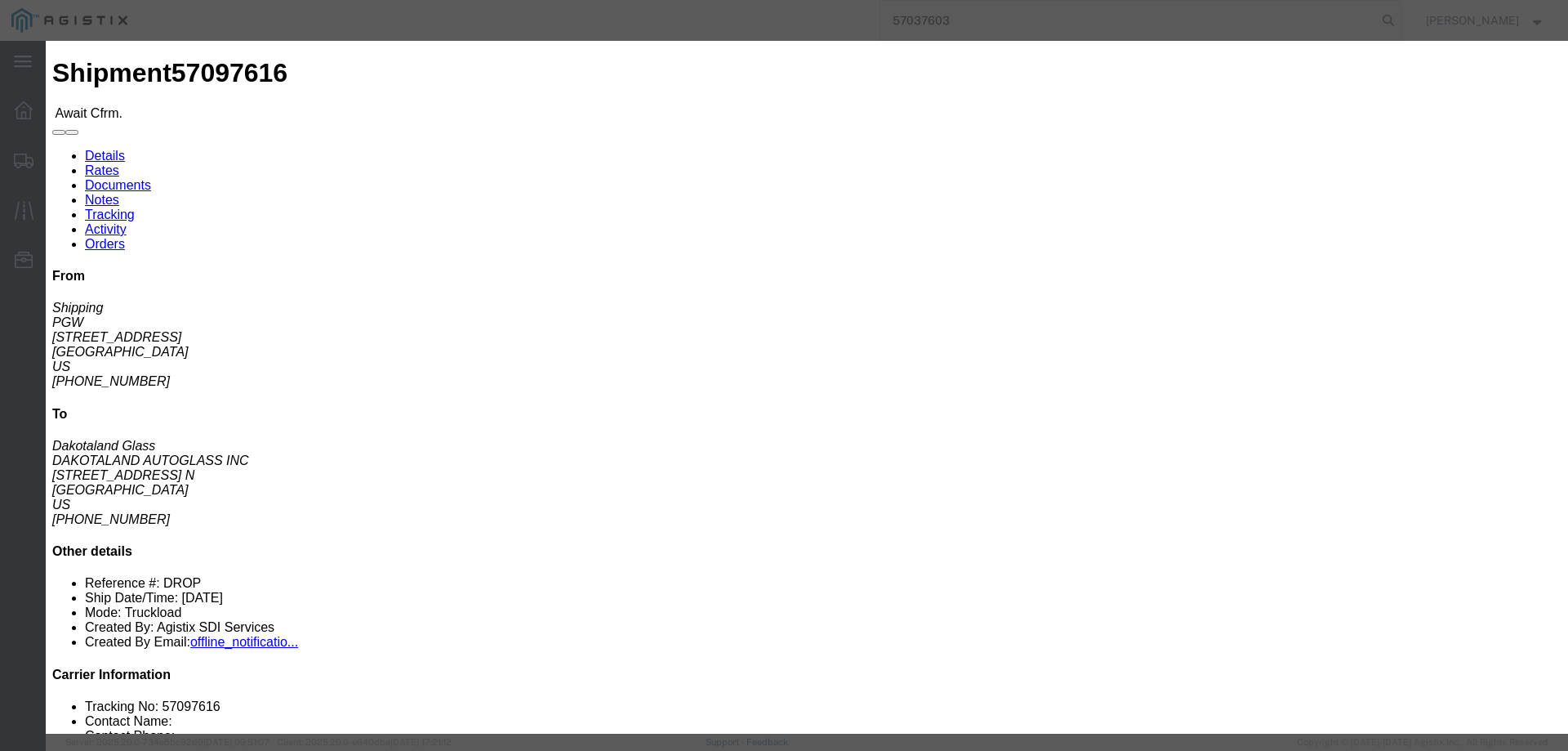
click input "checkbox"
checkbox input "true"
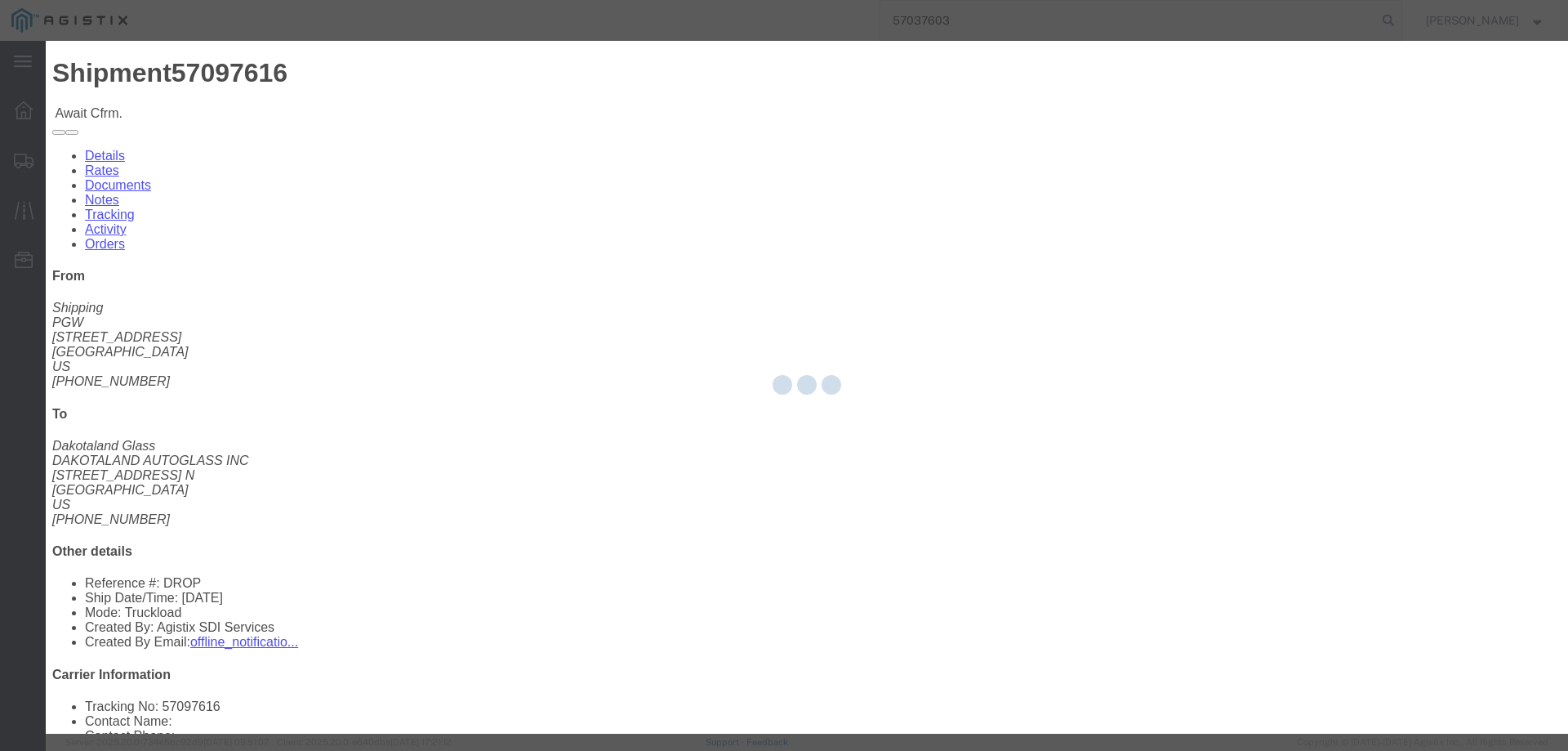
type input "[PERSON_NAME]"
type input "3204977237"
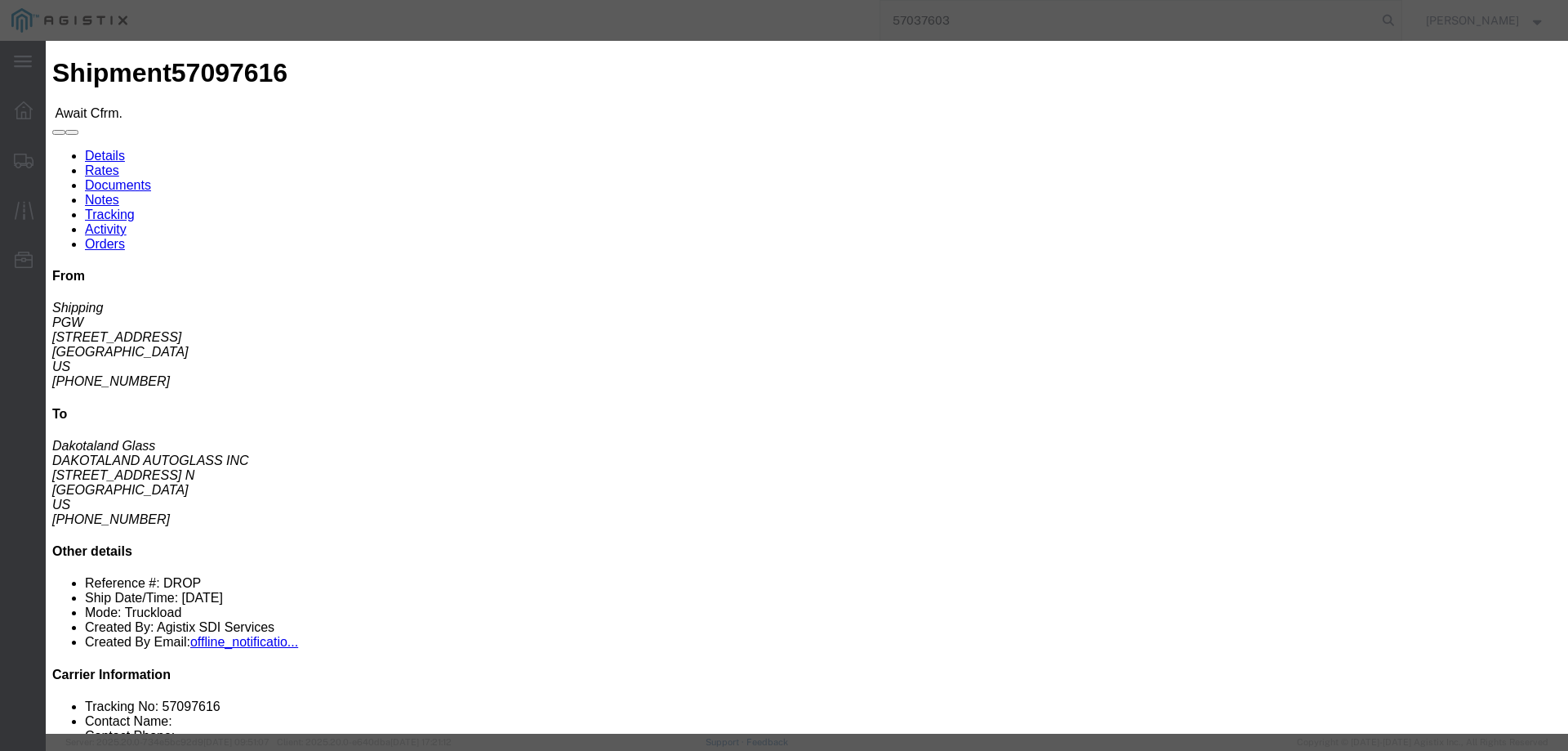
click input "text"
paste input "57097616"
type input "57097616"
click button "Submit"
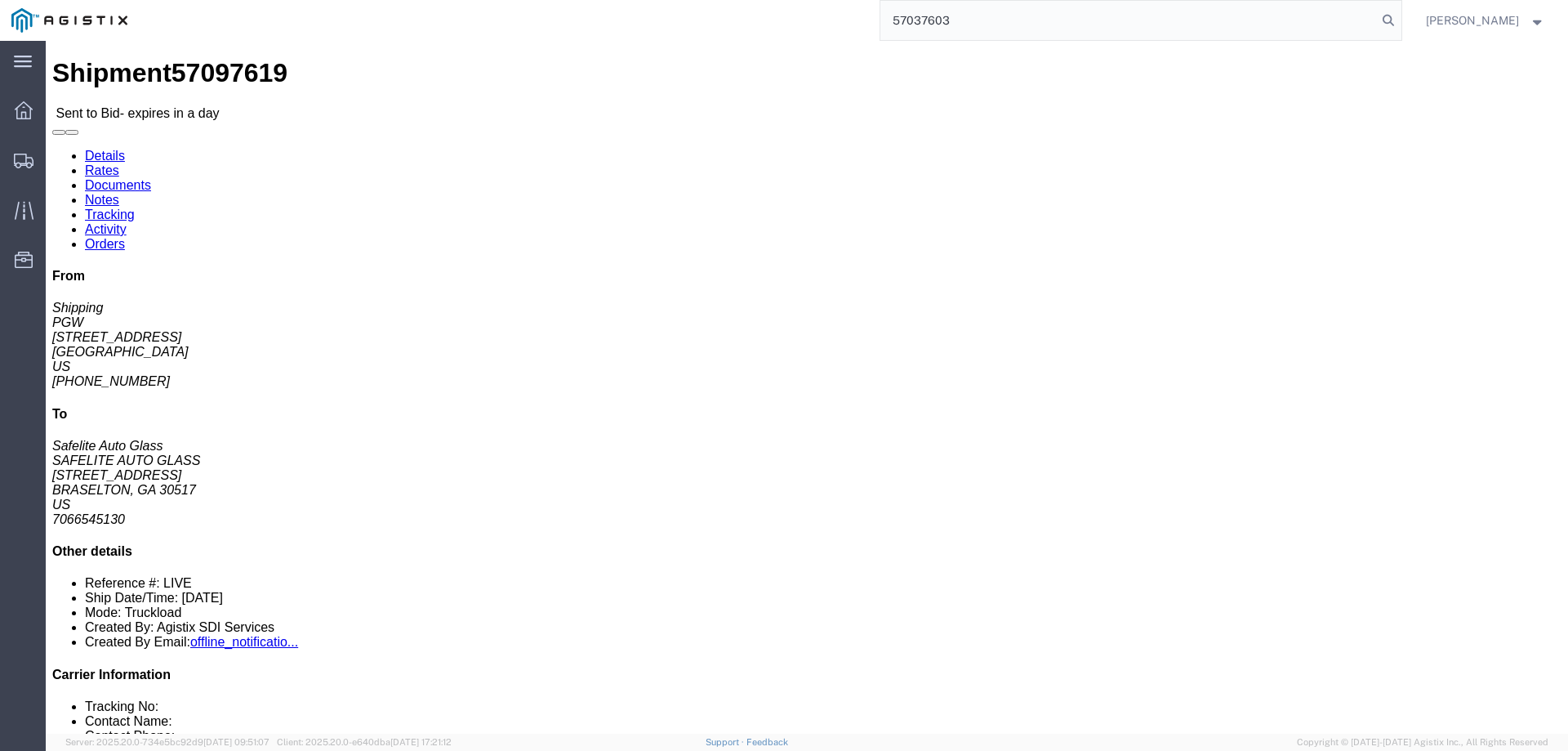
click link "Enter / Modify Bid"
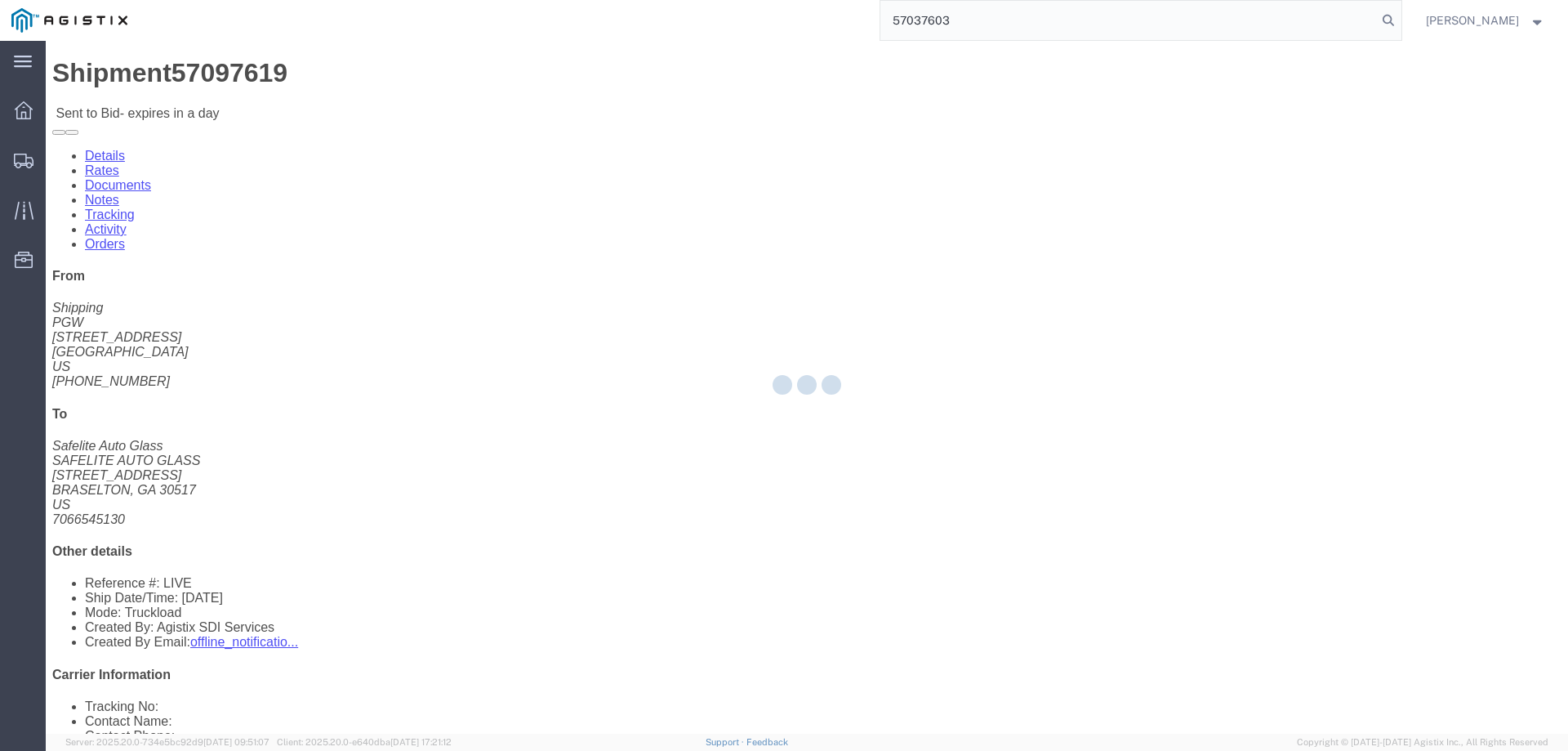
select select "146"
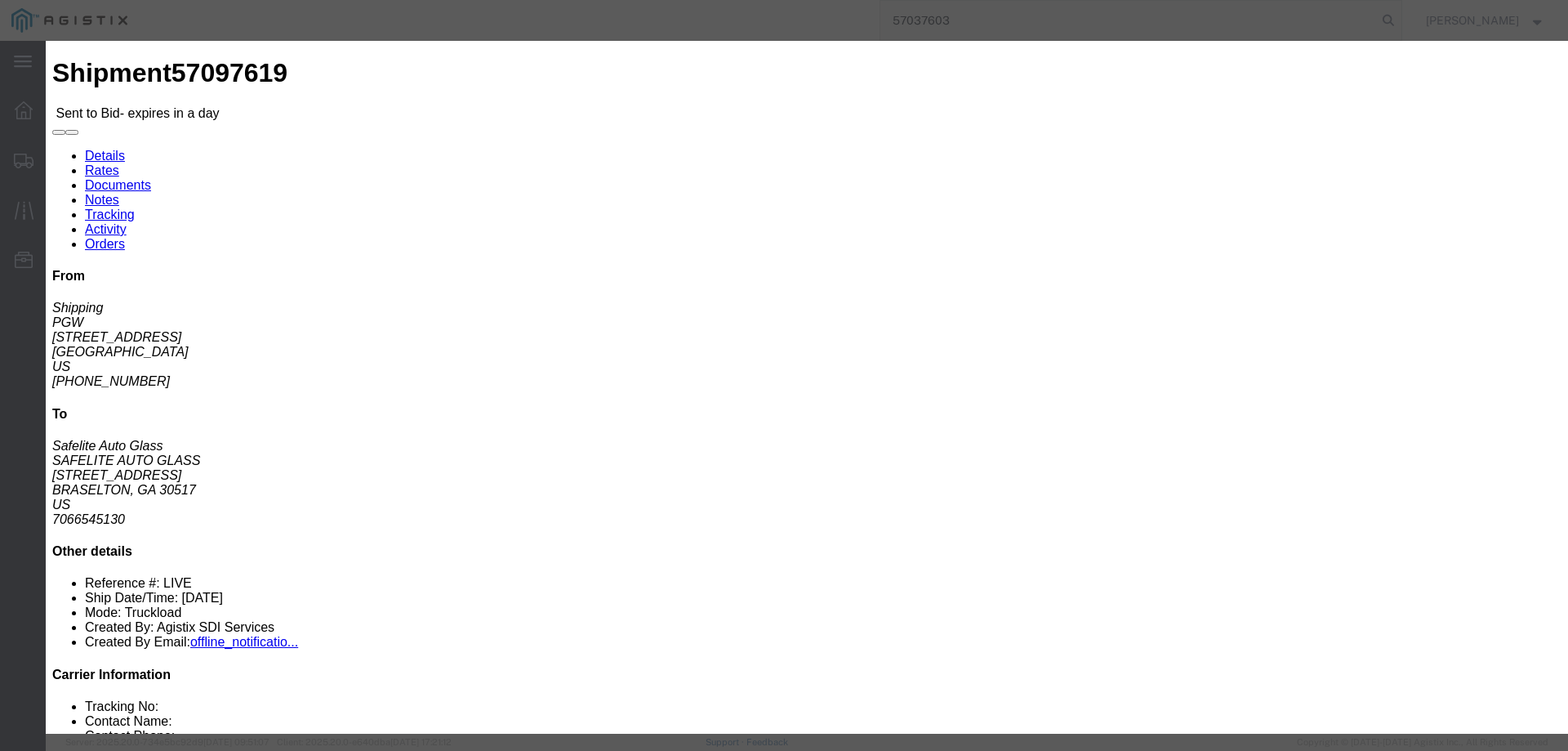
drag, startPoint x: 801, startPoint y: 153, endPoint x: 828, endPoint y: 158, distance: 27.5
click select "Select CONESTOGA DFRM/STEP Economy TL Flatbed Intermodal LTL Standard Next Day …"
select select "25032"
click select "Select CONESTOGA DFRM/STEP Economy TL Flatbed Intermodal LTL Standard Next Day …"
click input "text"
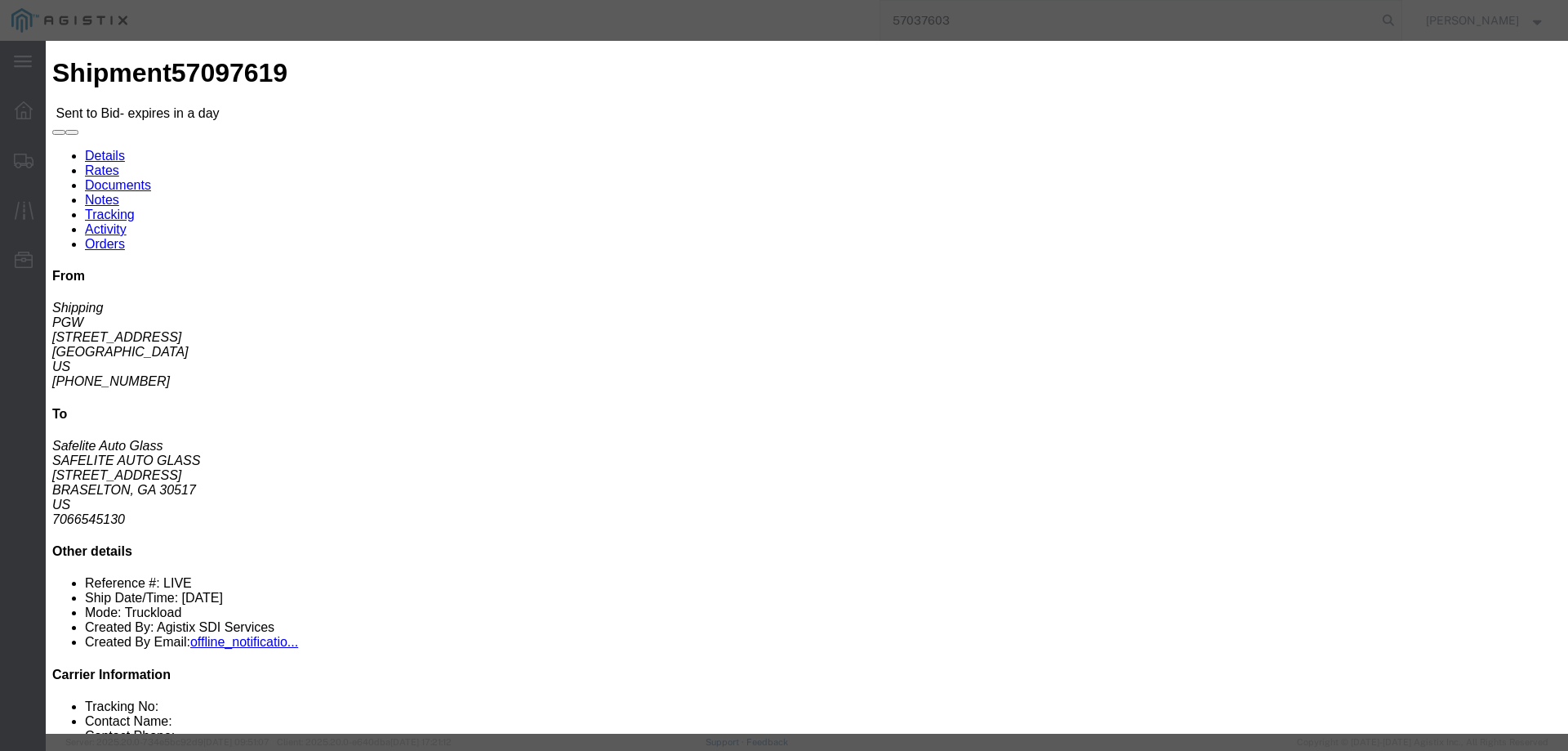
type input "ats"
click input "number"
type input "1585"
click button "Submit"
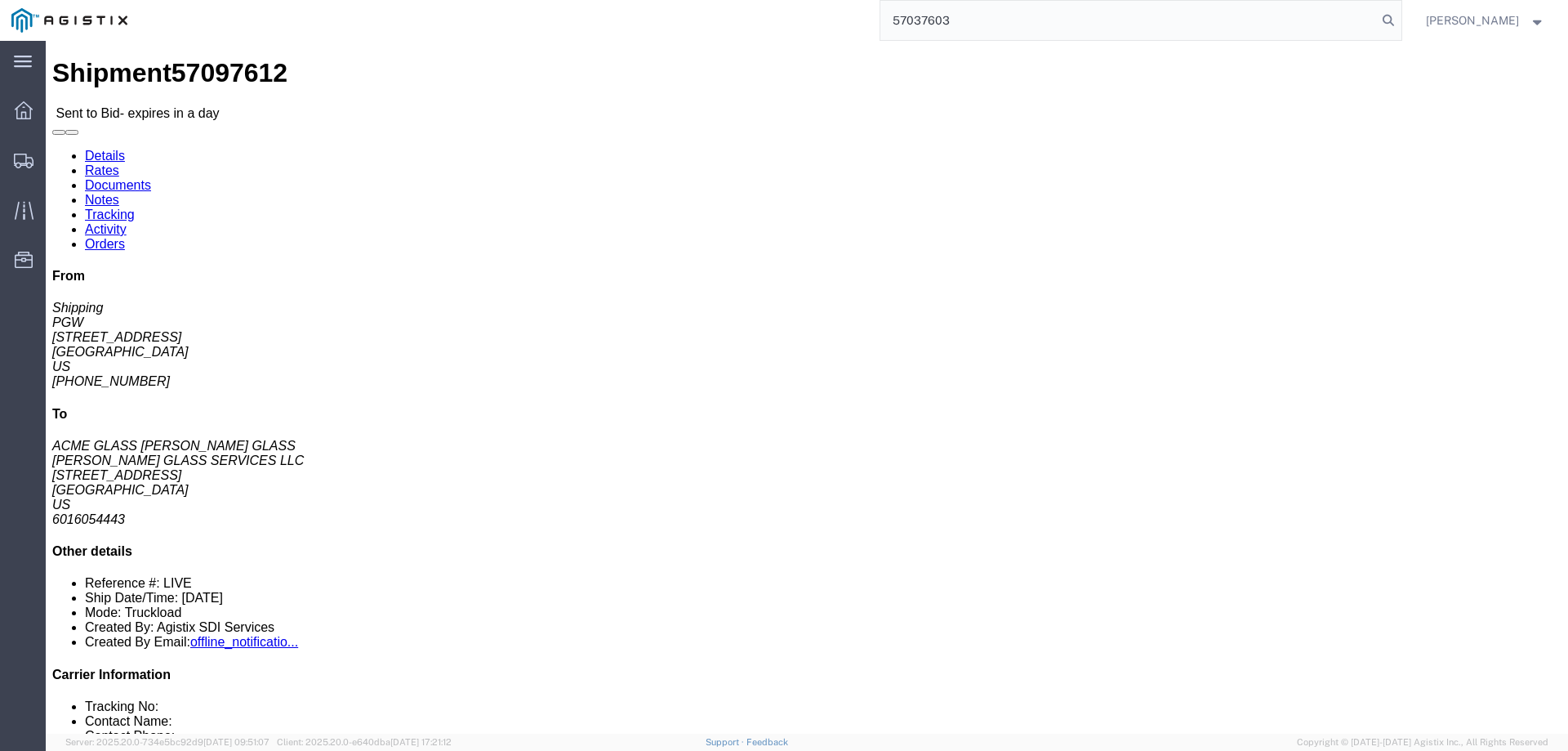
click link "Enter / Modify Bid"
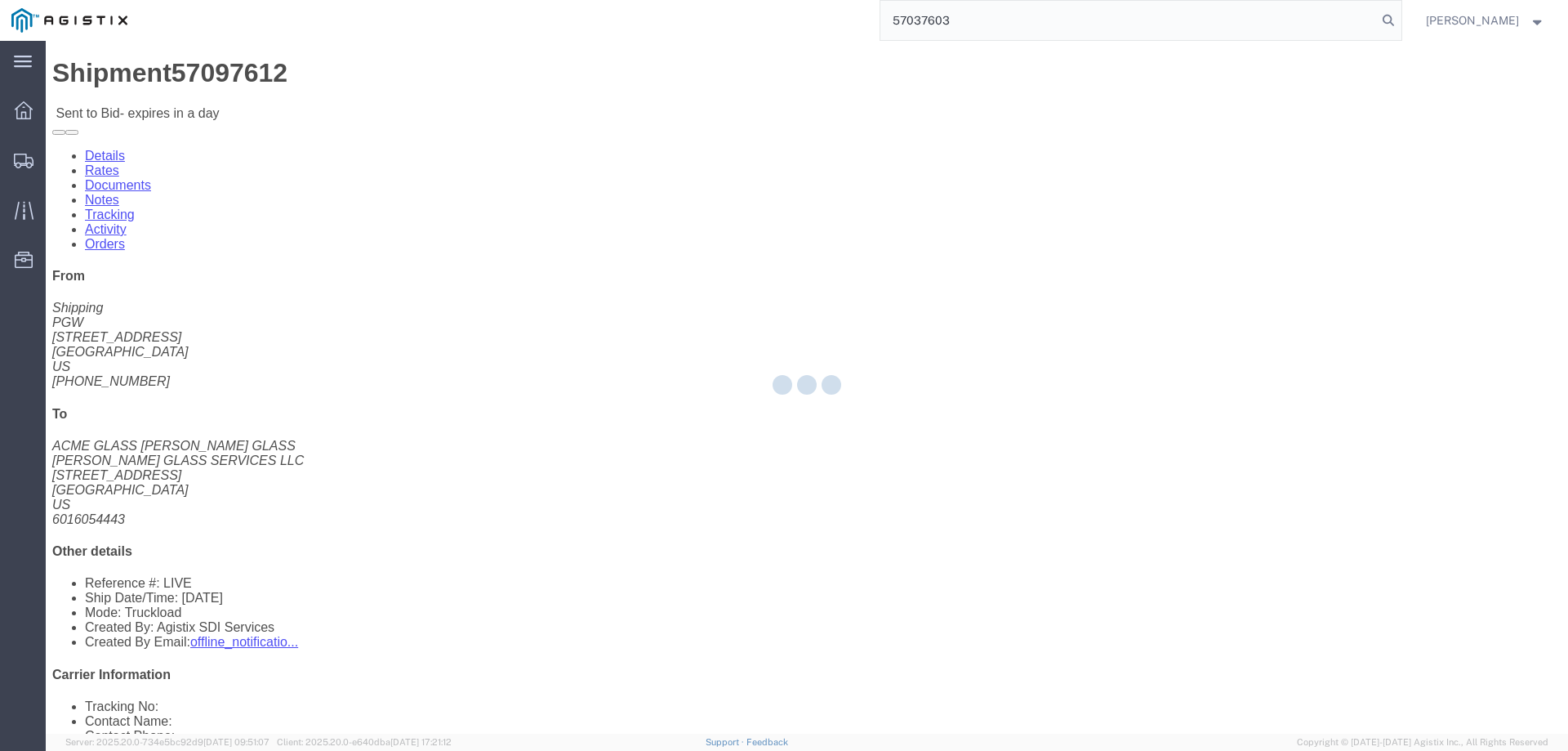
select select "146"
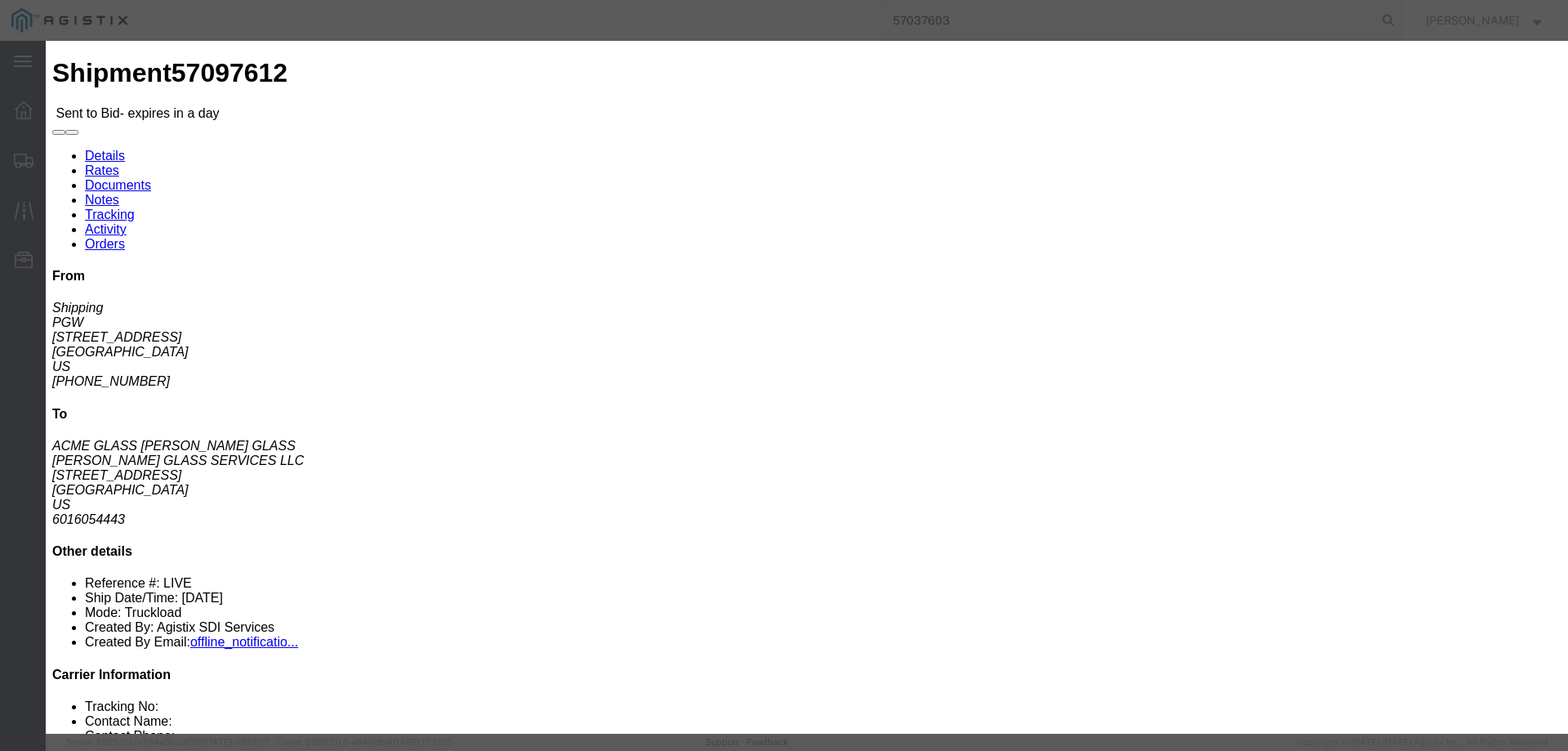
click select "Select CONESTOGA DFRM/STEP Economy TL Flatbed Intermodal LTL Standard Next Day …"
select select "25032"
click select "Select CONESTOGA DFRM/STEP Economy TL Flatbed Intermodal LTL Standard Next Day …"
click input "text"
type input "ats"
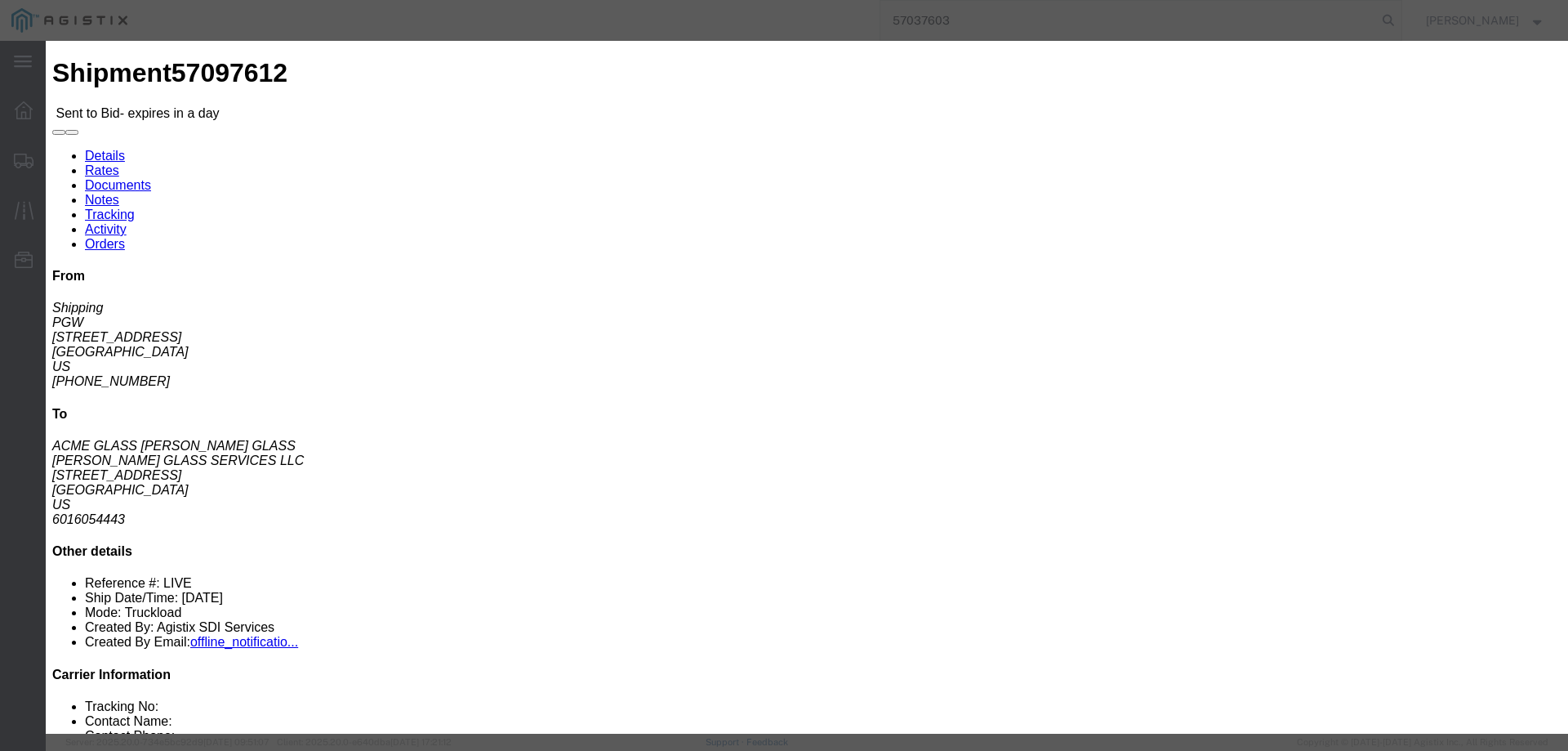
click input "number"
type input "1785"
click button "Submit"
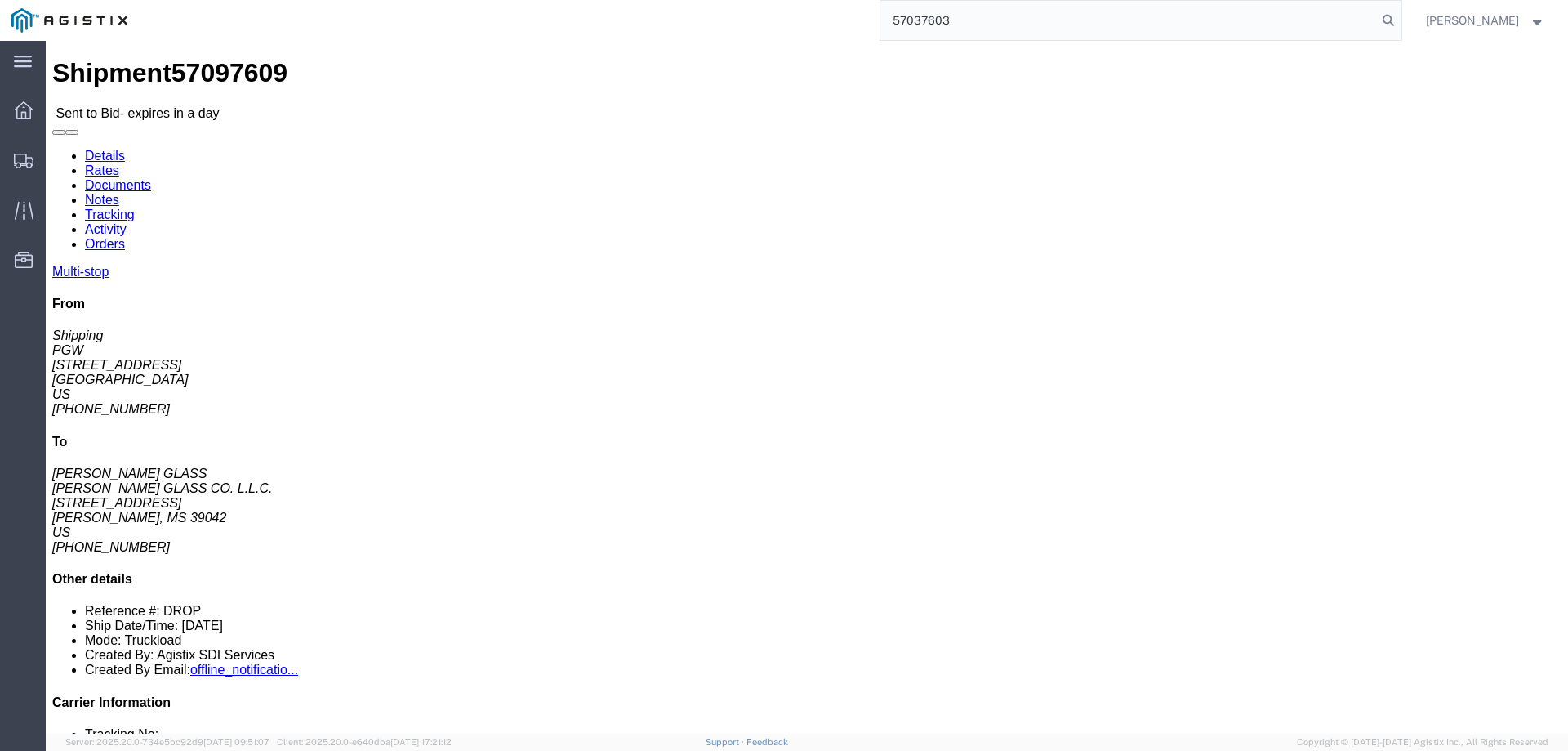
click link "Enter / Modify Bid"
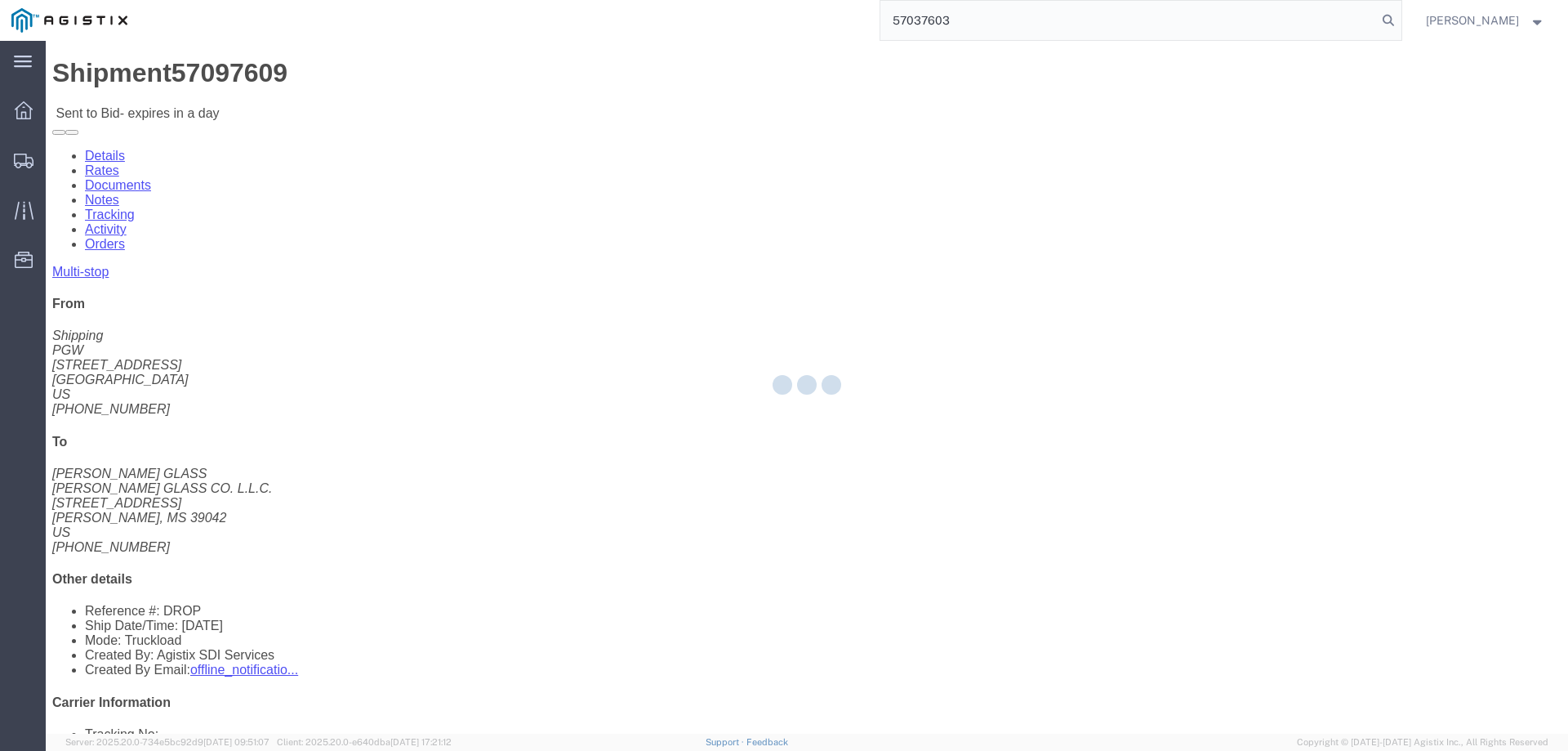
select select "146"
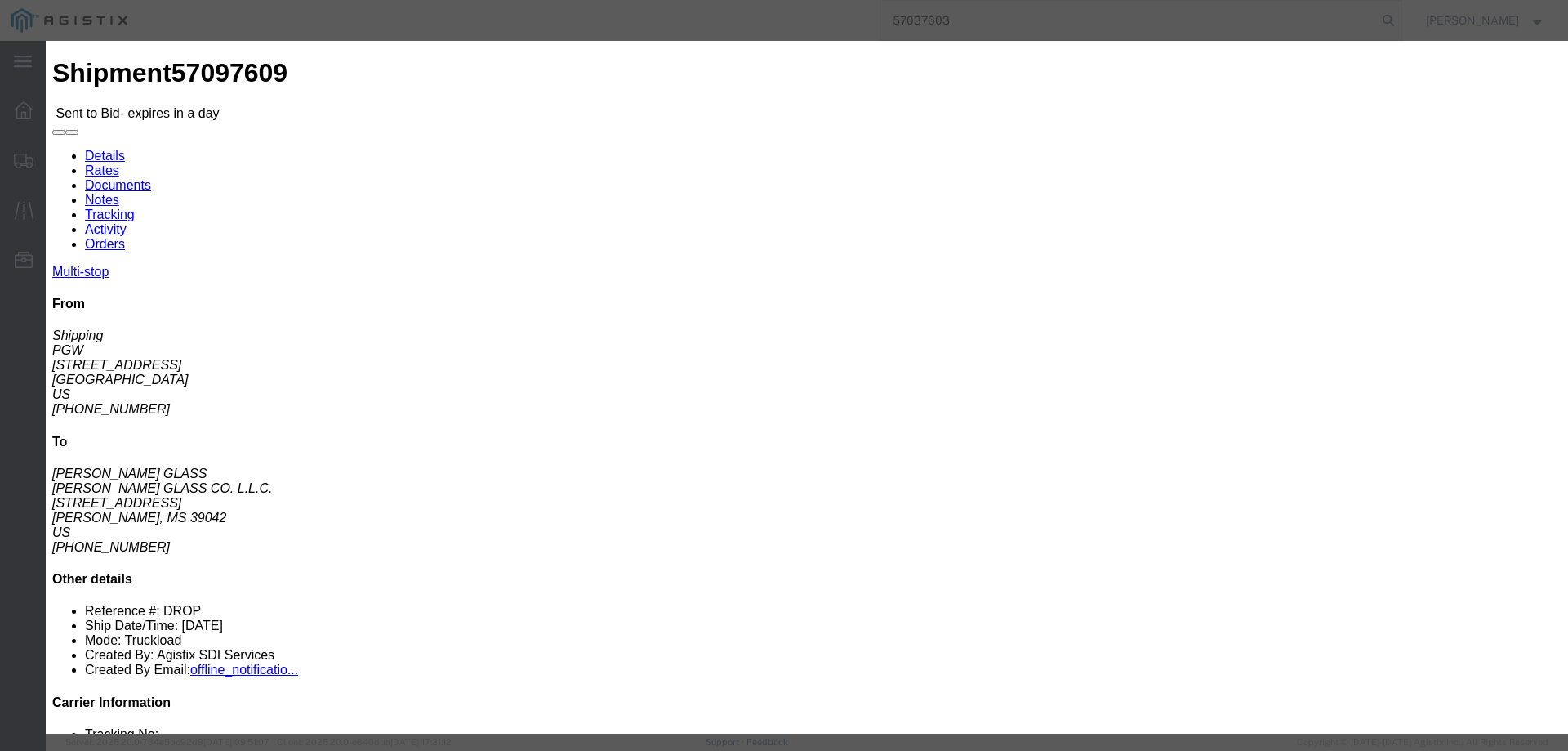
click select "Select CONESTOGA DFRM/STEP Economy TL Flatbed Intermodal LTL Standard Next Day …"
select select "25032"
click select "Select CONESTOGA DFRM/STEP Economy TL Flatbed Intermodal LTL Standard Next Day …"
click input "text"
type input "ats"
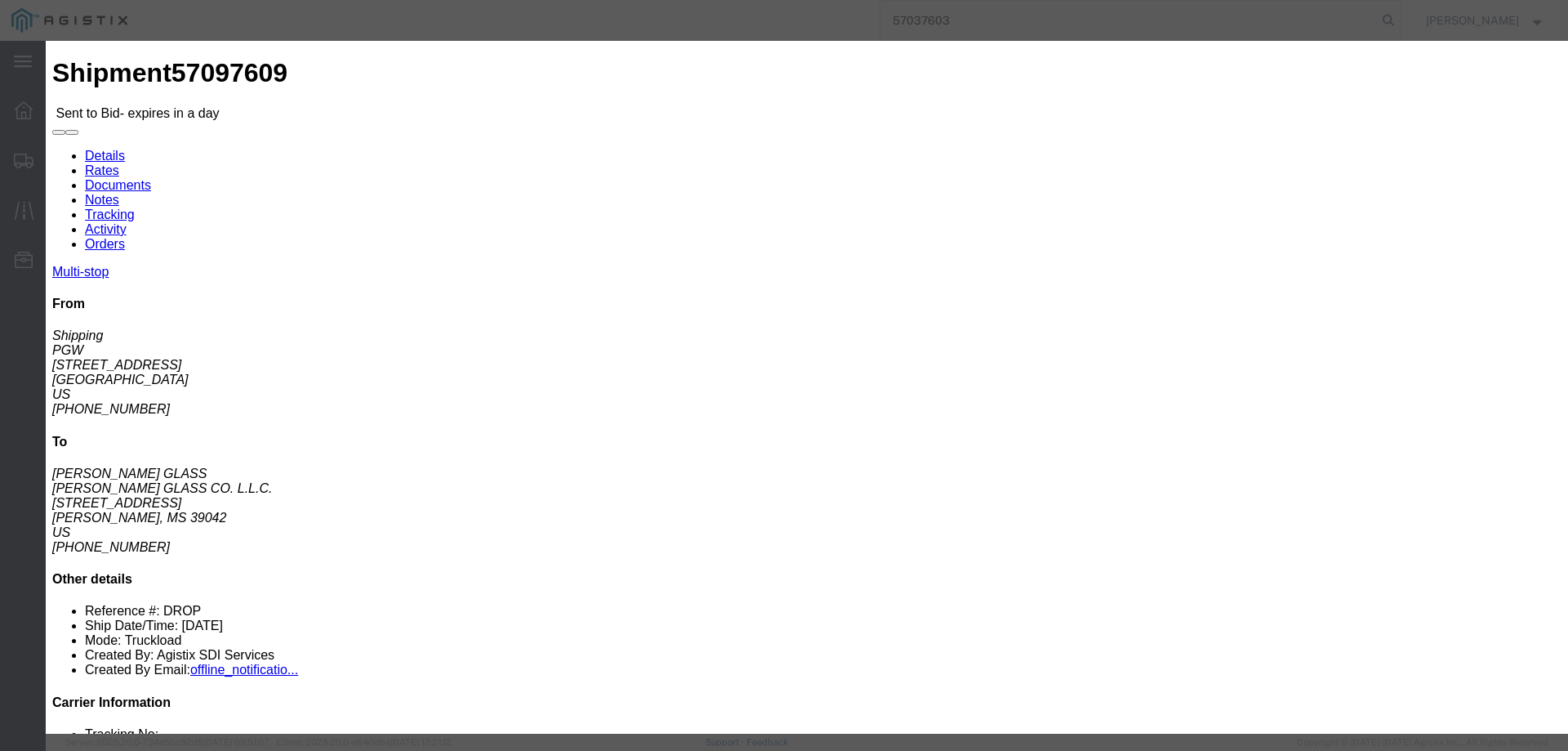
click input "number"
type input "1980"
click button "Submit"
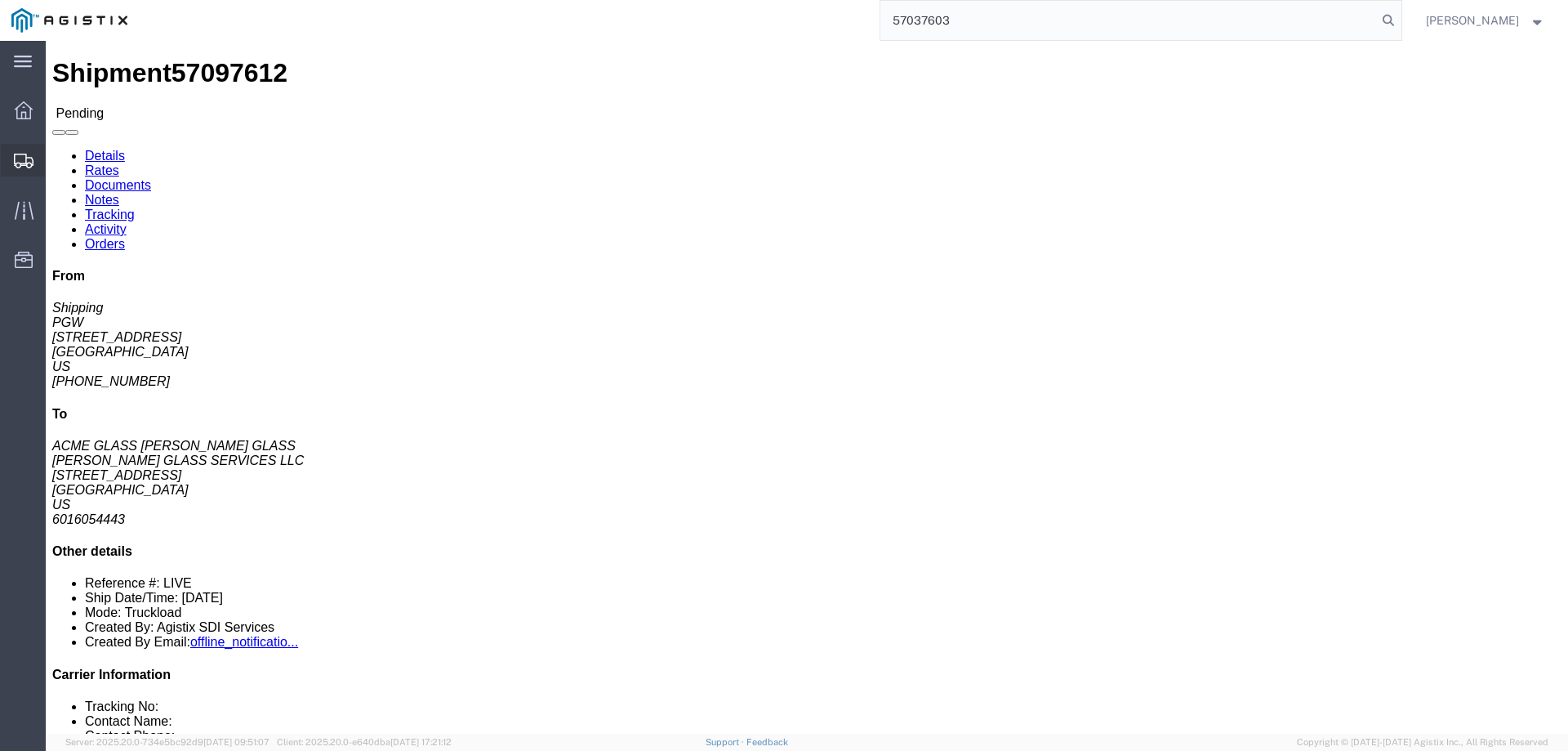
click at [28, 149] on div at bounding box center [23, 160] width 46 height 32
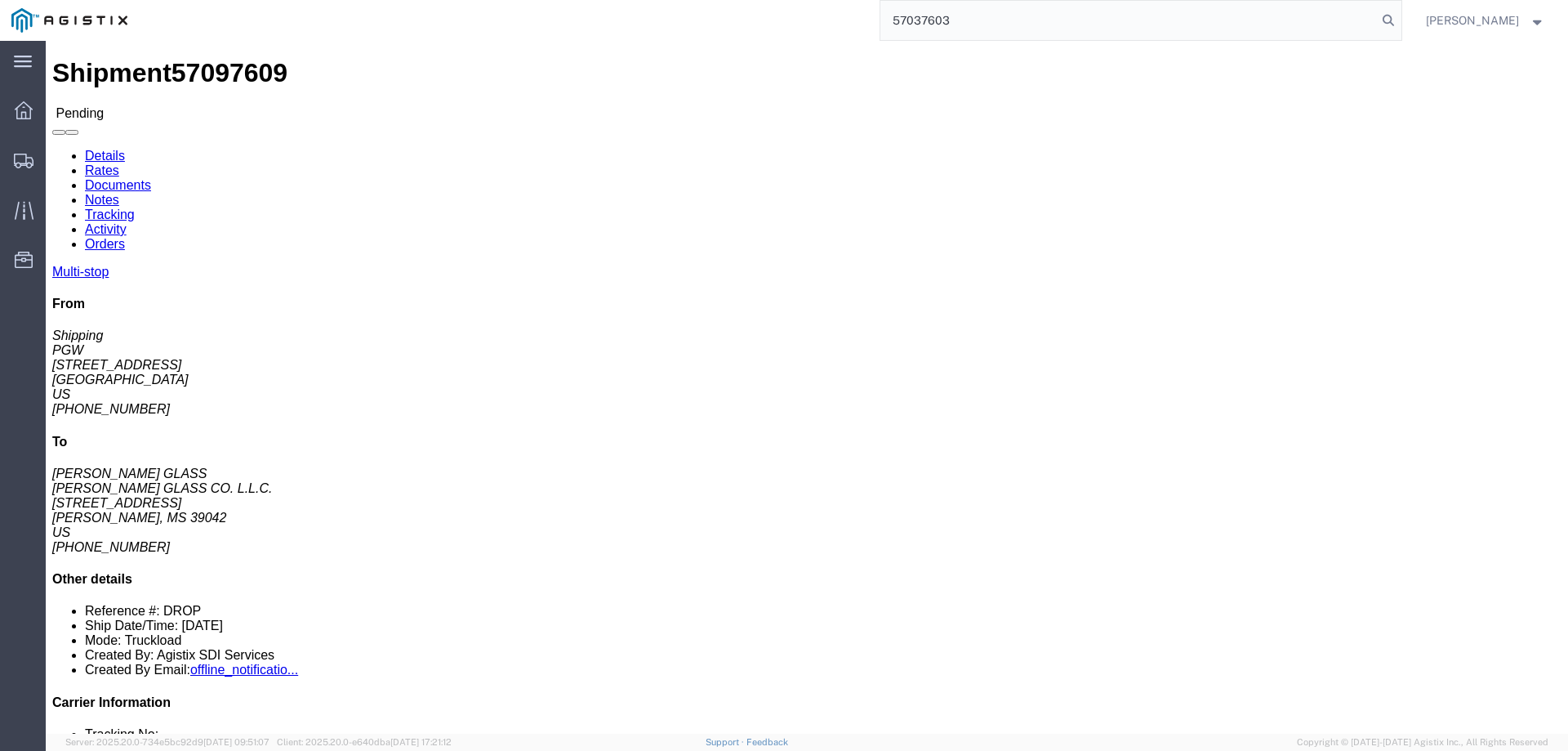
click div "Ship From PGW (Shipping) 5329 850 Southern Ave Chillicothe, OH 45601 United Sta…"
click address "PGW (Shipping) [STREET_ADDRESS] [PHONE_NUMBER] [EMAIL_ADDRESS][DOMAIN_NAME]"
click button "button"
click icon "button"
click address "Shipping PGW 850 Southern Ave Chillicothe, OH 45601 US 740-774-7601"
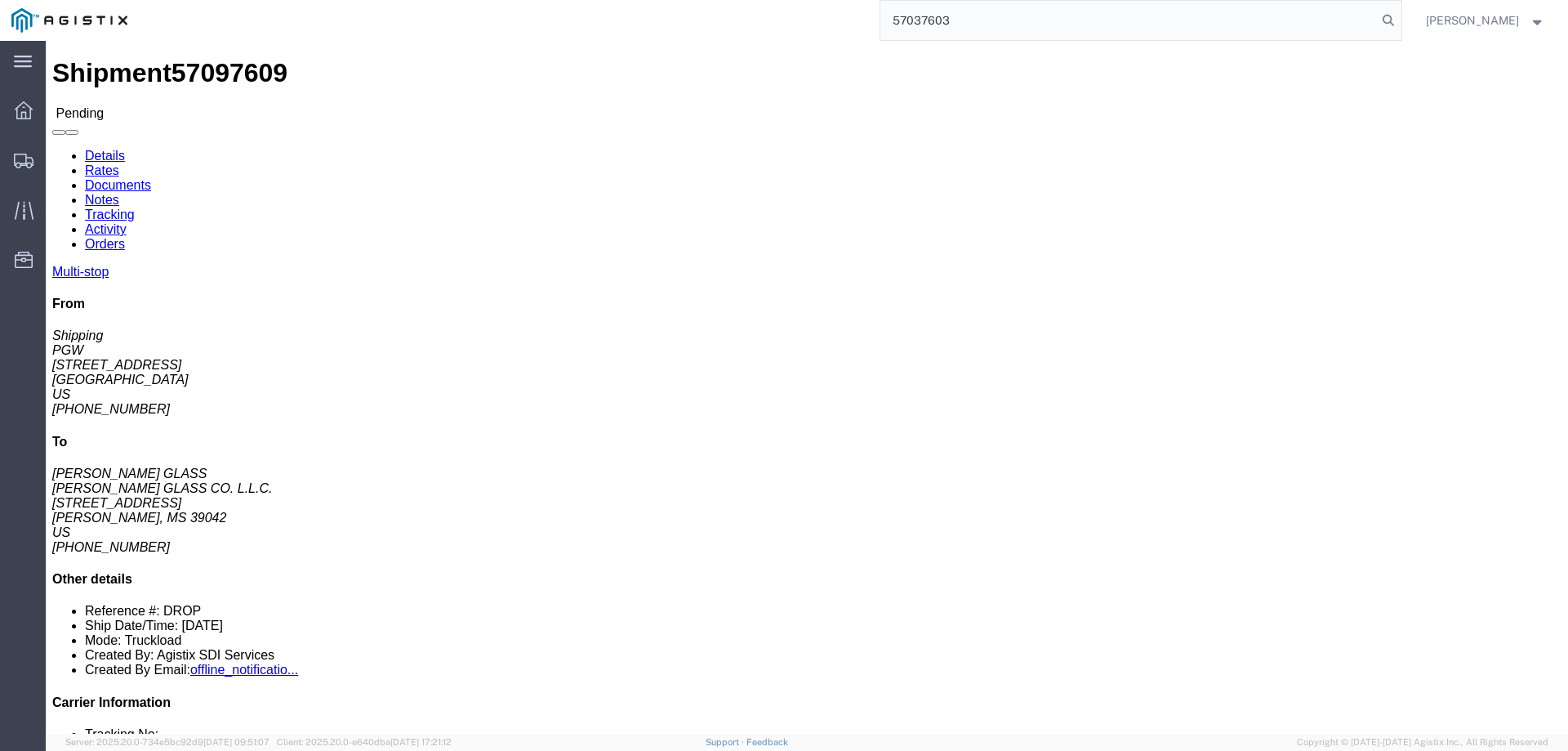
click div "Ship From PGW (Shipping) 5329 850 Southern Ave Chillicothe, OH 45601 United Sta…"
click link "Activity"
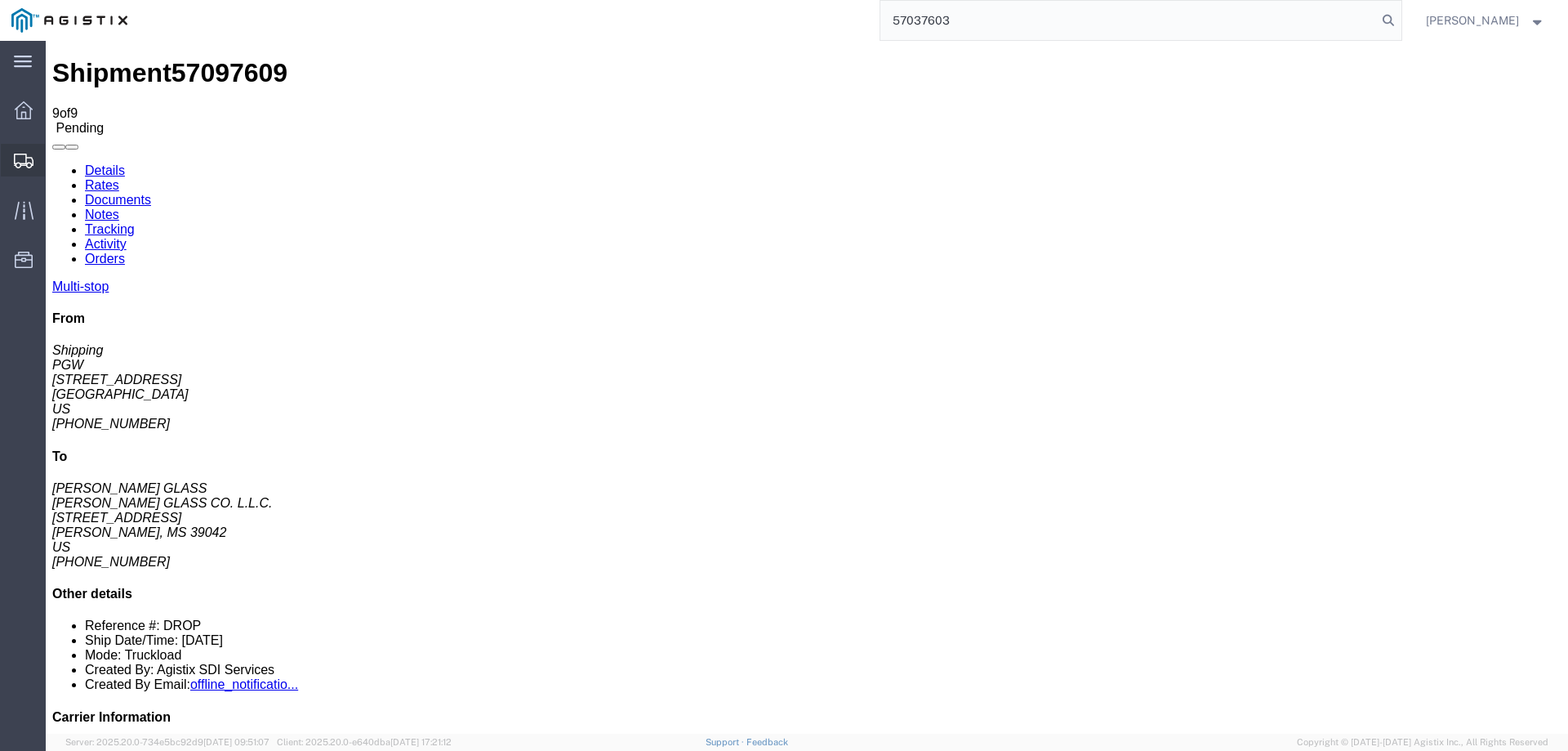
click at [29, 162] on icon at bounding box center [23, 161] width 20 height 14
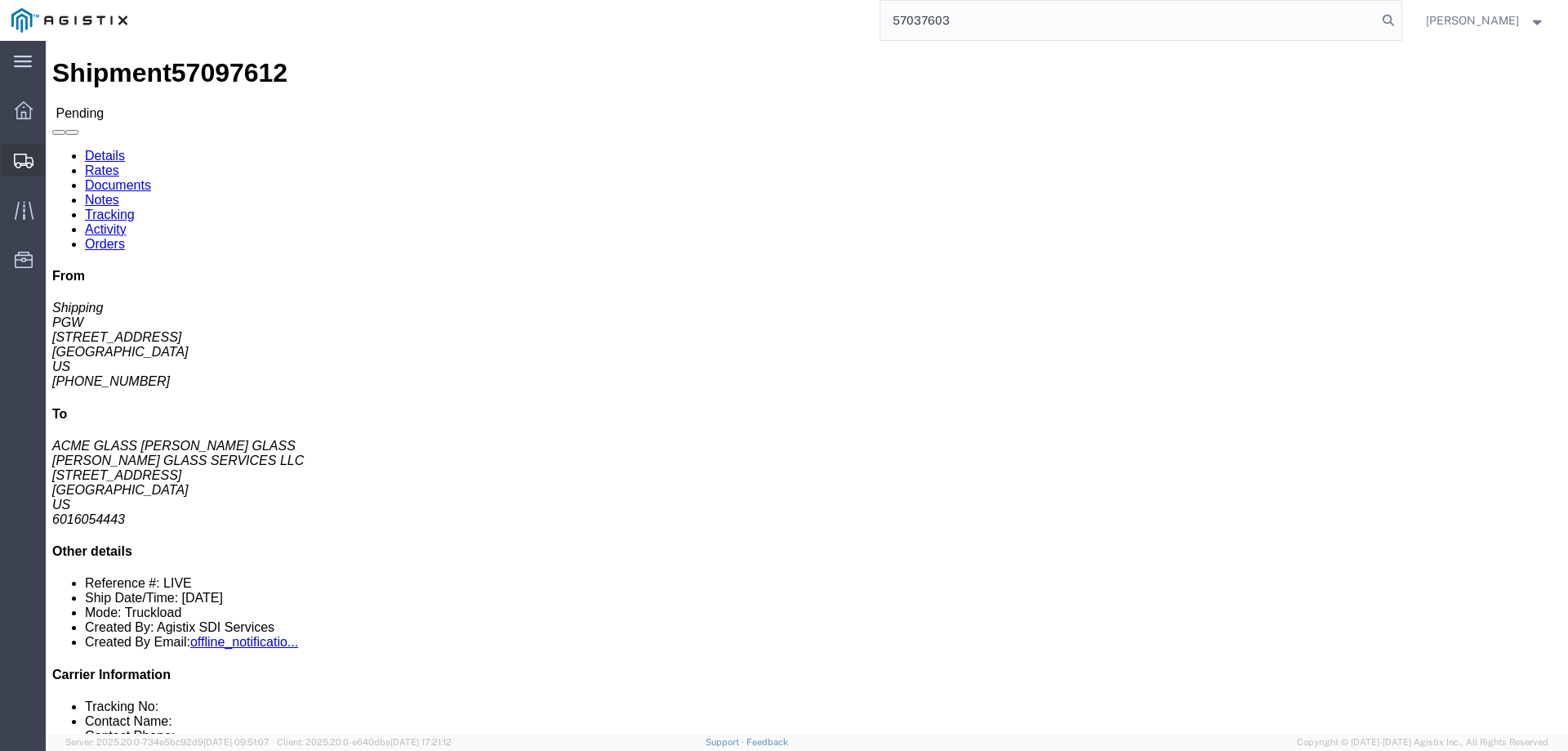
click at [22, 158] on icon at bounding box center [23, 161] width 20 height 14
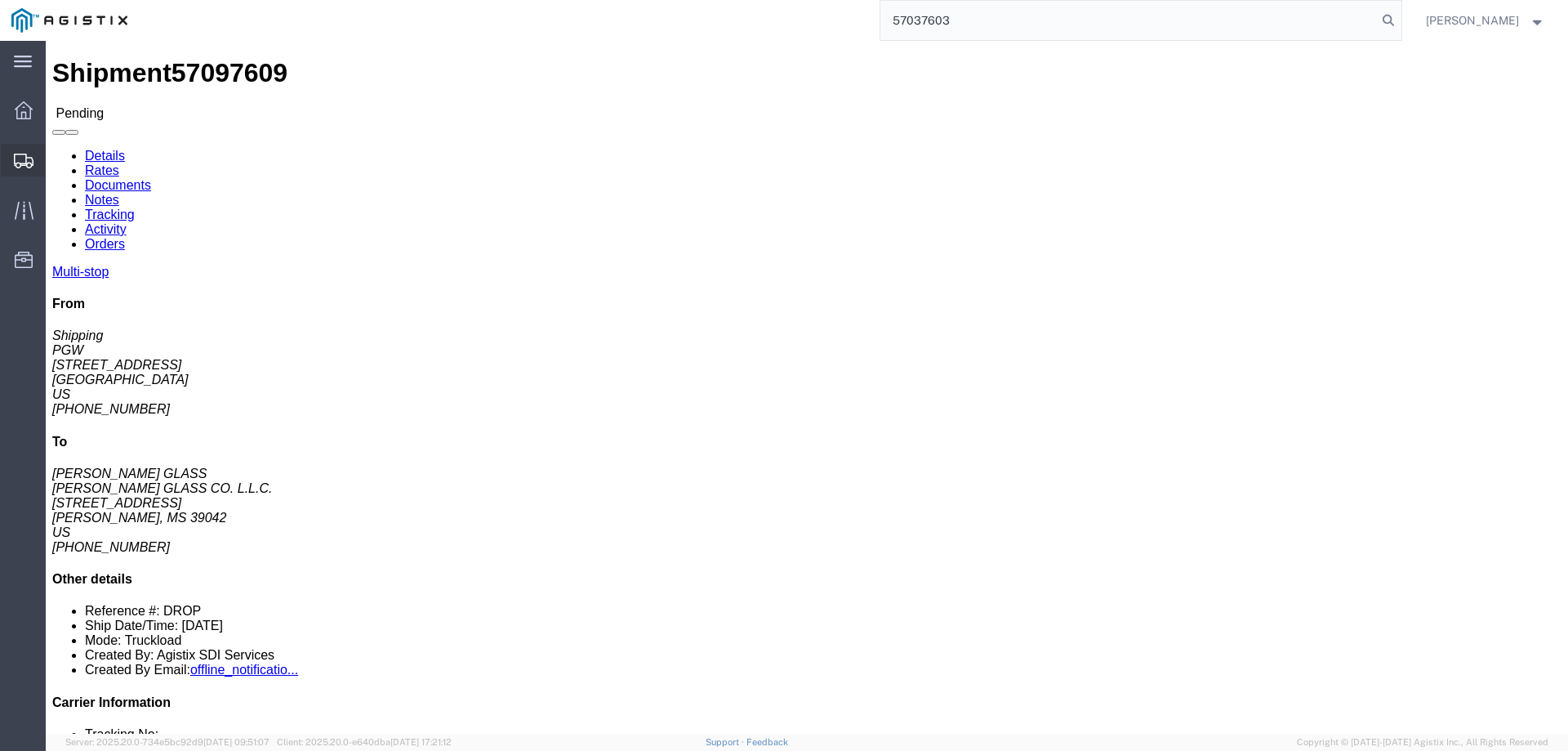
click at [16, 163] on icon at bounding box center [23, 161] width 20 height 14
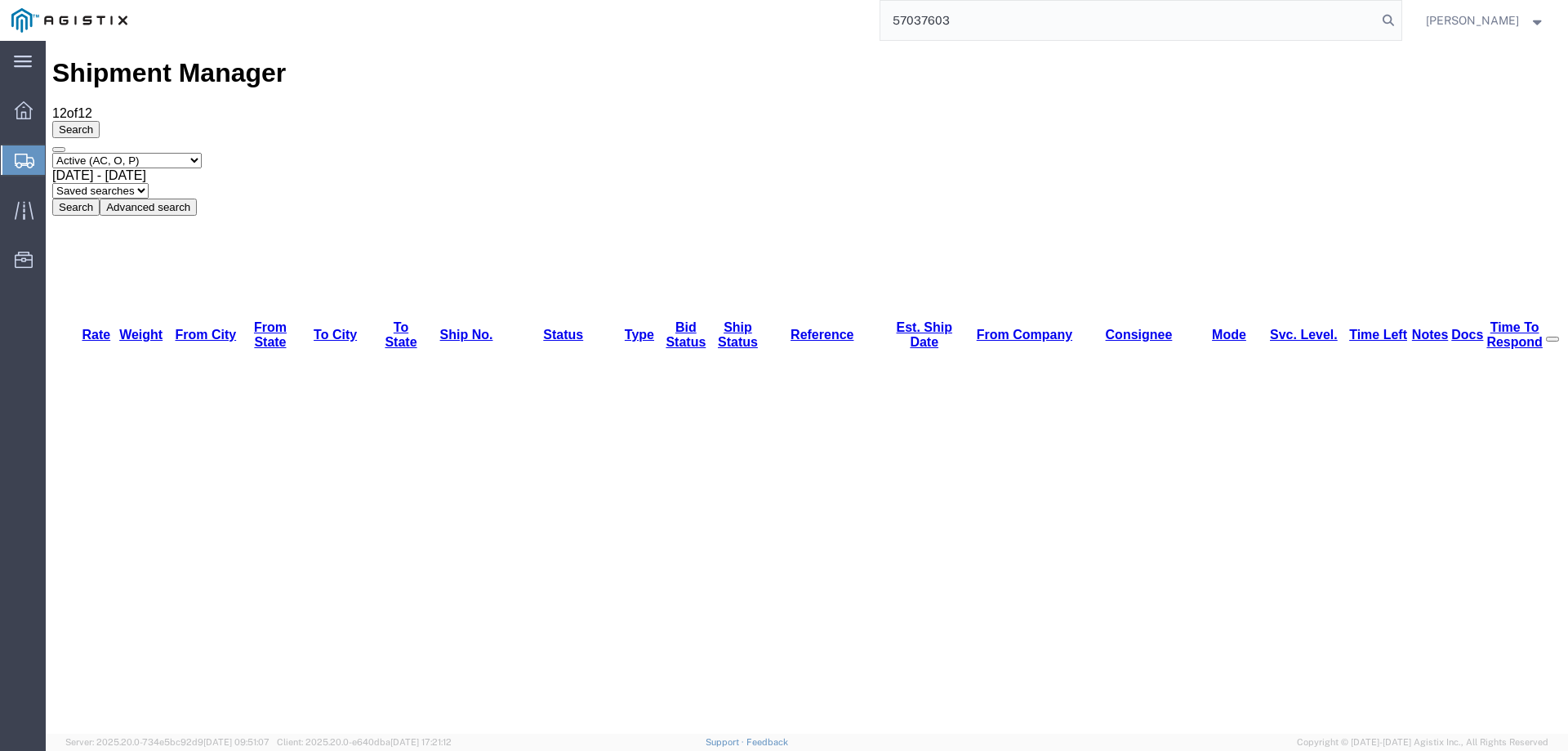
click at [752, 58] on div "Shipment Manager 12 of 12 Search Select status Active (AC, O, P) All Approved A…" at bounding box center [807, 136] width 1509 height 157
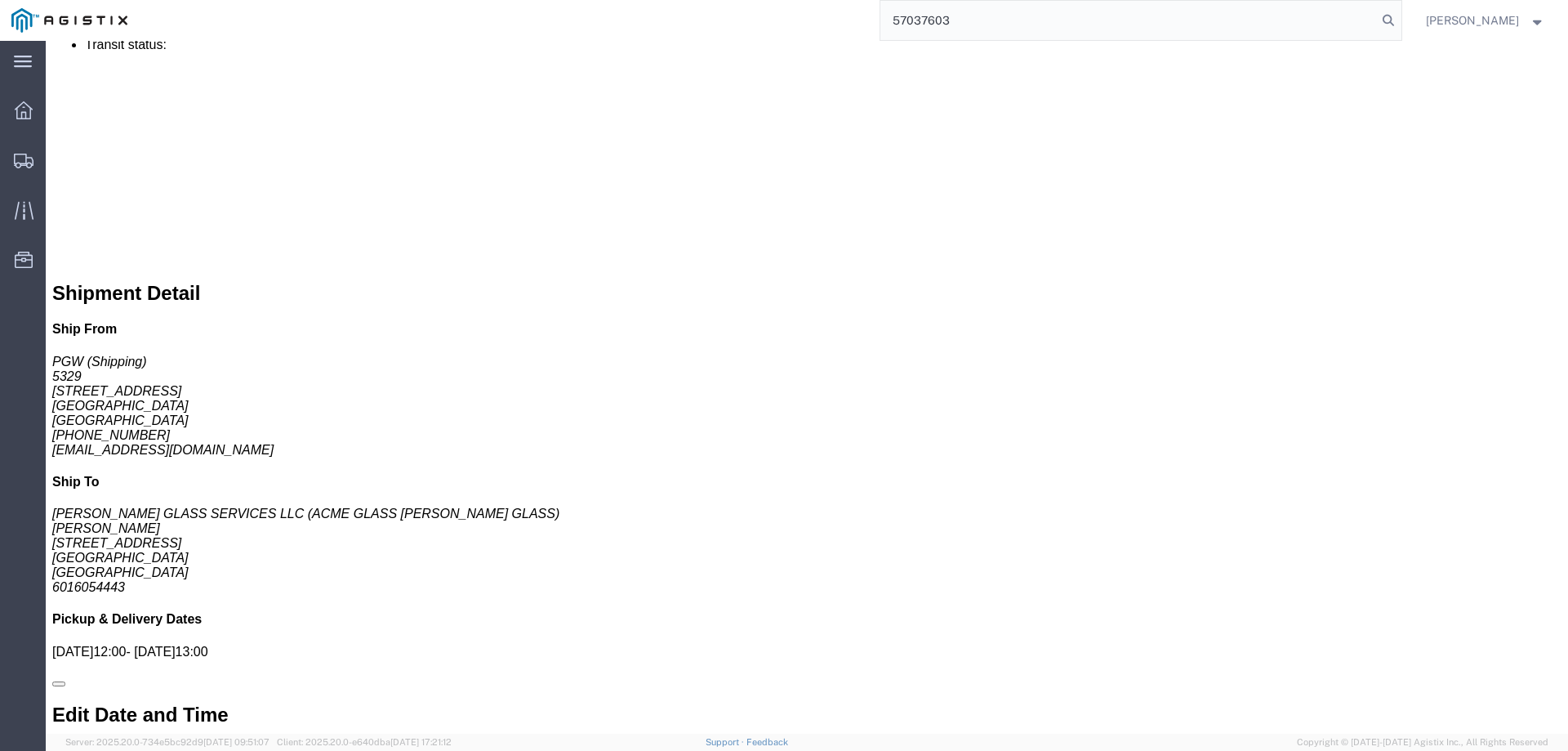
scroll to position [1024, 0]
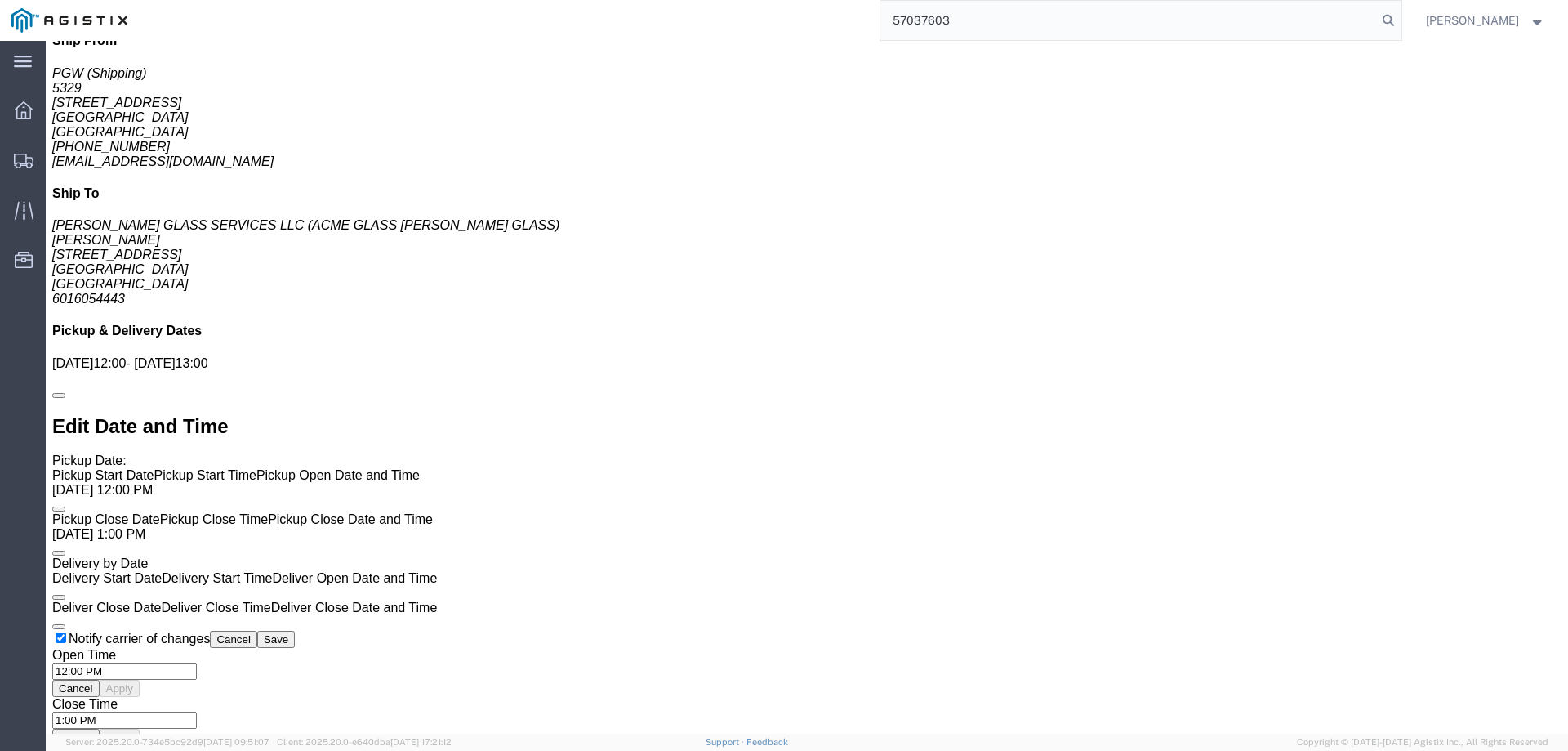
drag, startPoint x: 732, startPoint y: 368, endPoint x: 584, endPoint y: 565, distance: 246.4
click div
drag, startPoint x: 412, startPoint y: 448, endPoint x: 761, endPoint y: 448, distance: 349.0
click div
drag, startPoint x: 536, startPoint y: 424, endPoint x: 630, endPoint y: 514, distance: 130.1
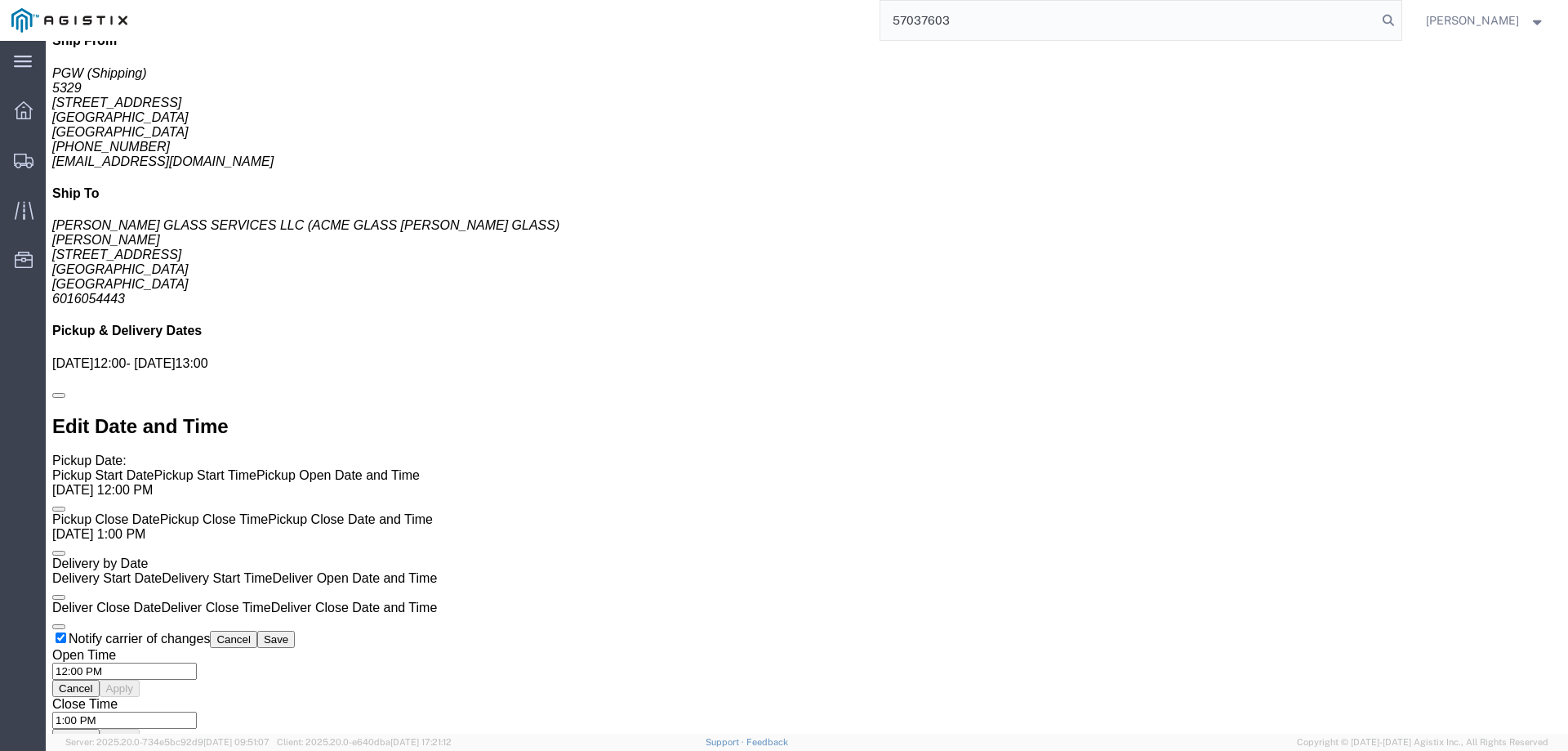
click div
drag, startPoint x: 705, startPoint y: 489, endPoint x: 890, endPoint y: 370, distance: 220.0
click div
drag, startPoint x: 1004, startPoint y: 26, endPoint x: 875, endPoint y: 29, distance: 129.0
click at [875, 29] on div "57037603" at bounding box center [770, 20] width 1262 height 41
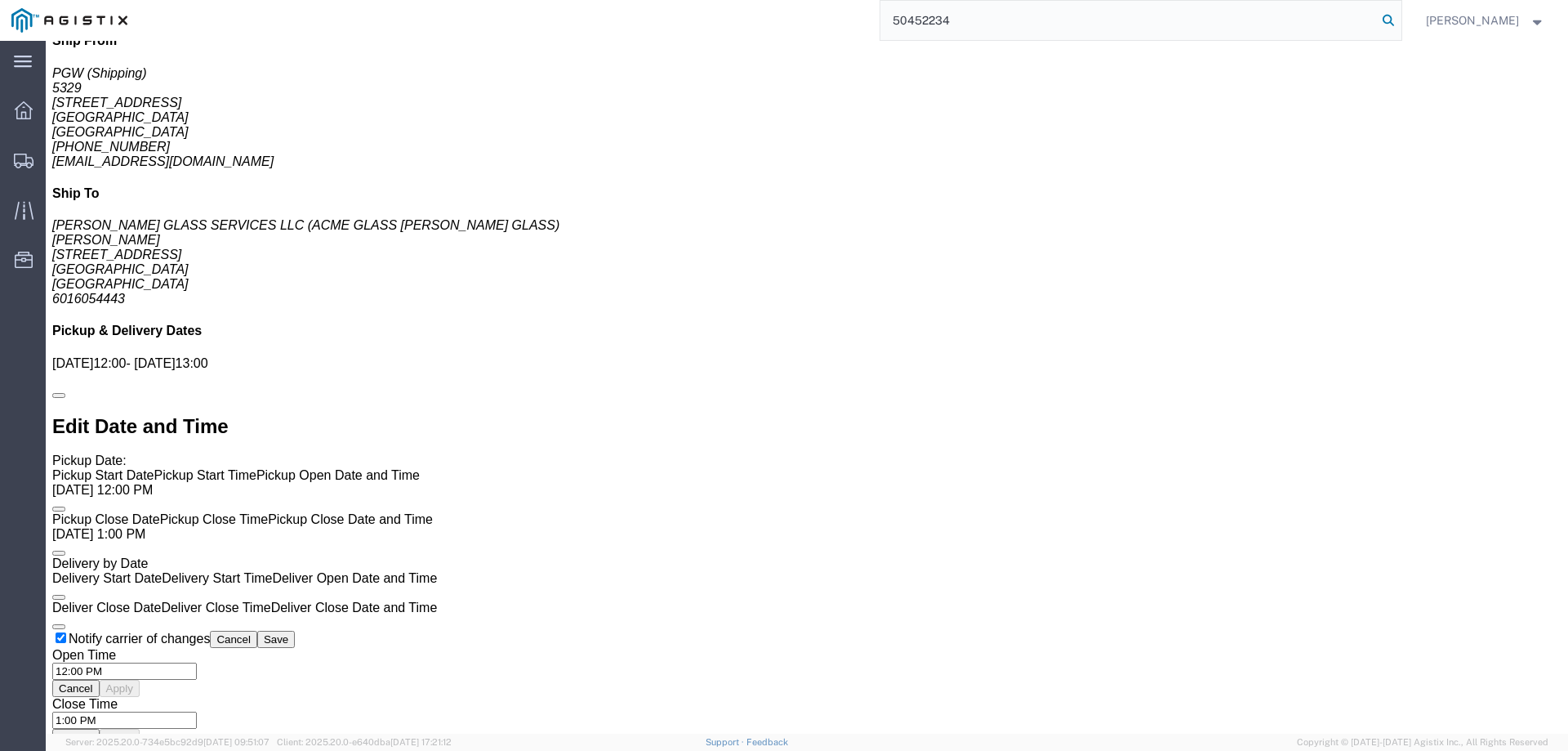
click at [1400, 15] on icon at bounding box center [1387, 20] width 23 height 23
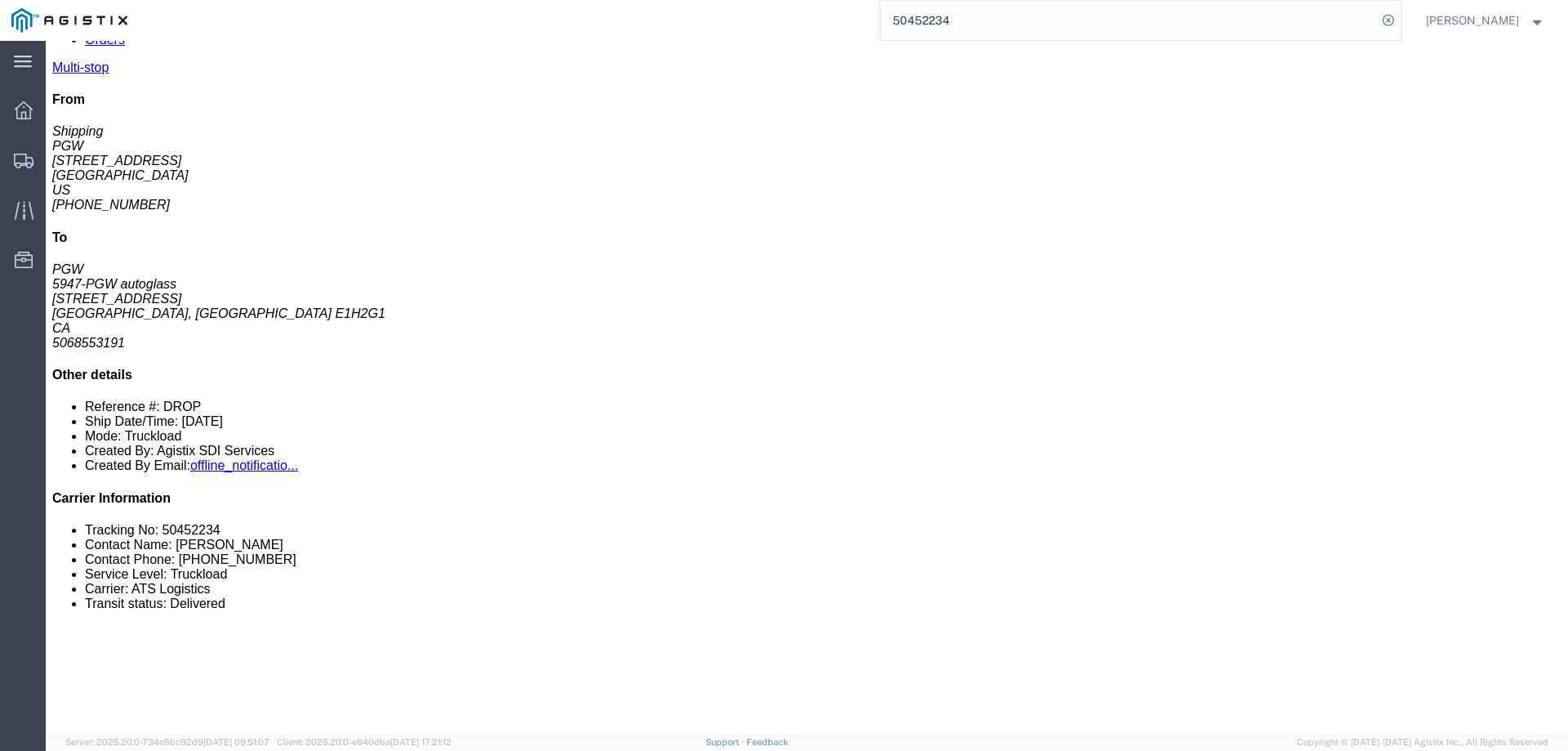
scroll to position [206, 0]
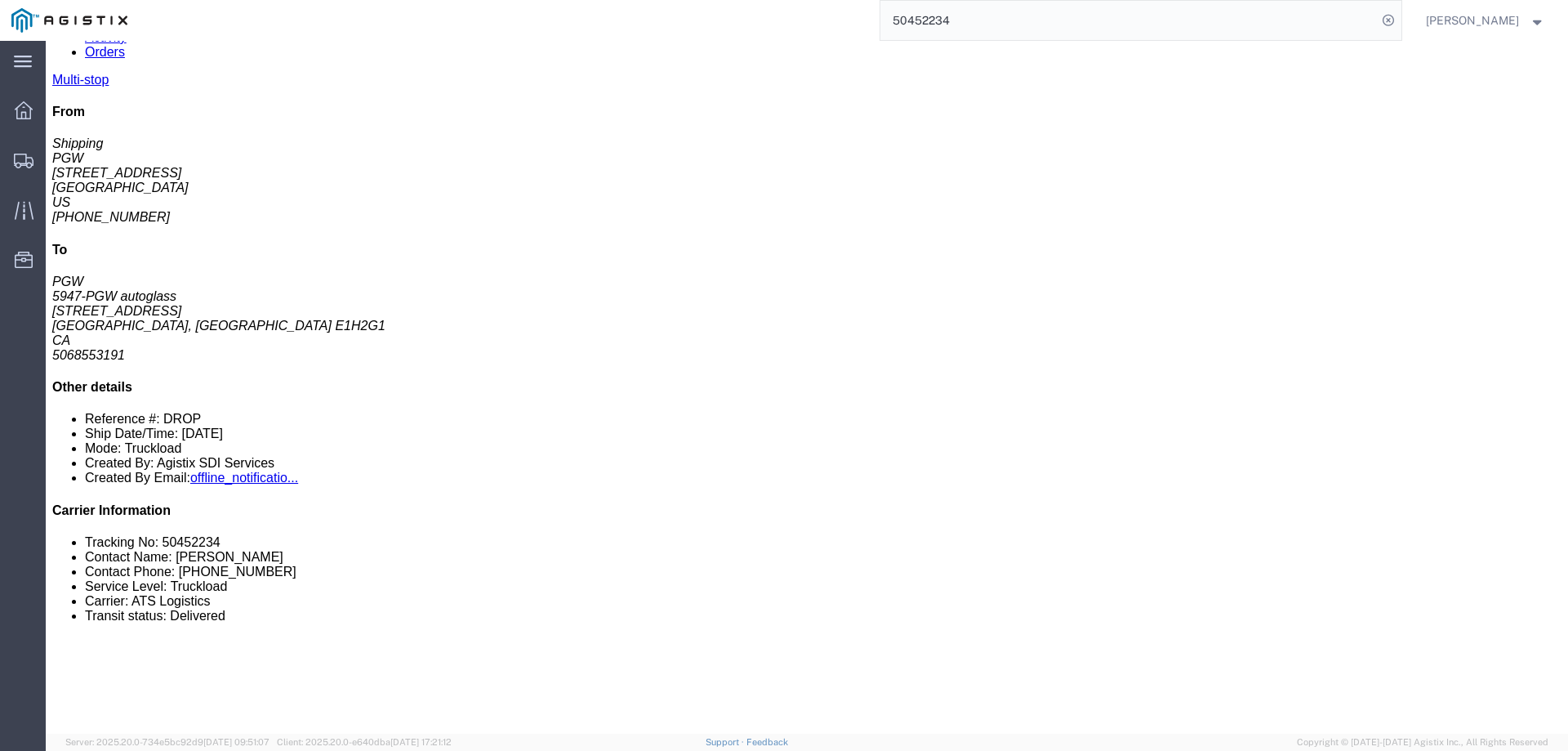
drag, startPoint x: 908, startPoint y: 275, endPoint x: 737, endPoint y: 280, distance: 171.1
click div "Email: lkqsp_o_pm_5936@pgwag.com"
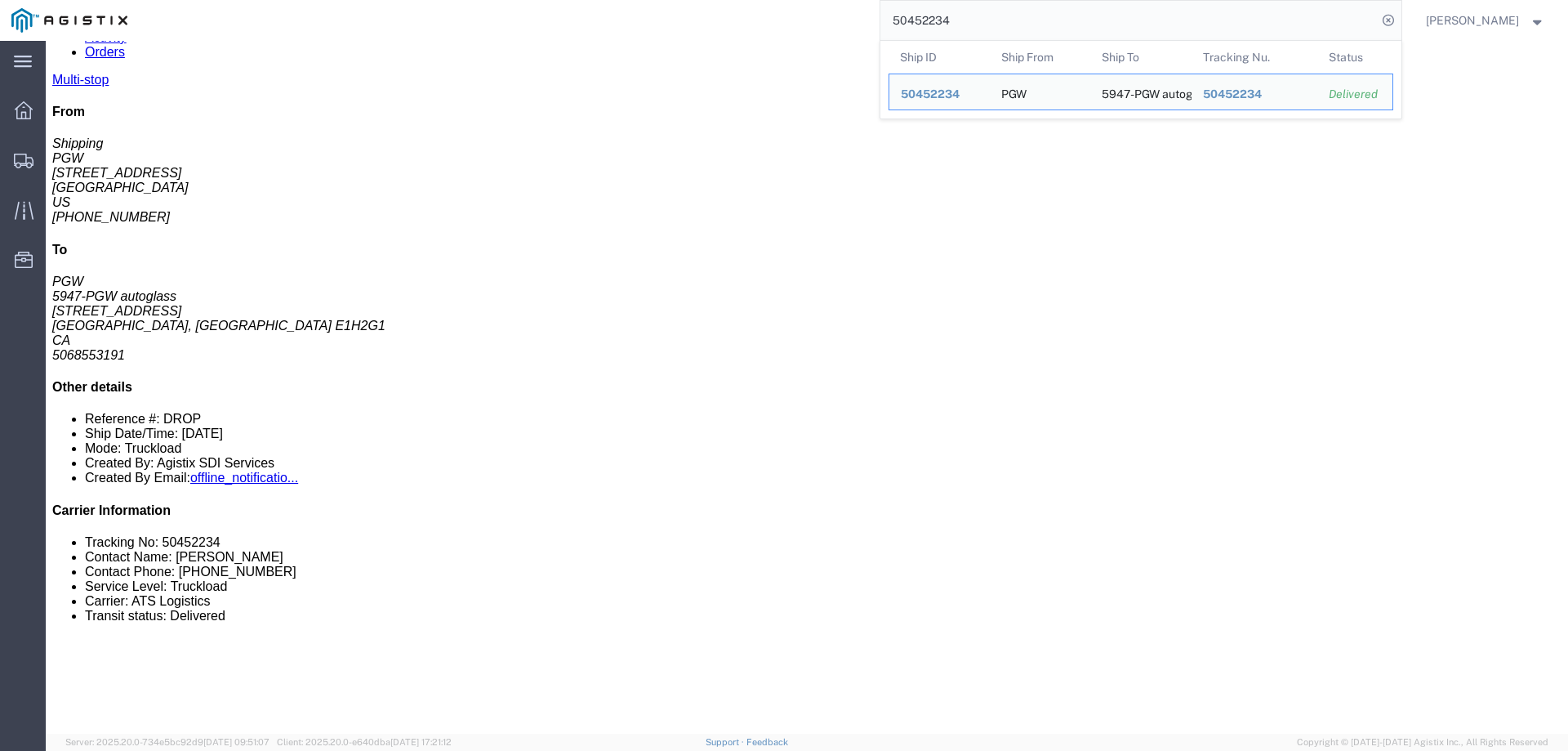
drag, startPoint x: 1069, startPoint y: 22, endPoint x: 876, endPoint y: 30, distance: 193.2
click at [876, 30] on div "50452234 Ship ID Ship From Ship To Tracking Nu. Status Ship ID 50452234 Ship Fr…" at bounding box center [770, 20] width 1262 height 41
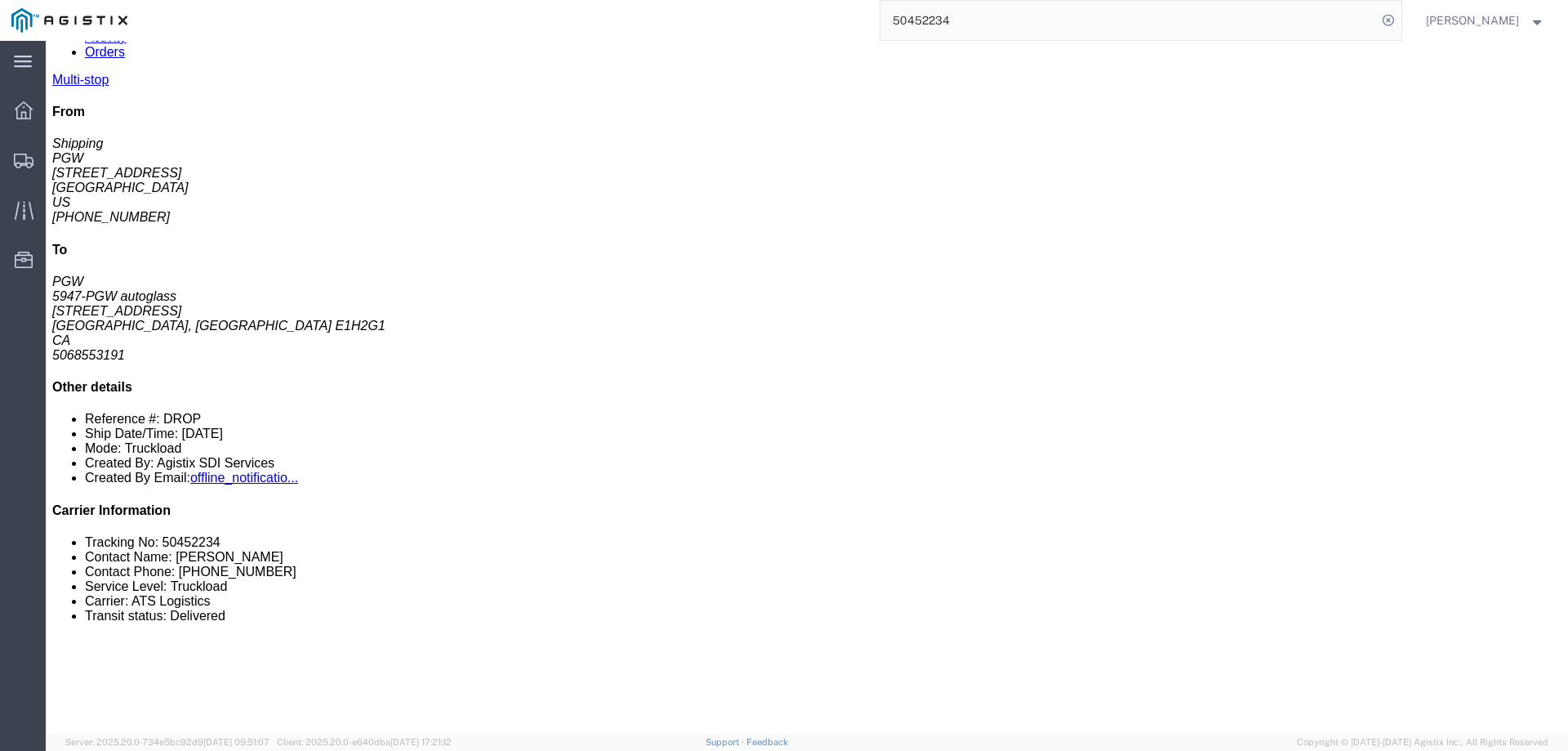
paste input "49771376"
type input "49771376"
click at [1400, 24] on icon at bounding box center [1387, 20] width 23 height 23
drag, startPoint x: 879, startPoint y: 277, endPoint x: 720, endPoint y: 281, distance: 159.1
click div "Email: lkqsp_o_pm_5928@pgwag.com"
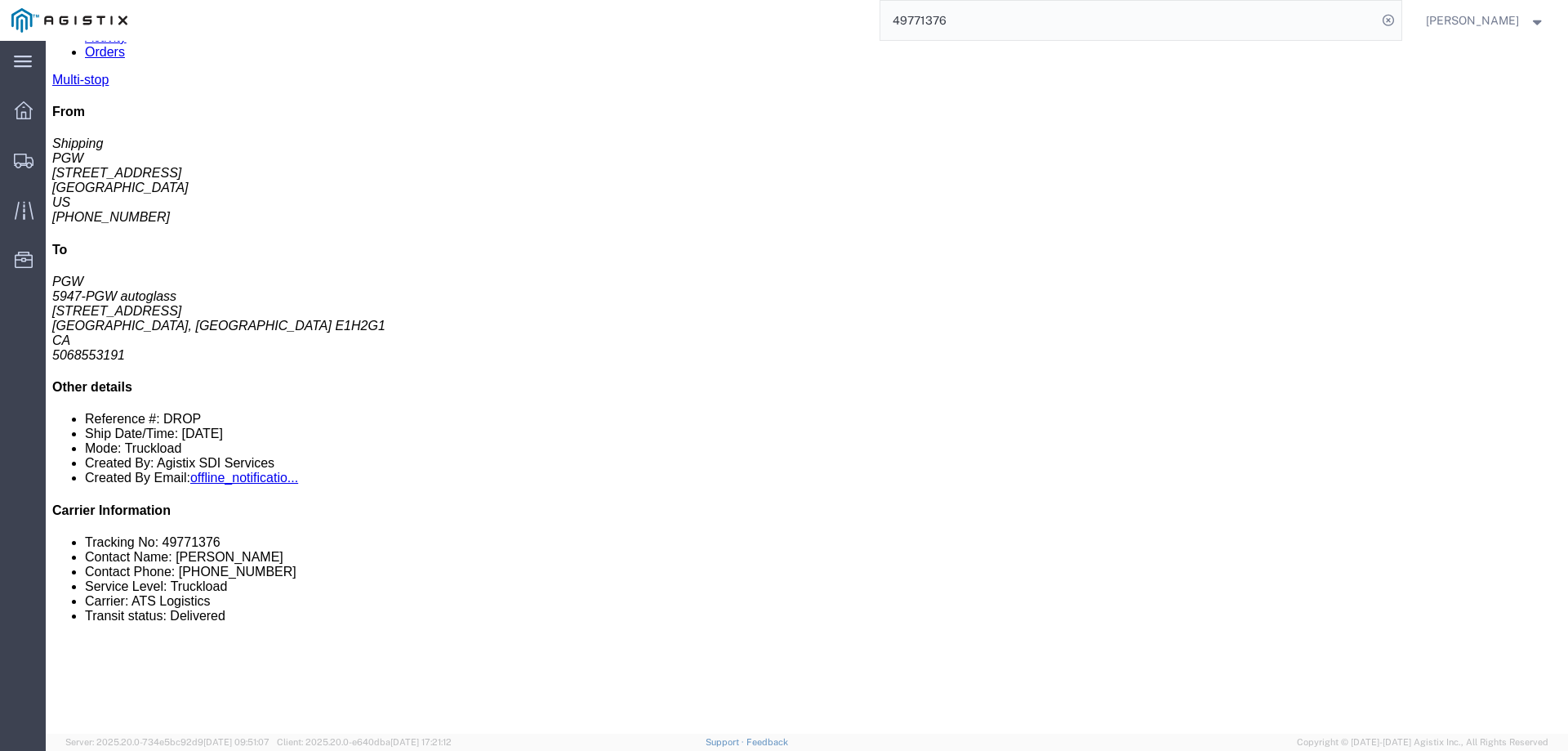
copy div "lkqsp_o_pm_5928@pgwag.com"
click link "Notes"
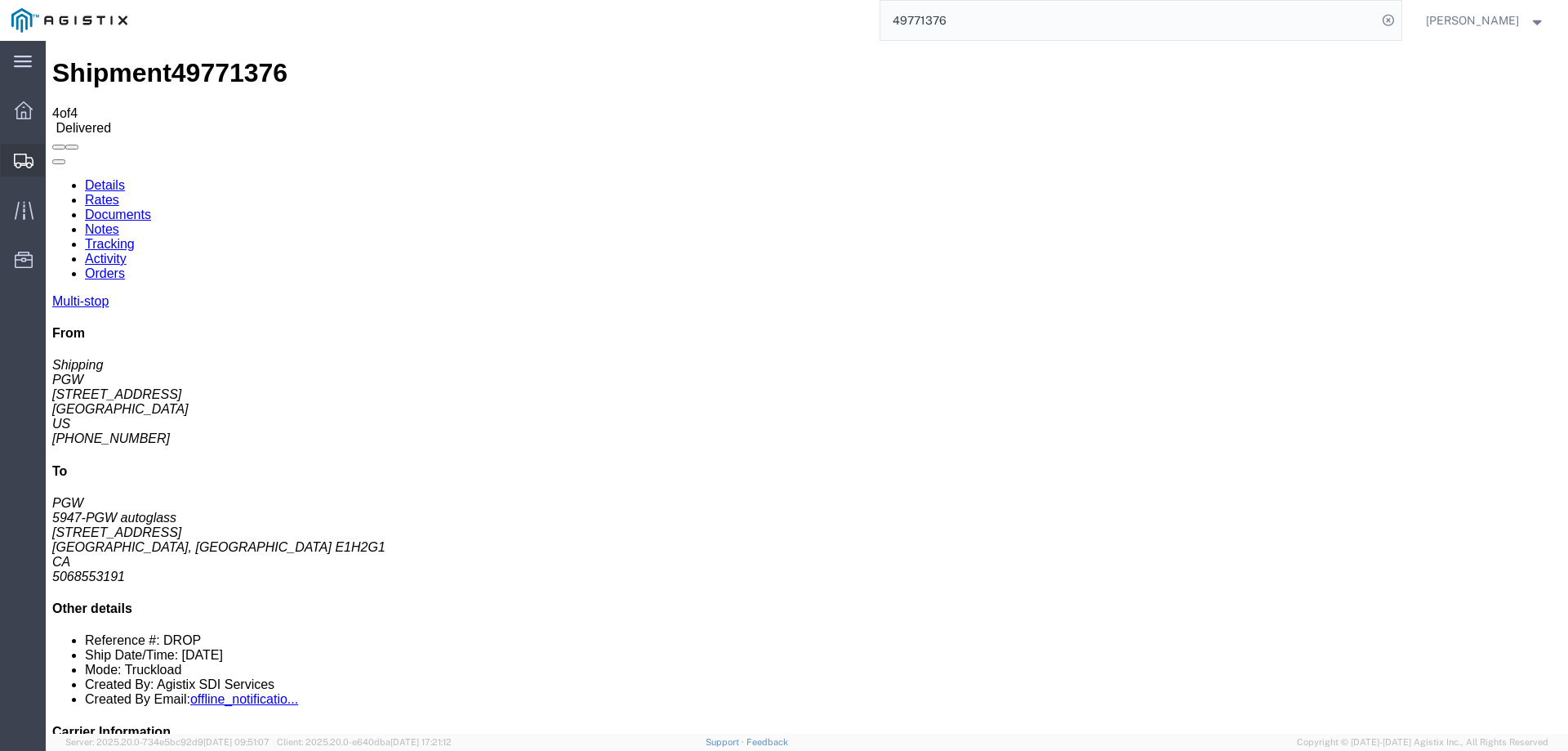
click at [14, 159] on icon at bounding box center [23, 161] width 20 height 14
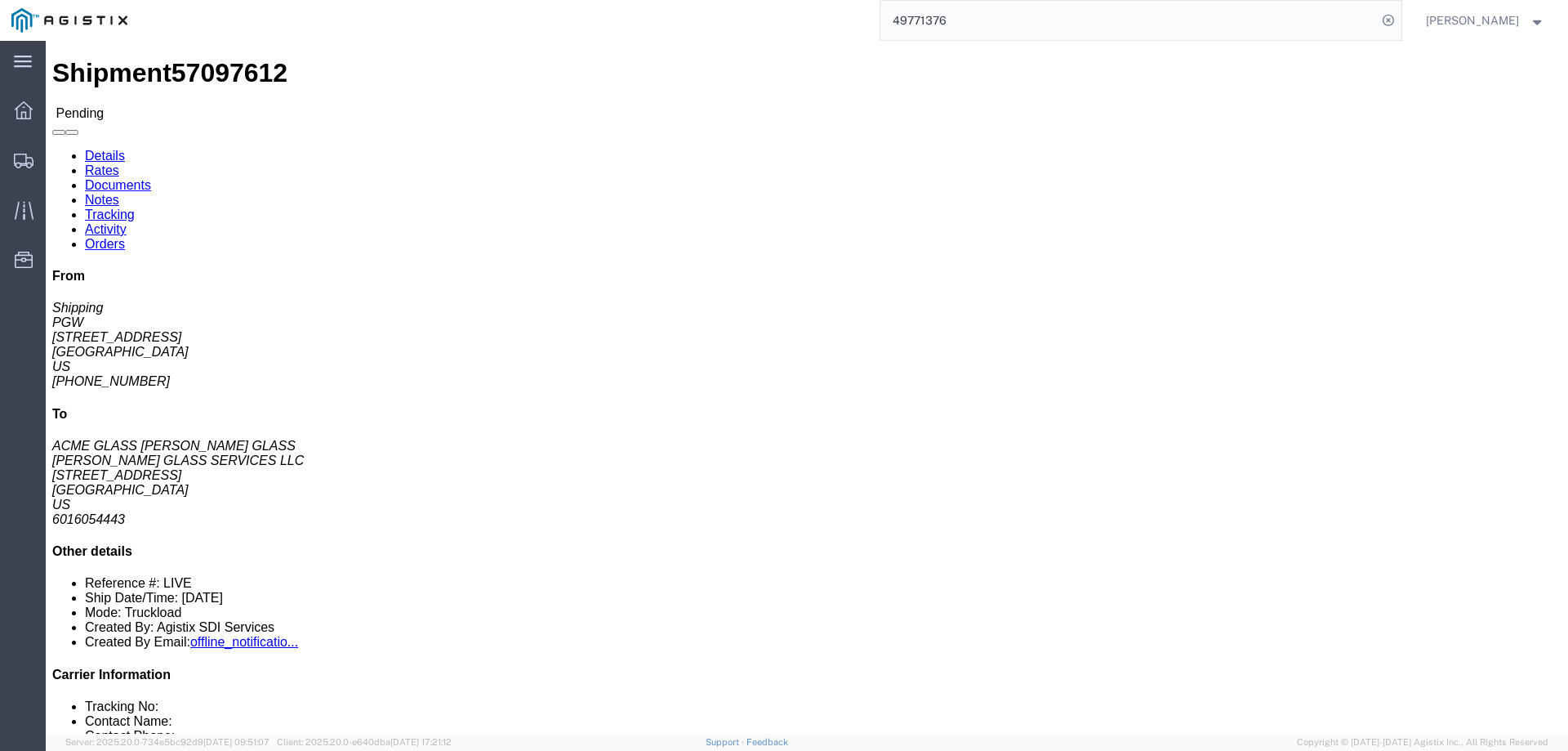
click button "Enter / Modify Bid"
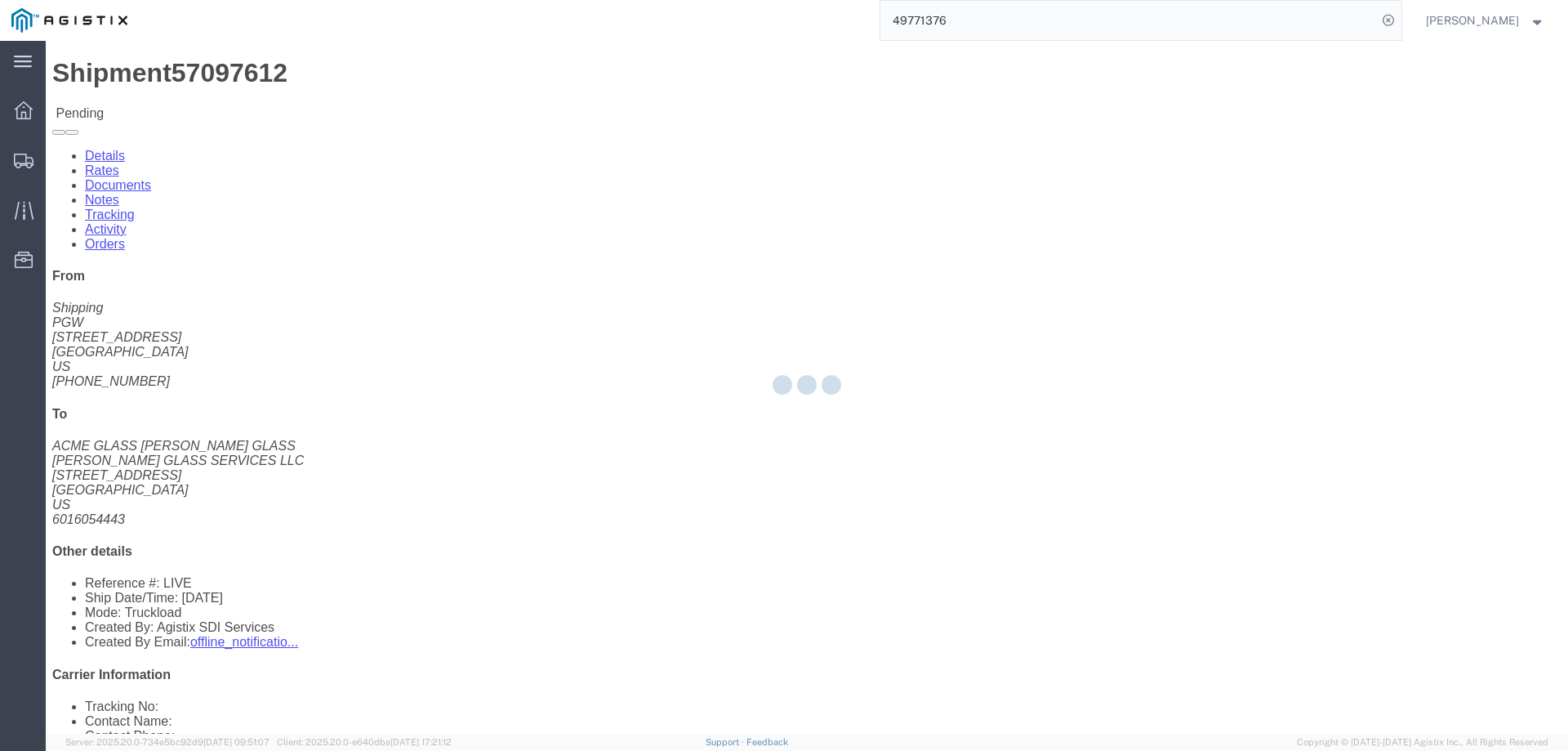
select select "146"
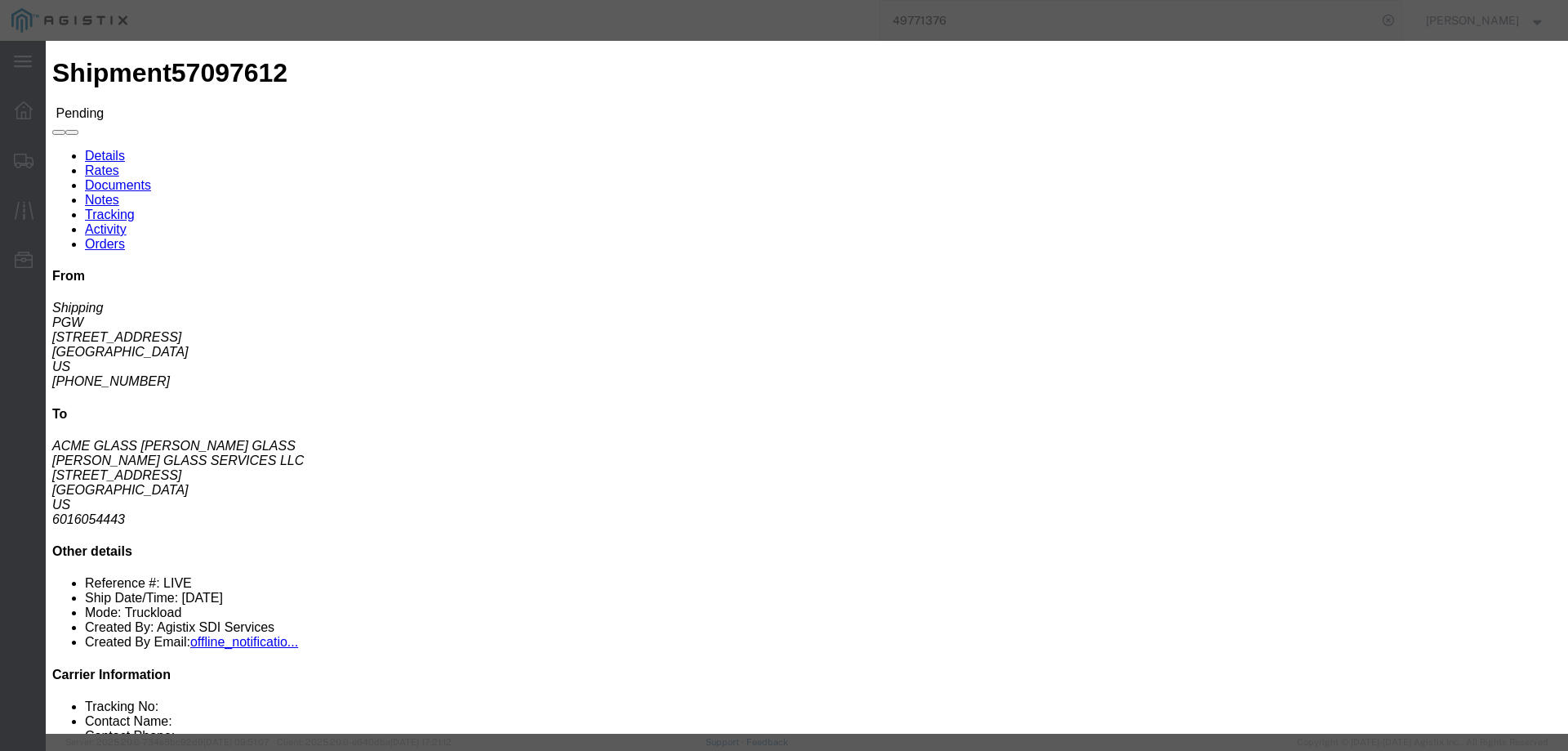
click link "ats - ATS Logistics - Truckload"
drag, startPoint x: 1098, startPoint y: 337, endPoint x: 1027, endPoint y: 337, distance: 71.0
click div "Select 2 Day Service 3 Axle Winch Truck 3 to 5 Day Service 96L Domestic Flat Ra…"
type input "1650"
click button "Submit"
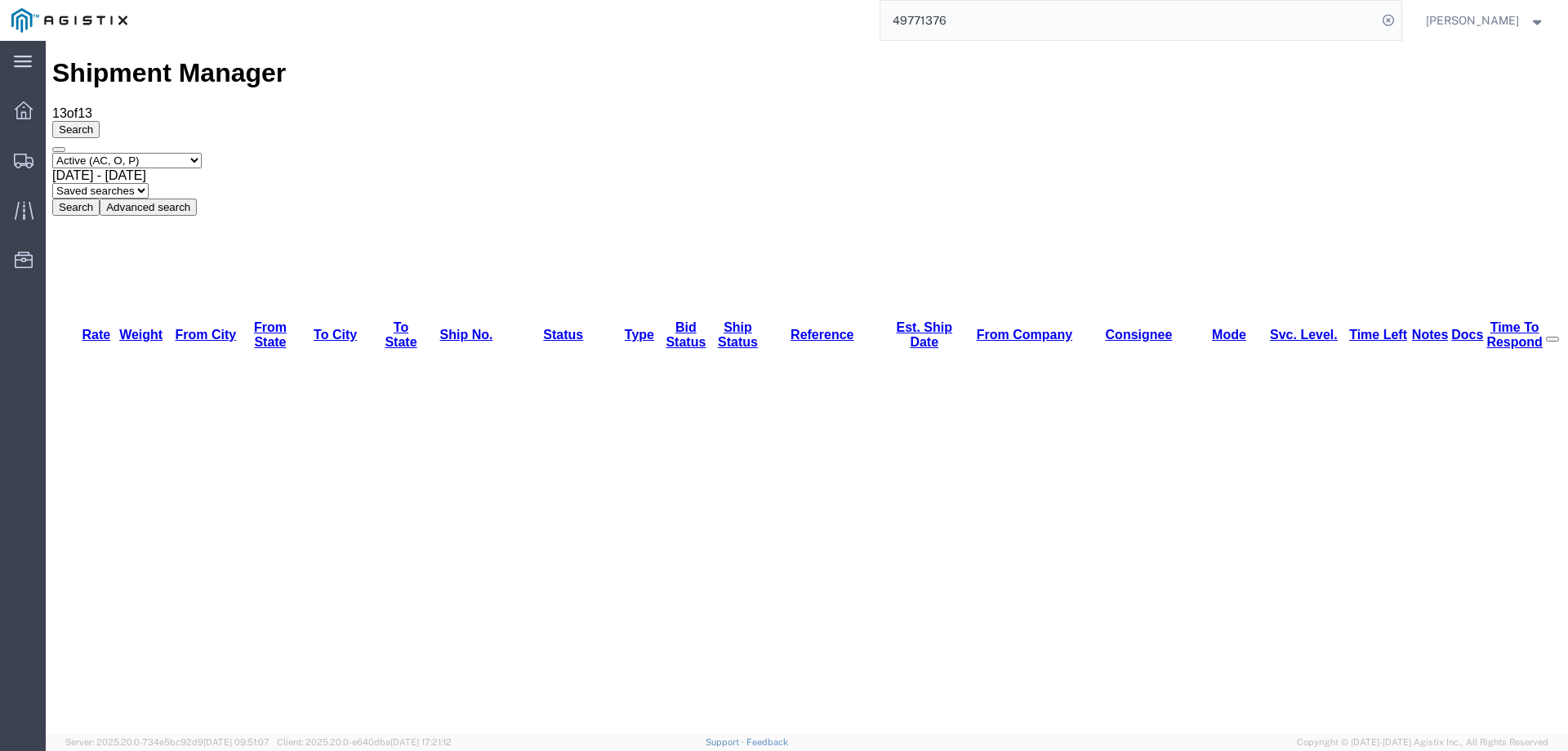
click at [24, 161] on icon at bounding box center [23, 161] width 20 height 14
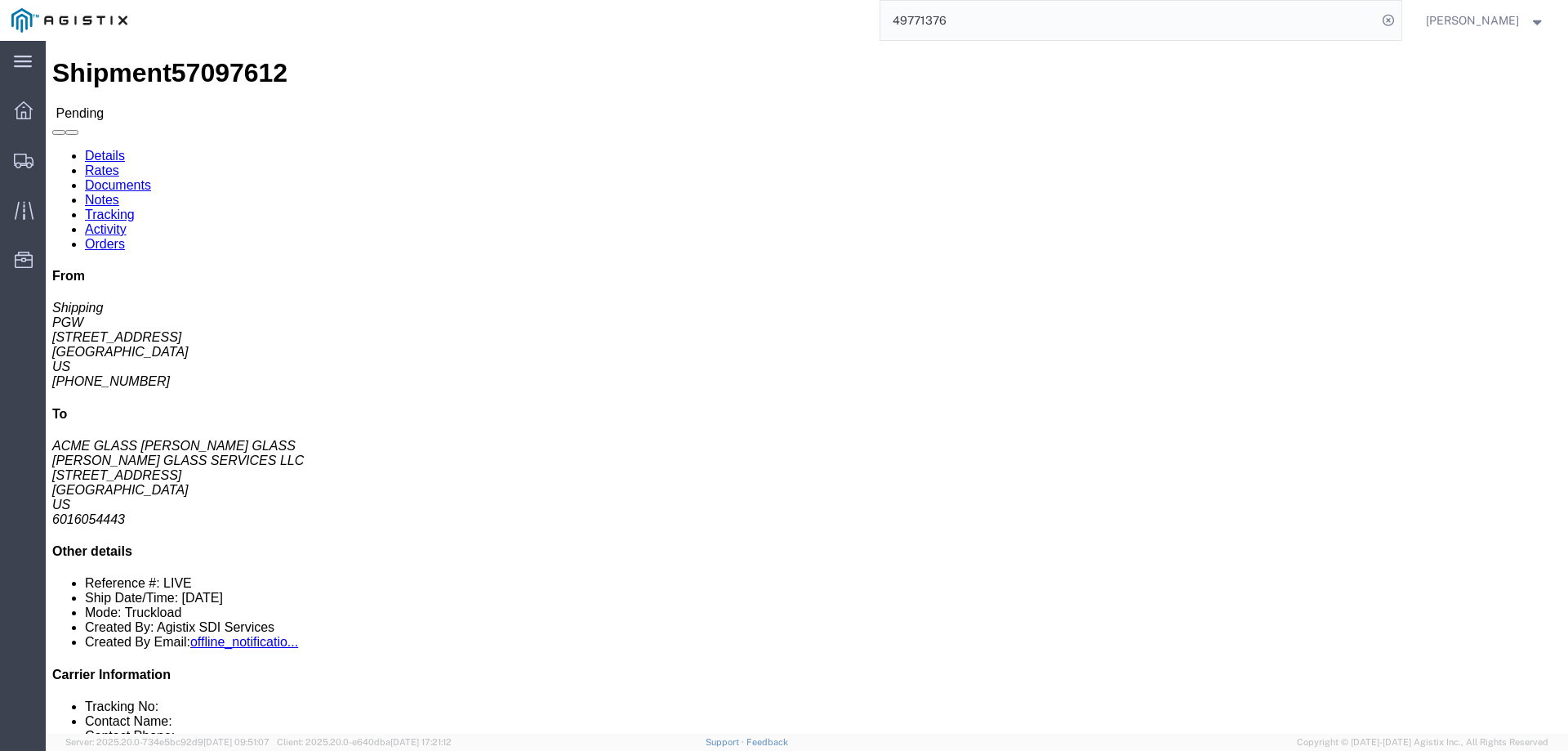
click span "57097612"
copy span "57097612"
click button "Enter / Modify Bid"
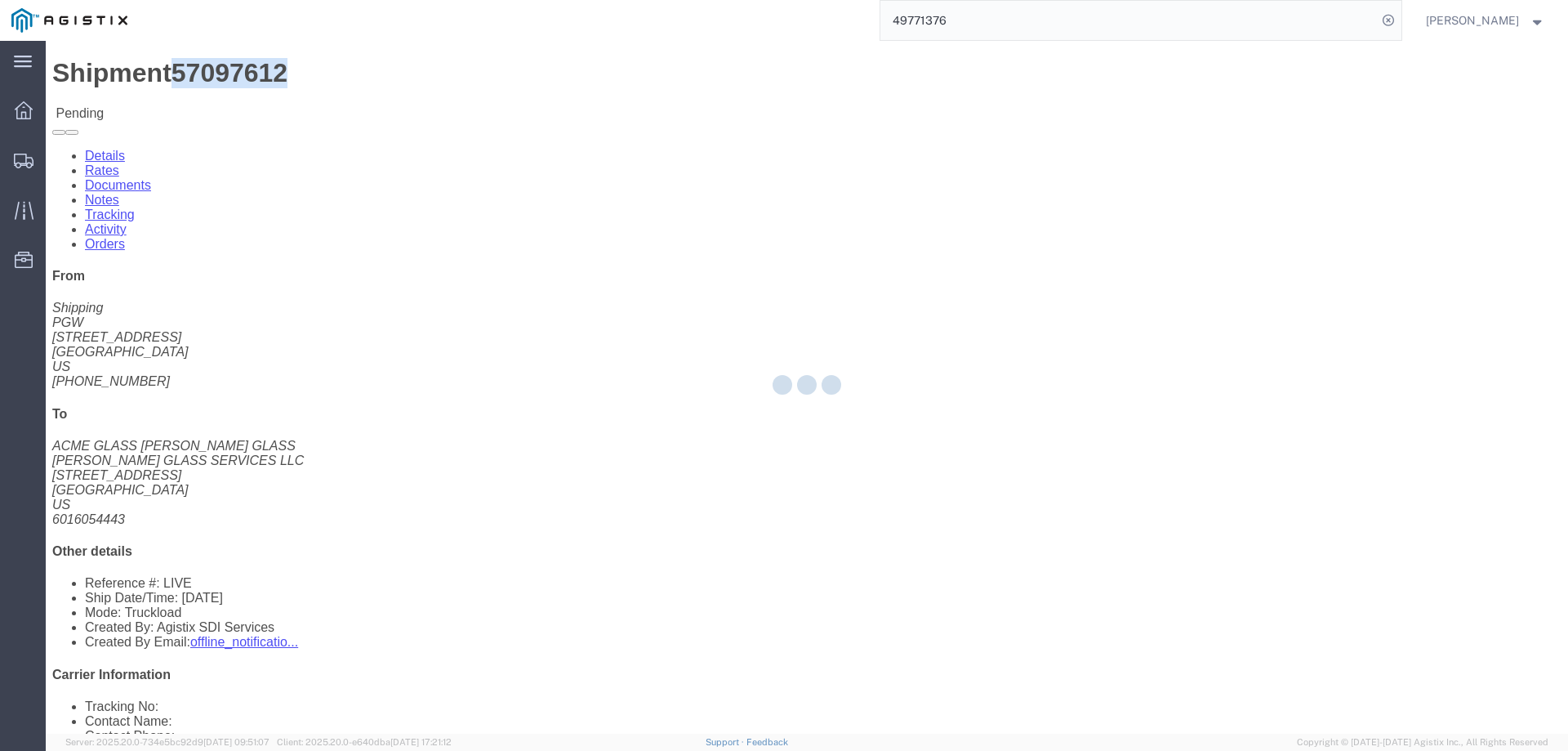
select select "146"
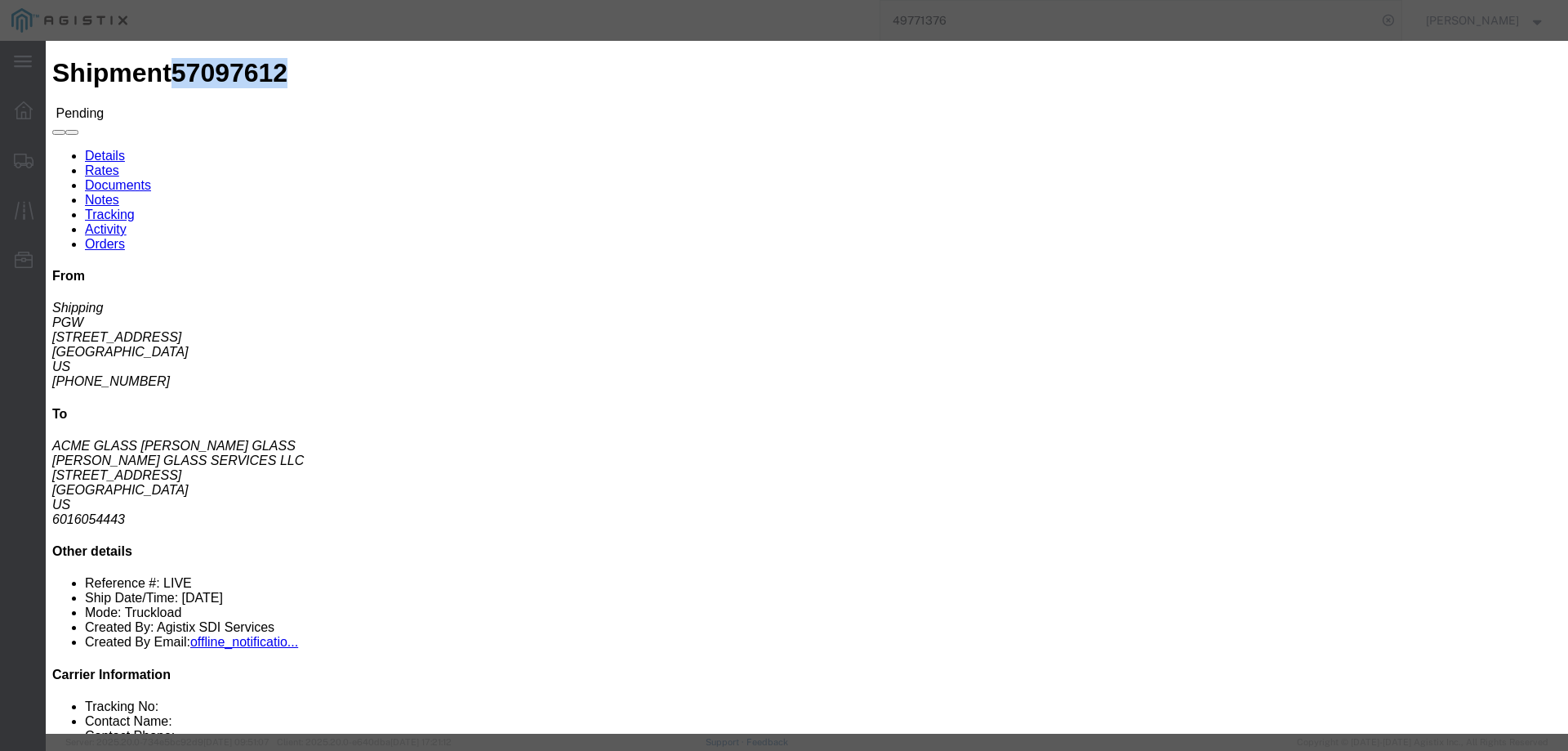
click link "ats - ATS Logistics - Truckload"
drag, startPoint x: 1100, startPoint y: 331, endPoint x: 974, endPoint y: 338, distance: 126.2
click div "Select 2 Day Service 3 Axle Winch Truck 3 to 5 Day Service 96L Domestic Flat Ra…"
type input "1700"
click button "Submit"
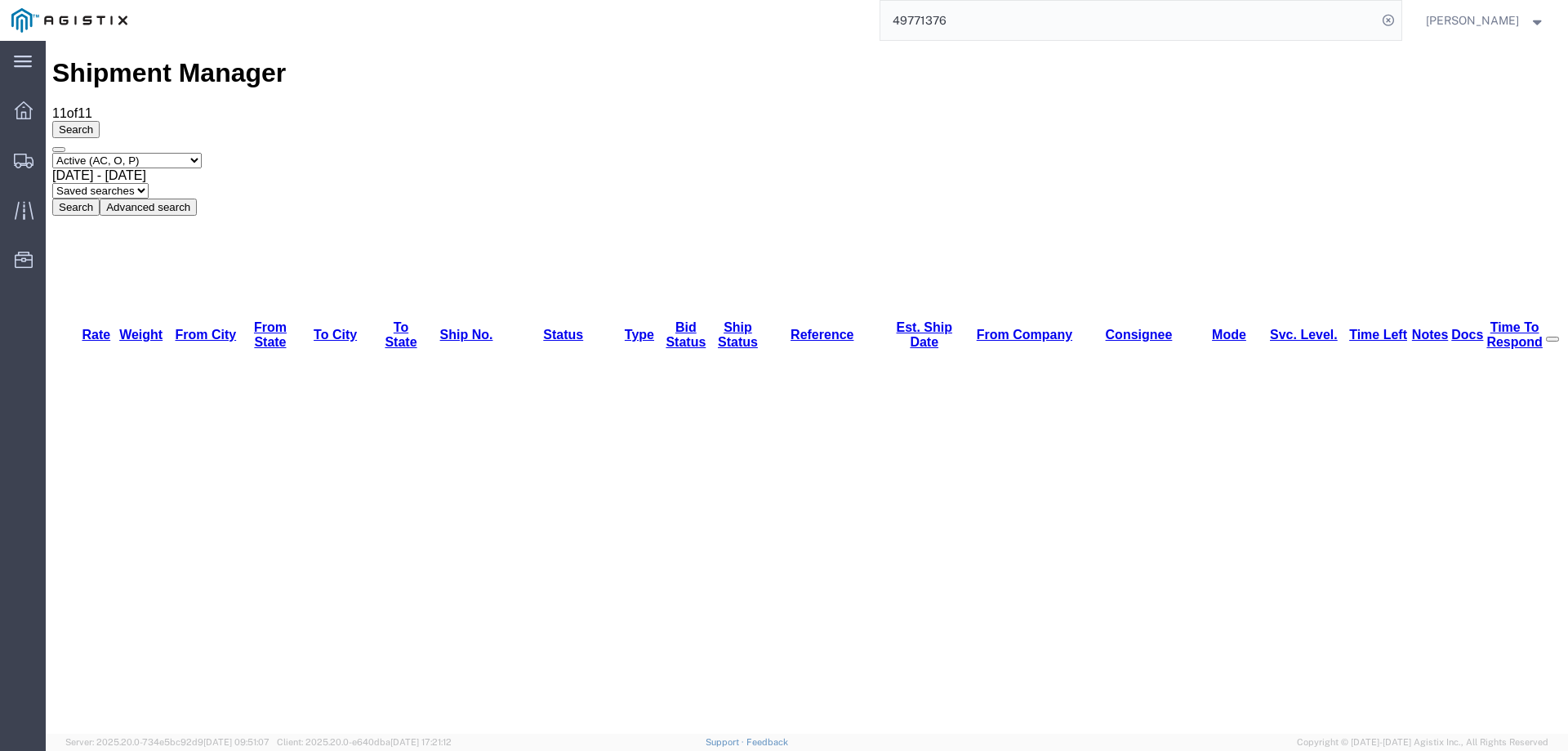
click at [29, 161] on icon at bounding box center [23, 161] width 20 height 14
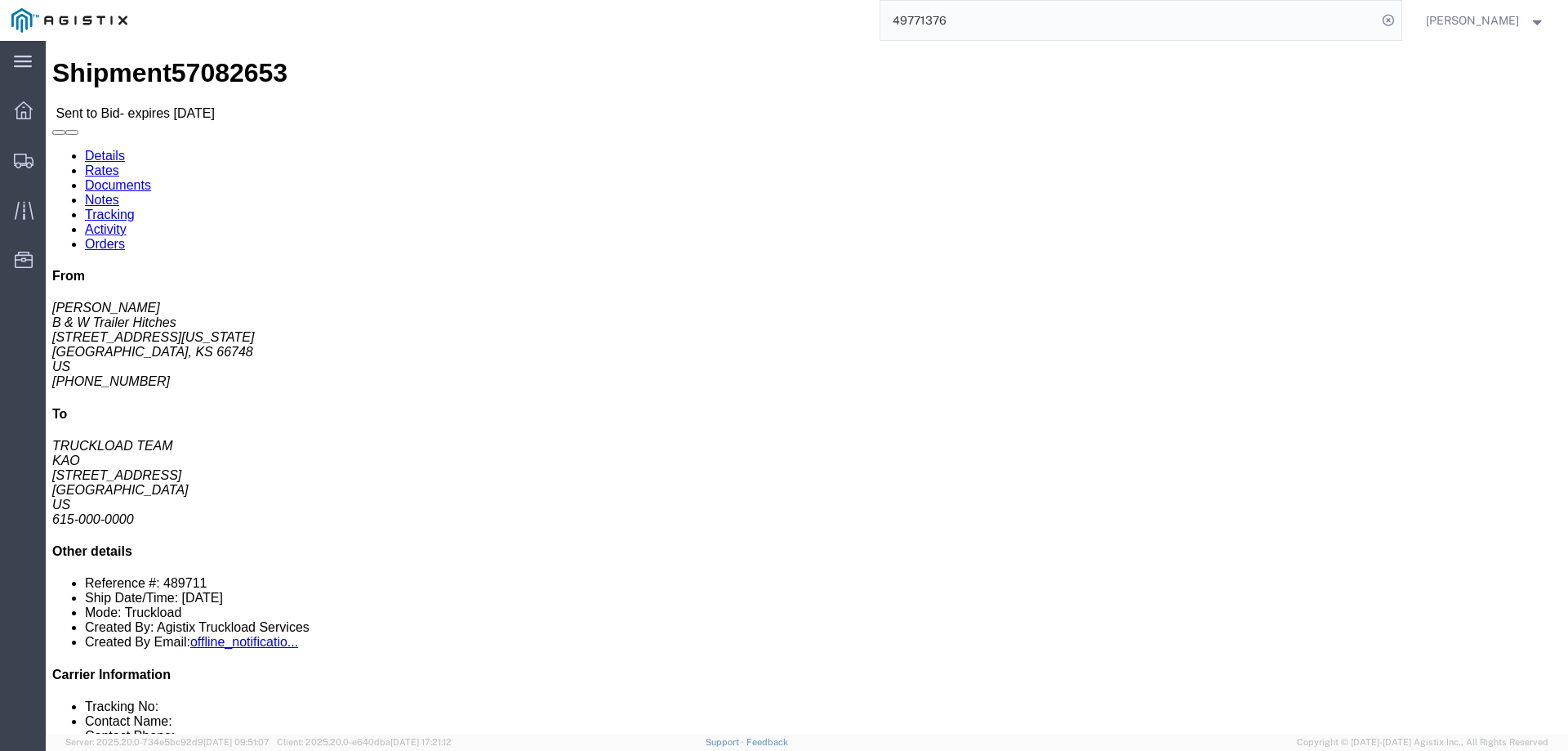
click b "57082653"
copy b "57082653"
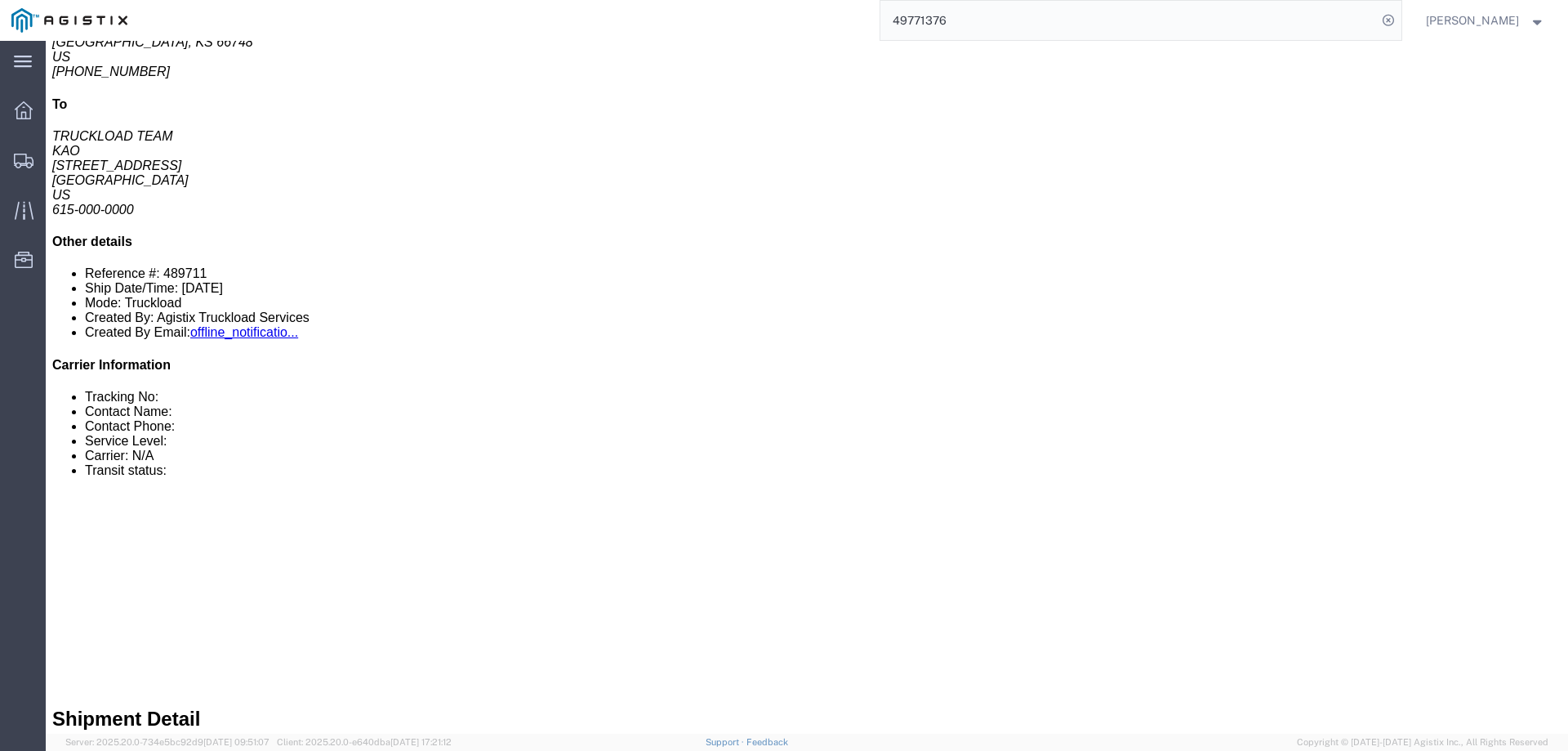
scroll to position [654, 0]
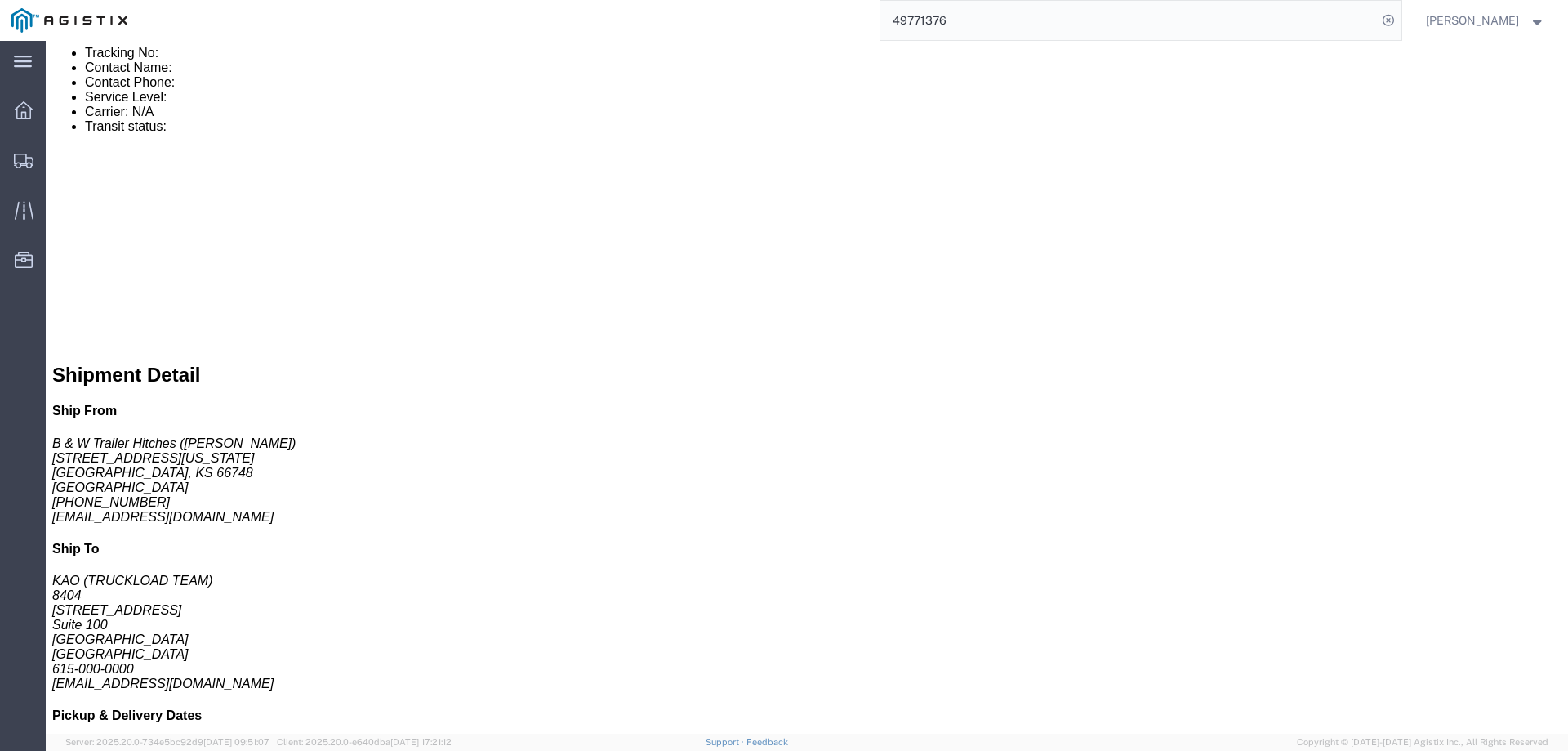
click link "Enter / Modify Bid"
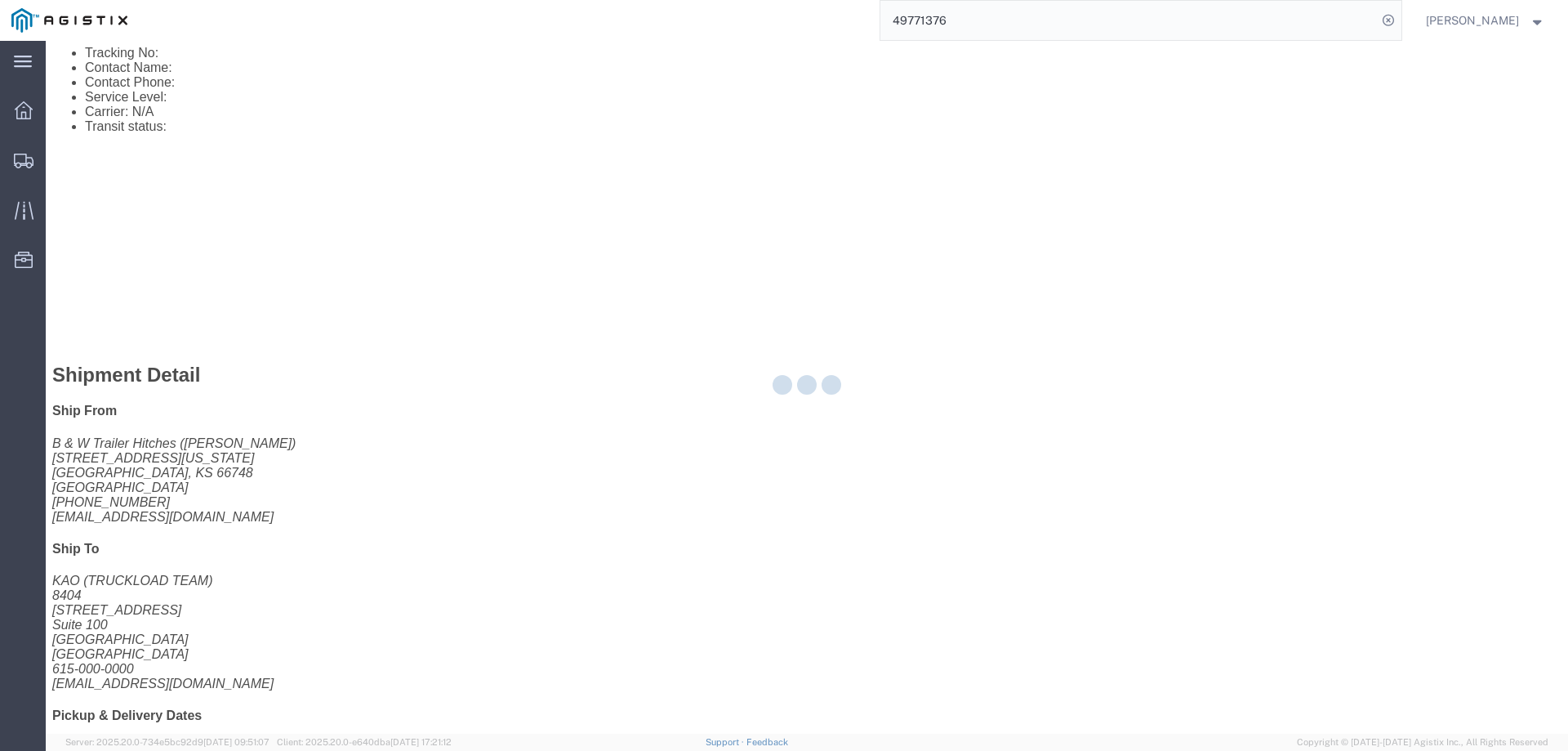
select select "146"
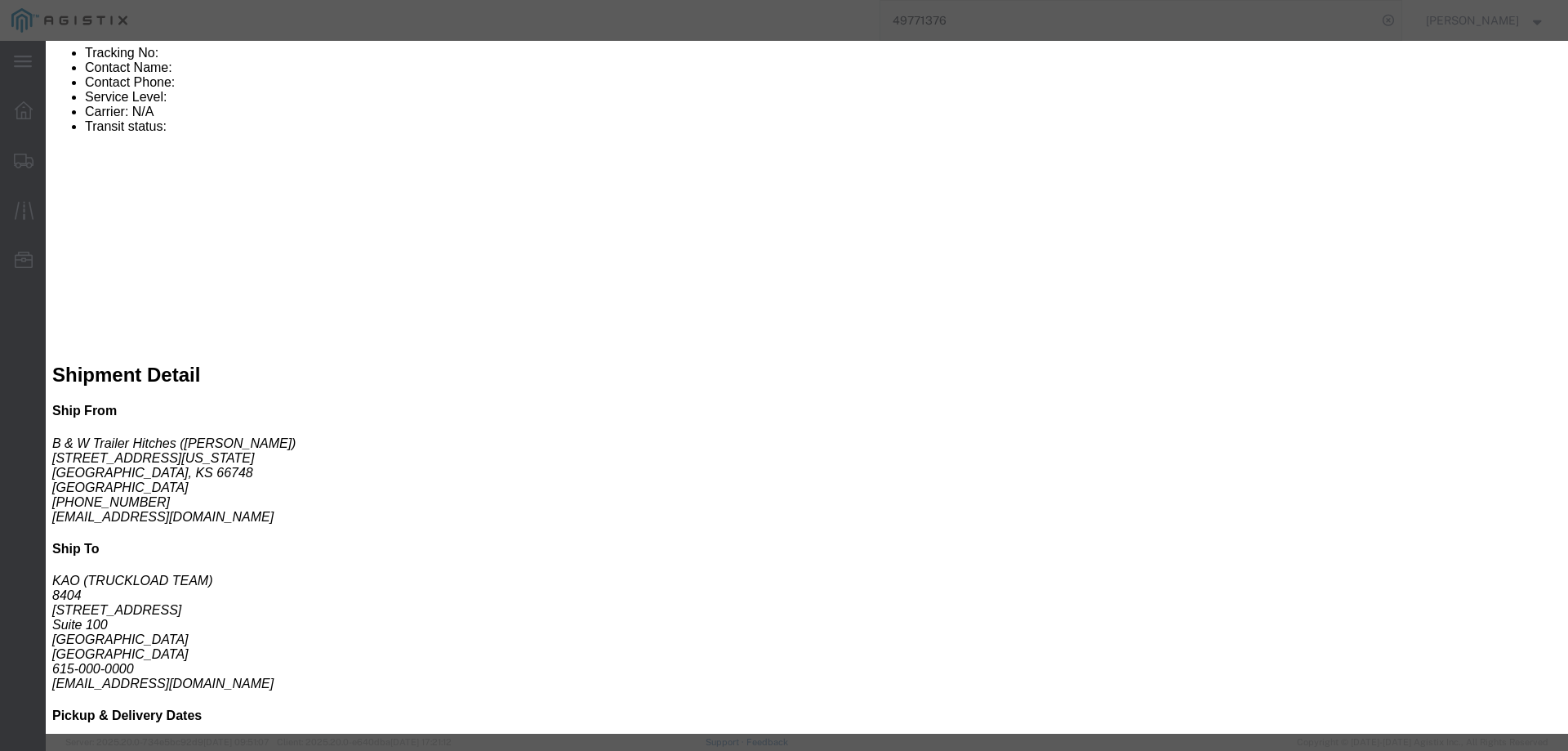
drag, startPoint x: 803, startPoint y: 143, endPoint x: 816, endPoint y: 159, distance: 20.6
click select "Select CONESTOGA DFRM/STEP Economy TL Flatbed Intermodal LTL Standard Next Day …"
select select "25032"
click select "Select CONESTOGA DFRM/STEP Economy TL Flatbed Intermodal LTL Standard Next Day …"
drag, startPoint x: 1094, startPoint y: 146, endPoint x: 1158, endPoint y: 146, distance: 64.0
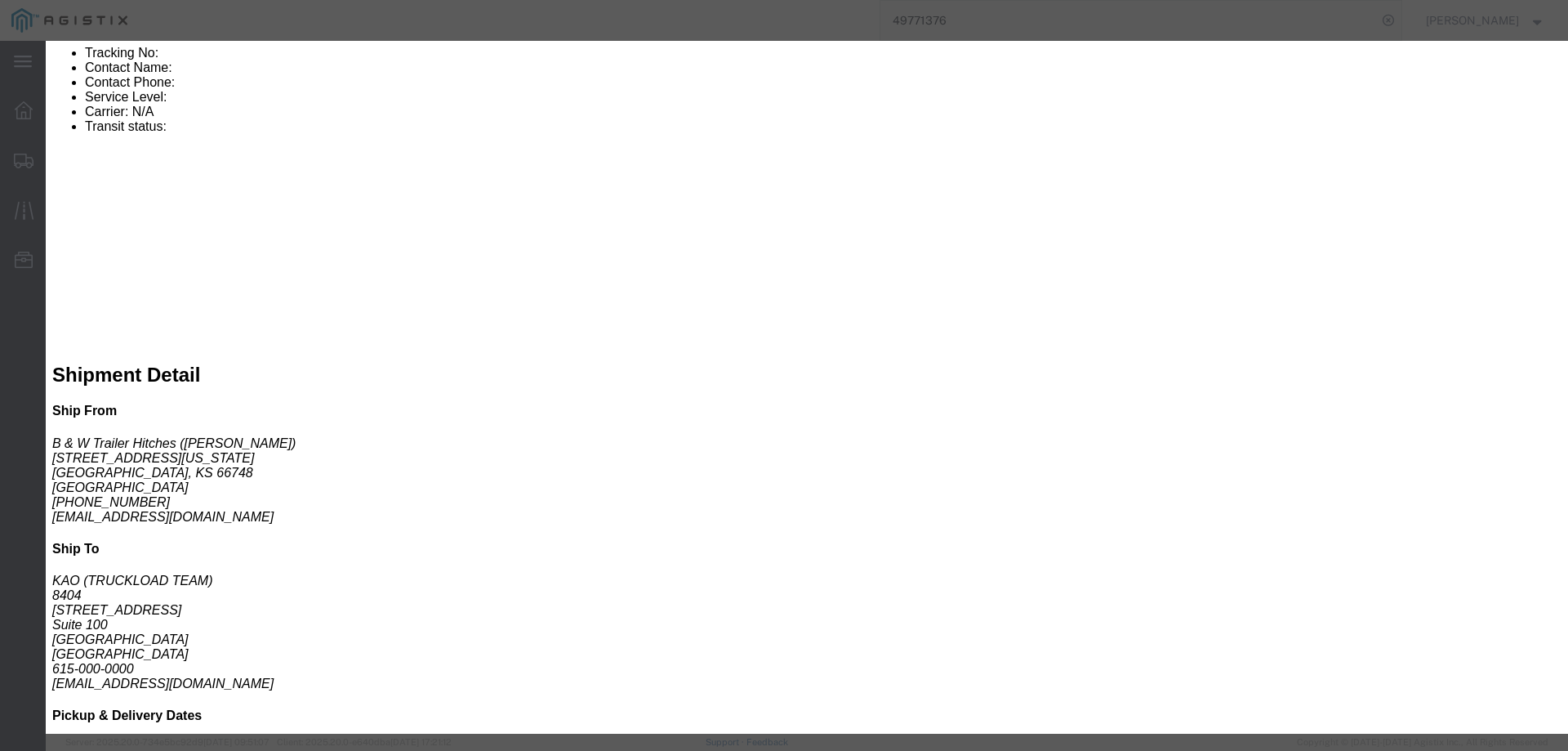
click input "text"
type input "ats"
click input "number"
type input "985"
click button "Submit"
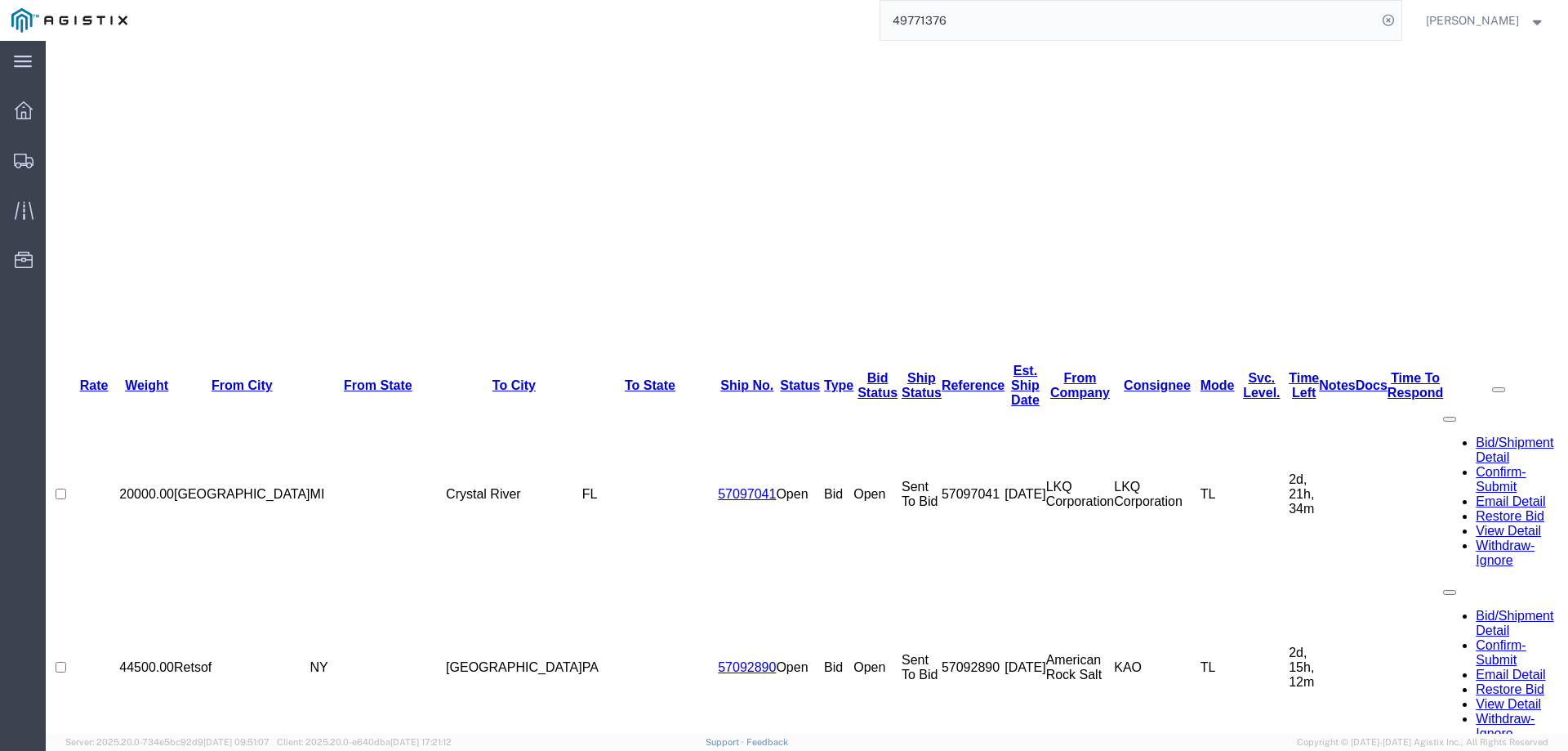
scroll to position [0, 0]
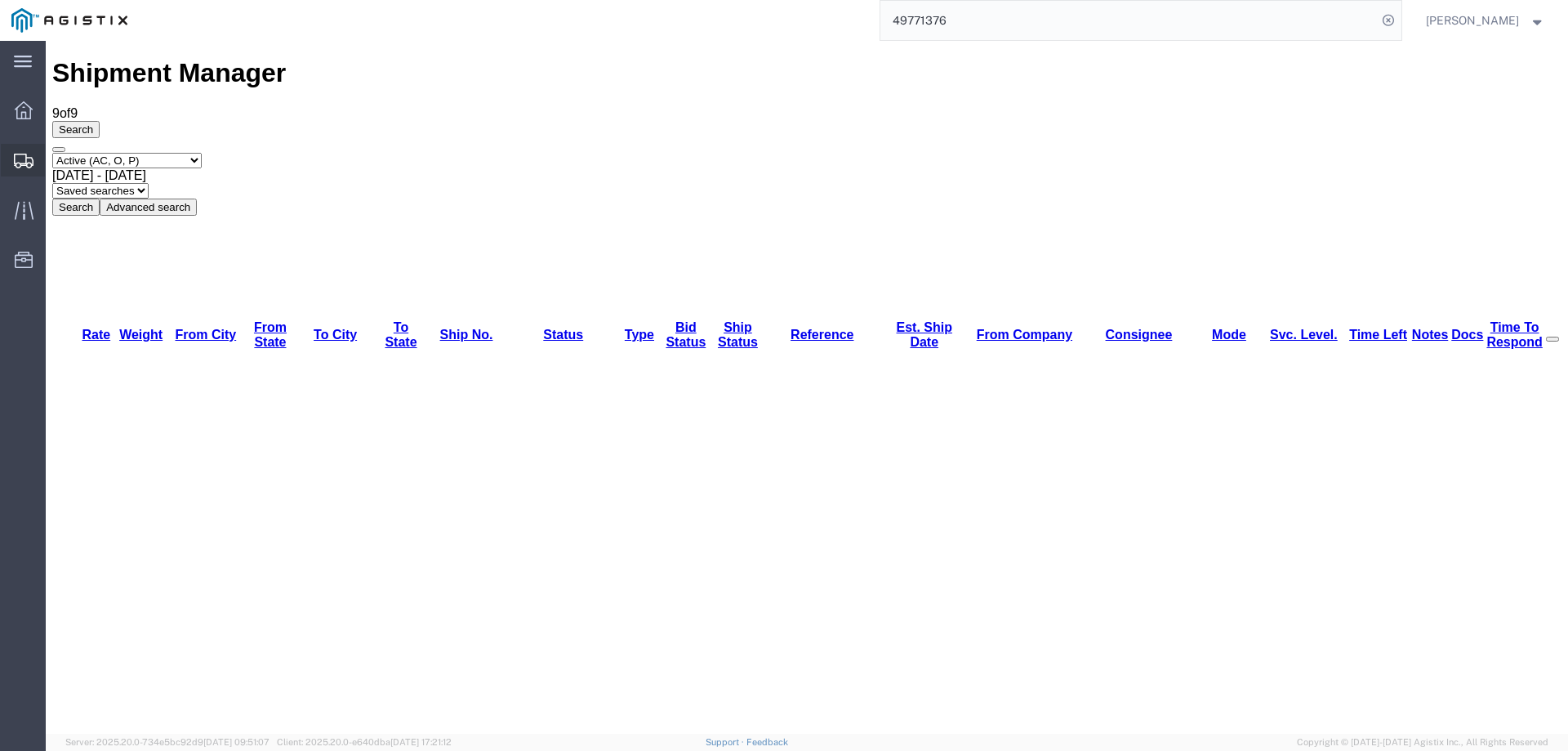
click at [29, 152] on svg-icon at bounding box center [23, 160] width 20 height 16
click at [14, 204] on div at bounding box center [23, 210] width 46 height 32
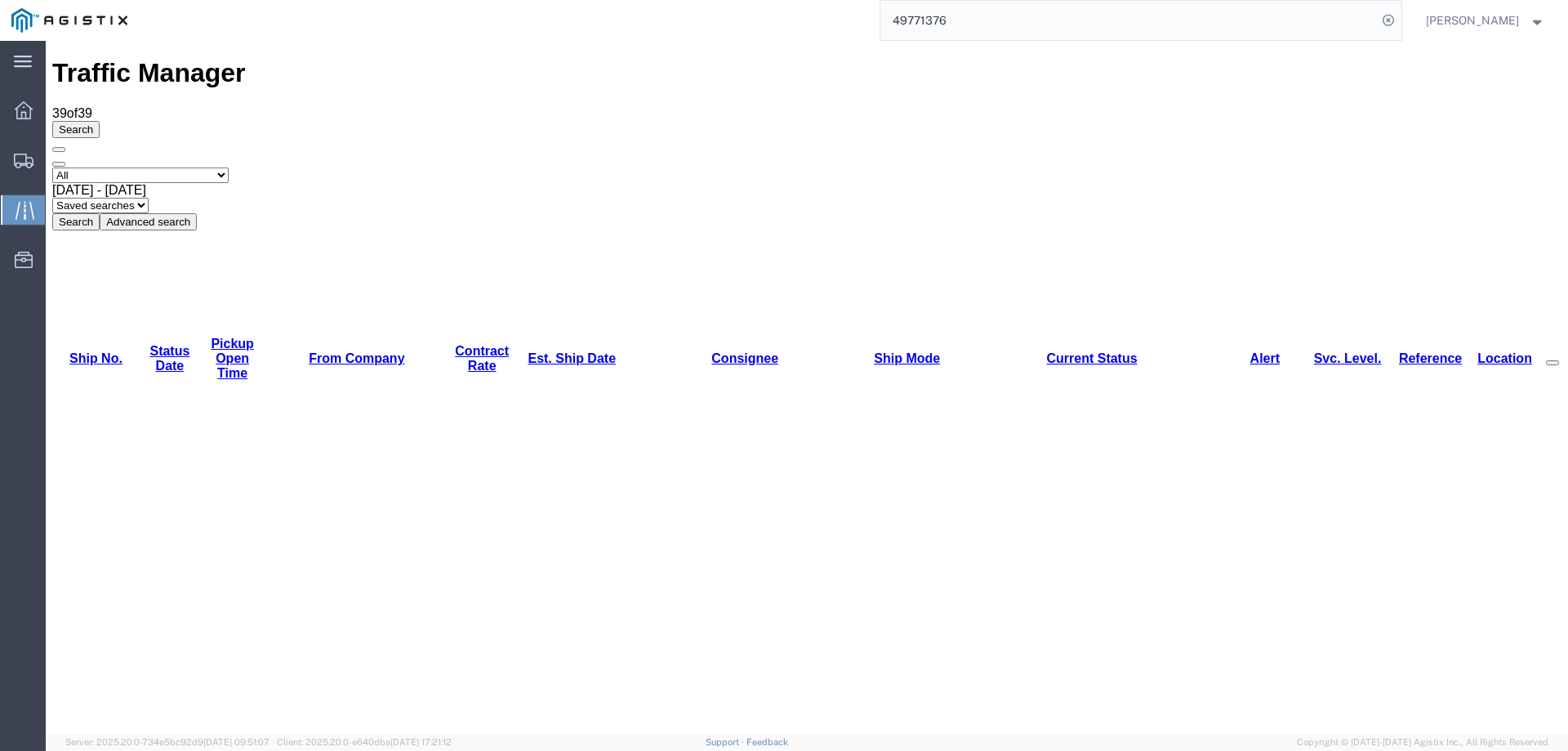
click at [527, 351] on link "Est. Ship Date" at bounding box center [572, 357] width 88 height 14
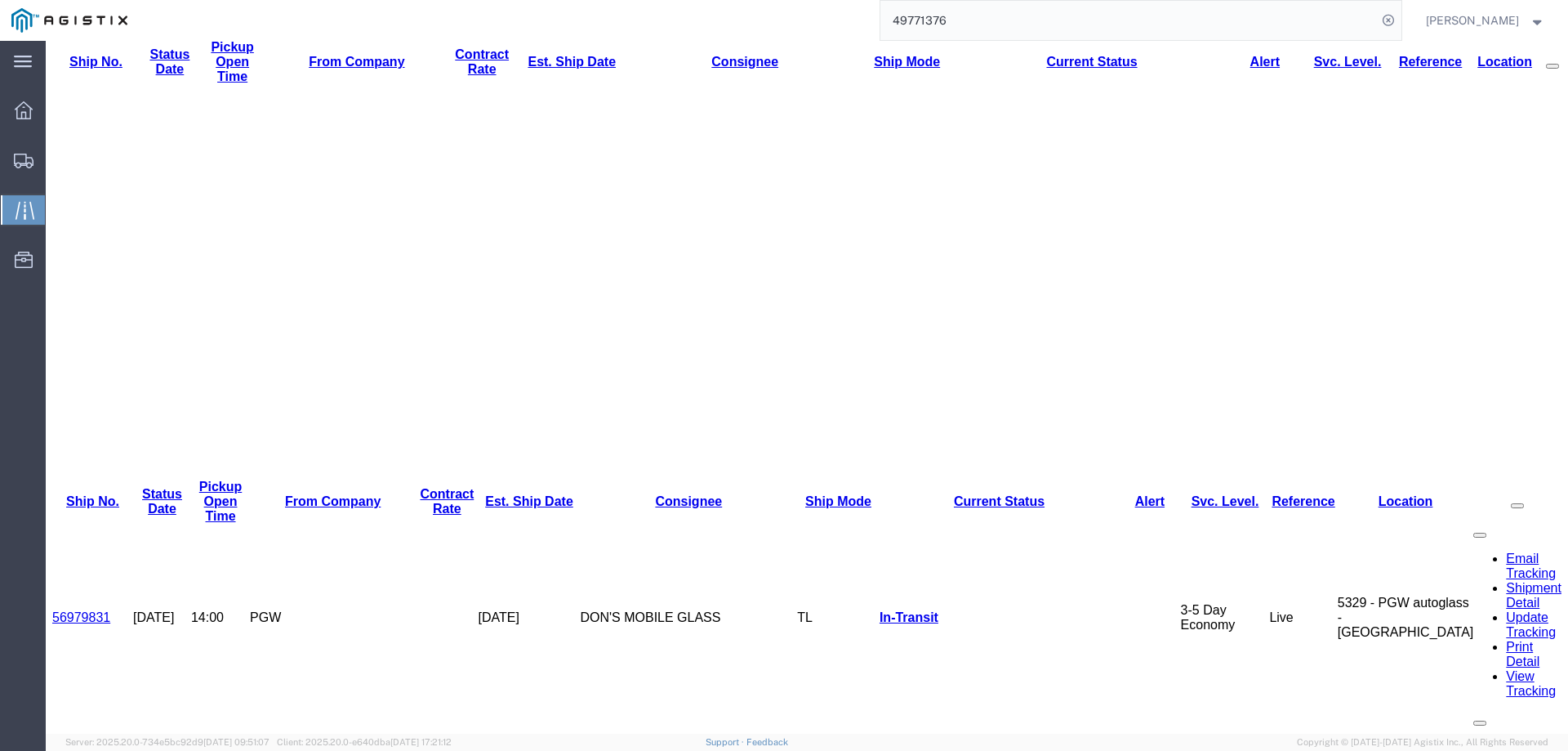
scroll to position [282, 0]
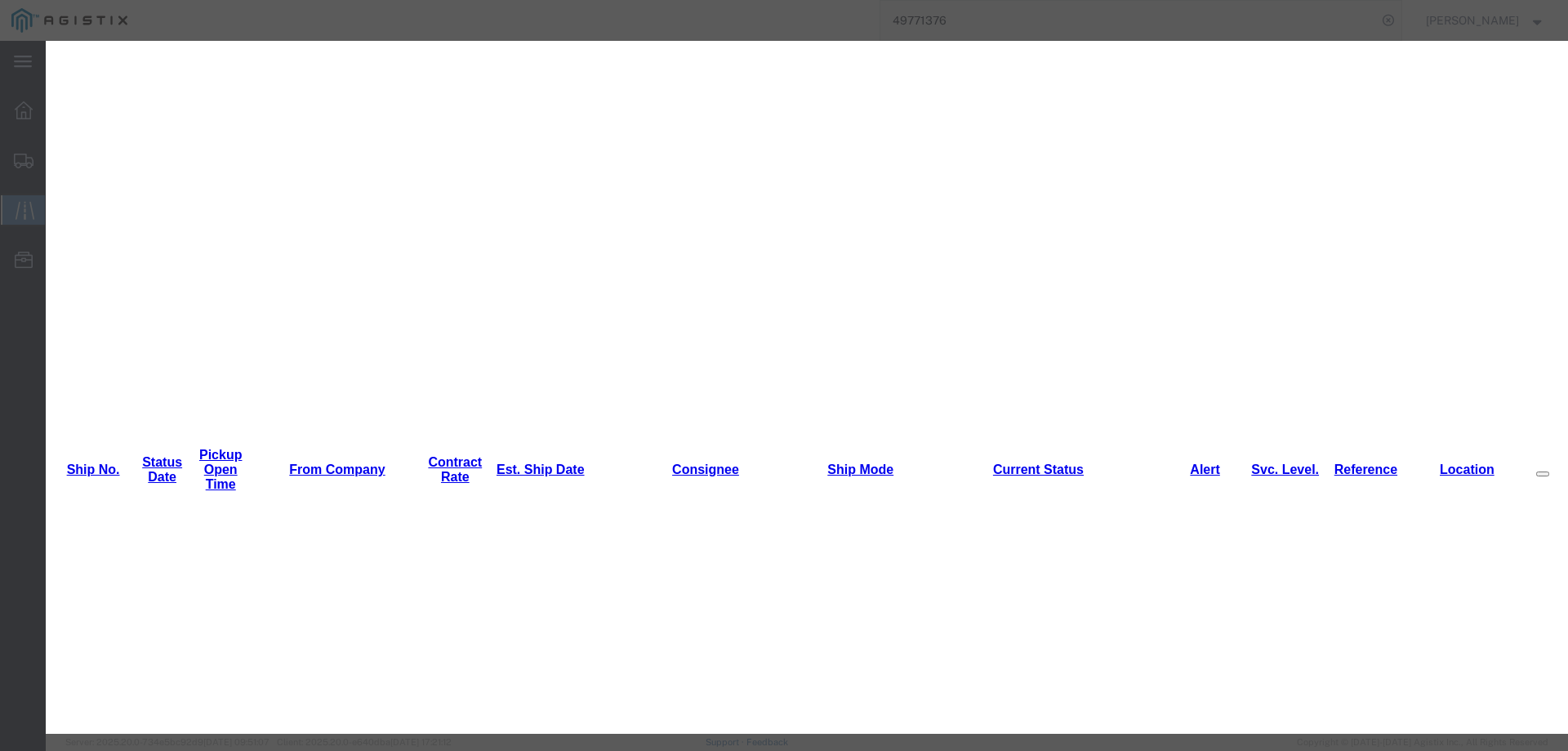
type input "10/10/2025"
type input "5:00 PM"
select select "INTRANST"
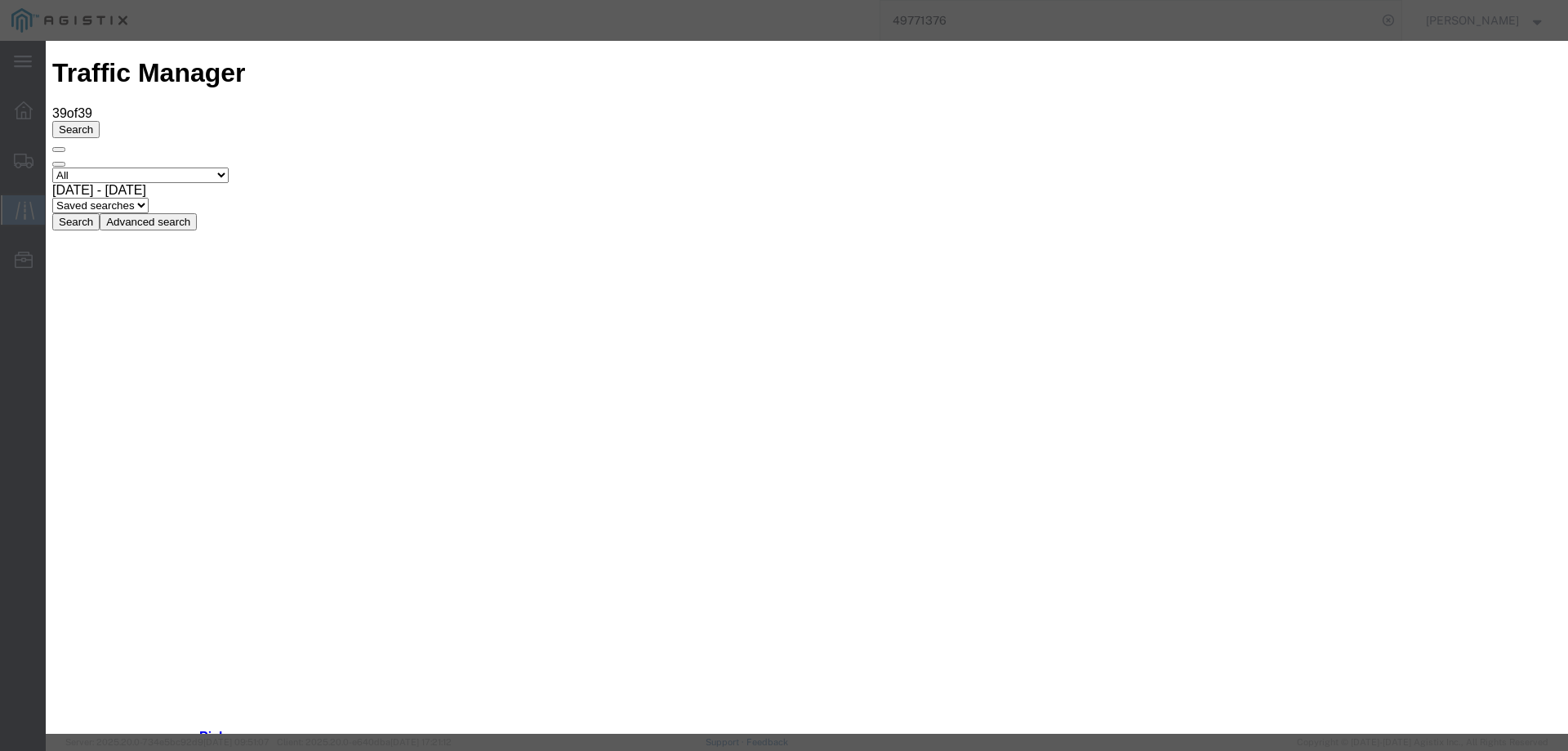
type input "10/10/2025"
type input "5:00 PM"
drag, startPoint x: 530, startPoint y: 233, endPoint x: 536, endPoint y: 247, distance: 15.2
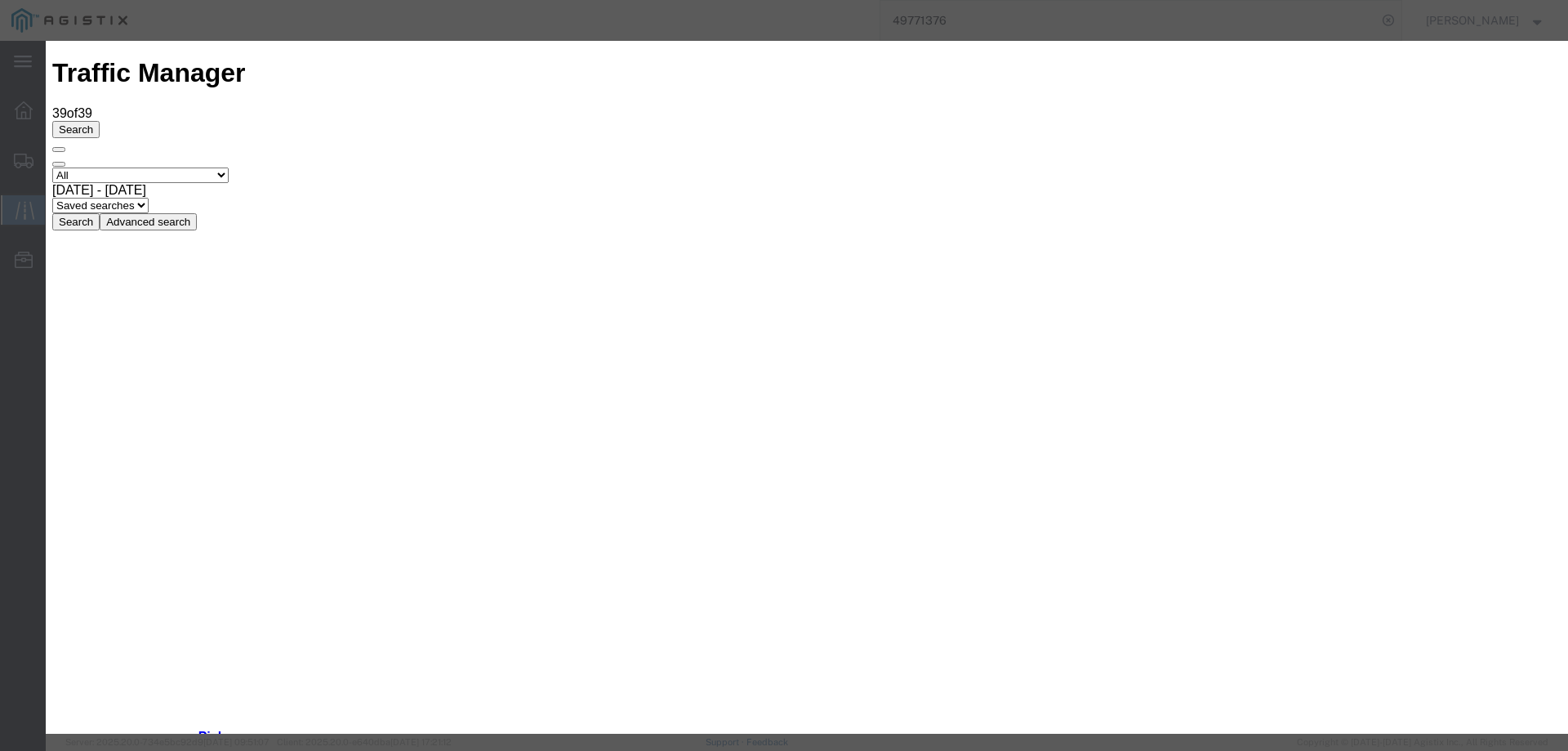
select select "INTRANST"
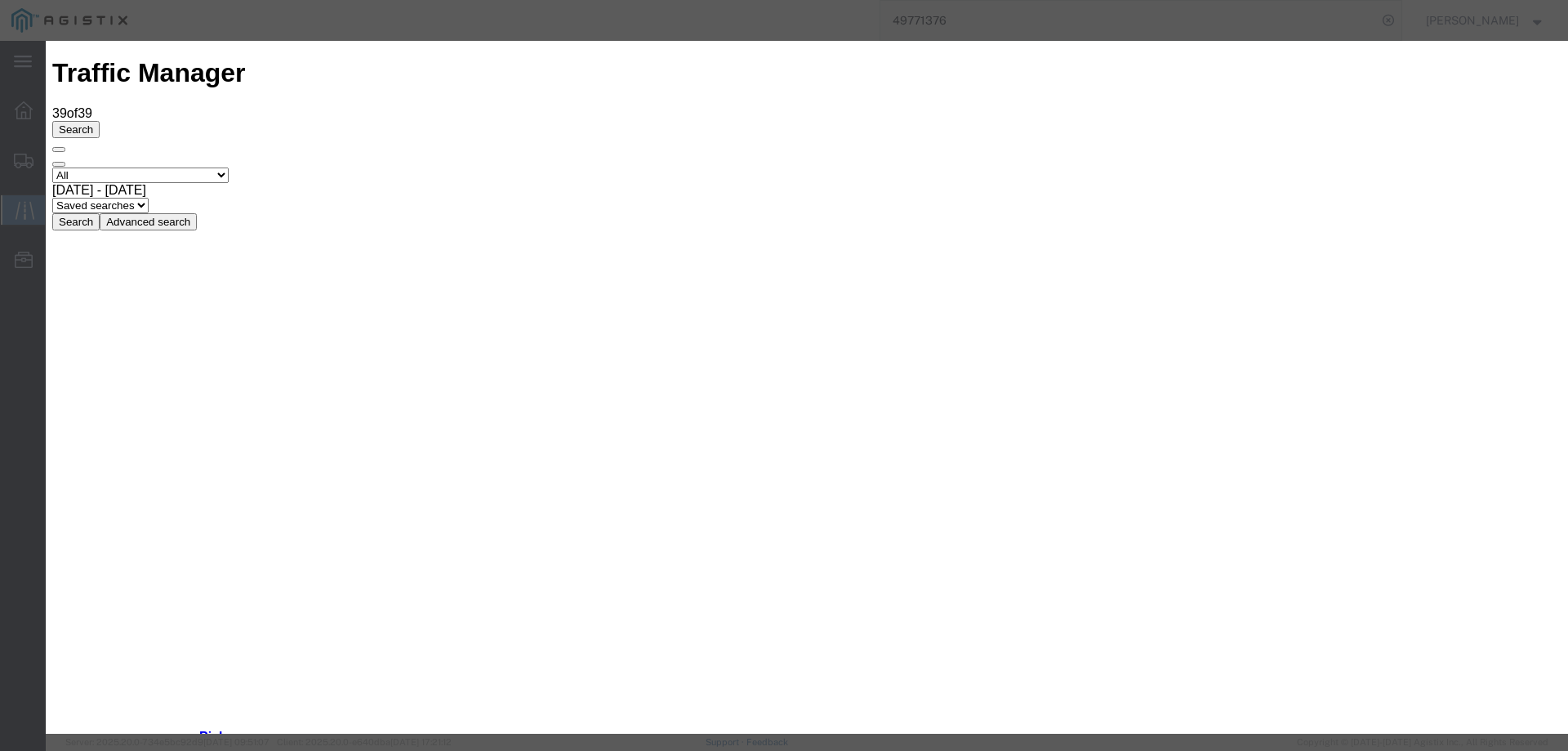
type input "10/10/2025"
type input "5:00 PM"
select select "INTRANST"
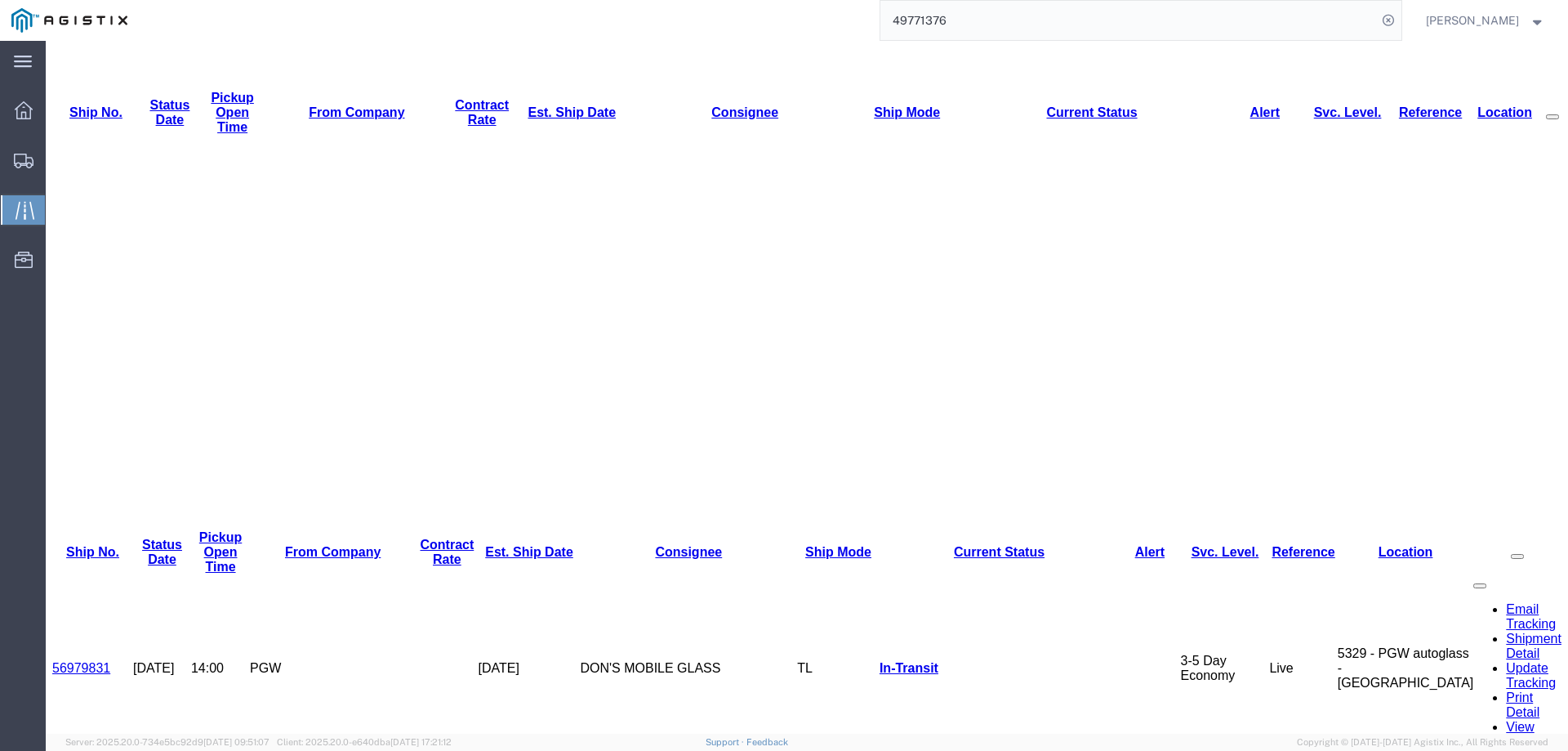
scroll to position [245, 0]
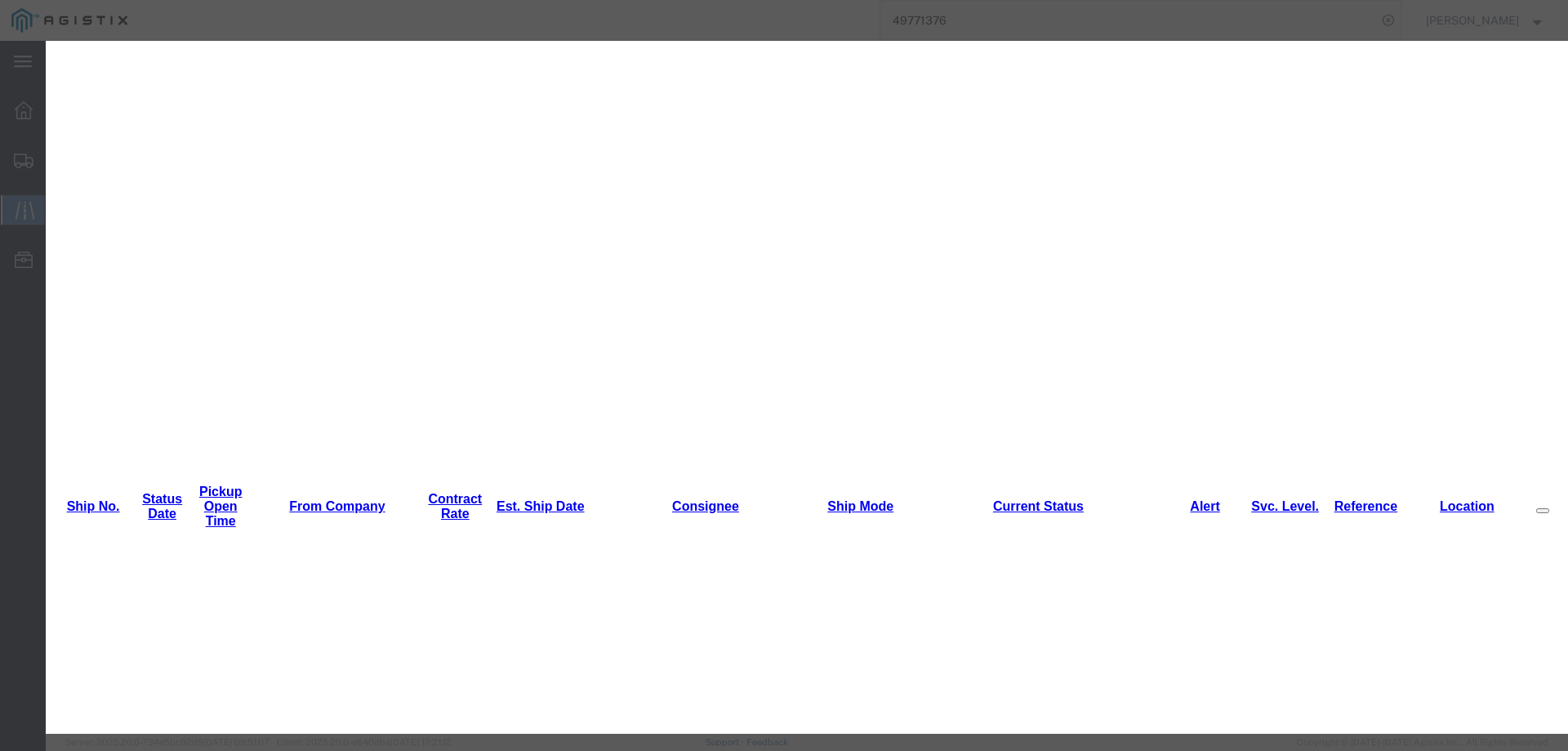
type input "10/10/2025"
type input "5:00 PM"
drag, startPoint x: 505, startPoint y: 238, endPoint x: 527, endPoint y: 248, distance: 24.2
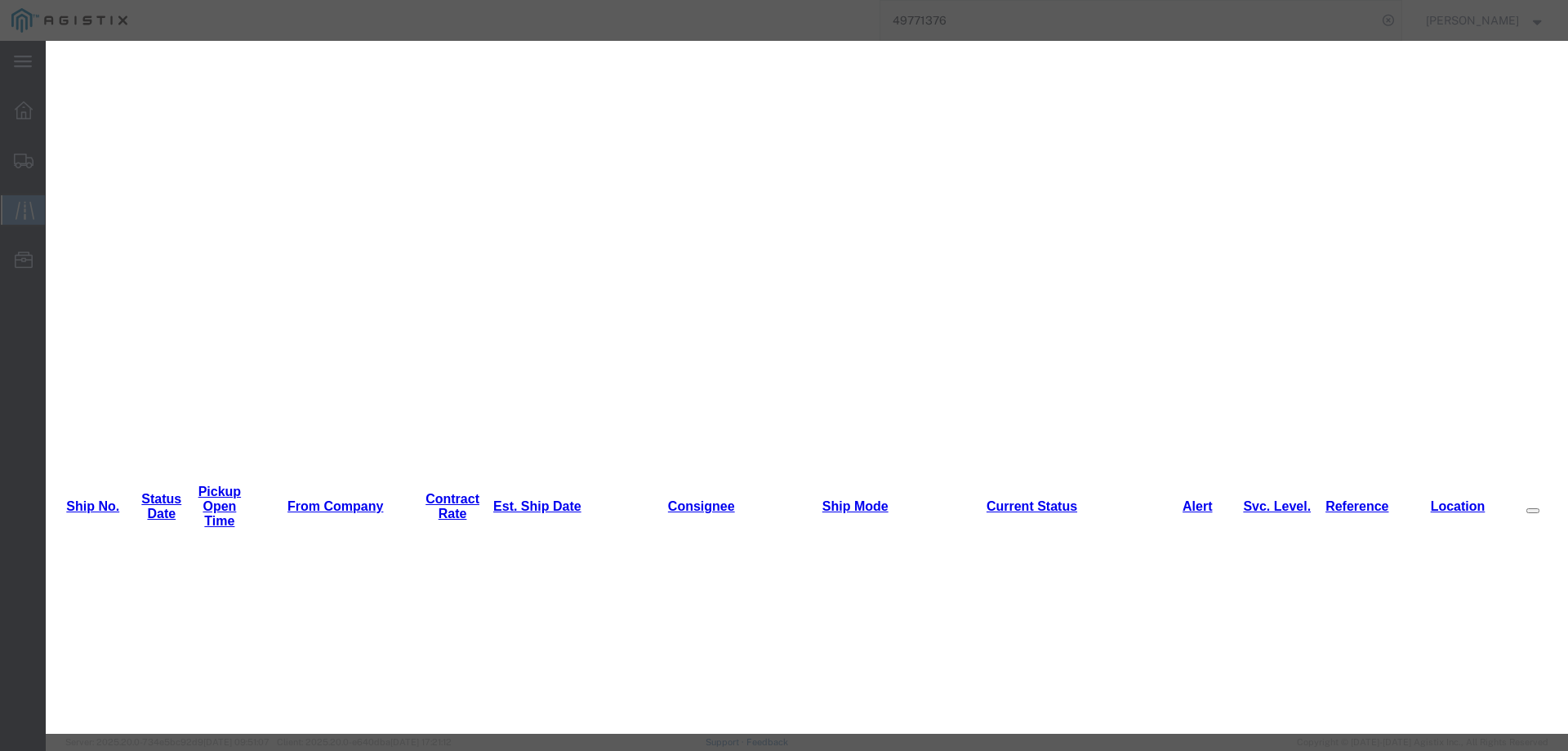
select select "INTRANST"
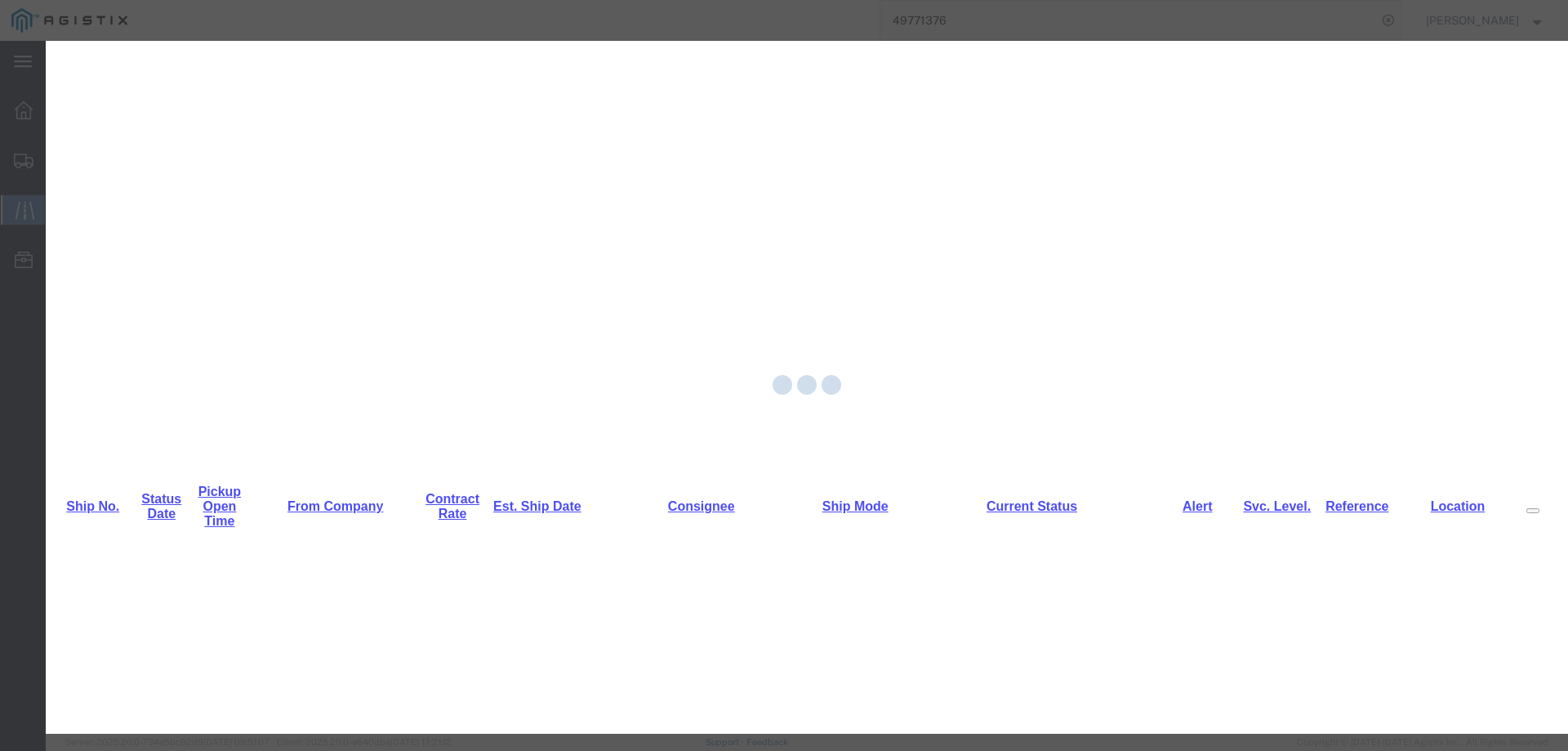
scroll to position [0, 0]
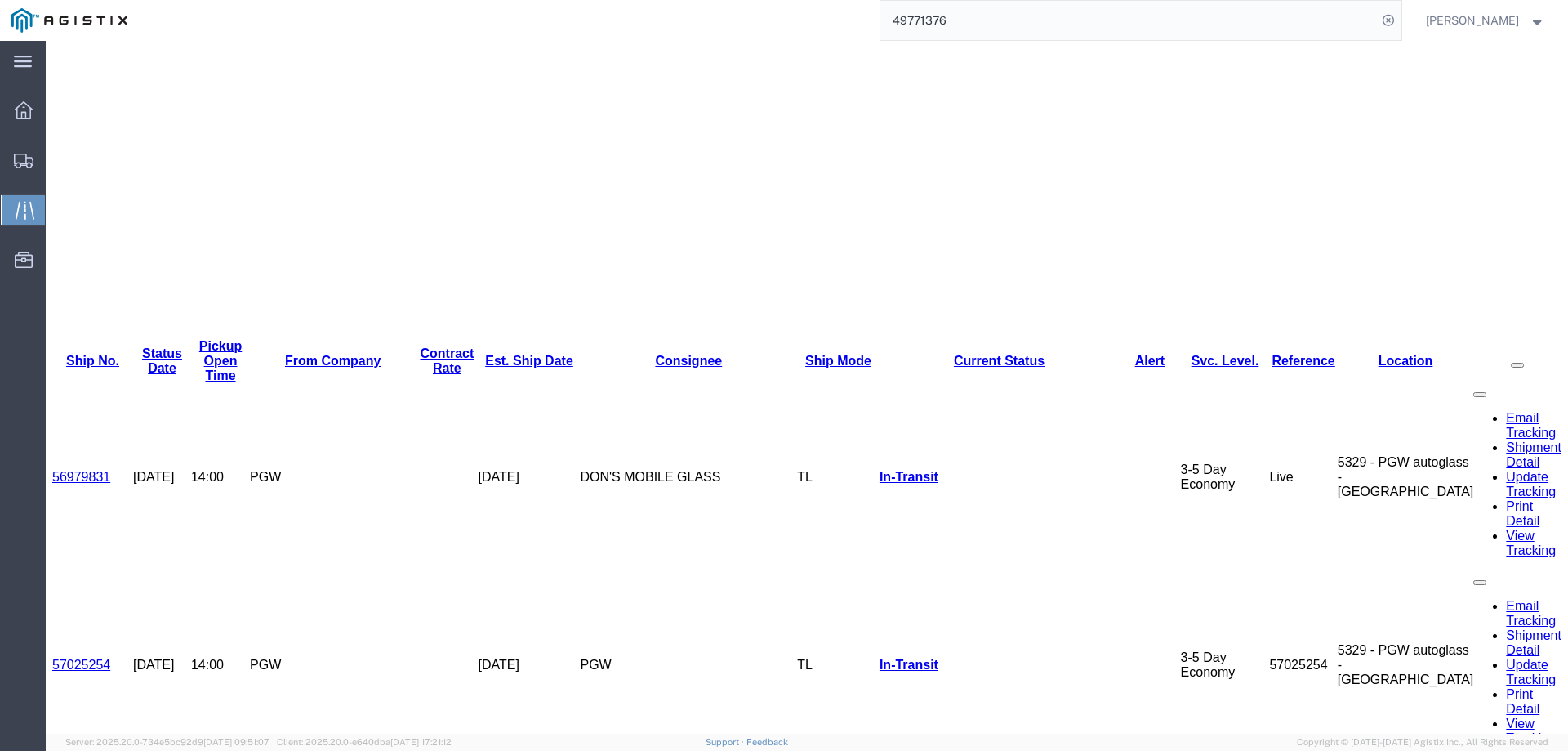
scroll to position [445, 0]
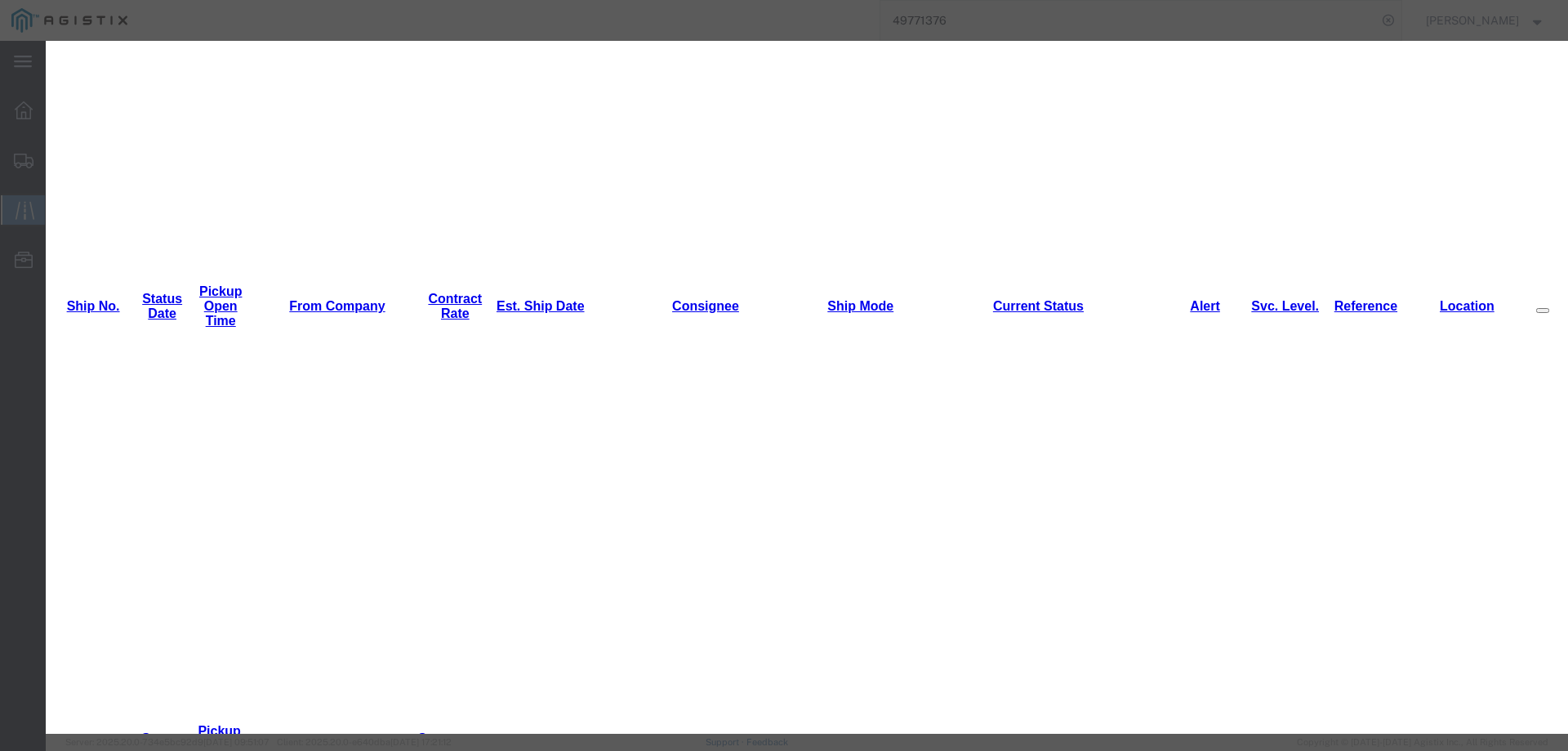
type input "10/10/2025"
type input "5:00 PM"
drag, startPoint x: 554, startPoint y: 233, endPoint x: 553, endPoint y: 247, distance: 14.0
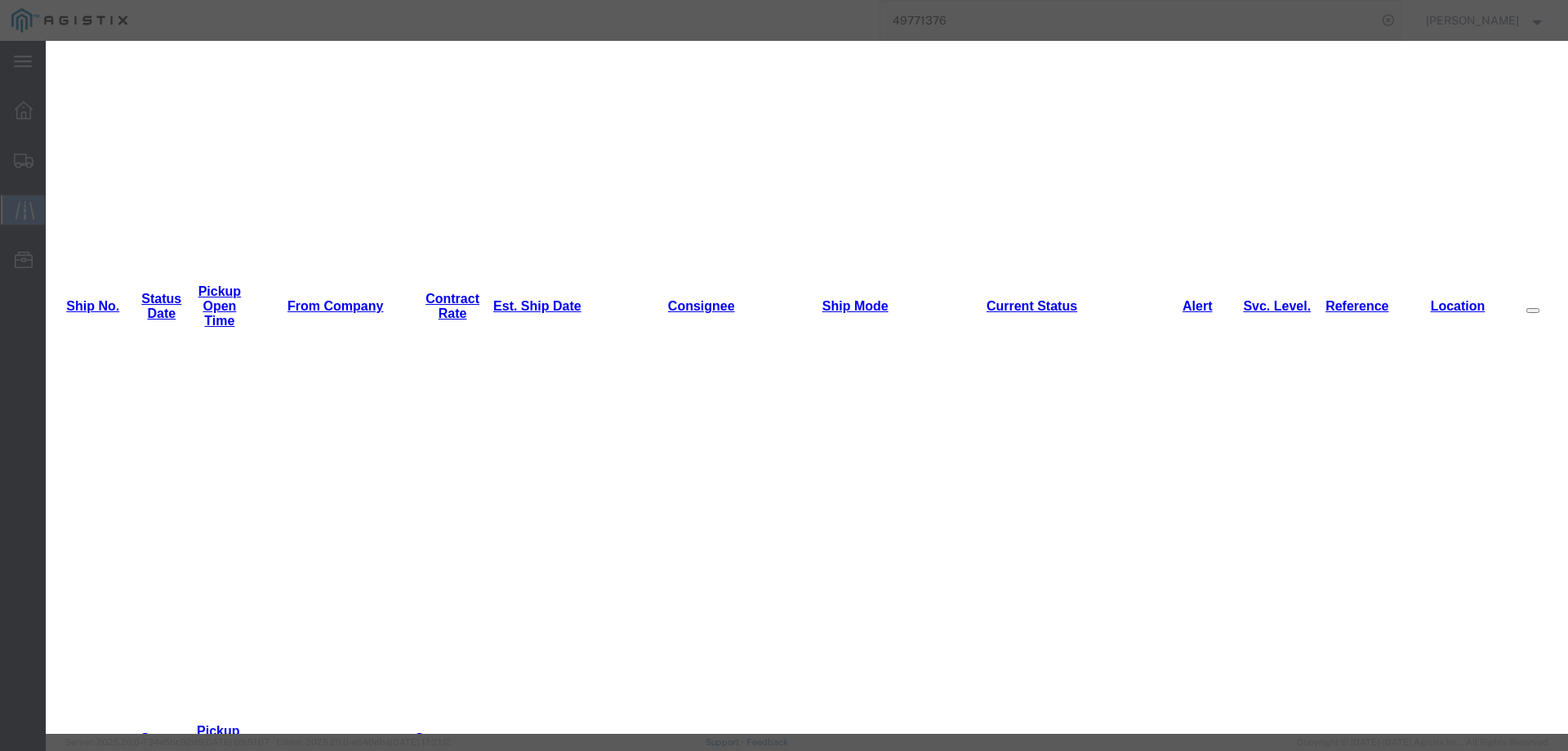
select select "INTRANST"
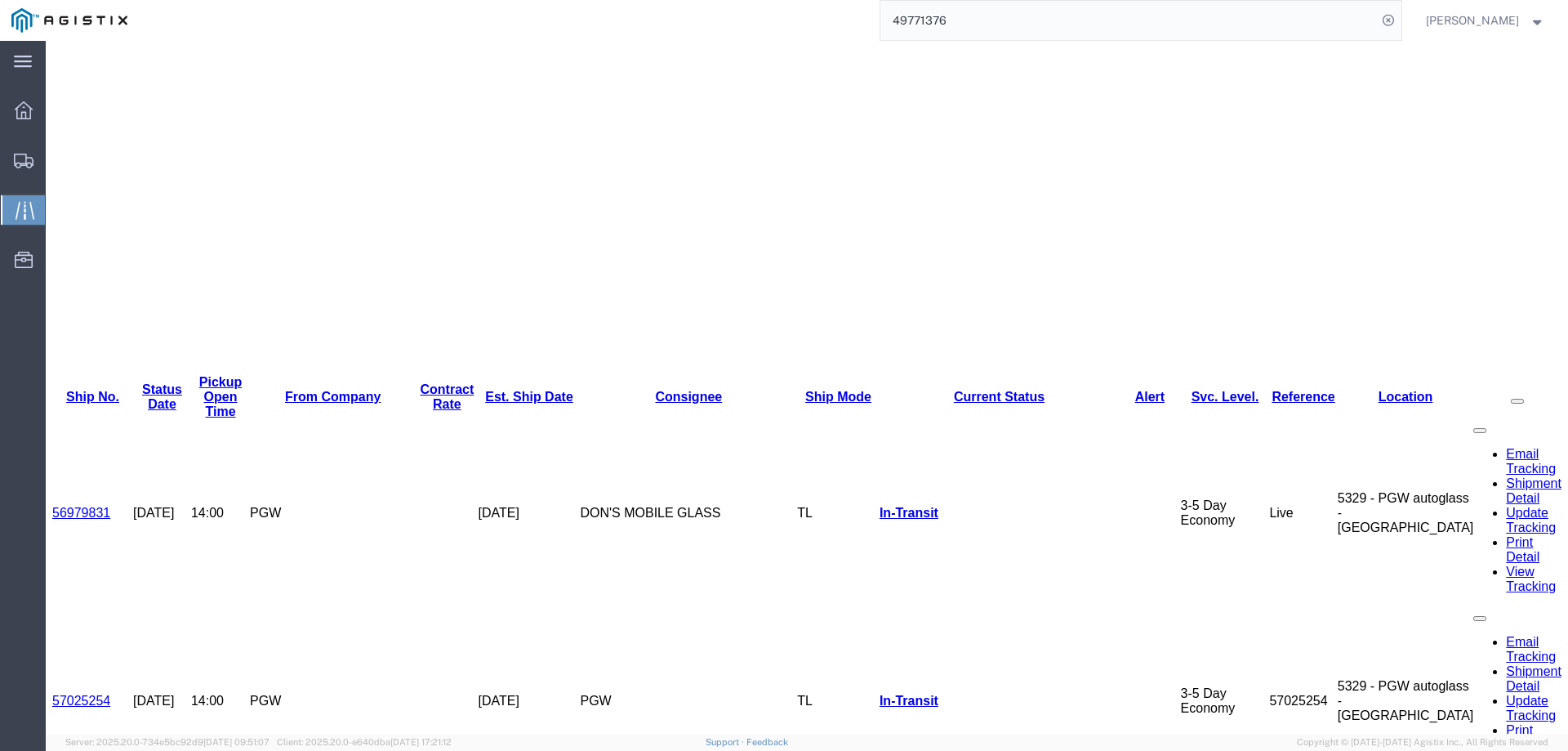
scroll to position [445, 0]
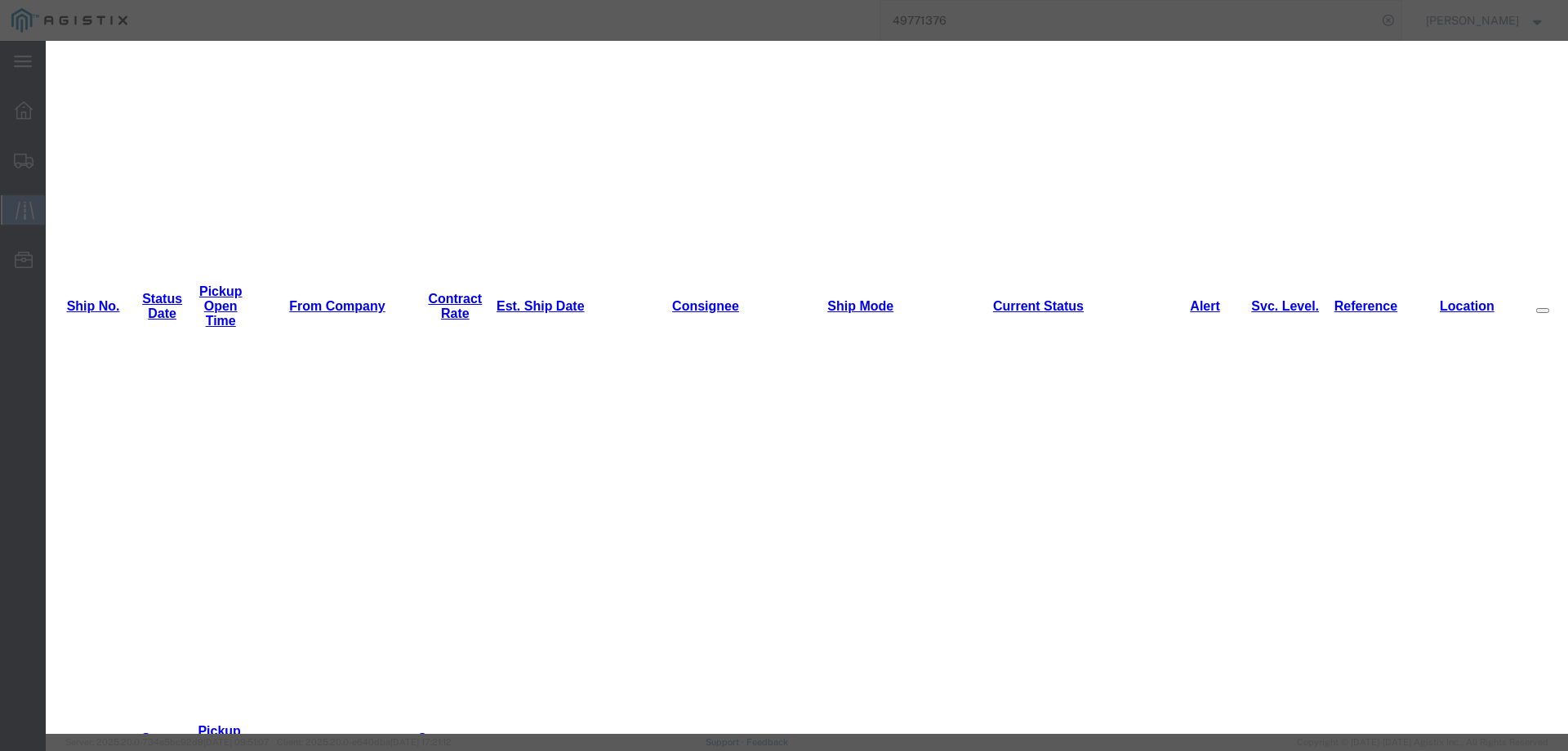
type input "10/10/2025"
type input "5:00 PM"
select select "INTRANST"
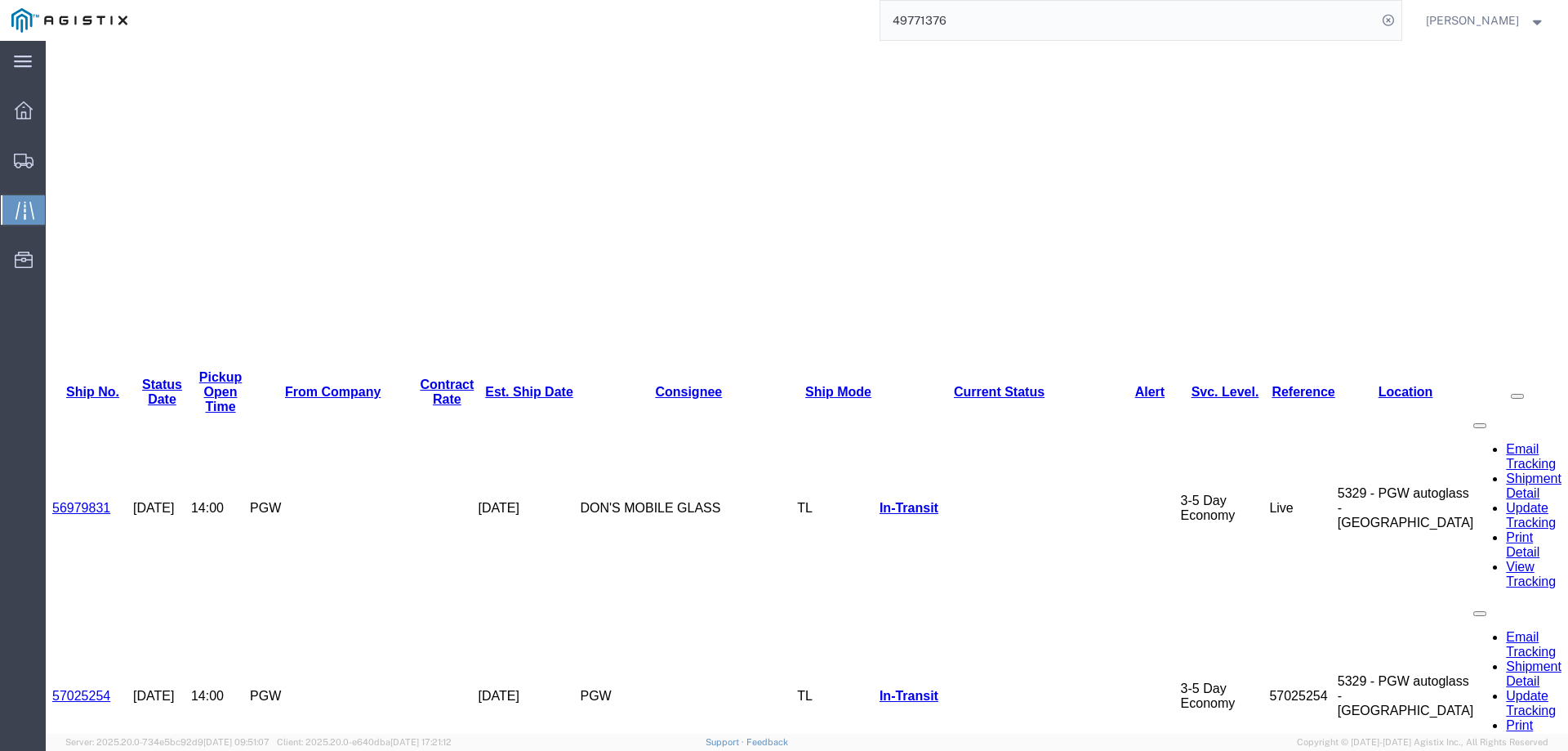
scroll to position [409, 0]
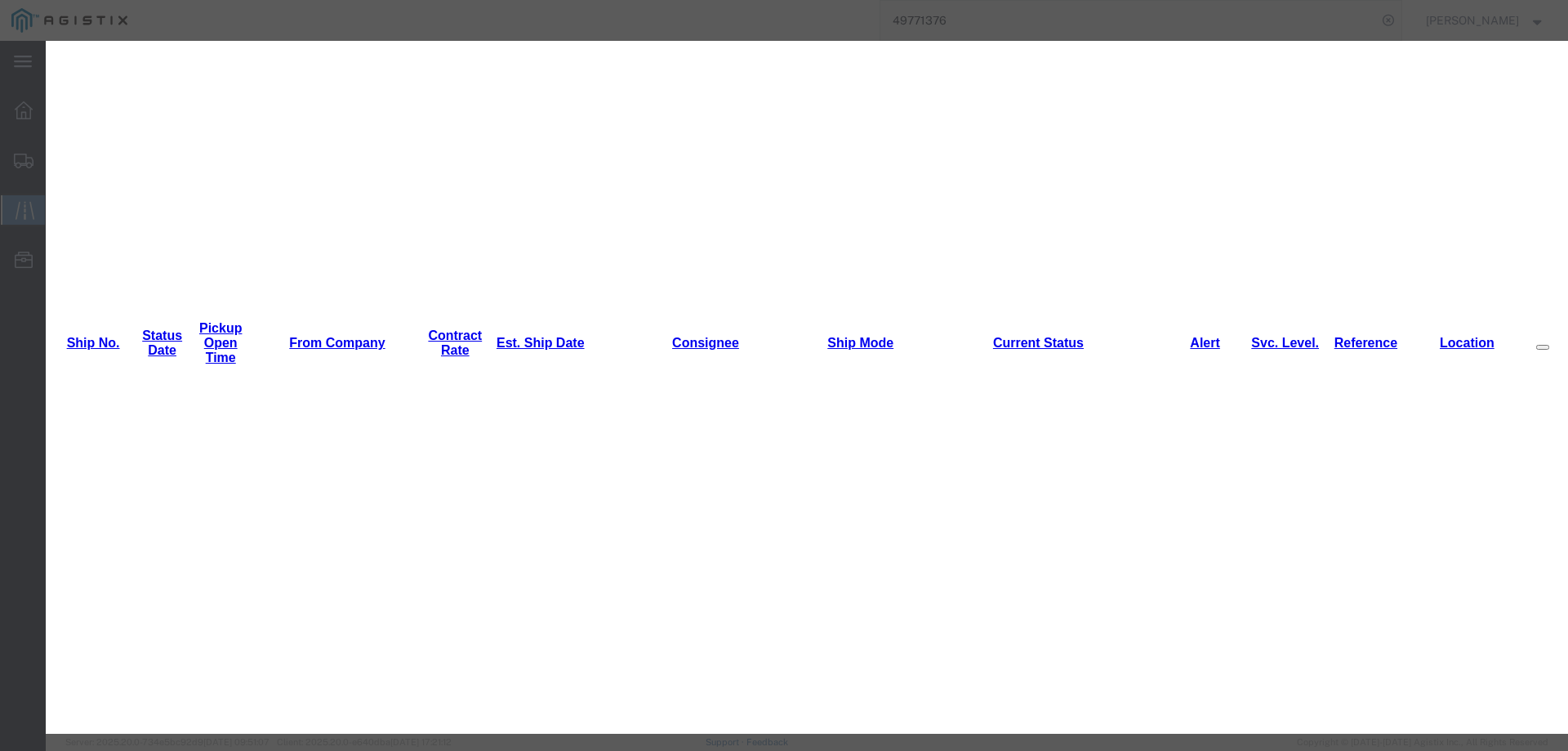
type input "10/10/2025"
type input "5:00 PM"
select select "INTRANST"
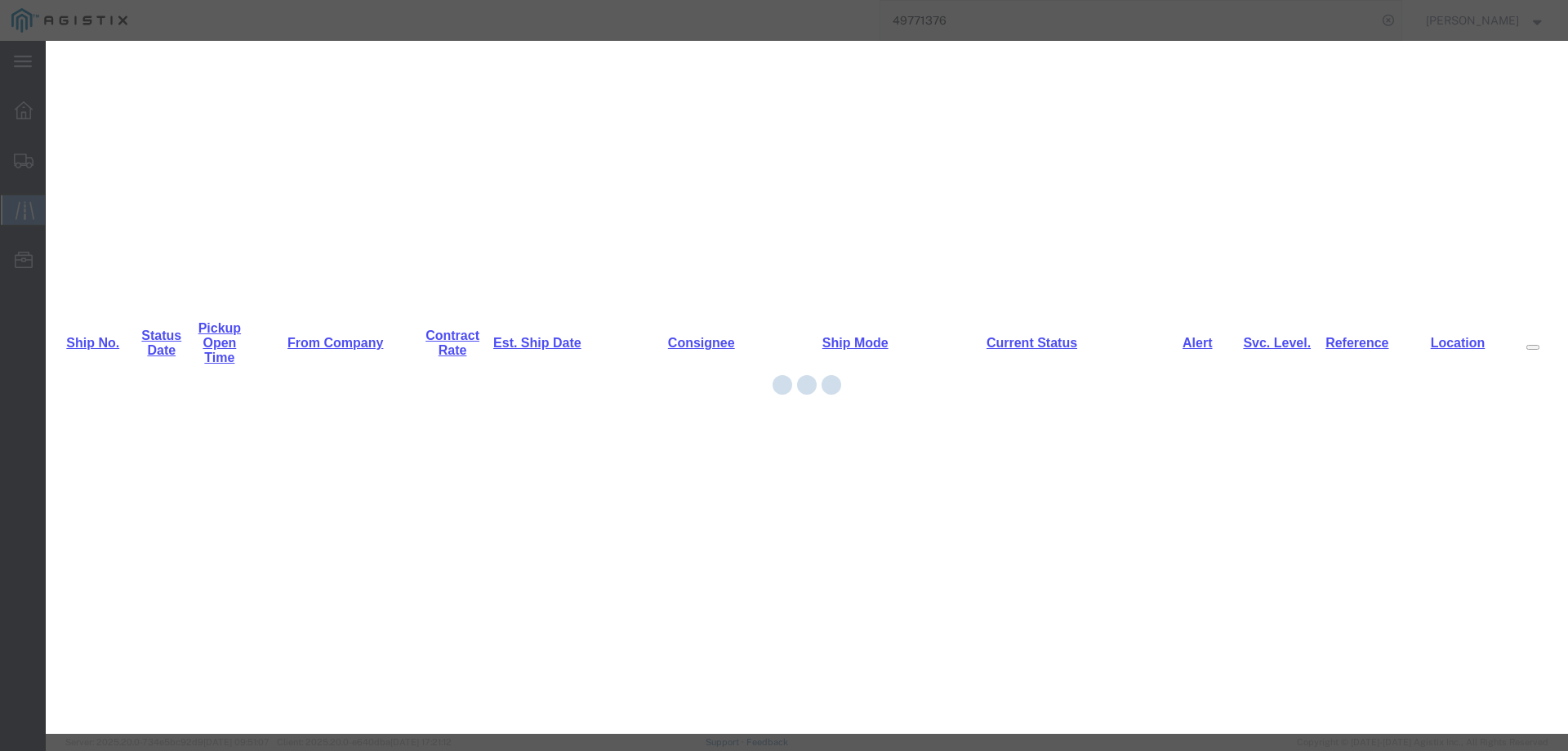
scroll to position [0, 0]
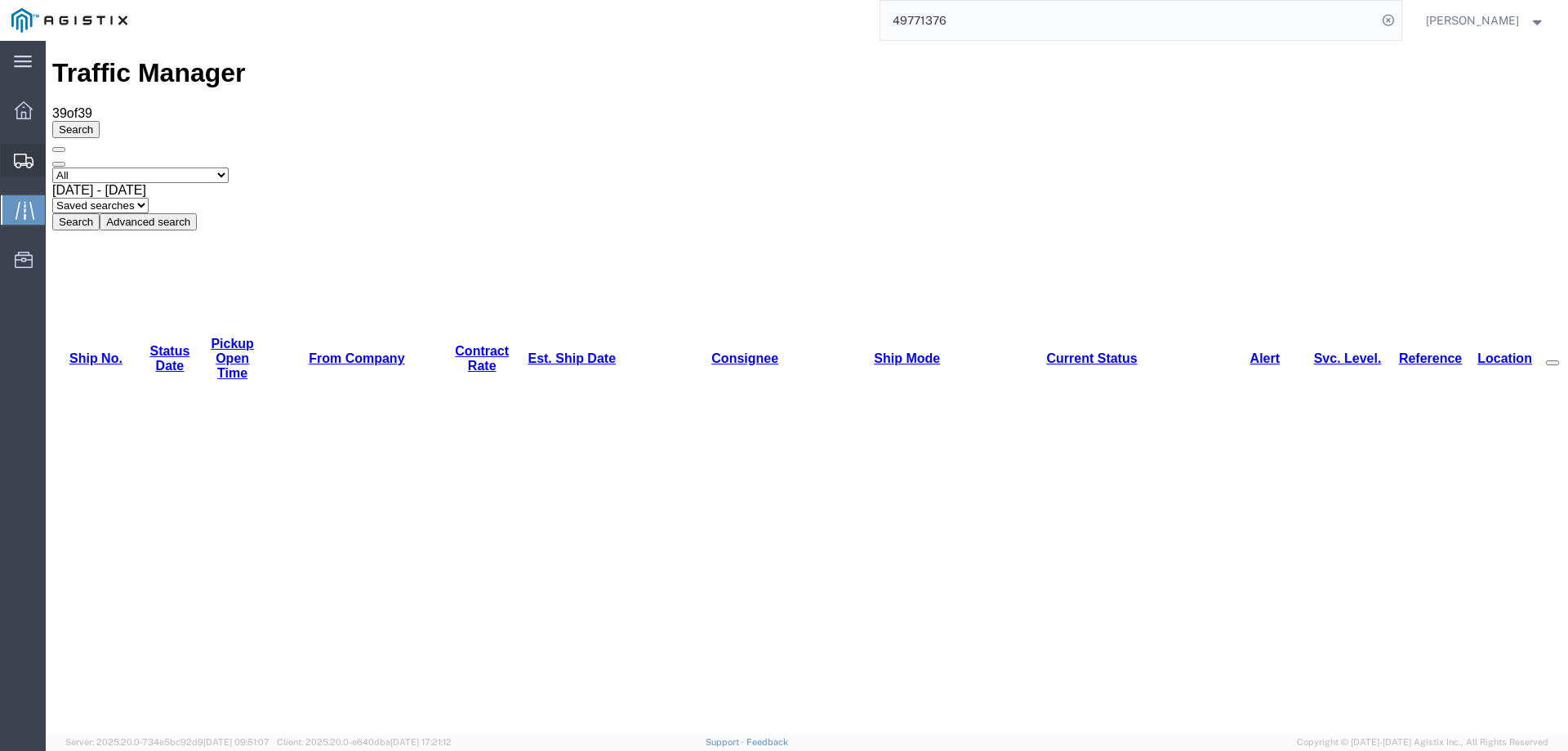
click at [31, 155] on icon at bounding box center [23, 161] width 20 height 14
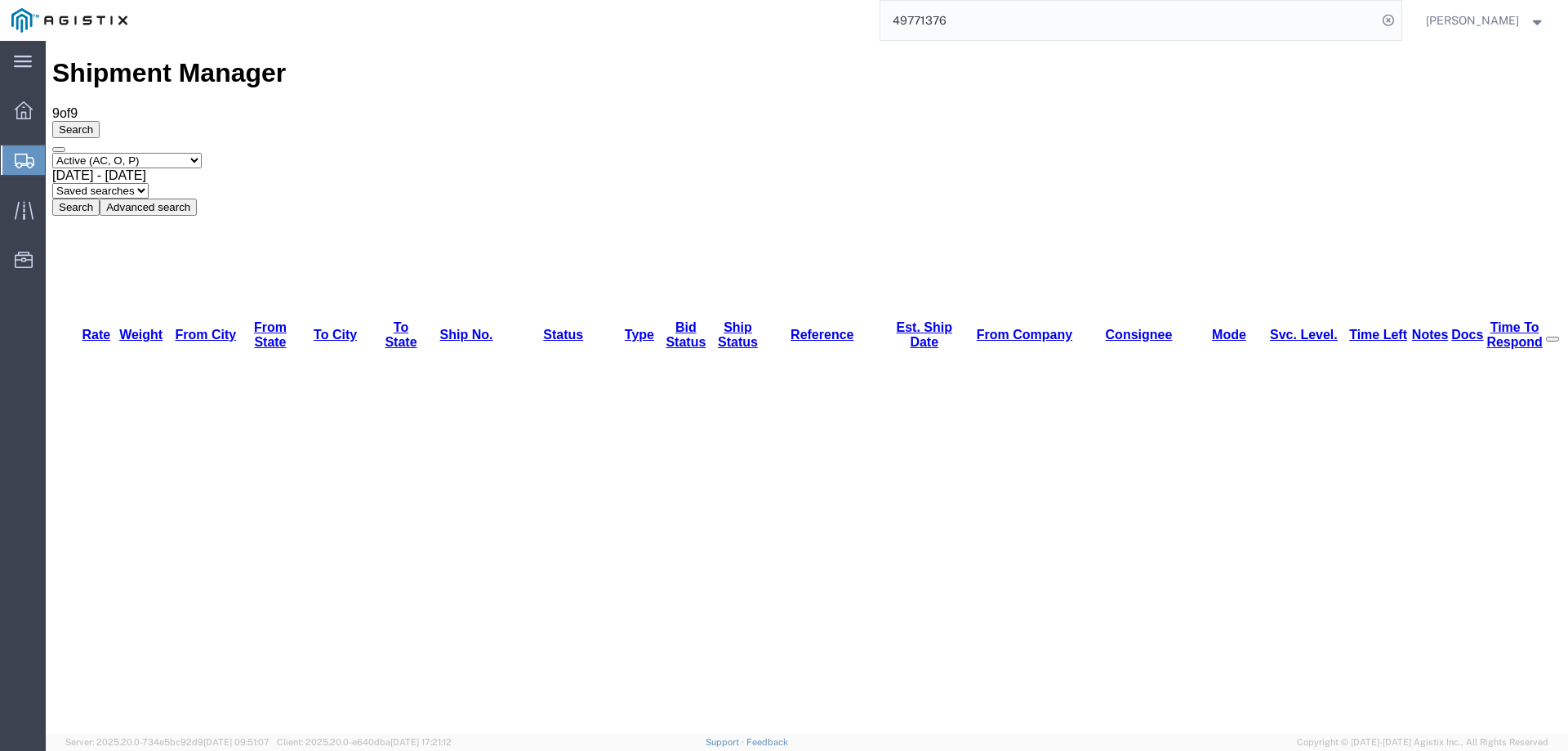
click at [23, 156] on icon at bounding box center [24, 161] width 20 height 14
click at [23, 163] on icon at bounding box center [24, 161] width 20 height 14
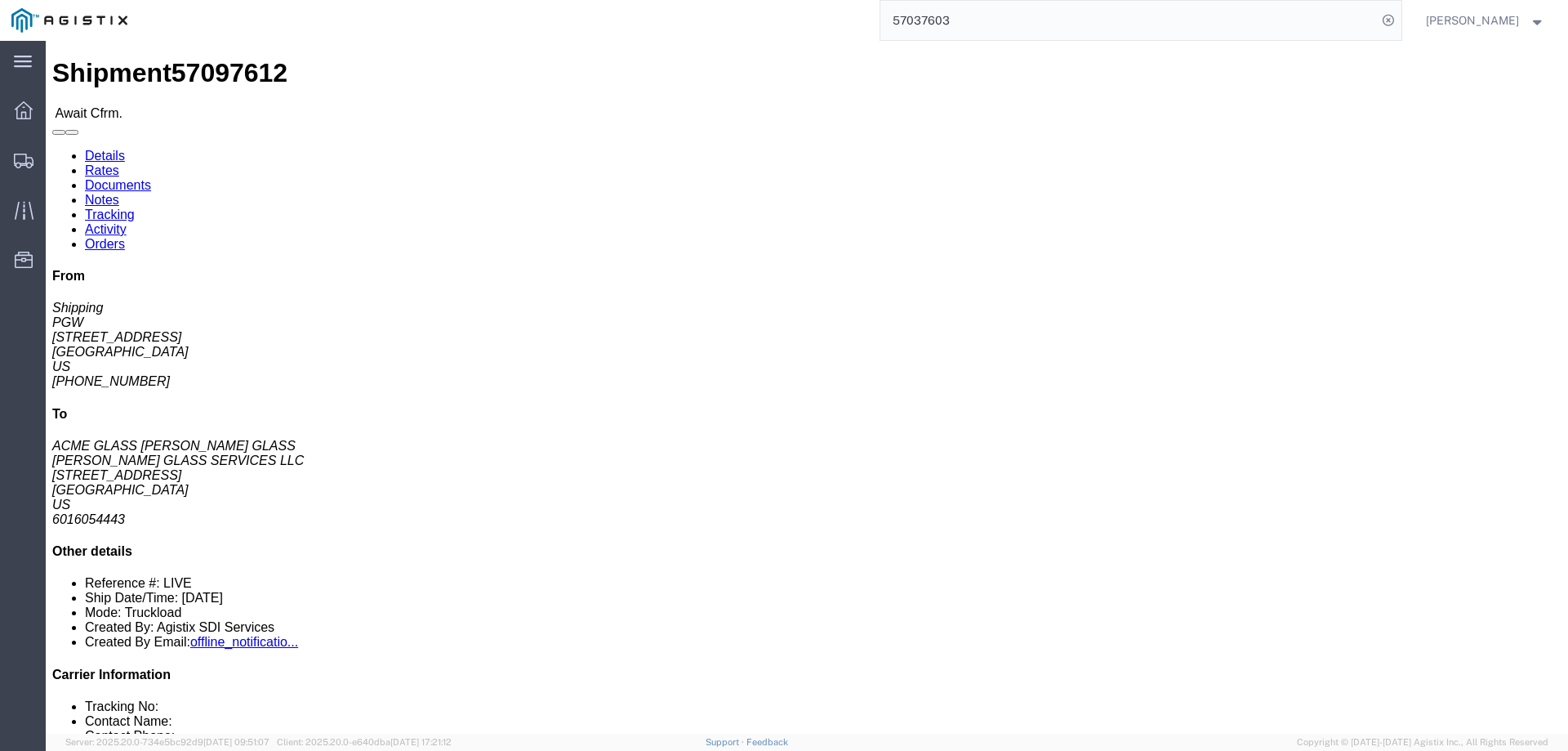
click span "57097612"
copy span "57097612"
click link "Confirm"
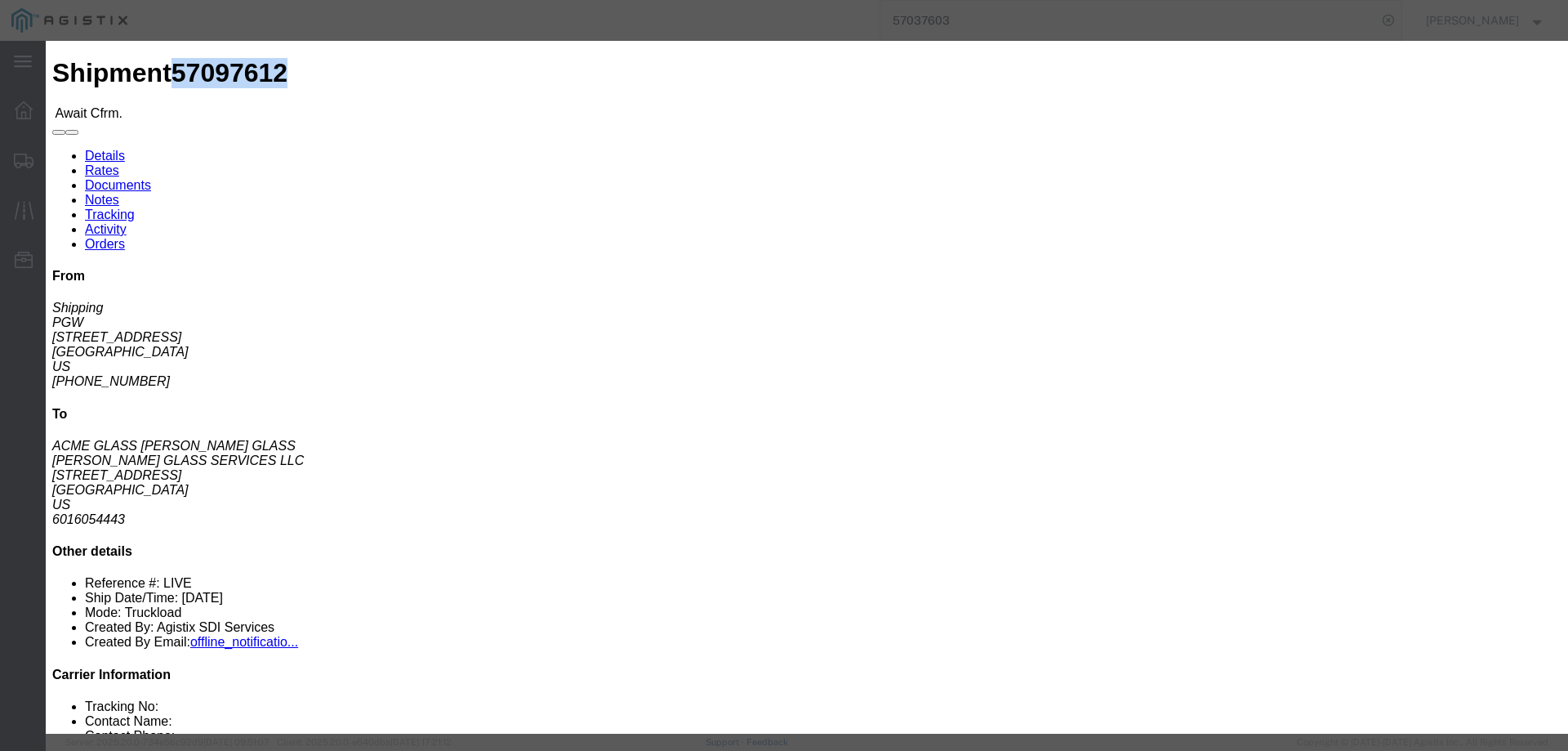
click input "checkbox"
checkbox input "true"
type input "[PERSON_NAME]"
type input "3204977237"
click input "text"
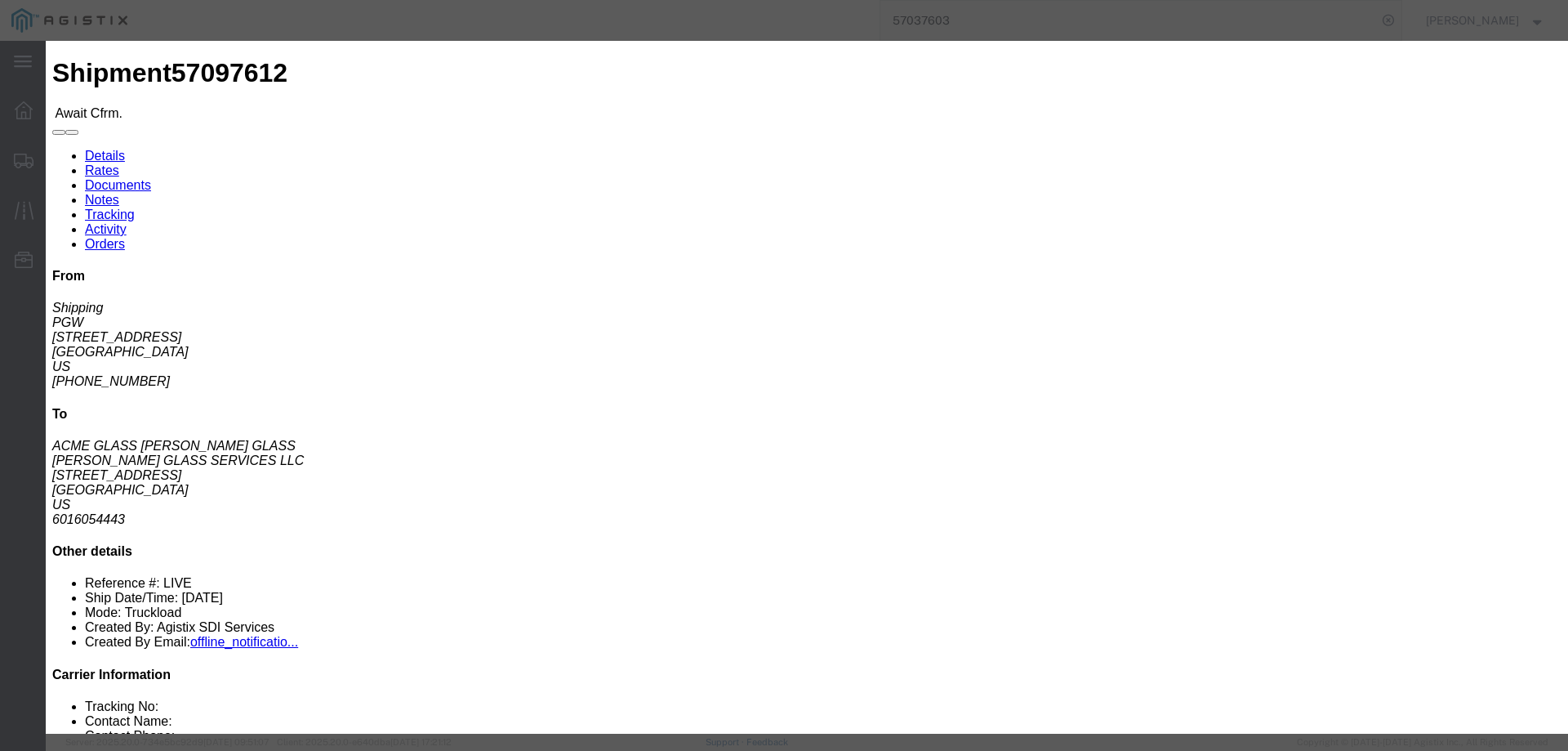
paste input "57097612"
type input "57097612"
click button "Submit"
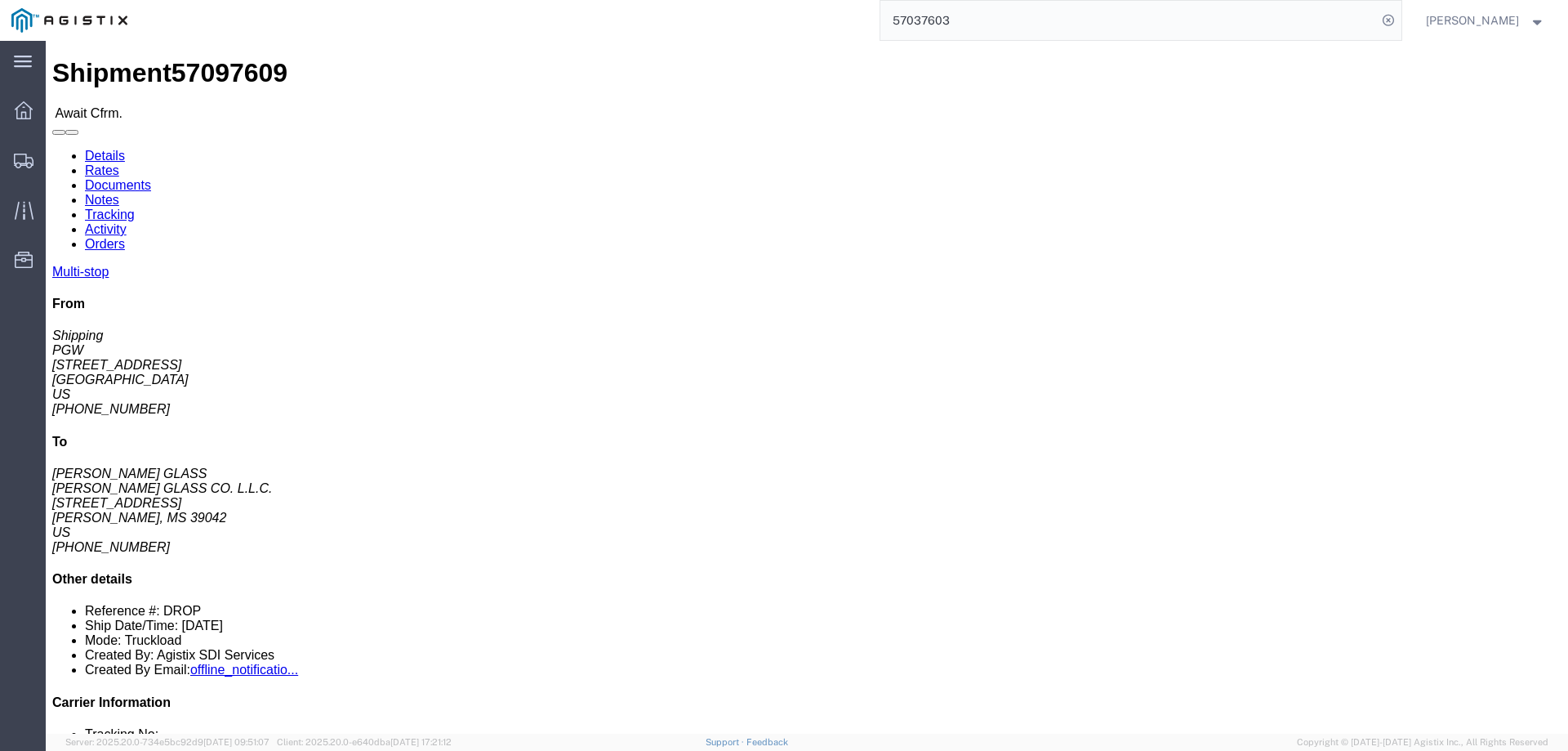
click span "57097609"
copy span "57097609"
click link "Confirm"
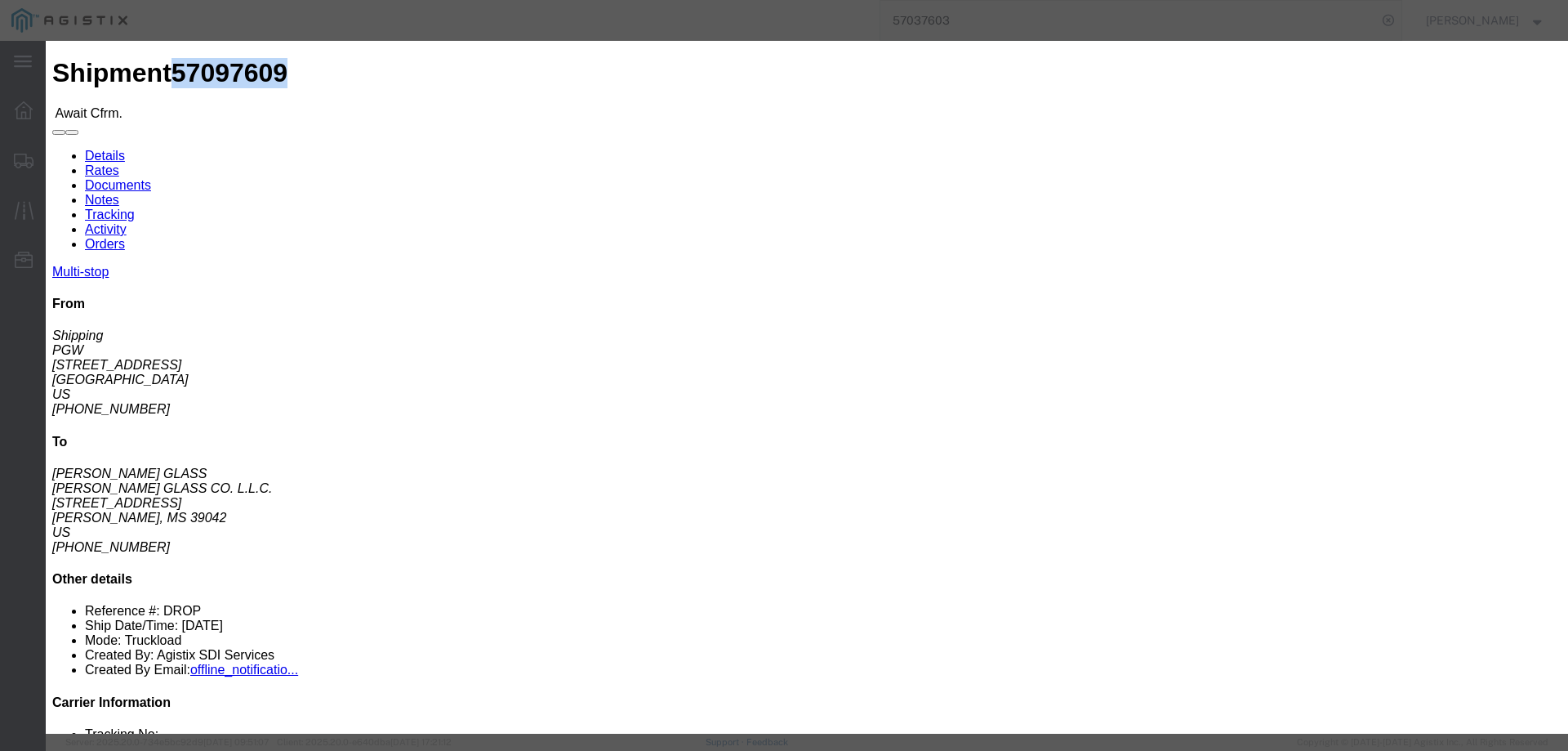
click input "checkbox"
checkbox input "true"
type input "[PERSON_NAME]"
type input "3204977237"
click input "text"
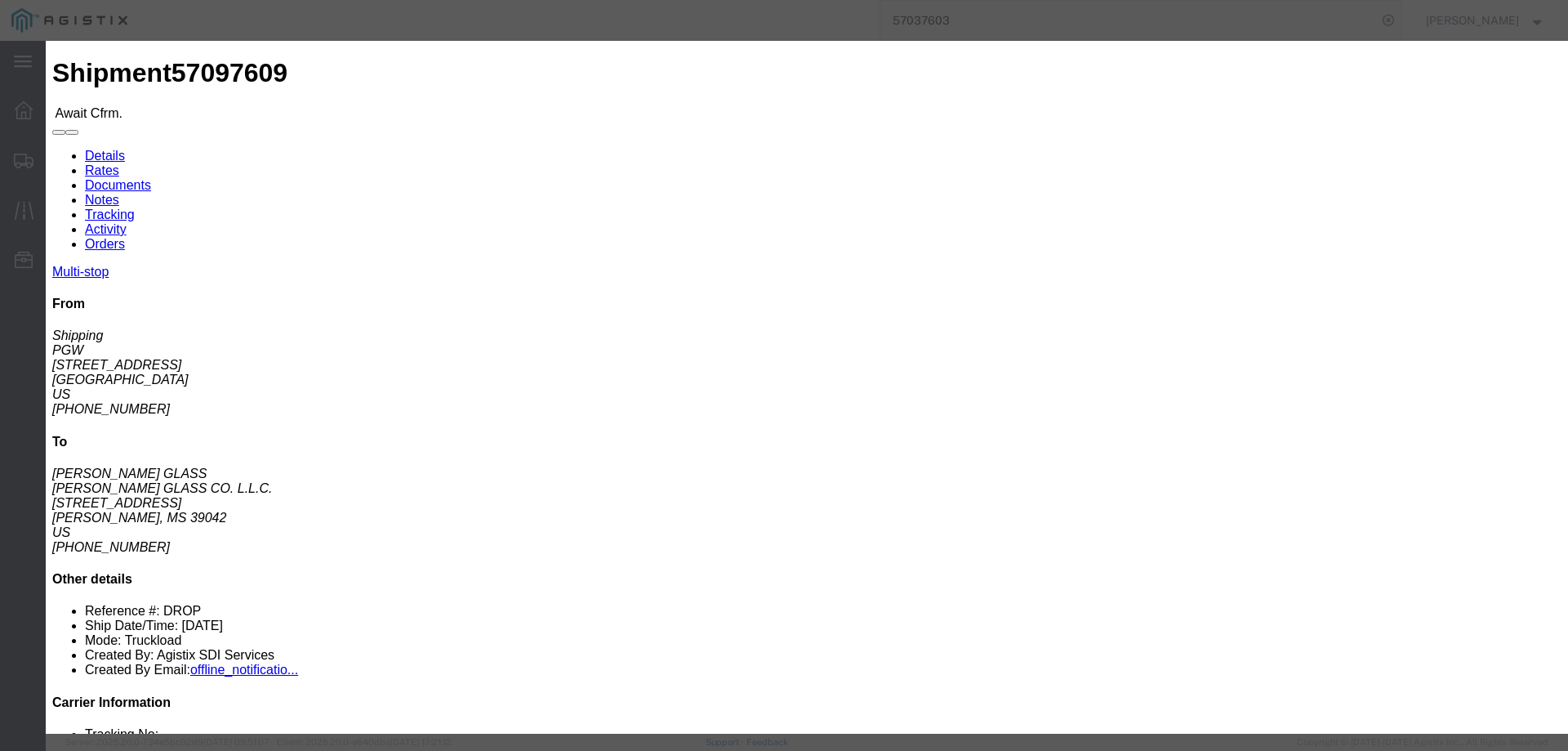
paste input "57097609"
type input "57097609"
click button "Submit"
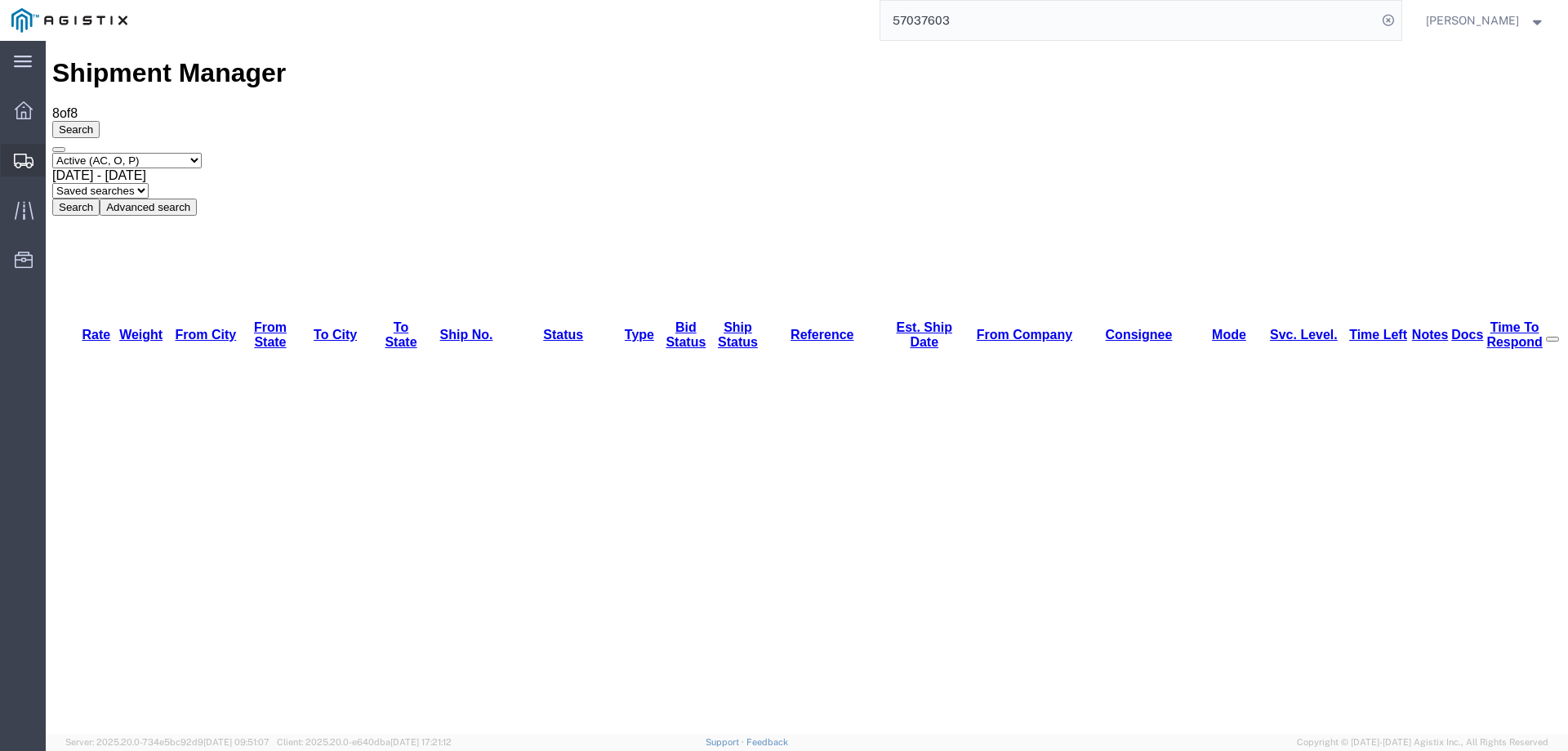
click at [4, 154] on div at bounding box center [23, 160] width 46 height 32
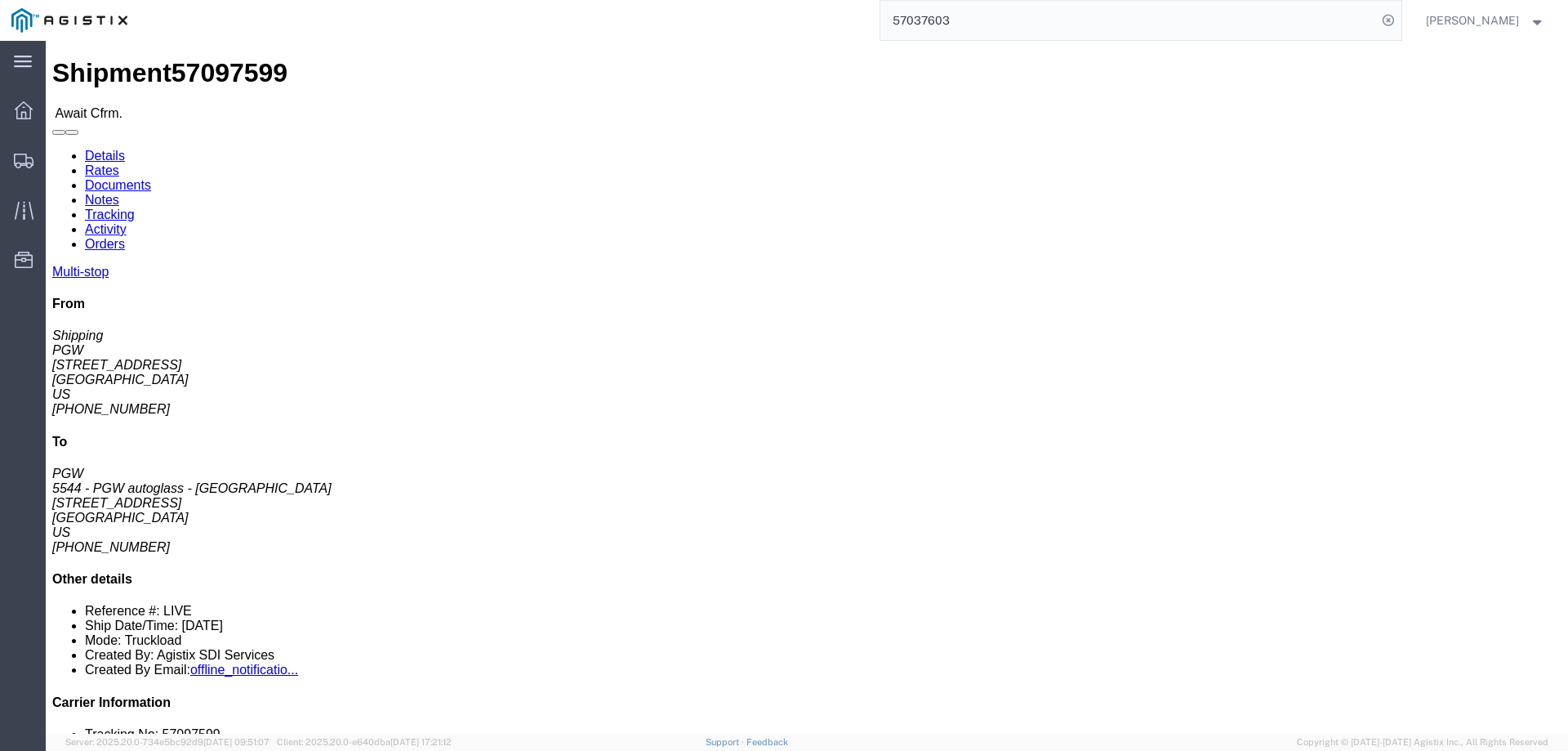
click b "57097599"
copy b "57097599"
drag, startPoint x: 264, startPoint y: 213, endPoint x: 267, endPoint y: 243, distance: 30.1
click address "PGW (Shipping) [STREET_ADDRESS] [PHONE_NUMBER] [EMAIL_ADDRESS][DOMAIN_NAME]"
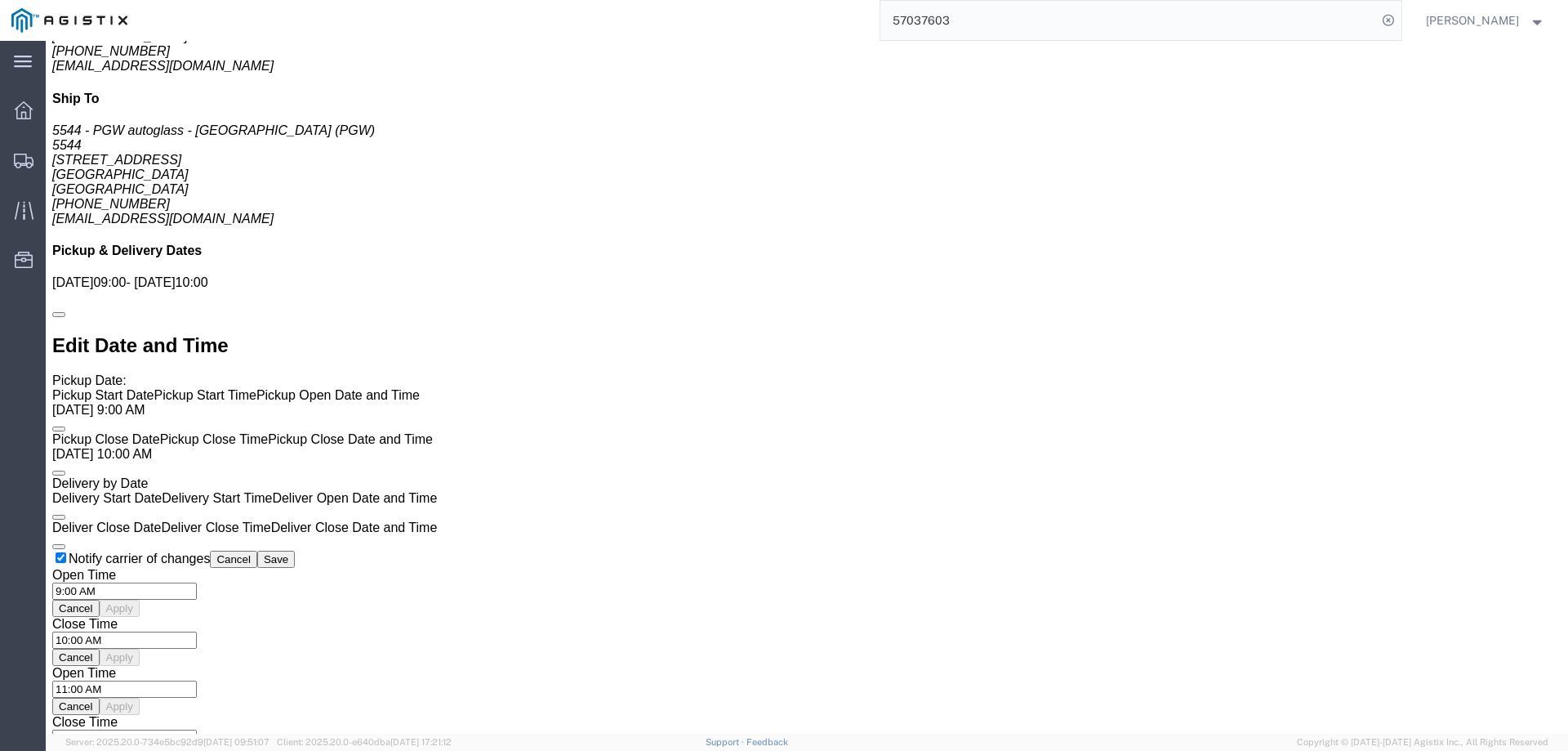
scroll to position [1307, 0]
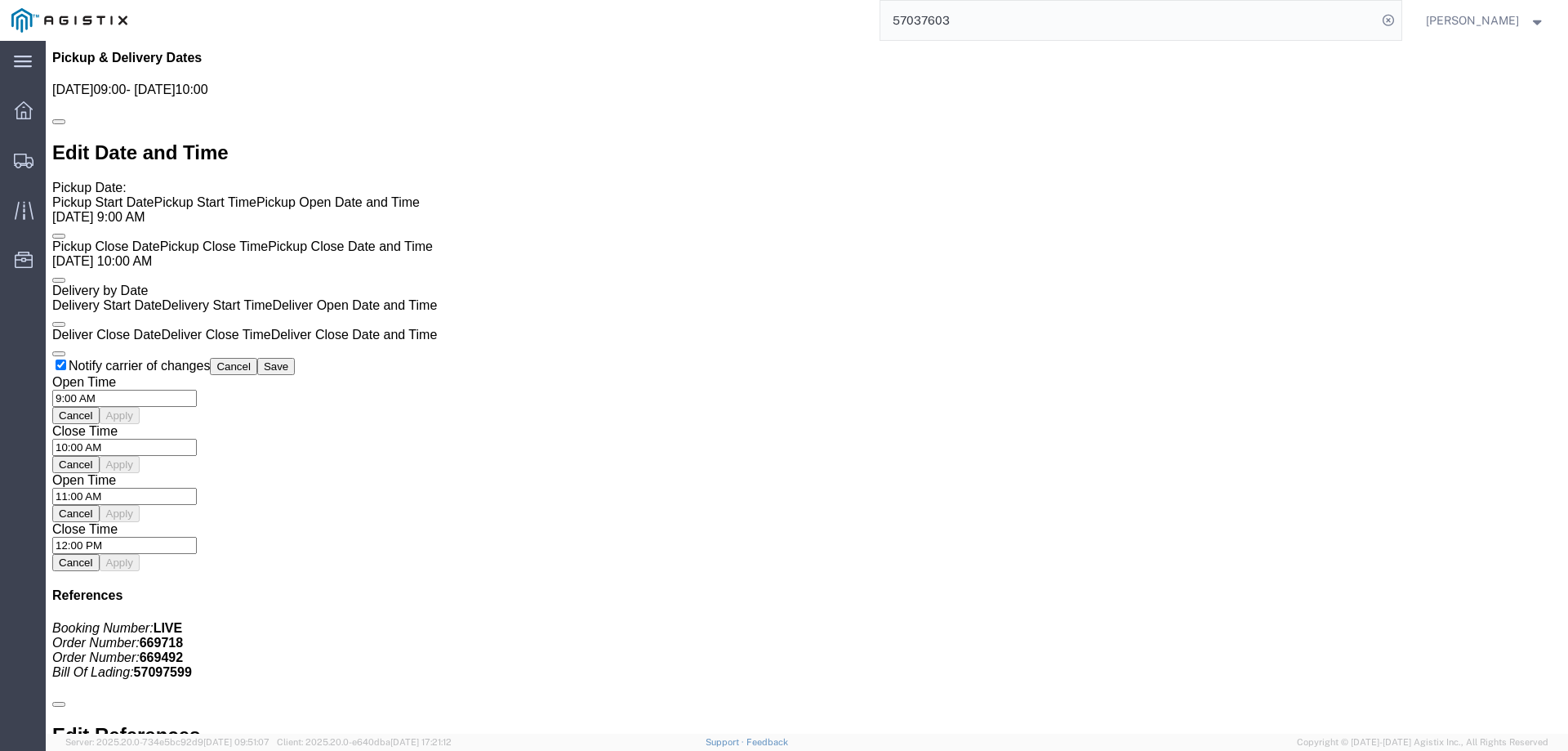
click button "Decline Shipment"
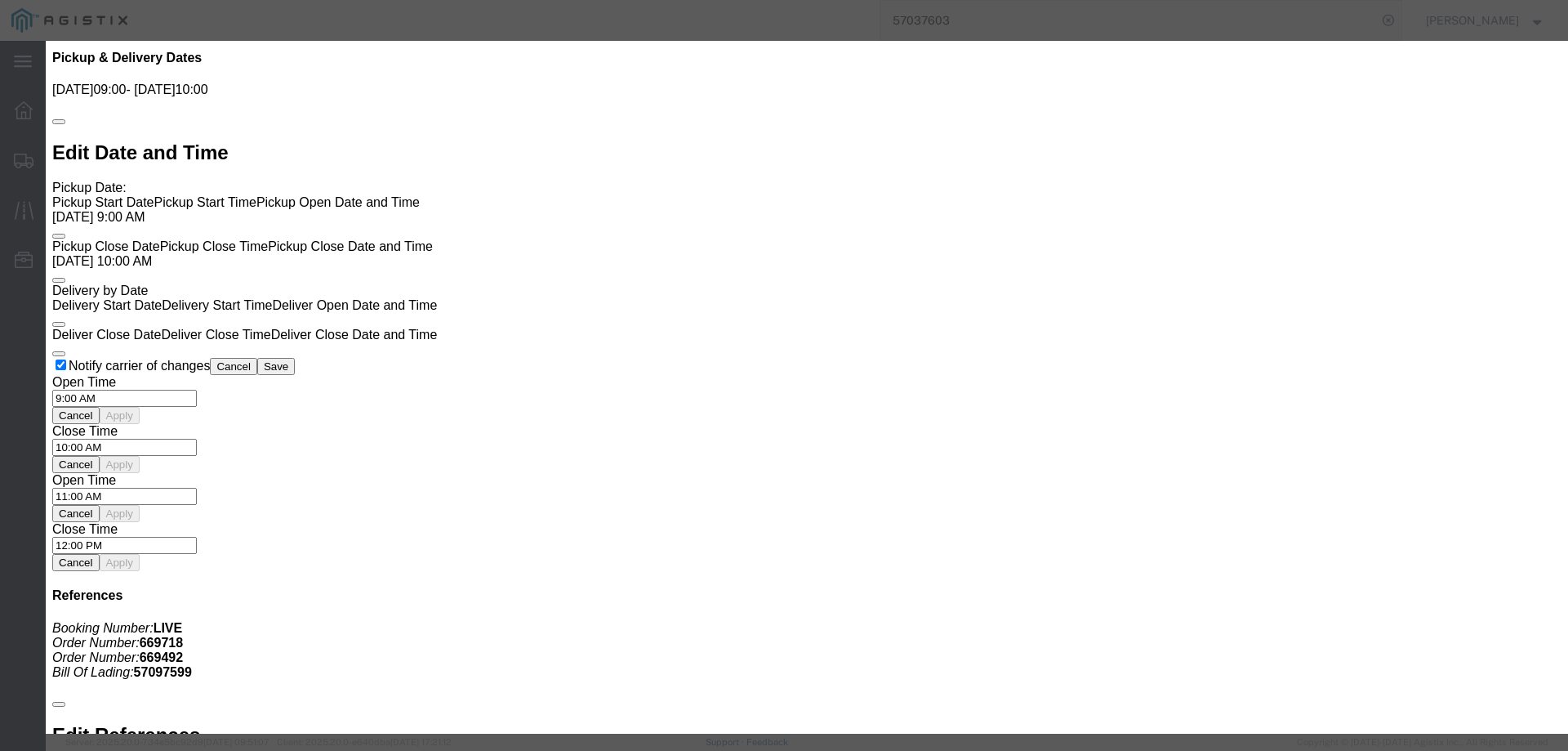
click input "I would like to submit a revised rate"
checkbox input "true"
click input "text"
type input "3800"
click button "Decline"
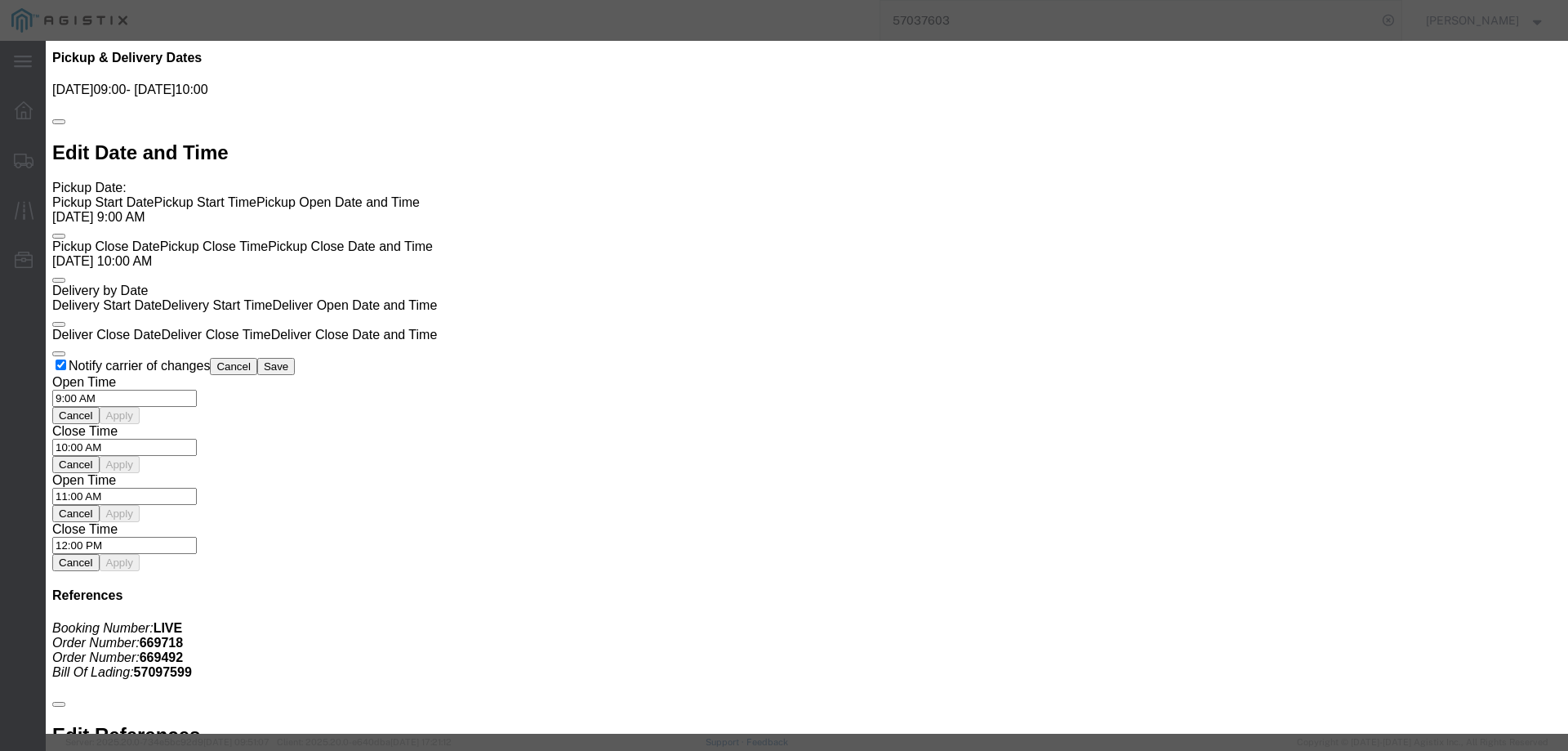
click select "Select Can't haul at contracted rate Can't meet deliver by date / time Can't me…"
select select "Can't haul at contracted rate"
click select "Select Can't haul at contracted rate Can't meet deliver by date / time Can't me…"
click button "Decline"
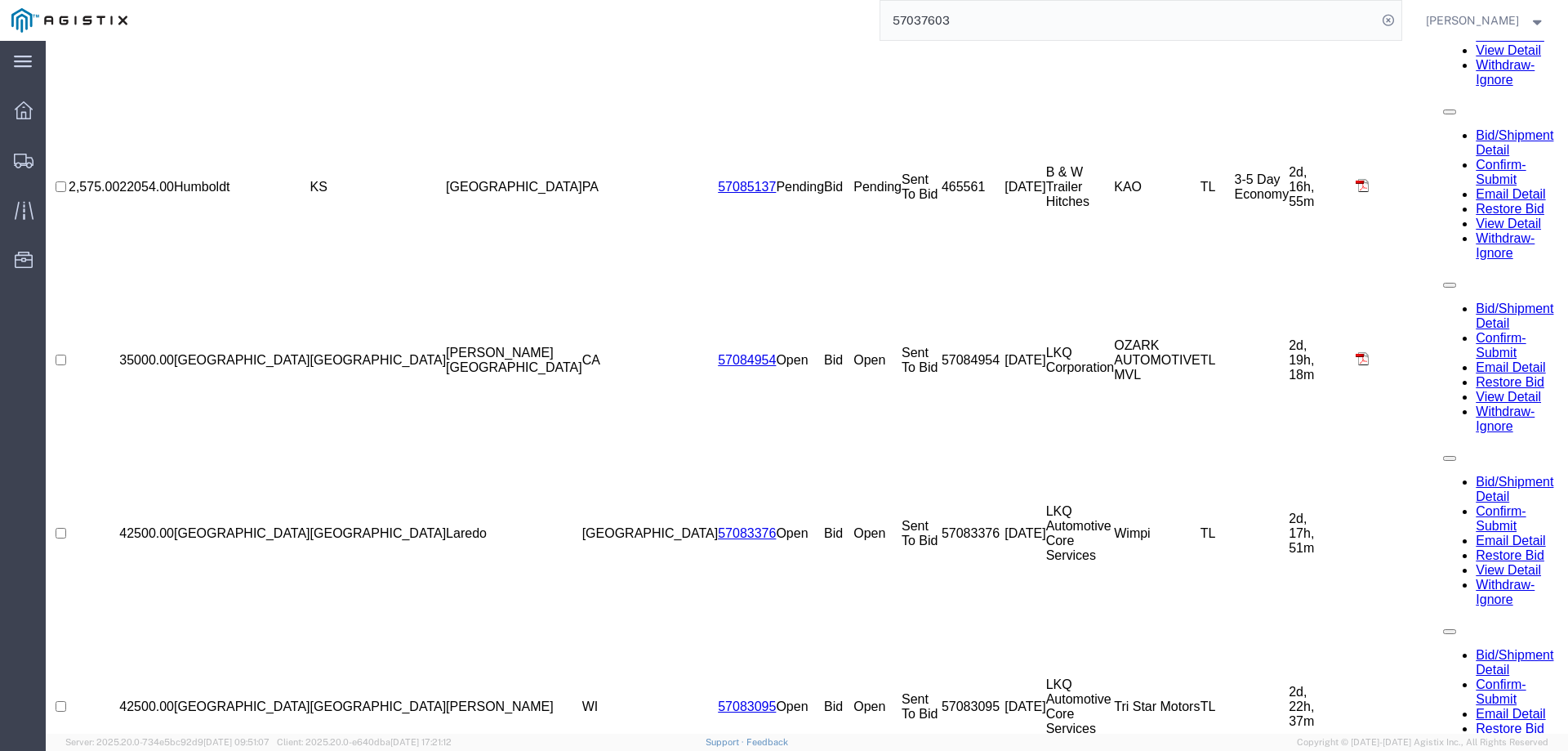
scroll to position [0, 0]
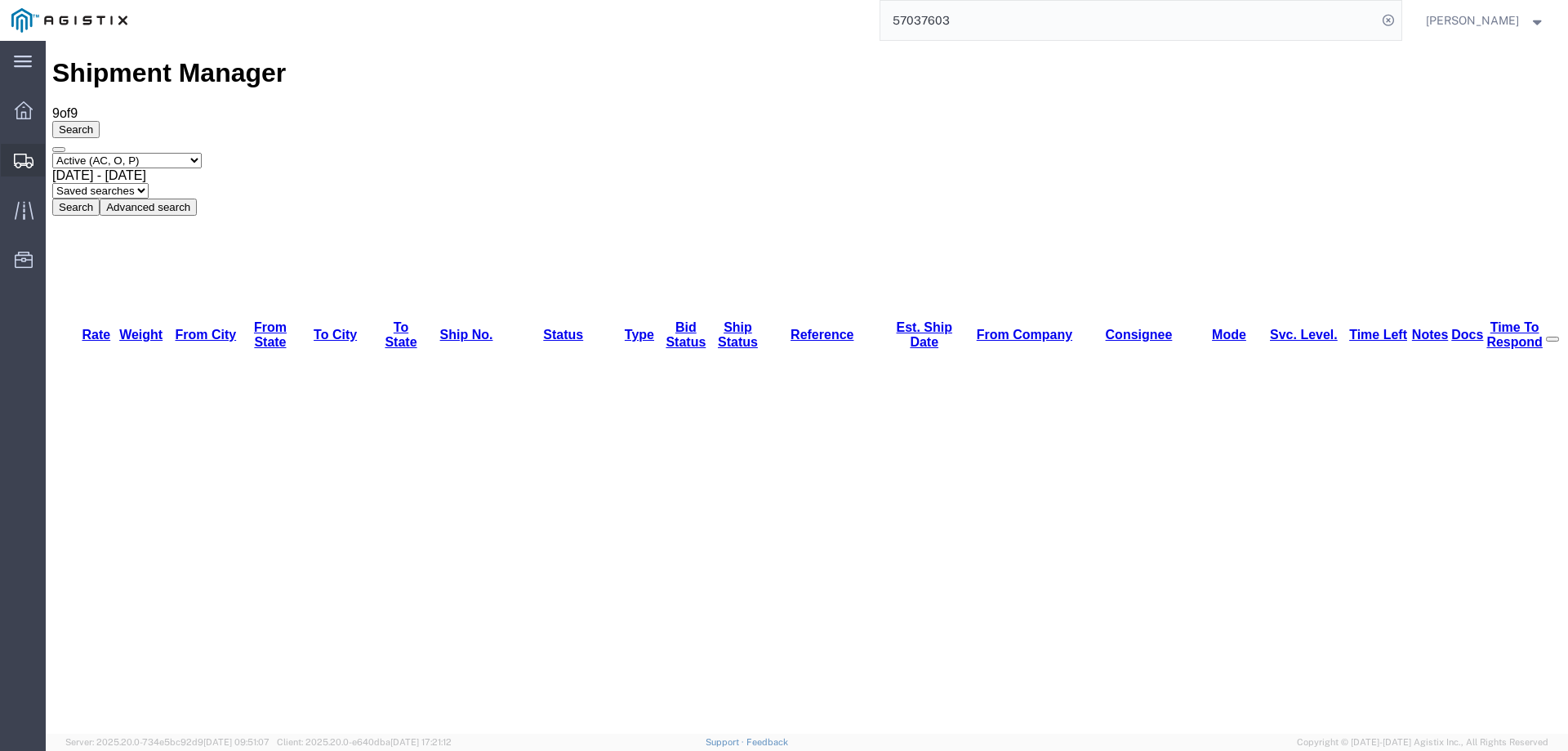
click at [19, 162] on icon at bounding box center [23, 161] width 20 height 14
